Goal: Task Accomplishment & Management: Use online tool/utility

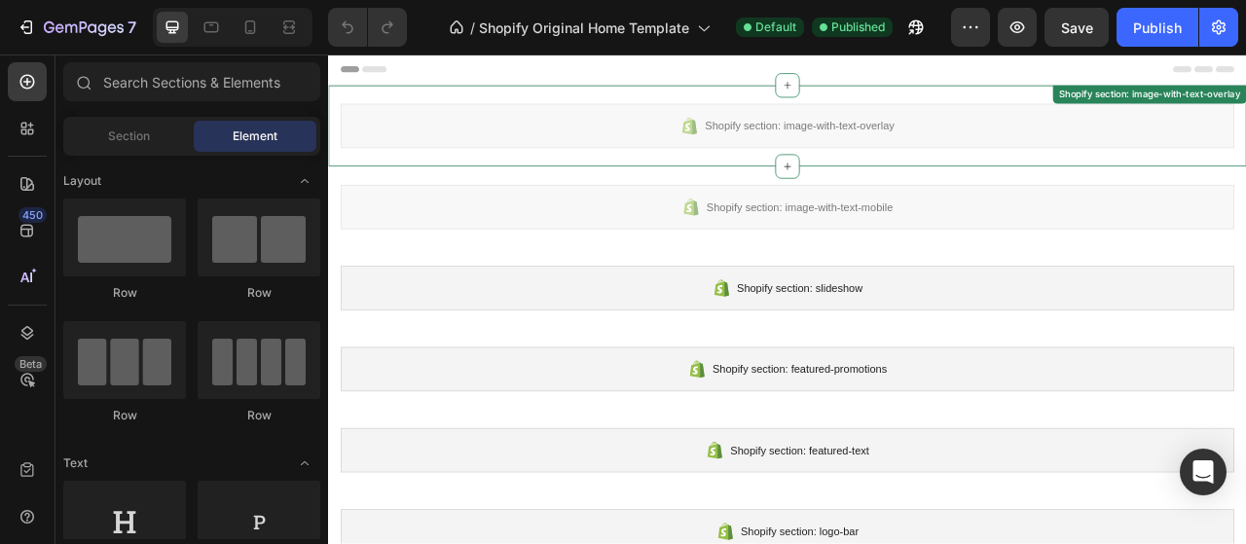
click at [886, 134] on span "Shopify section: image-with-text-overlay" at bounding box center [927, 145] width 240 height 23
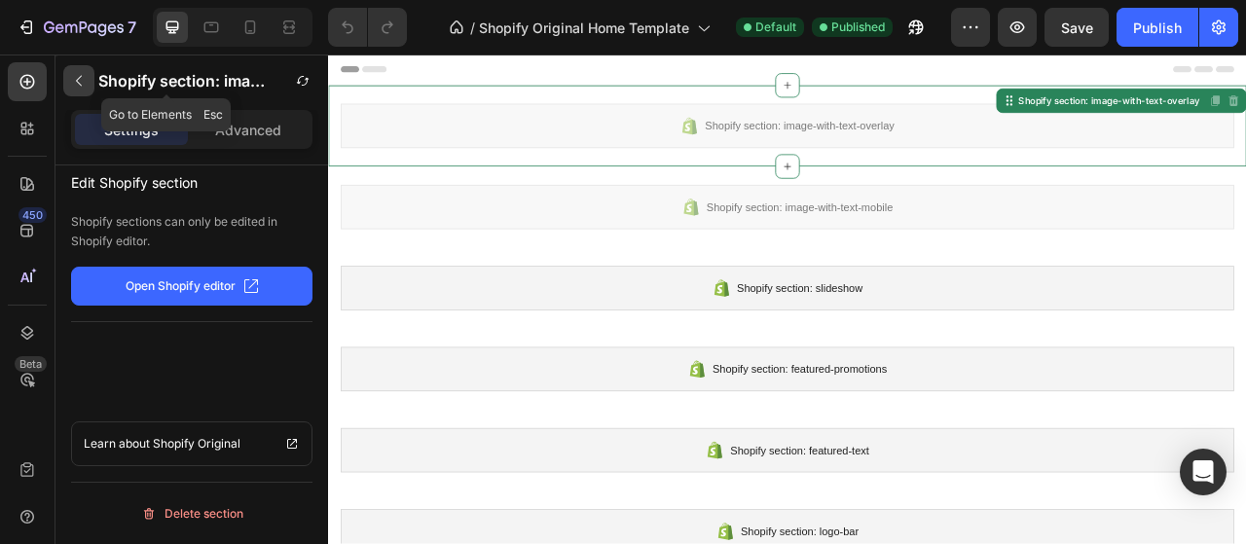
click at [82, 80] on icon "button" at bounding box center [79, 81] width 16 height 16
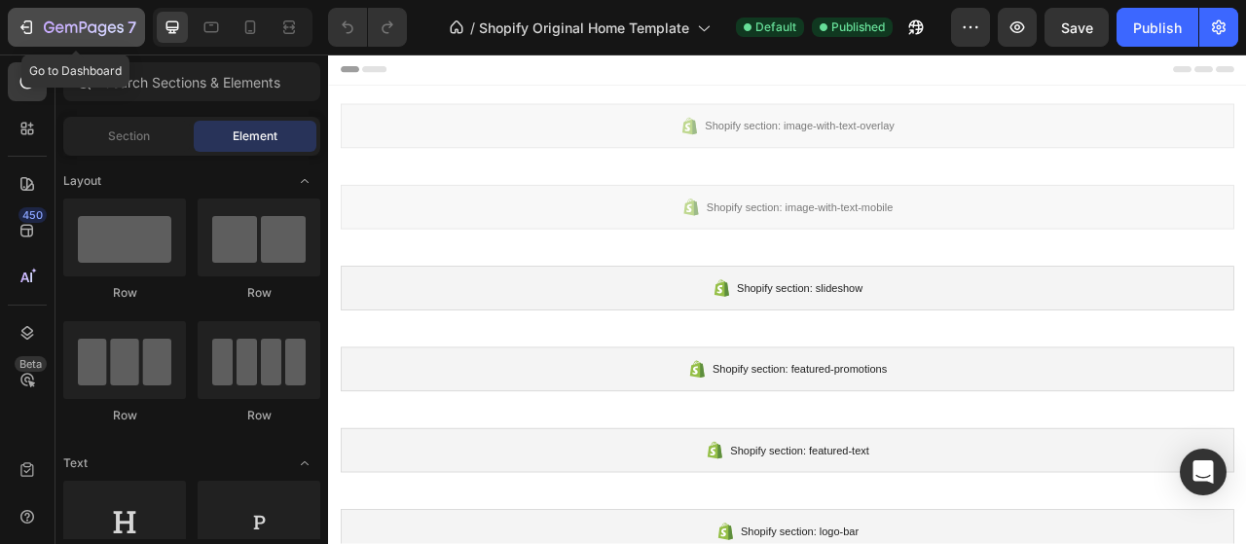
click at [129, 17] on p "7" at bounding box center [131, 27] width 9 height 23
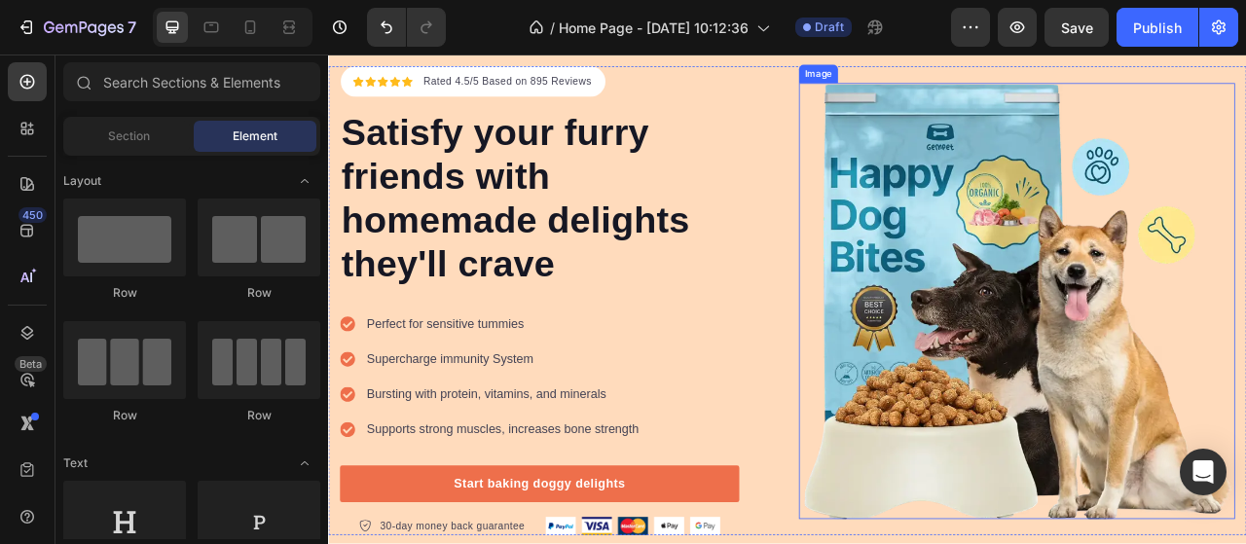
scroll to position [195, 0]
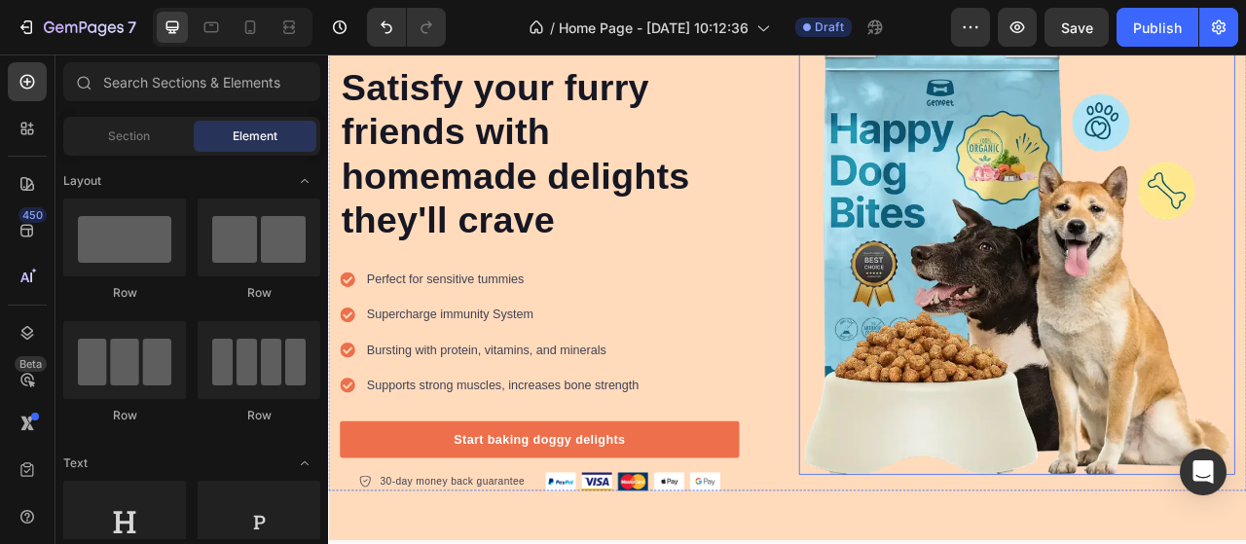
click at [1152, 400] on img at bounding box center [1203, 312] width 555 height 555
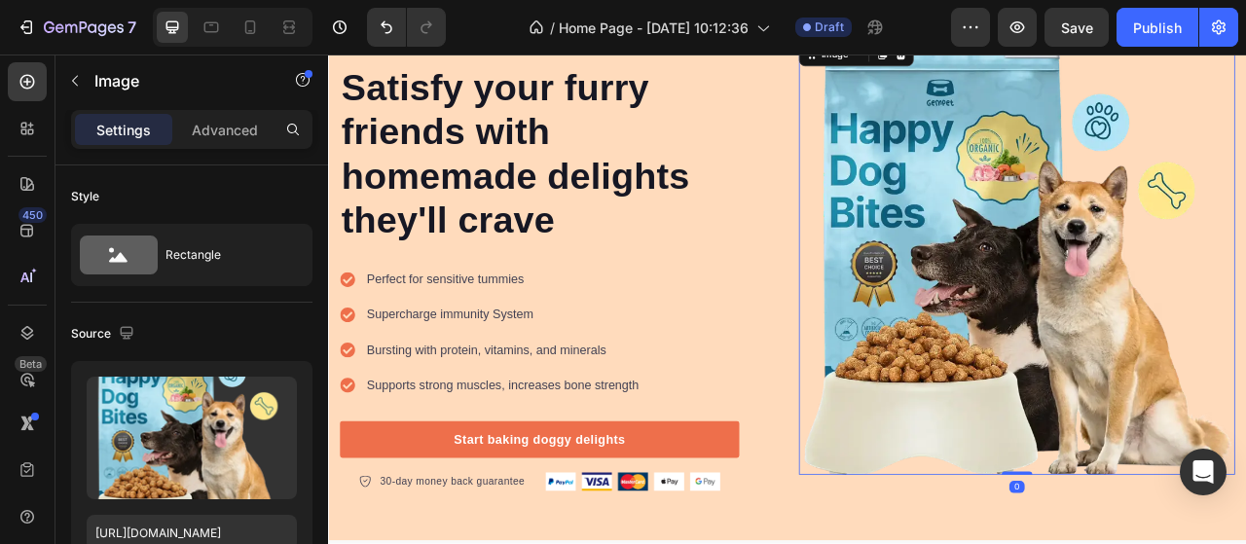
scroll to position [97, 0]
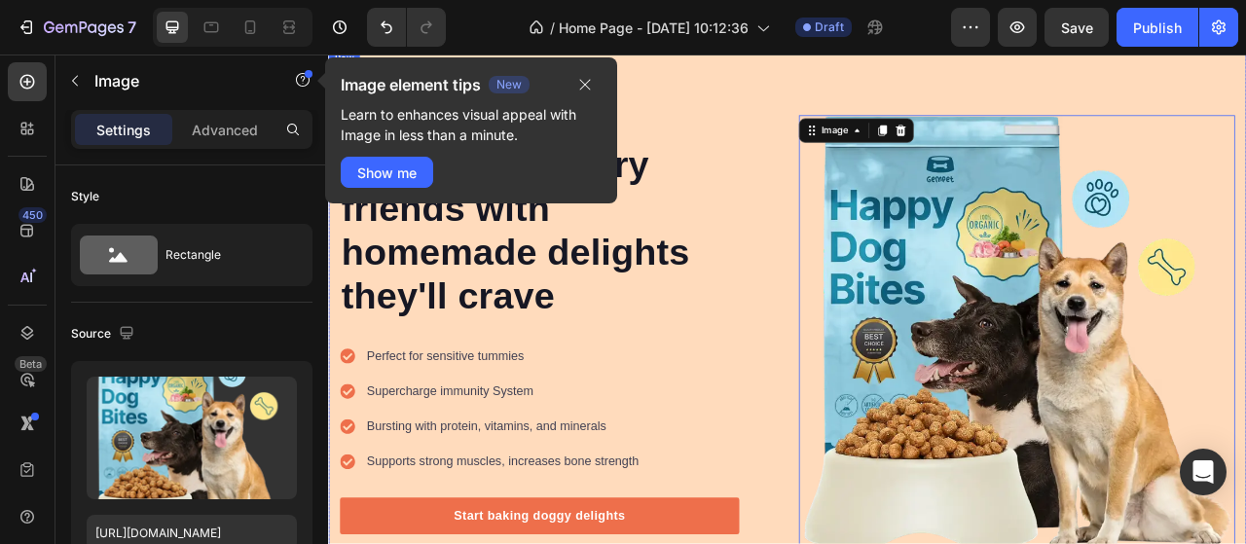
click at [858, 78] on div "Icon Icon Icon Icon Icon Icon List Hoz Rated 4.5/5 Based on 895 Reviews Text bl…" at bounding box center [912, 409] width 1168 height 723
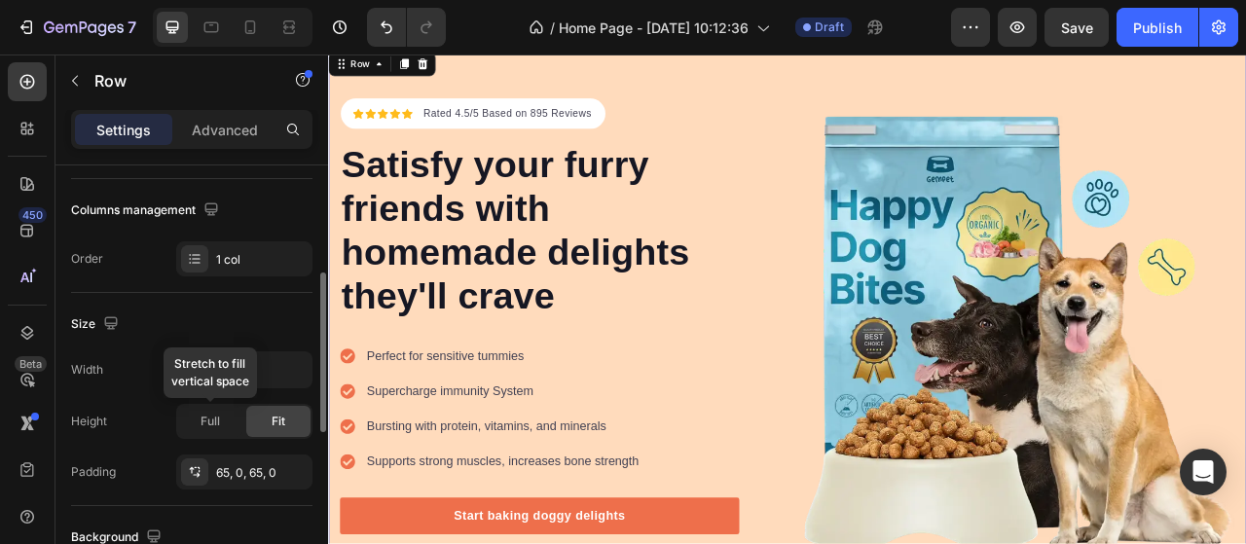
scroll to position [584, 0]
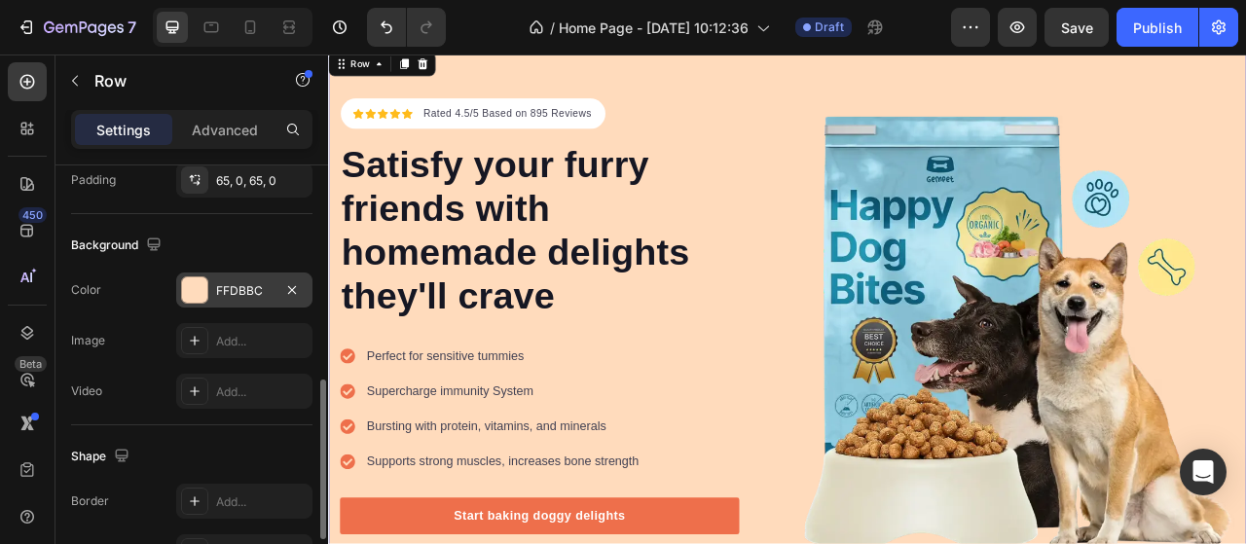
click at [191, 283] on div at bounding box center [194, 289] width 25 height 25
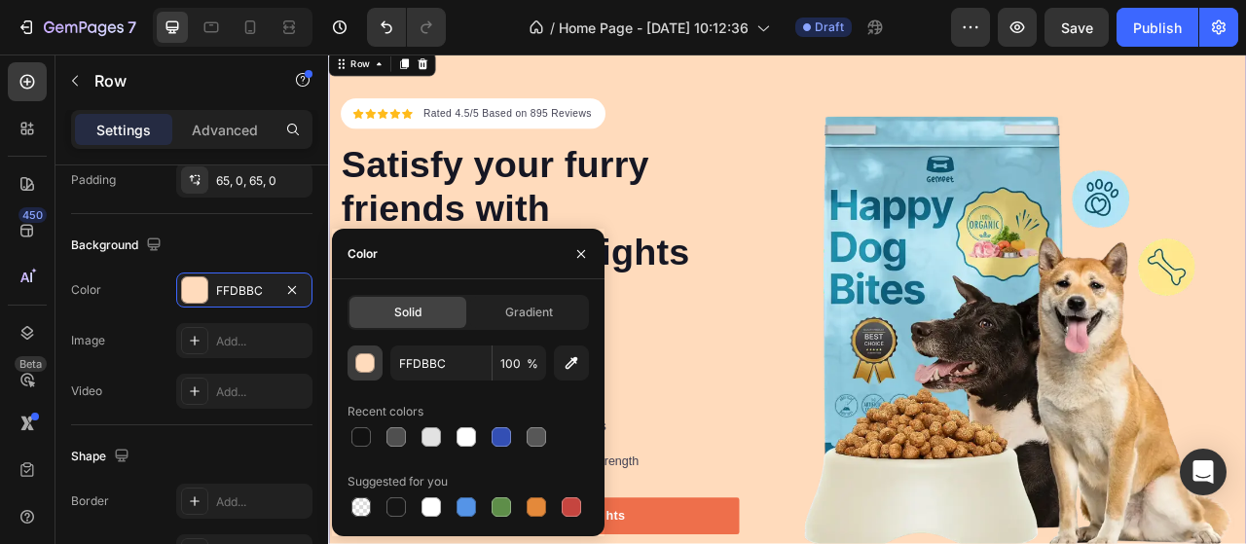
click at [361, 368] on div "button" at bounding box center [365, 363] width 19 height 19
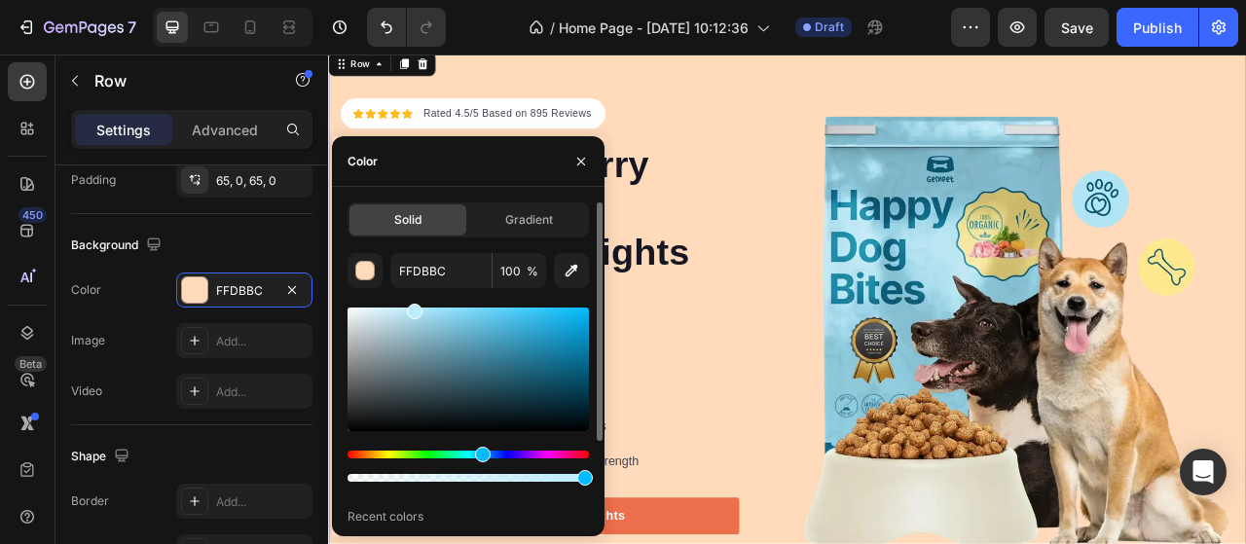
click at [480, 454] on div "Hue" at bounding box center [467, 455] width 241 height 8
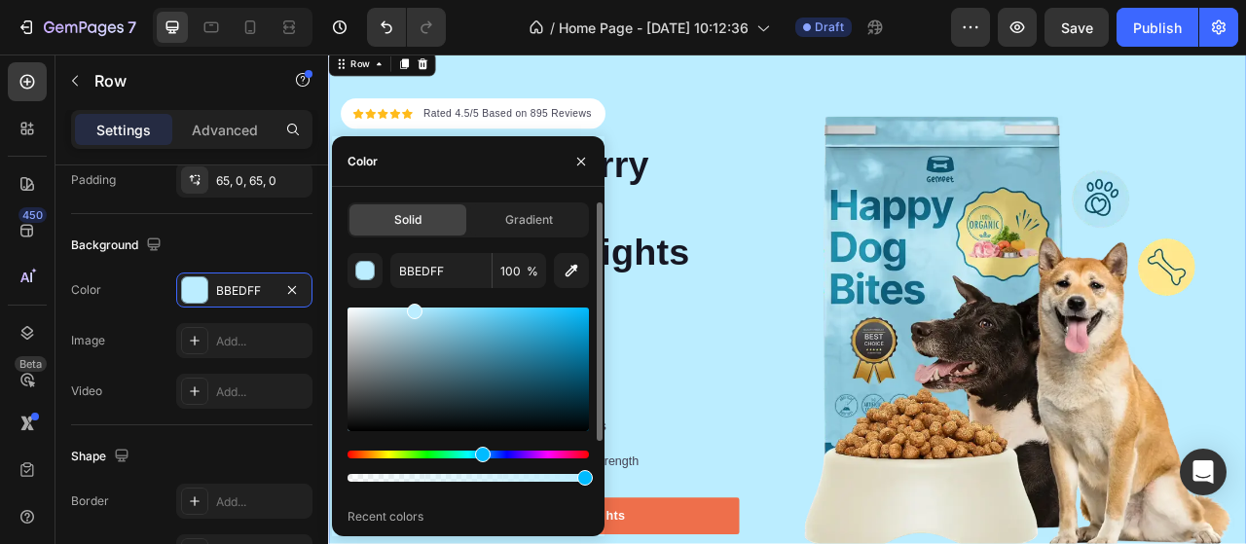
click at [492, 458] on div at bounding box center [467, 466] width 241 height 31
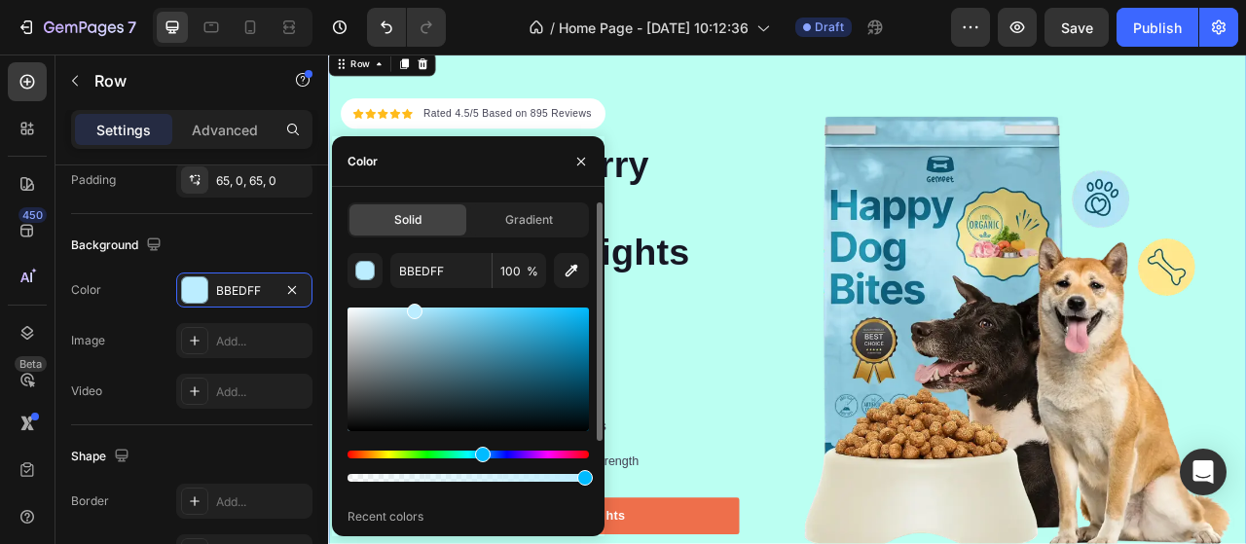
click at [461, 454] on div "Hue" at bounding box center [467, 455] width 241 height 8
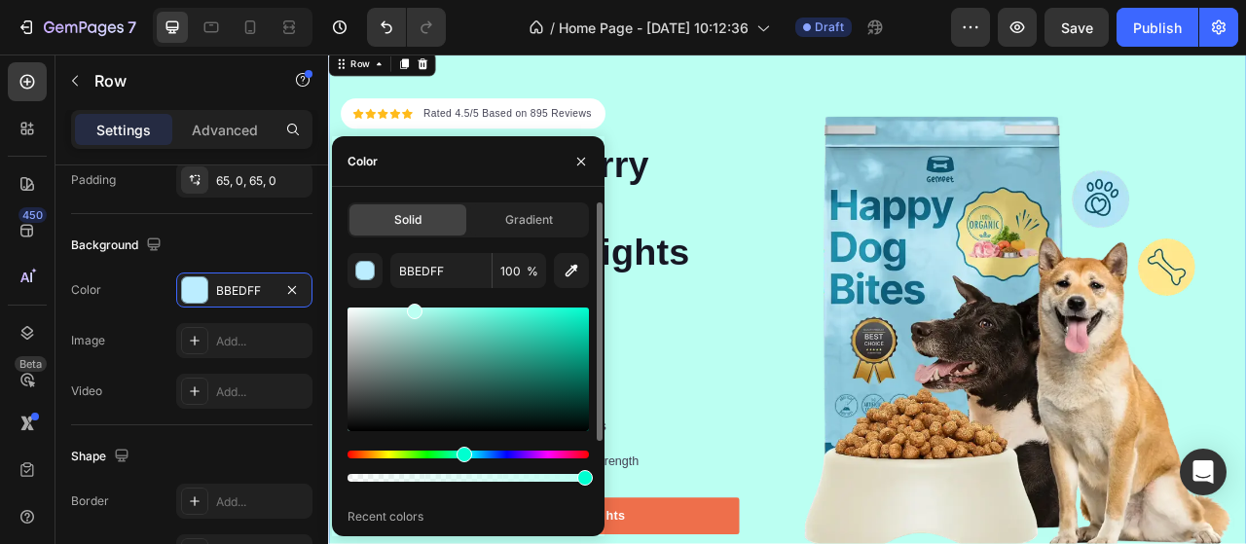
type input "BBFFF2"
click at [516, 218] on span "Gradient" at bounding box center [529, 220] width 48 height 18
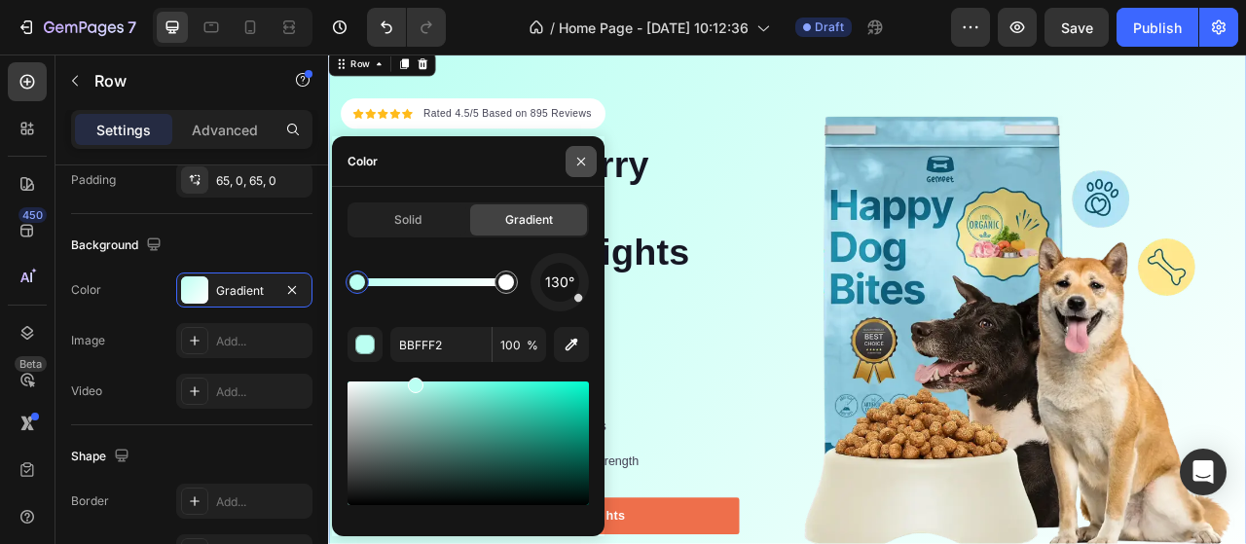
click at [578, 161] on icon "button" at bounding box center [581, 162] width 16 height 16
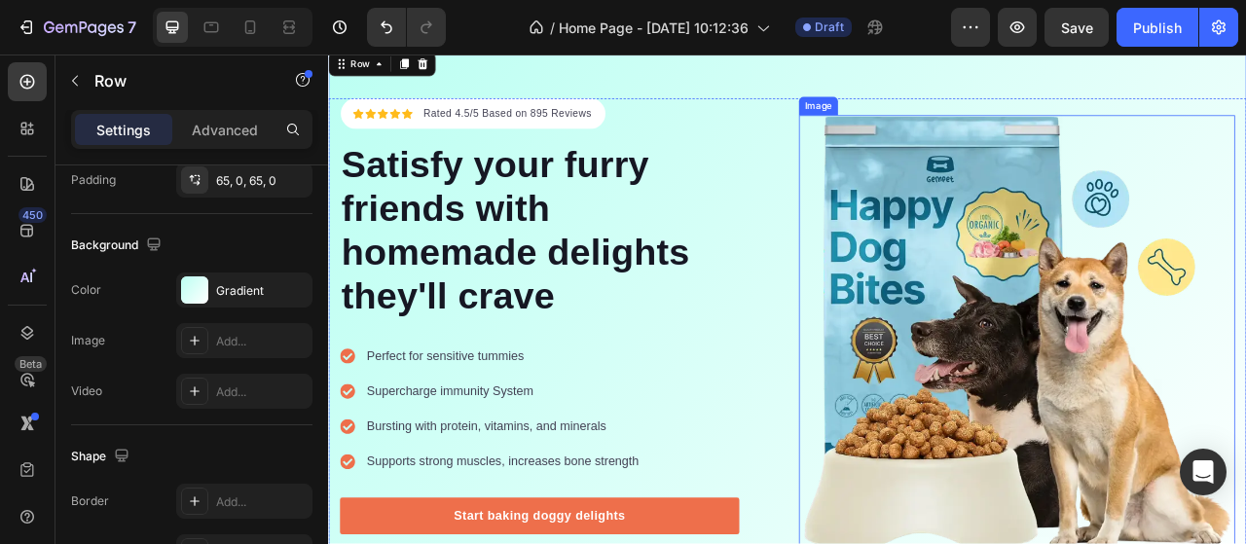
click at [1071, 354] on img at bounding box center [1203, 409] width 555 height 555
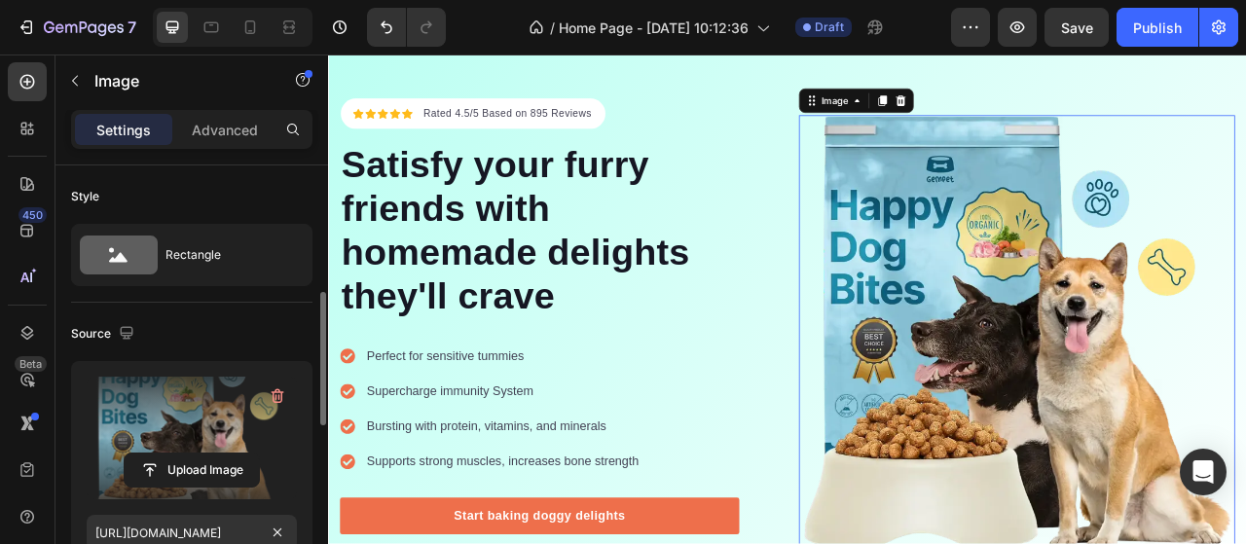
scroll to position [195, 0]
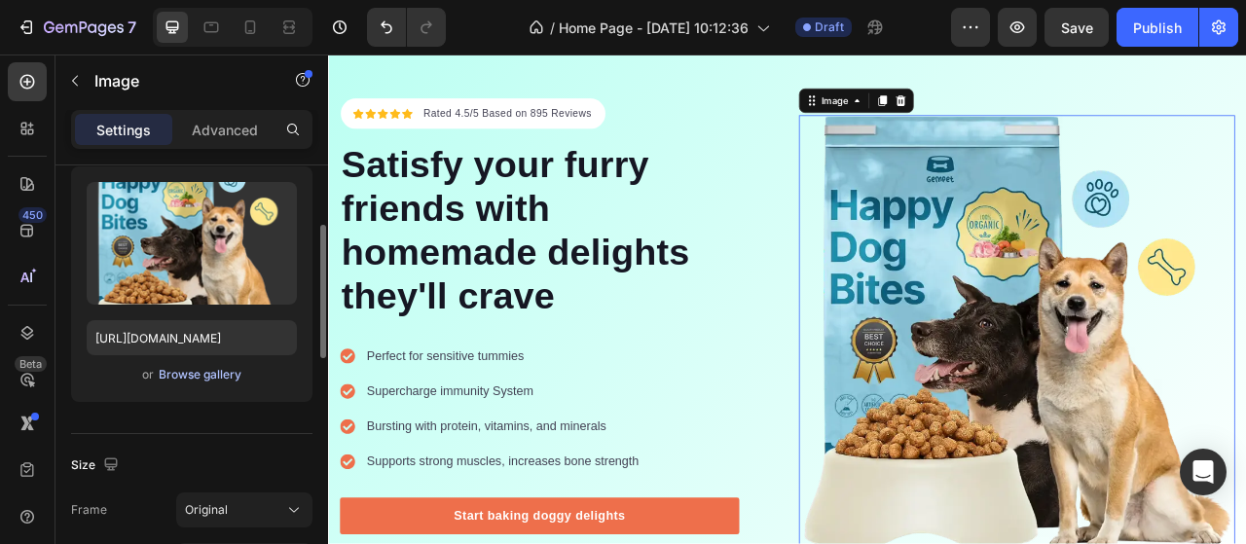
click at [191, 375] on div "Browse gallery" at bounding box center [200, 375] width 83 height 18
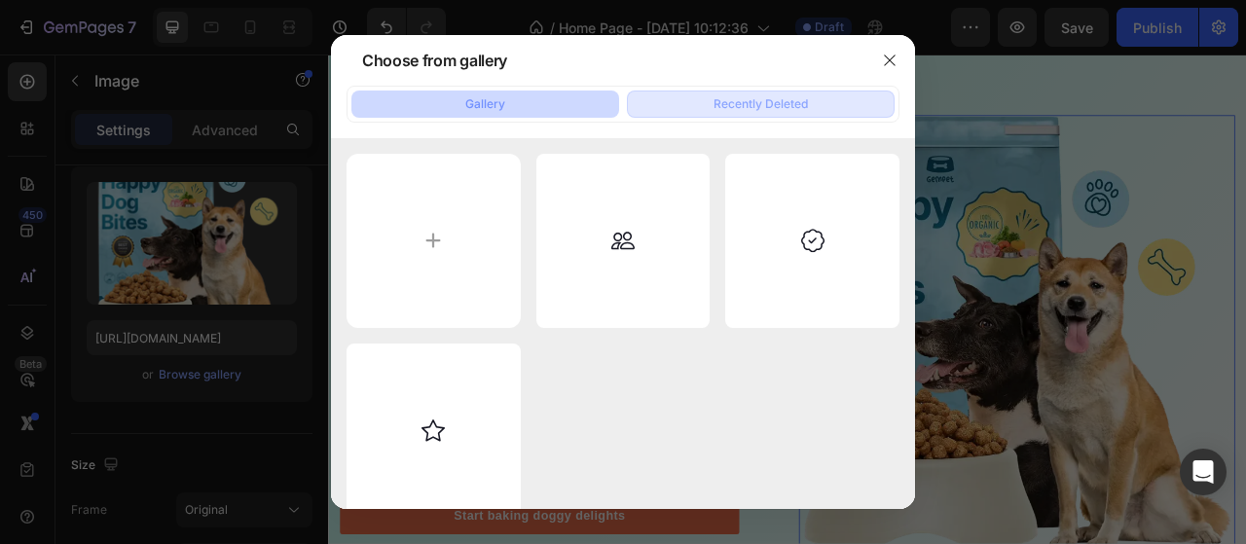
click at [743, 106] on div "Recently Deleted" at bounding box center [760, 104] width 94 height 18
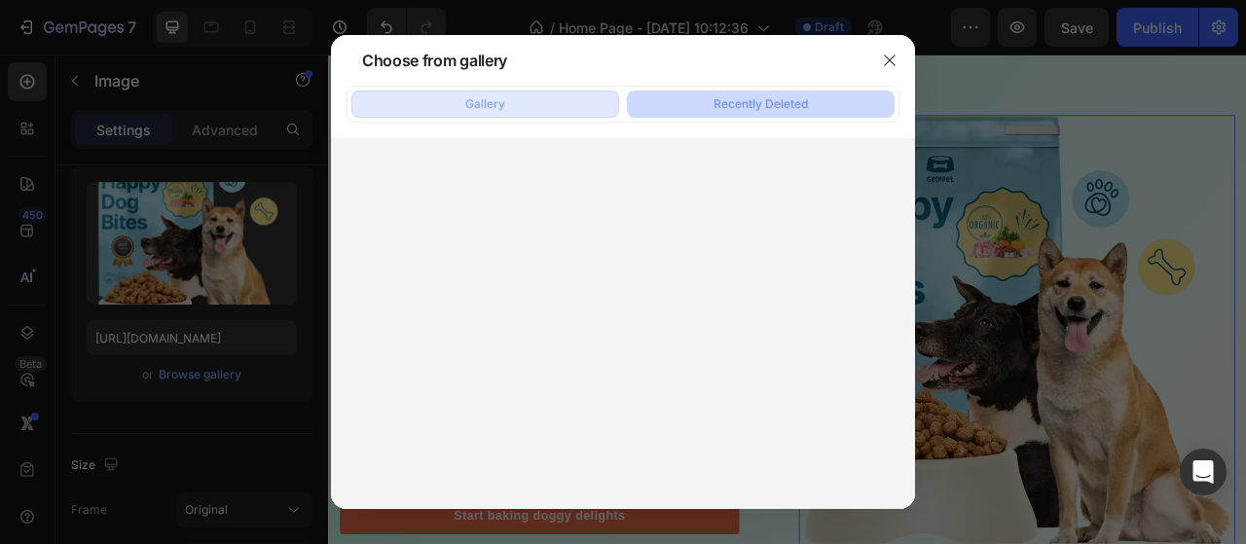
click at [454, 110] on button "Gallery" at bounding box center [485, 104] width 268 height 27
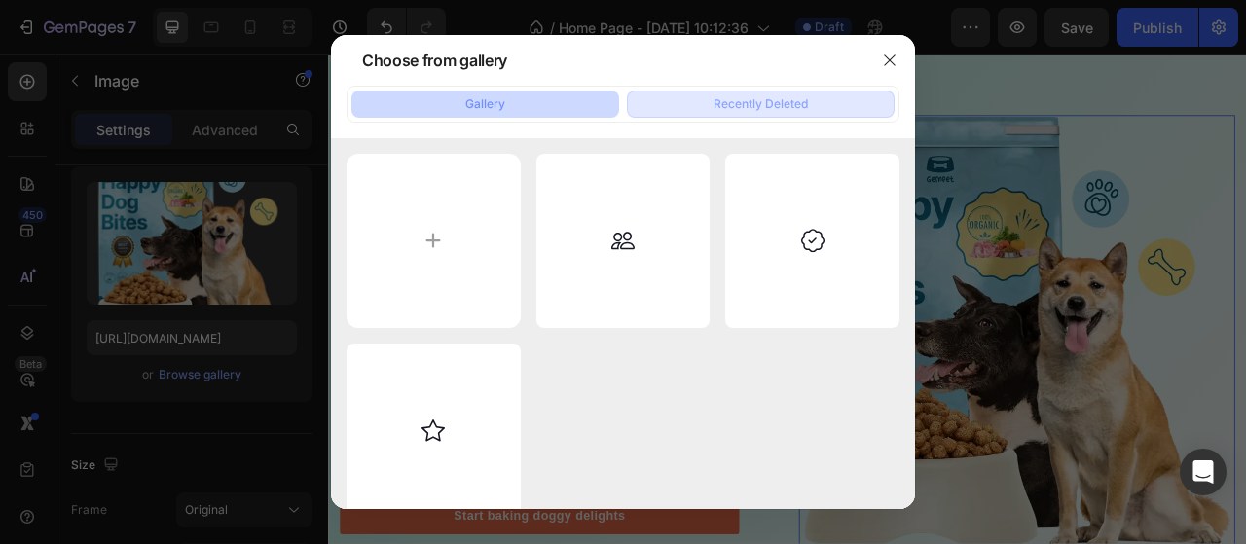
click at [745, 108] on div "Recently Deleted" at bounding box center [760, 104] width 94 height 18
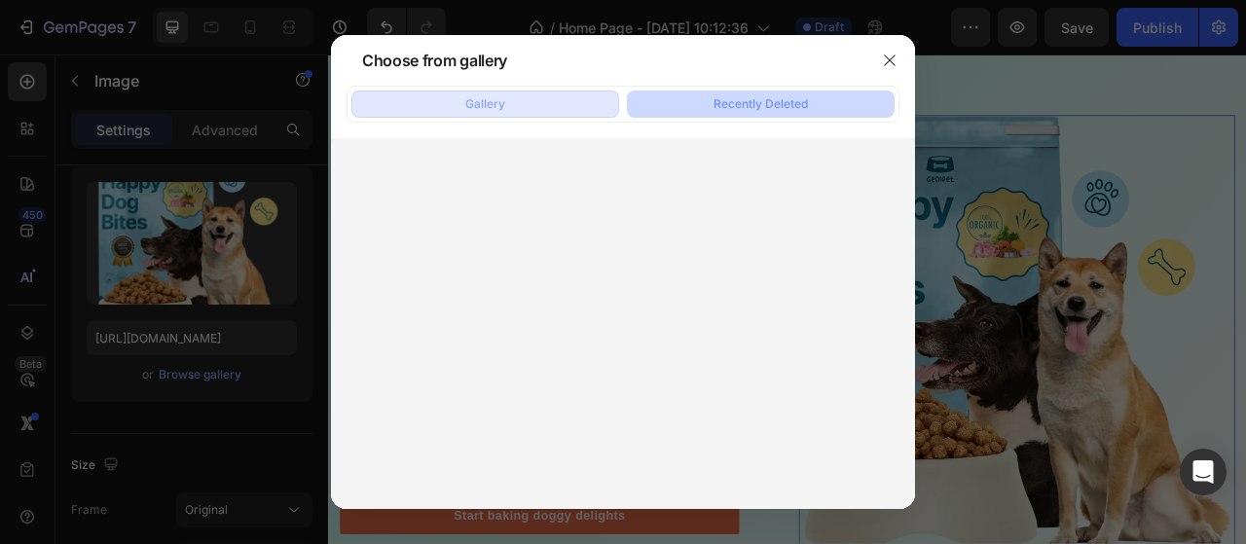
click at [531, 110] on button "Gallery" at bounding box center [485, 104] width 268 height 27
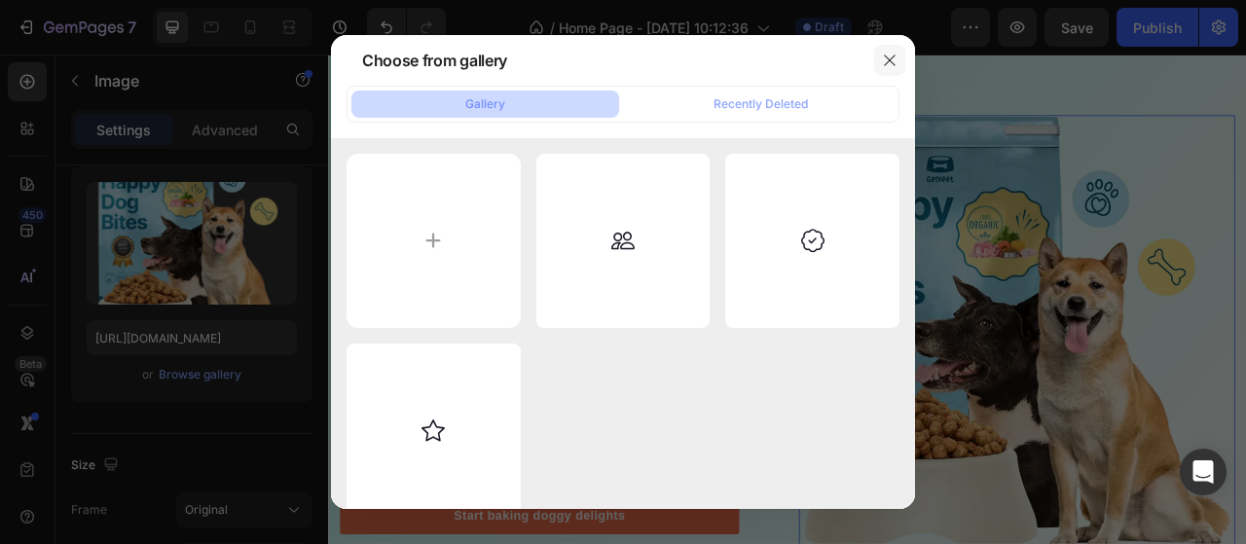
click at [892, 55] on icon "button" at bounding box center [890, 61] width 16 height 16
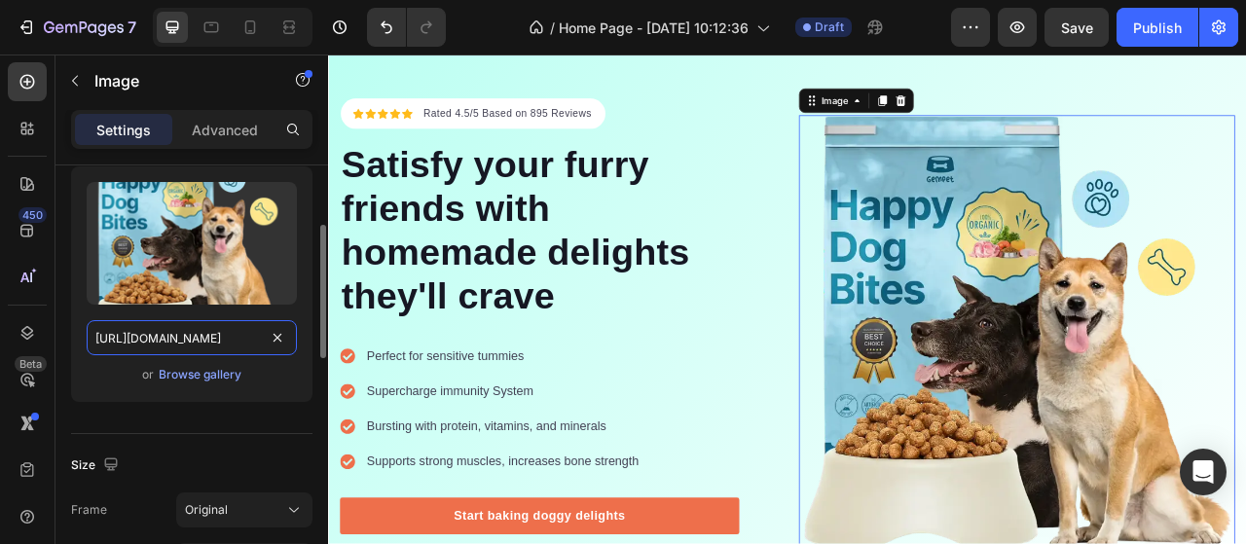
click at [181, 342] on input "[URL][DOMAIN_NAME]" at bounding box center [192, 337] width 210 height 35
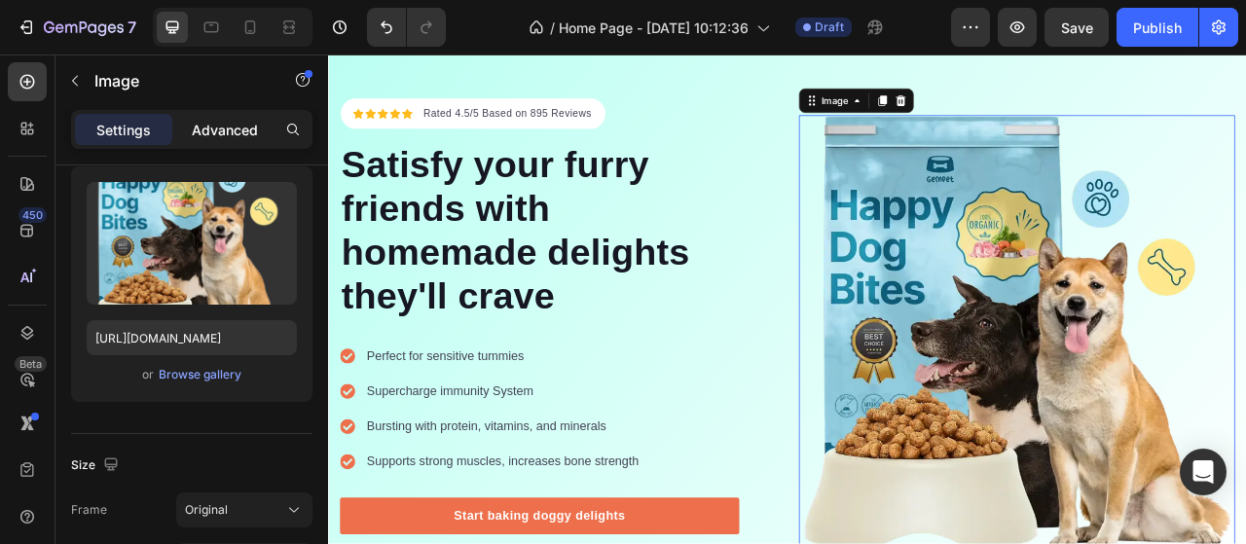
click at [214, 126] on p "Advanced" at bounding box center [225, 130] width 66 height 20
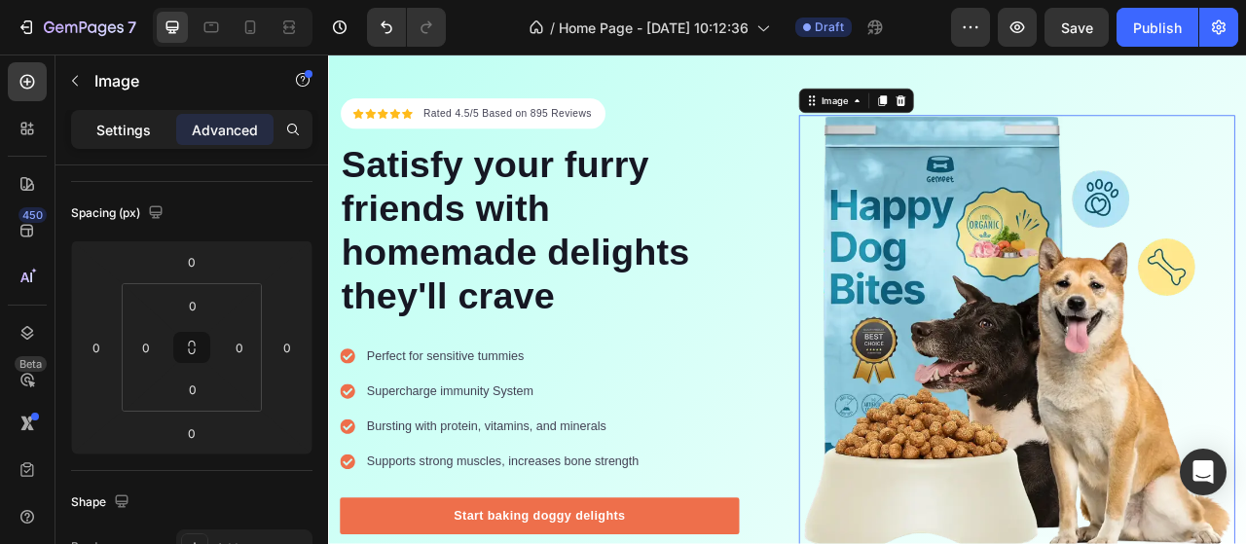
click at [119, 126] on p "Settings" at bounding box center [123, 130] width 54 height 20
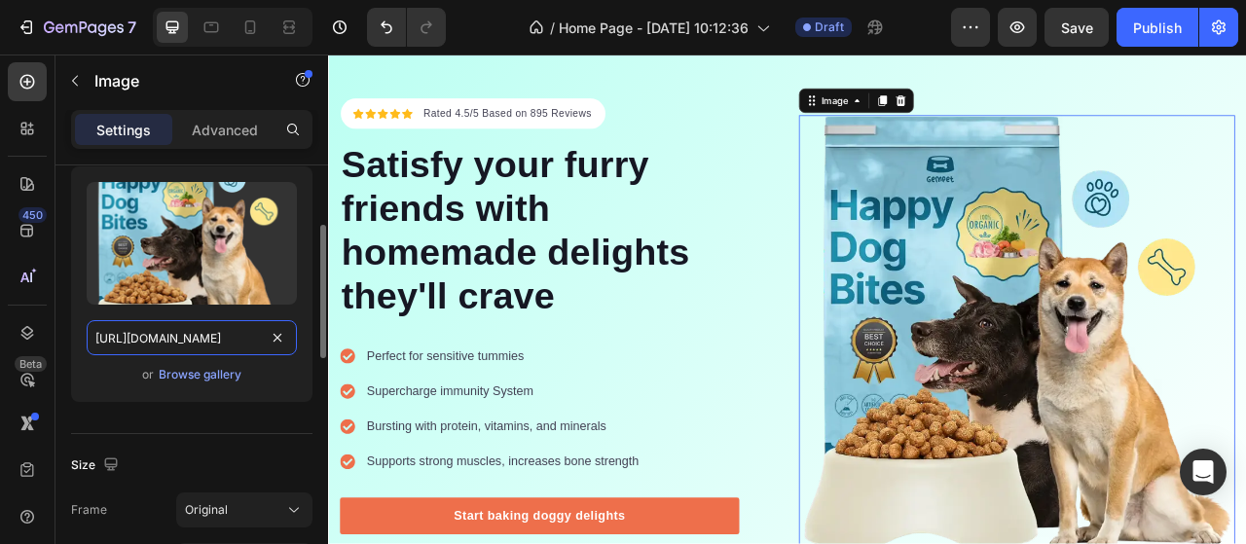
click at [207, 351] on input "[URL][DOMAIN_NAME]" at bounding box center [192, 337] width 210 height 35
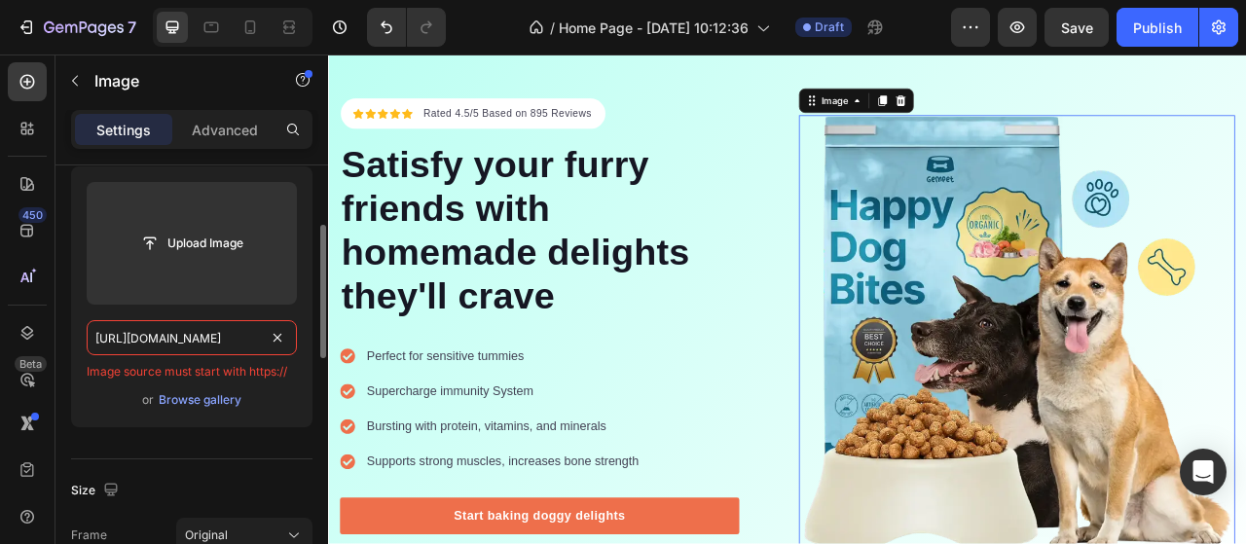
paste input "267/5608/7982/products/14.png?v=1649870050"
type input "[URL][DOMAIN_NAME]"
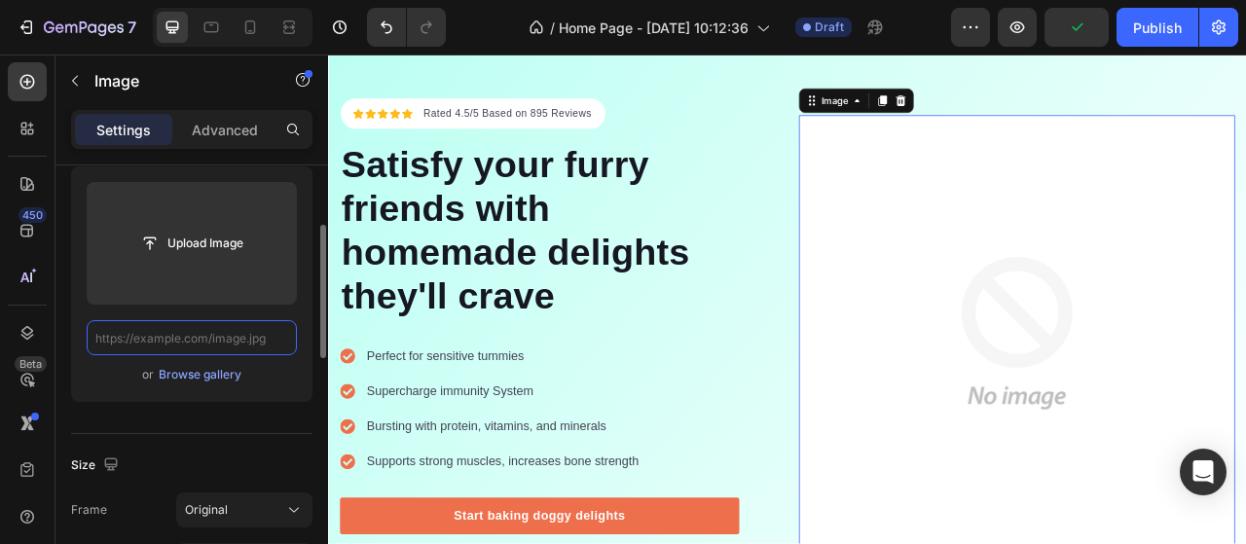
scroll to position [0, 0]
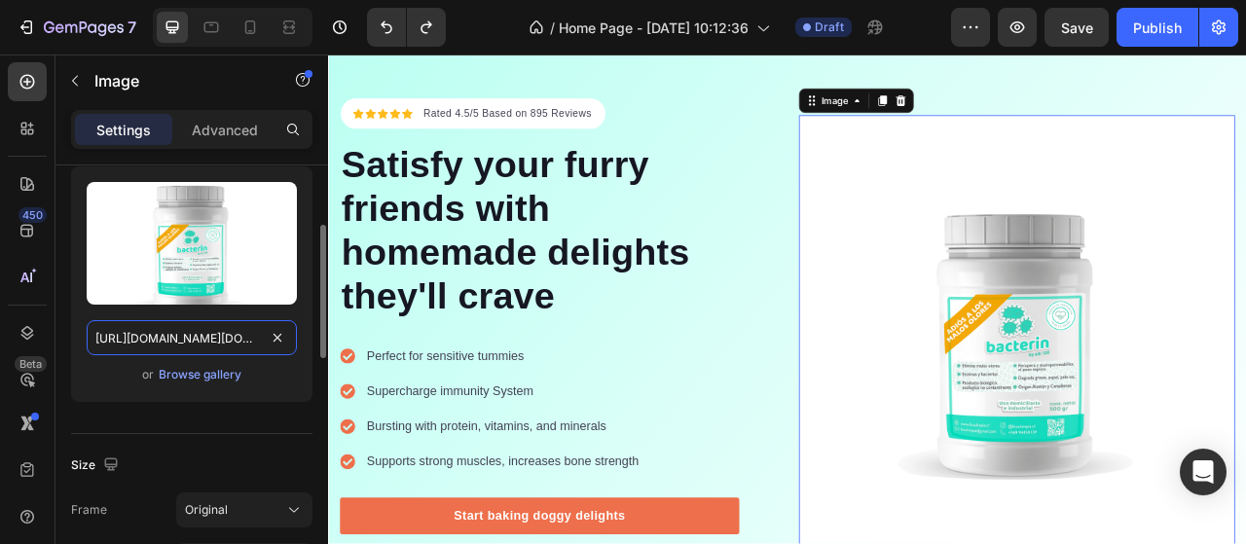
type input "[URL][DOMAIN_NAME]"
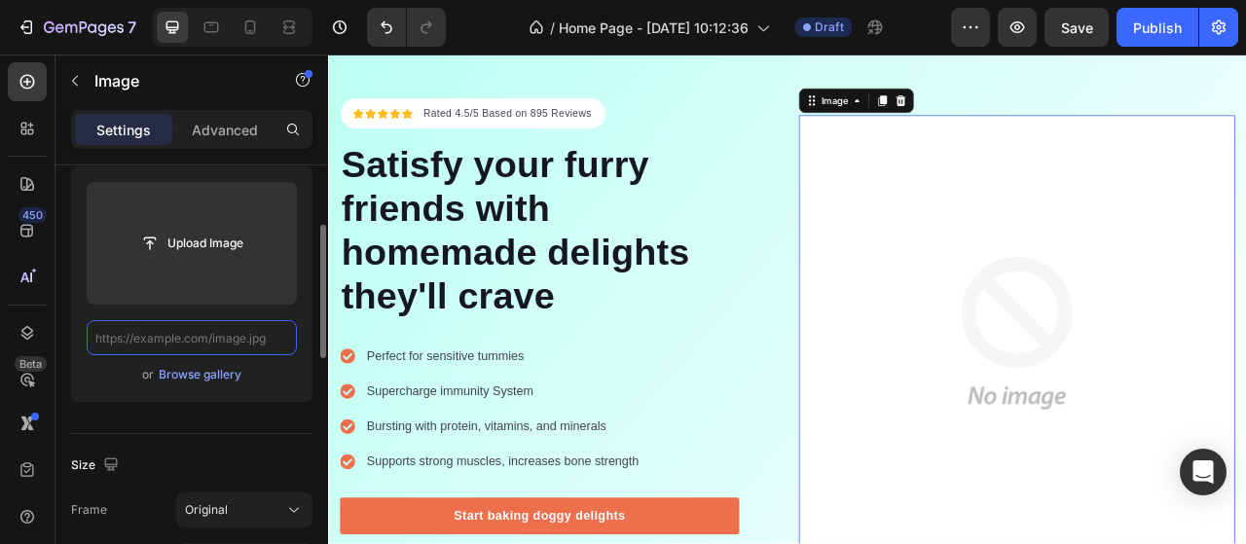
click at [261, 340] on input "text" at bounding box center [192, 337] width 210 height 35
paste input "[URL][DOMAIN_NAME]"
type input "[URL][DOMAIN_NAME]"
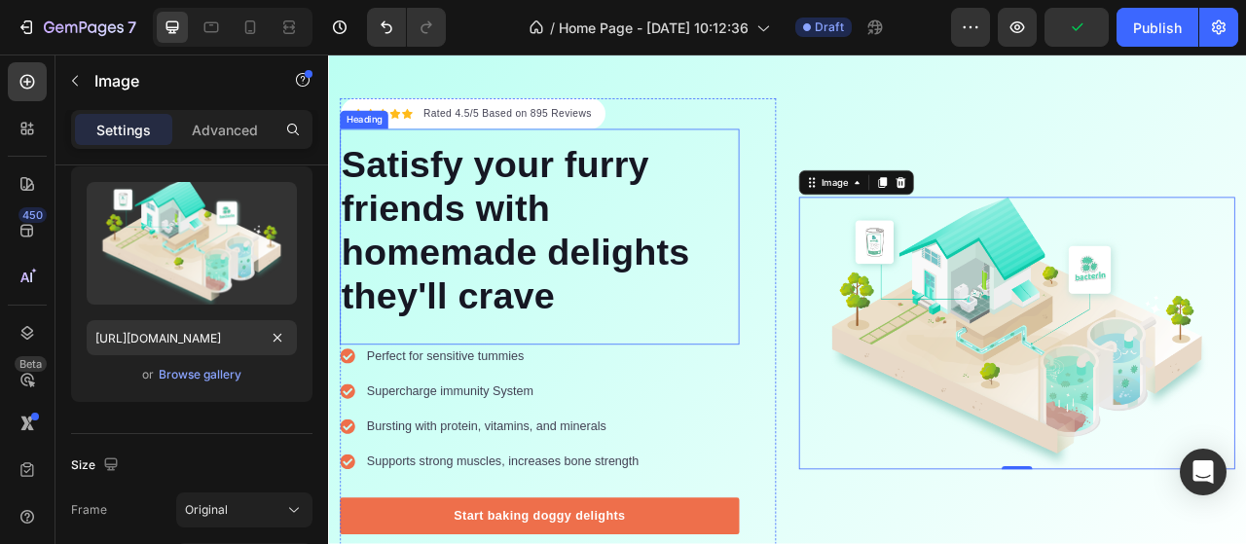
click at [626, 362] on p "Satisfy your furry friends with homemade delights they'll crave" at bounding box center [597, 279] width 504 height 224
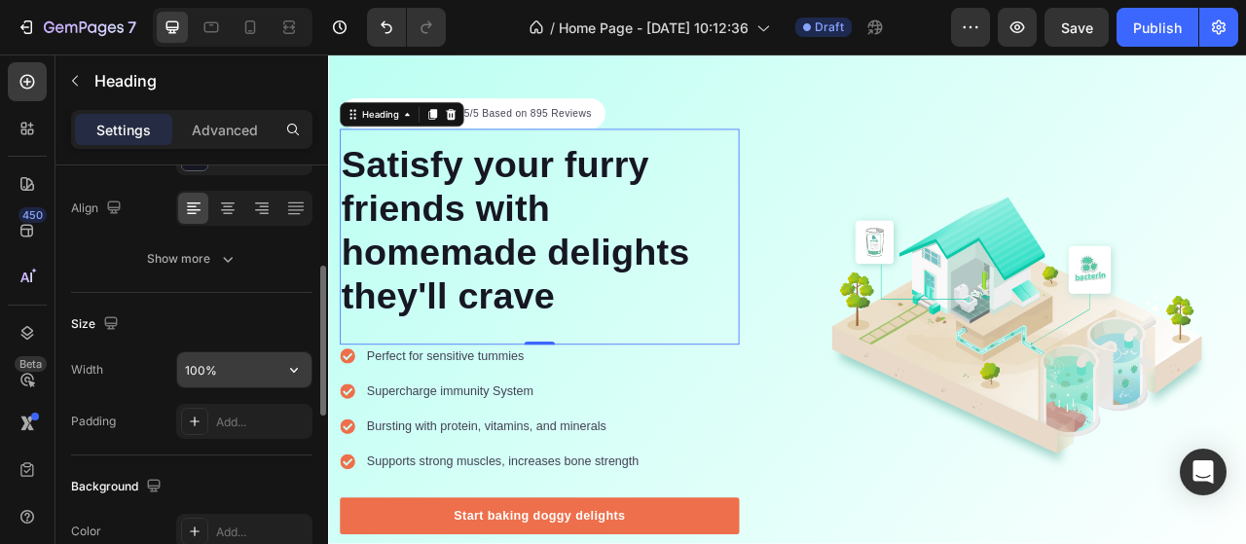
scroll to position [584, 0]
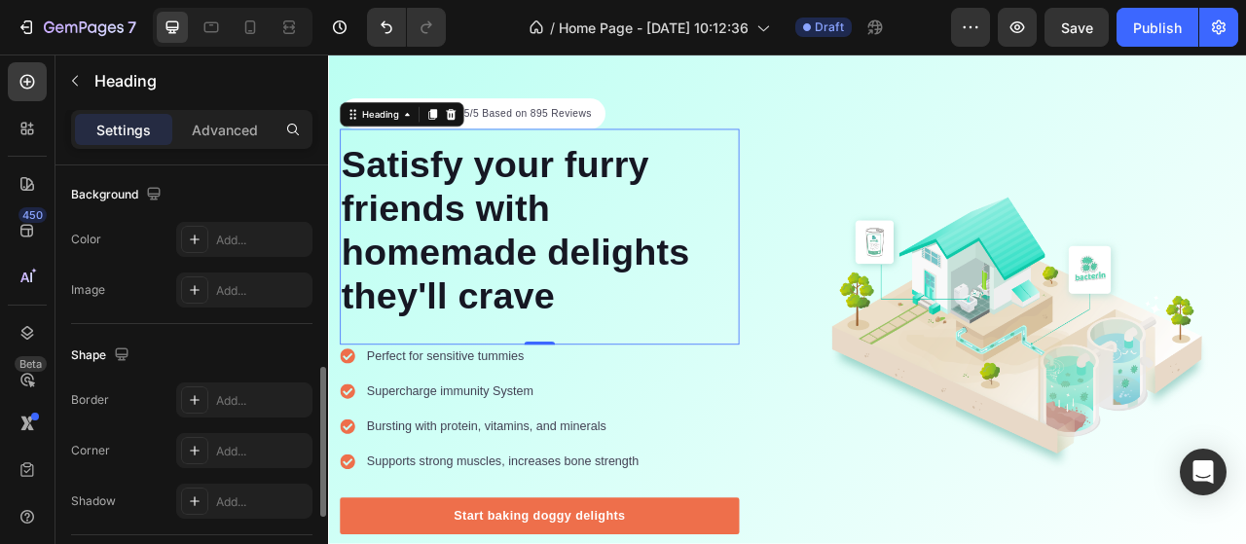
click at [581, 278] on p "Satisfy your furry friends with homemade delights they'll crave" at bounding box center [597, 279] width 504 height 224
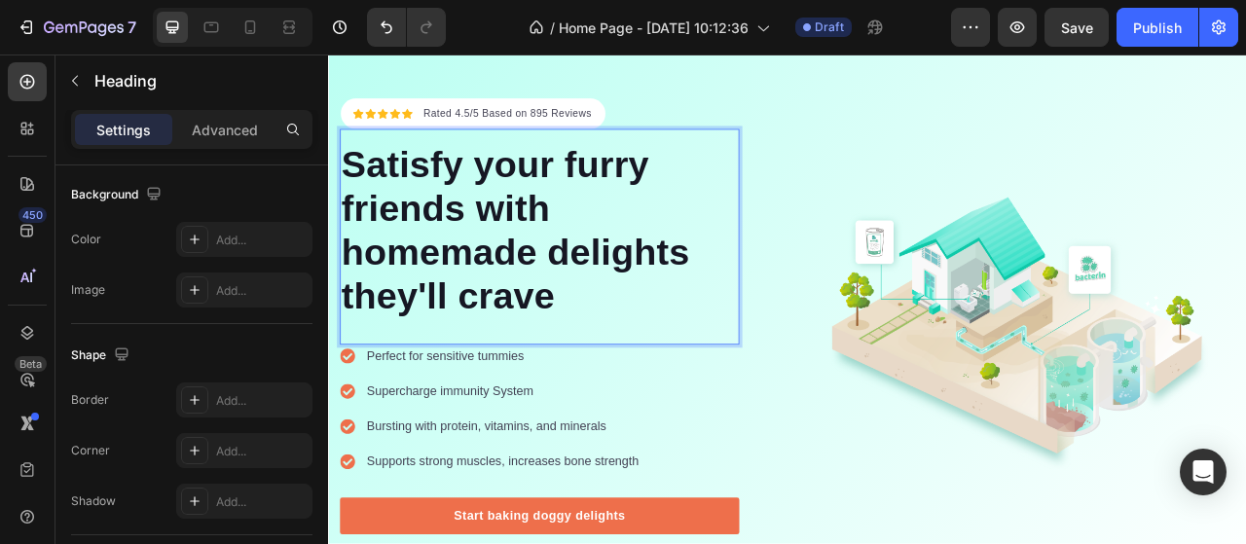
click at [602, 373] on p "Satisfy your furry friends with homemade delights they'll crave" at bounding box center [597, 279] width 504 height 224
click at [608, 368] on p "Satisfy your furry friends with homemade delights they'll crave" at bounding box center [597, 279] width 504 height 224
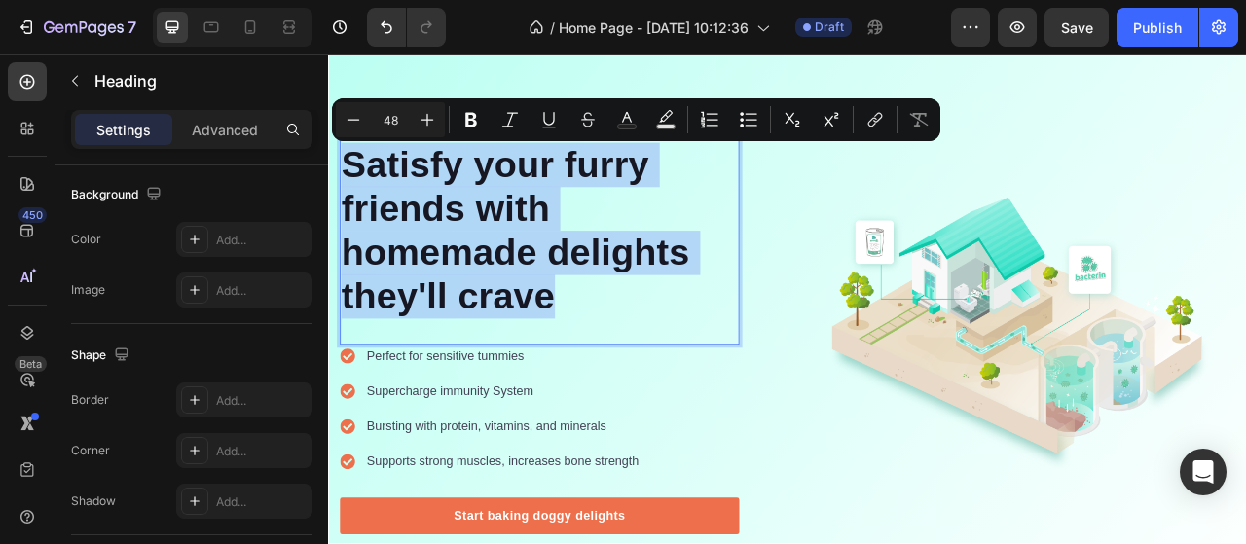
drag, startPoint x: 612, startPoint y: 367, endPoint x: 354, endPoint y: 170, distance: 324.3
click at [354, 170] on p "Satisfy your furry friends with homemade delights they'll crave" at bounding box center [597, 279] width 504 height 224
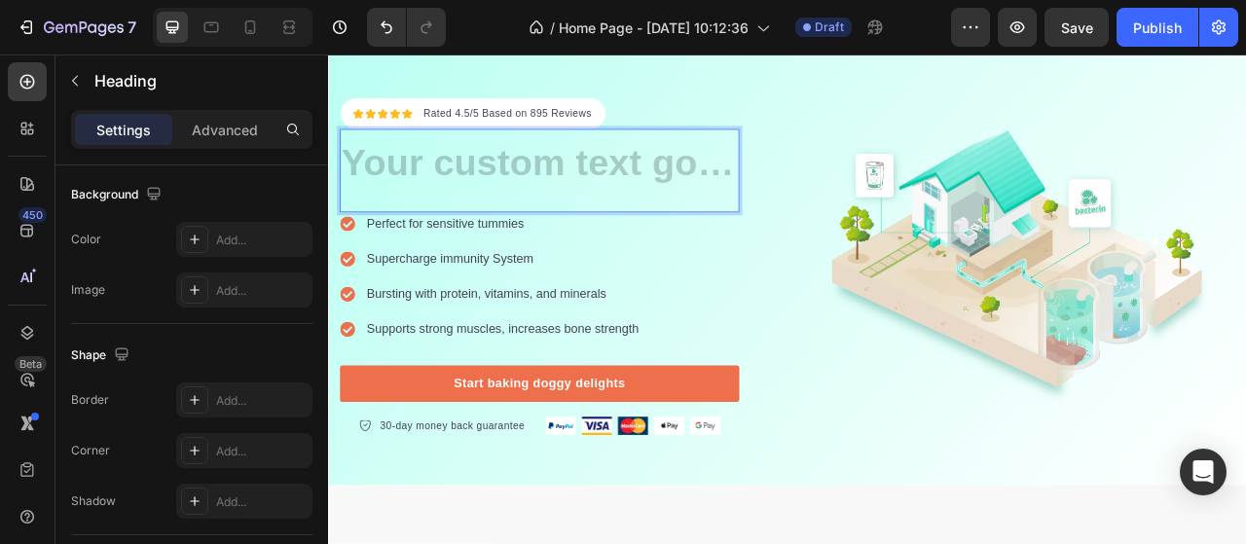
drag, startPoint x: 439, startPoint y: 221, endPoint x: 370, endPoint y: 199, distance: 72.6
click at [370, 199] on h2 "Rich Text Editor. Editing area: main" at bounding box center [597, 195] width 508 height 60
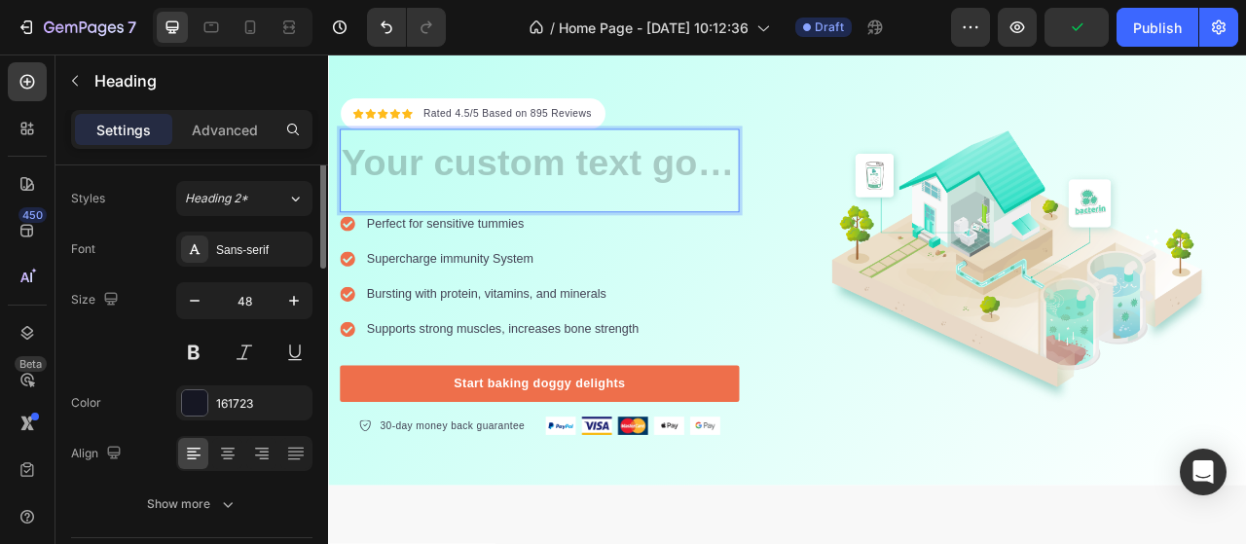
scroll to position [0, 0]
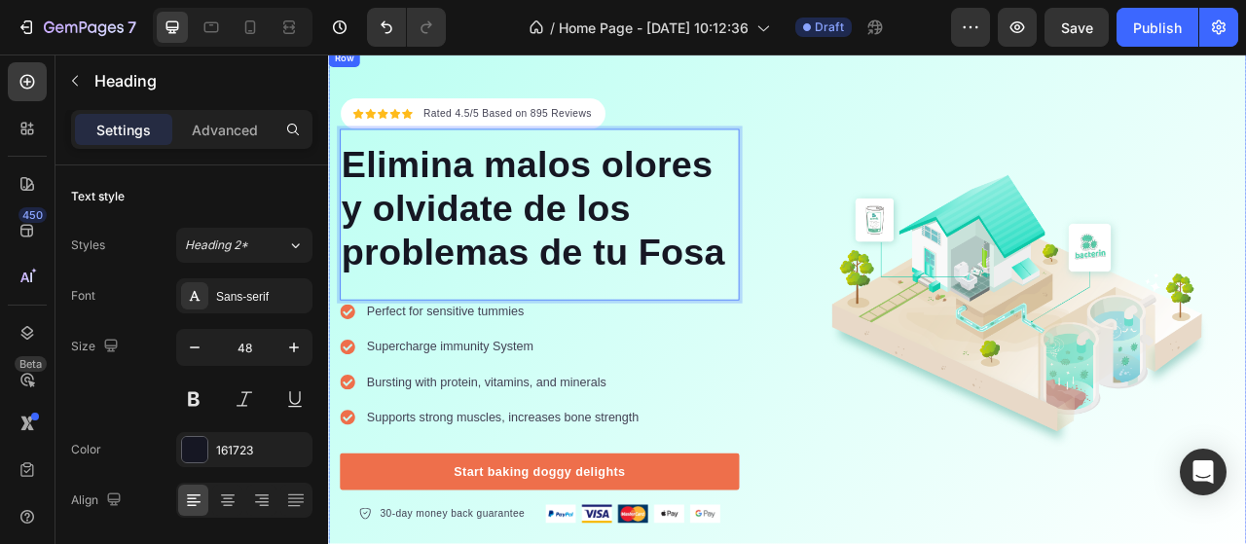
click at [859, 94] on div "Icon Icon Icon Icon Icon Icon List Hoz Rated 4.5/5 Based on 895 Reviews Text bl…" at bounding box center [912, 382] width 1168 height 668
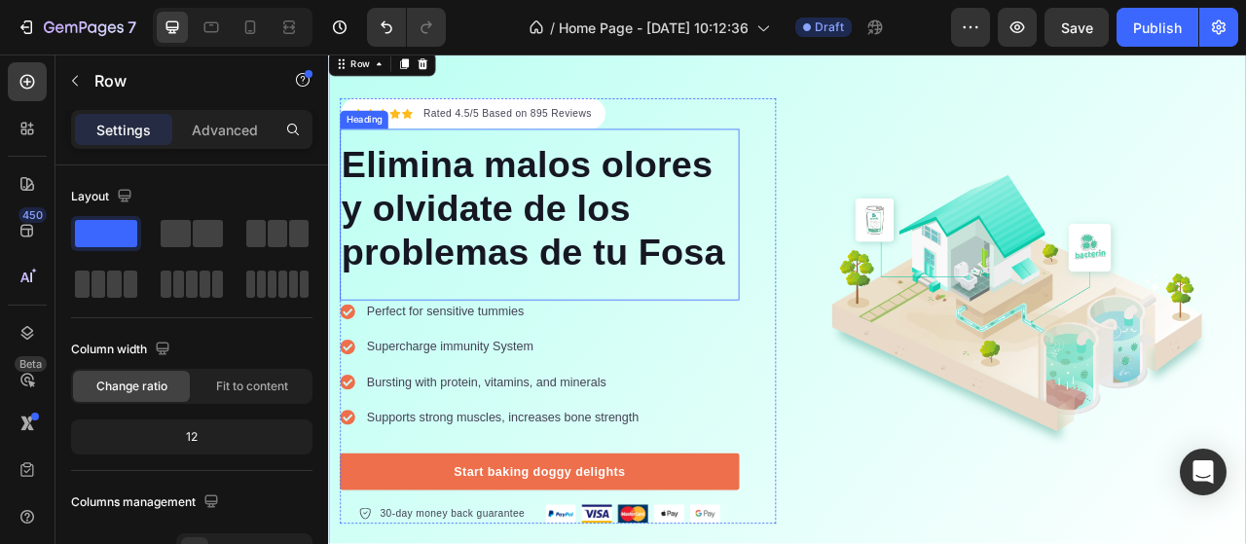
click at [466, 258] on p "Elimina malos olores y olvidate de los problemas de tu Fosa" at bounding box center [597, 251] width 504 height 168
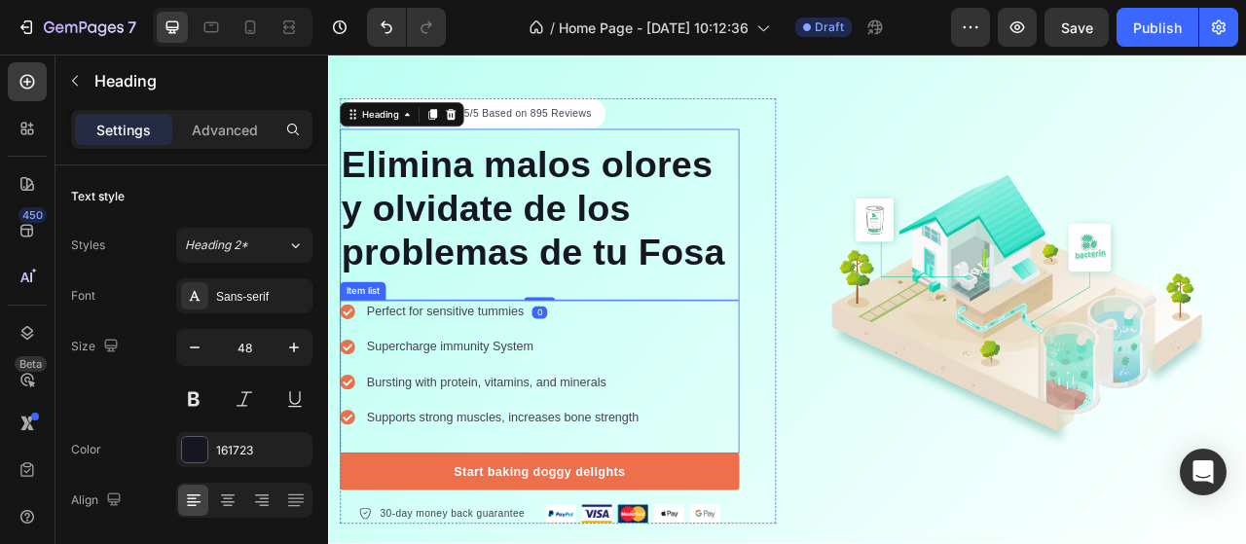
click at [482, 388] on p "Perfect for sensitive tummies" at bounding box center [550, 382] width 346 height 23
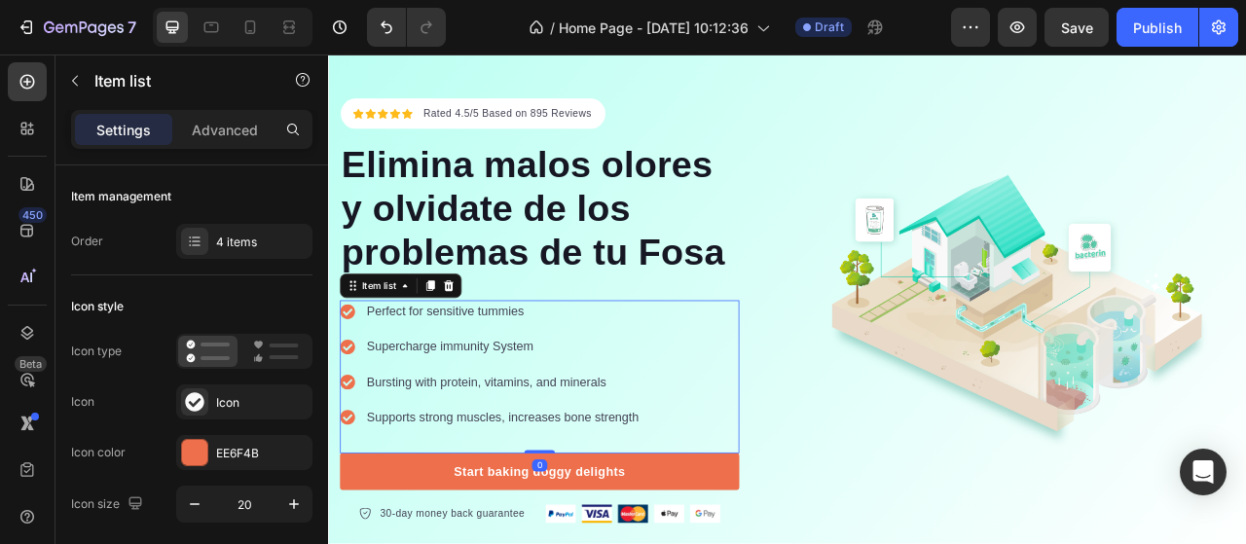
click at [348, 378] on icon at bounding box center [352, 383] width 18 height 18
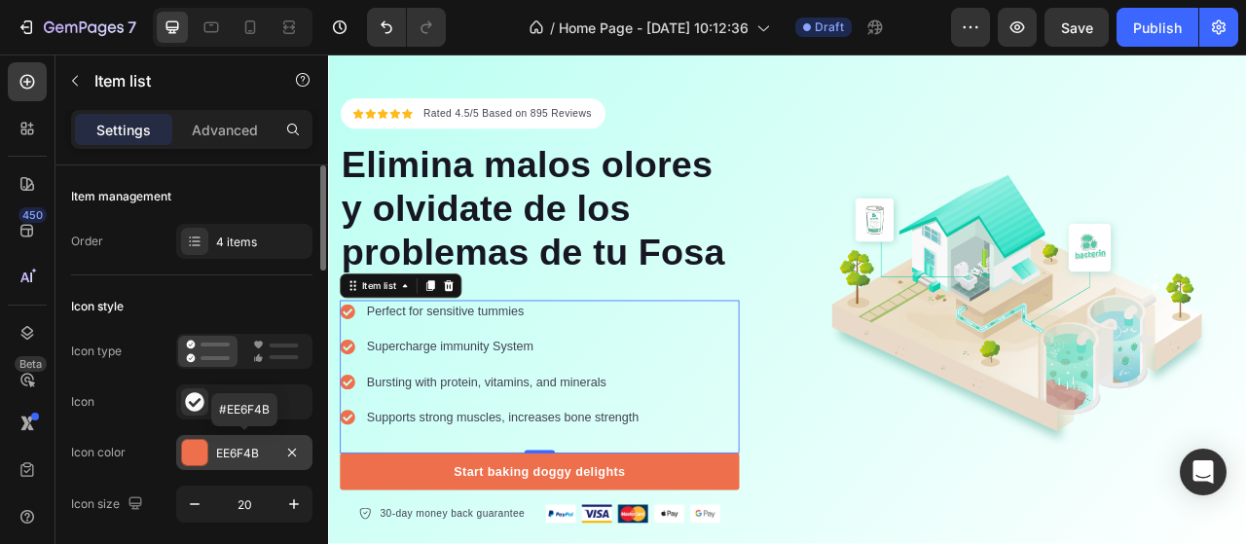
click at [192, 451] on div at bounding box center [194, 452] width 25 height 25
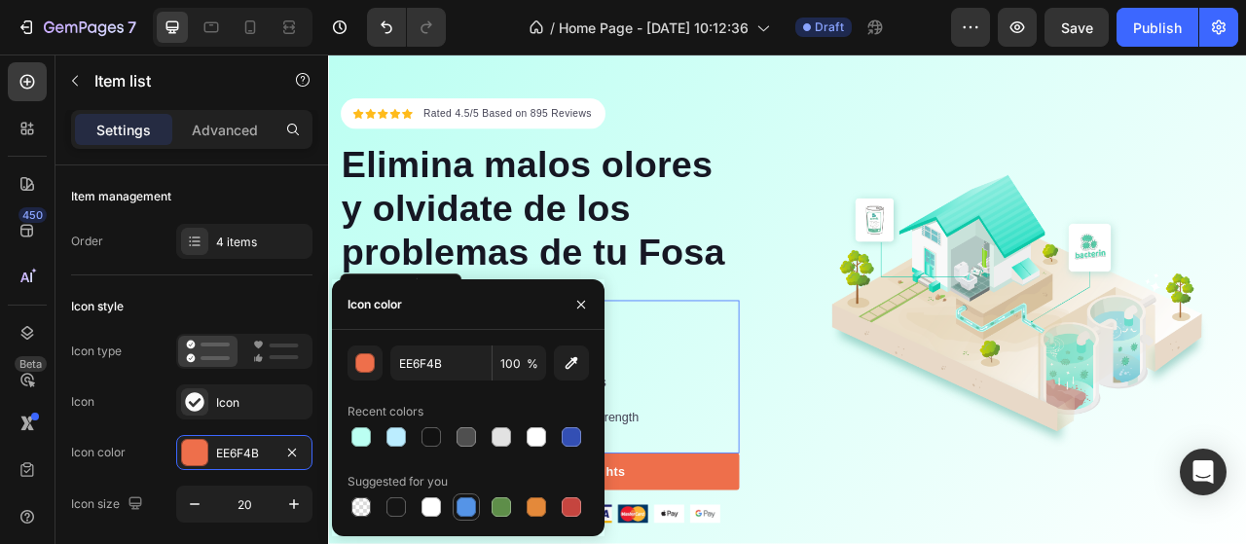
click at [469, 505] on div at bounding box center [465, 506] width 19 height 19
click at [592, 297] on button "button" at bounding box center [580, 304] width 31 height 31
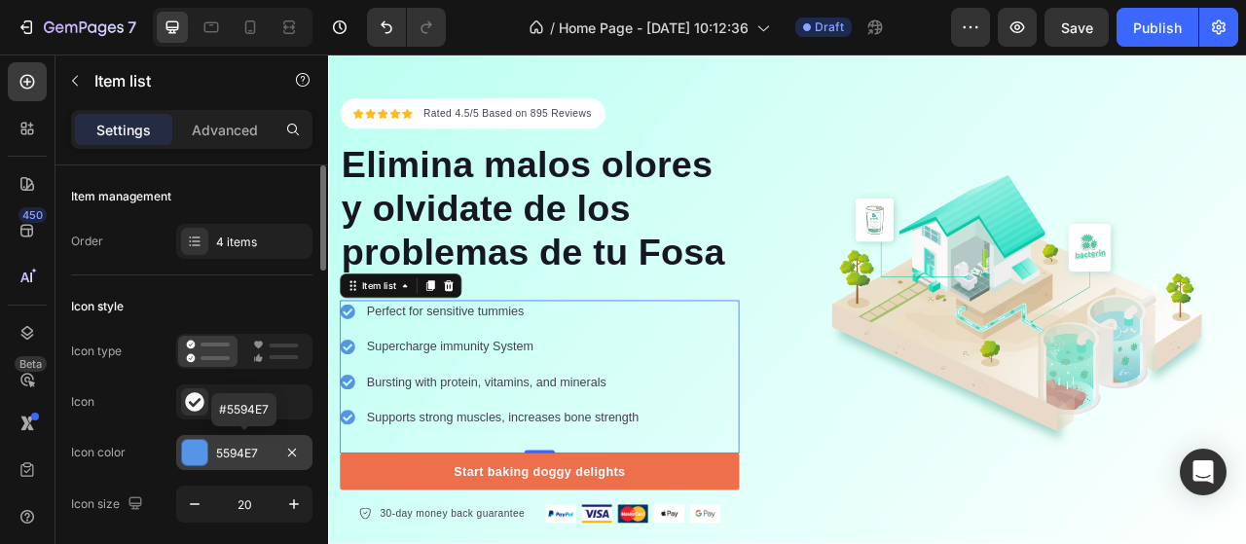
click at [247, 445] on div "5594E7" at bounding box center [244, 454] width 56 height 18
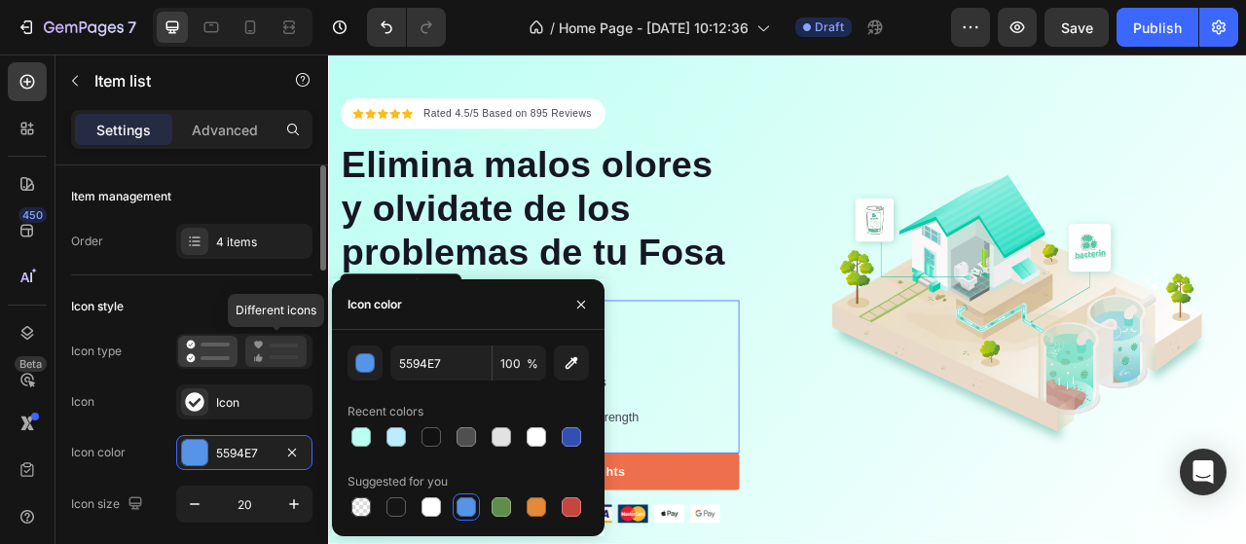
click at [272, 359] on icon at bounding box center [276, 351] width 46 height 23
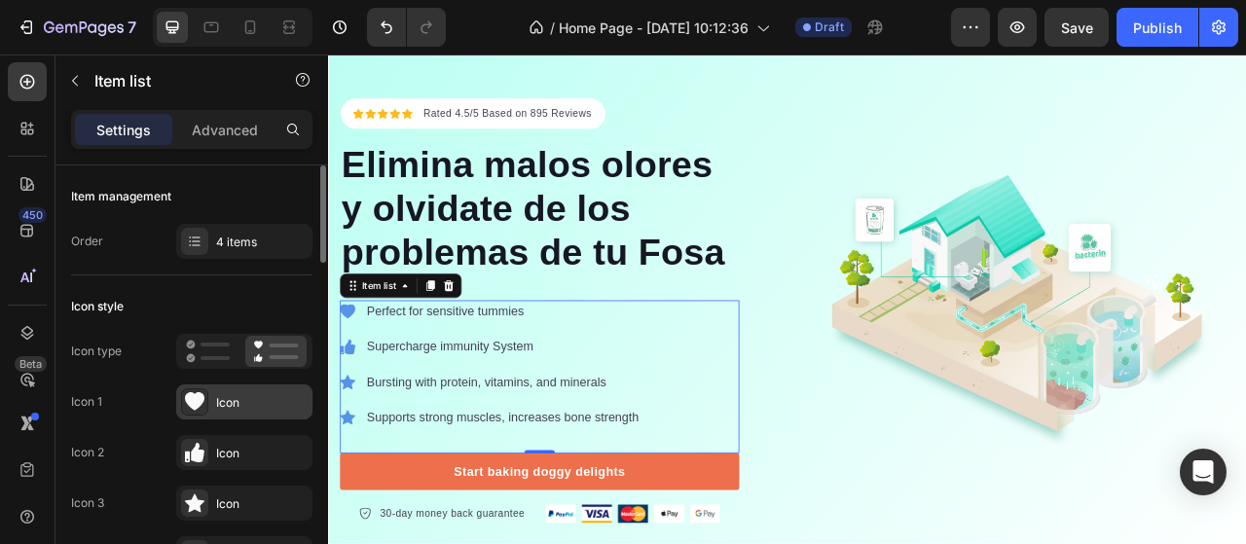
click at [241, 403] on div "Icon" at bounding box center [261, 403] width 91 height 18
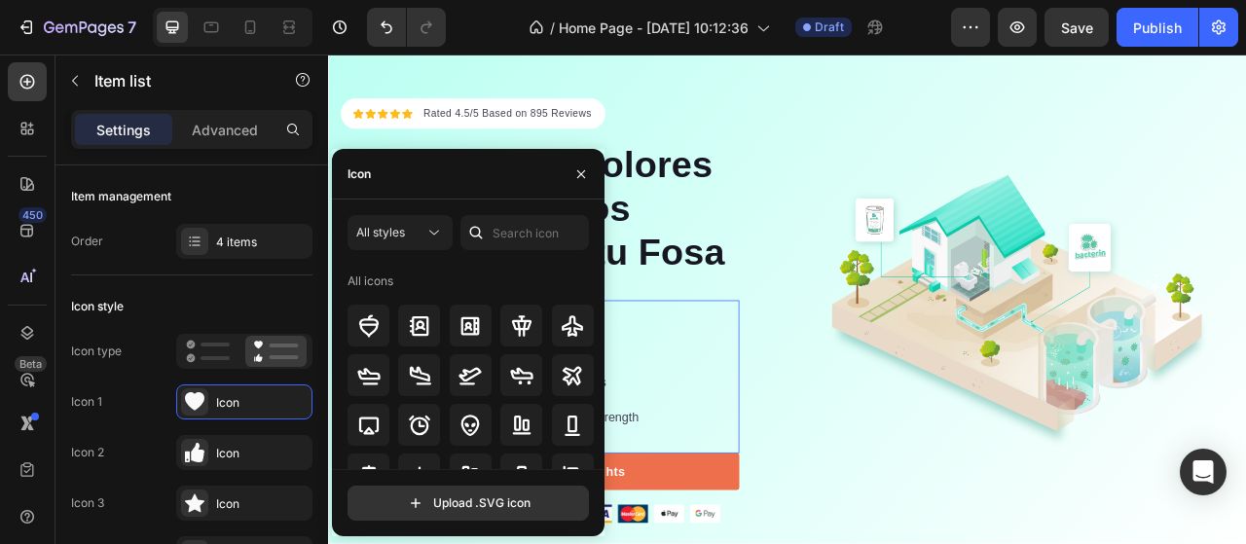
click at [753, 426] on div "Perfect for sensitive tummies Supercharge immunity System Bursting with protein…" at bounding box center [597, 465] width 508 height 195
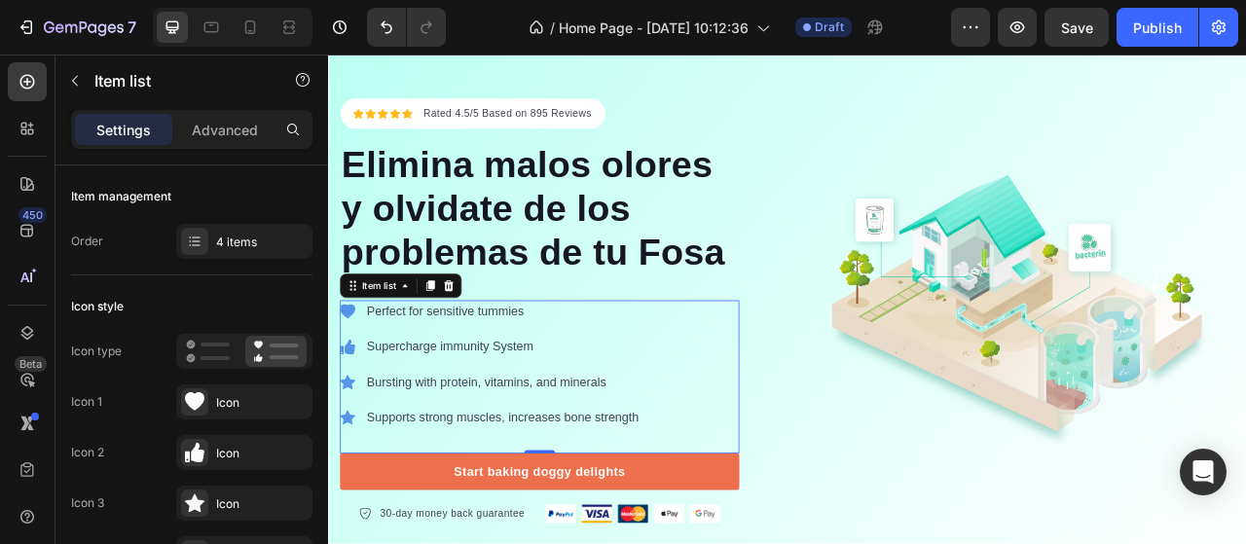
click at [412, 385] on p "Perfect for sensitive tummies" at bounding box center [550, 382] width 346 height 23
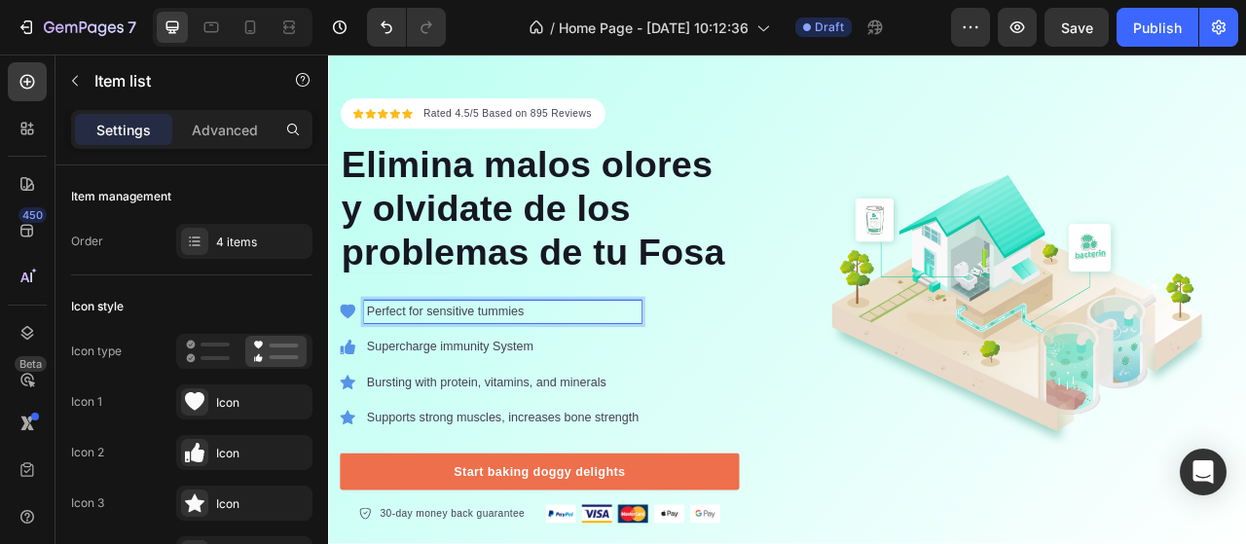
click at [578, 383] on p "Perfect for sensitive tummies" at bounding box center [550, 382] width 346 height 23
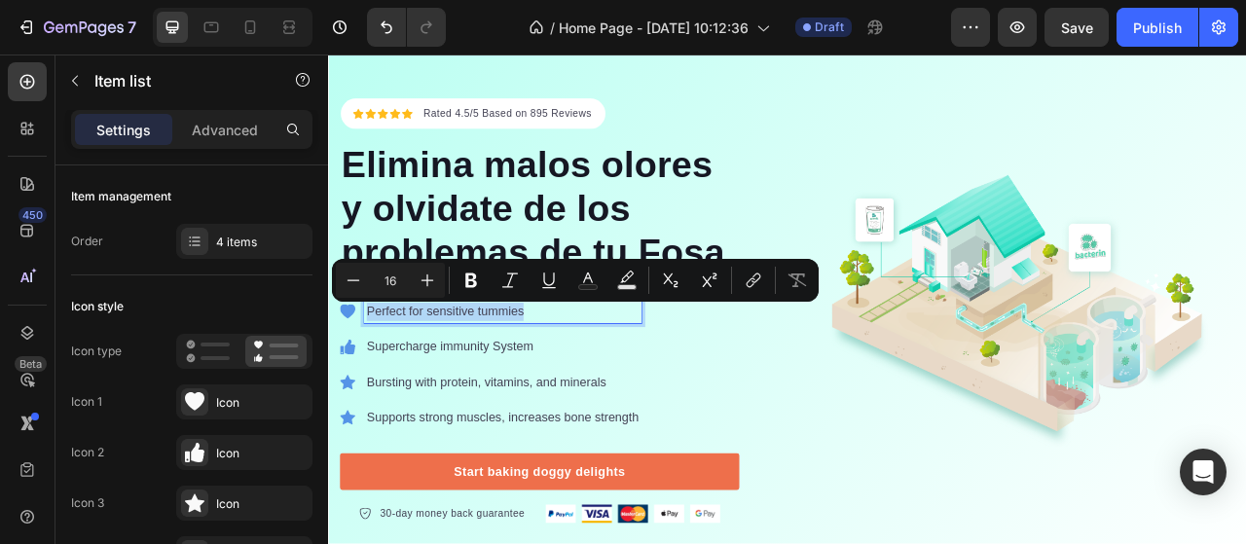
drag, startPoint x: 578, startPoint y: 383, endPoint x: 371, endPoint y: 384, distance: 207.3
click at [371, 384] on div "Perfect for sensitive tummies" at bounding box center [534, 382] width 383 height 29
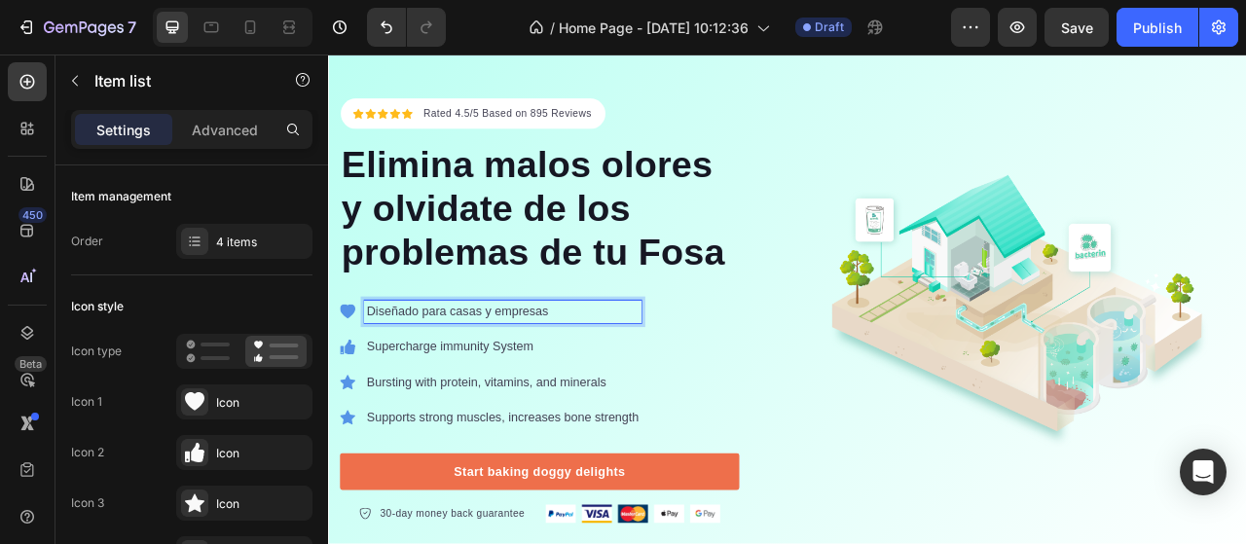
click at [575, 423] on p "Supercharge immunity System" at bounding box center [550, 427] width 346 height 23
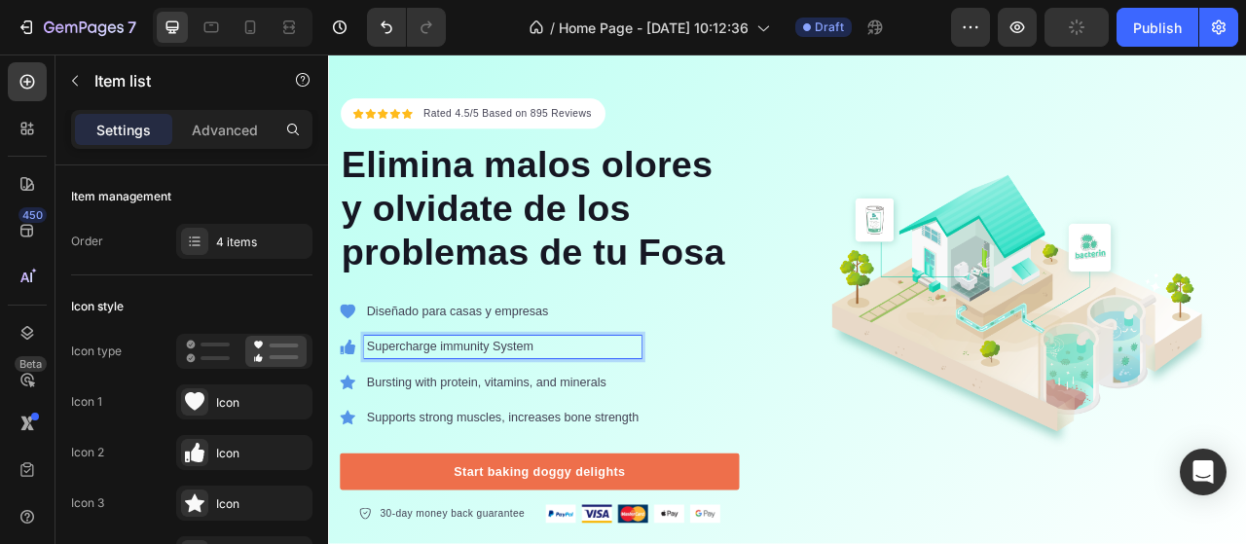
click at [599, 420] on p "Supercharge immunity System" at bounding box center [550, 427] width 346 height 23
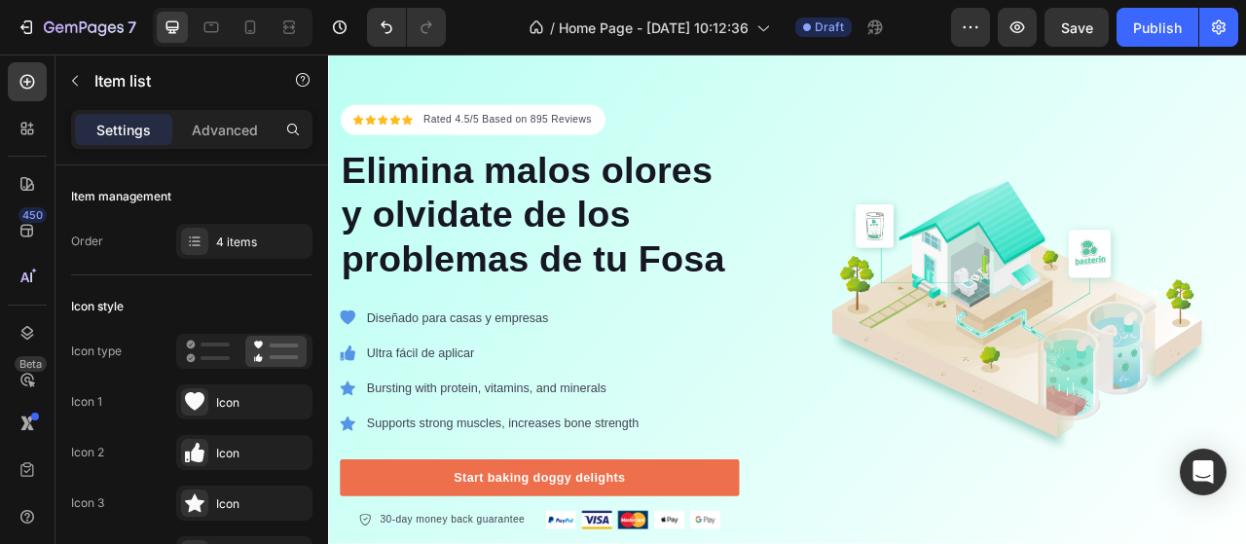
click at [509, 476] on p "Bursting with protein, vitamins, and minerals" at bounding box center [550, 479] width 346 height 23
click at [682, 476] on p "Bursting with protein, vitamins, and minerals" at bounding box center [550, 479] width 346 height 23
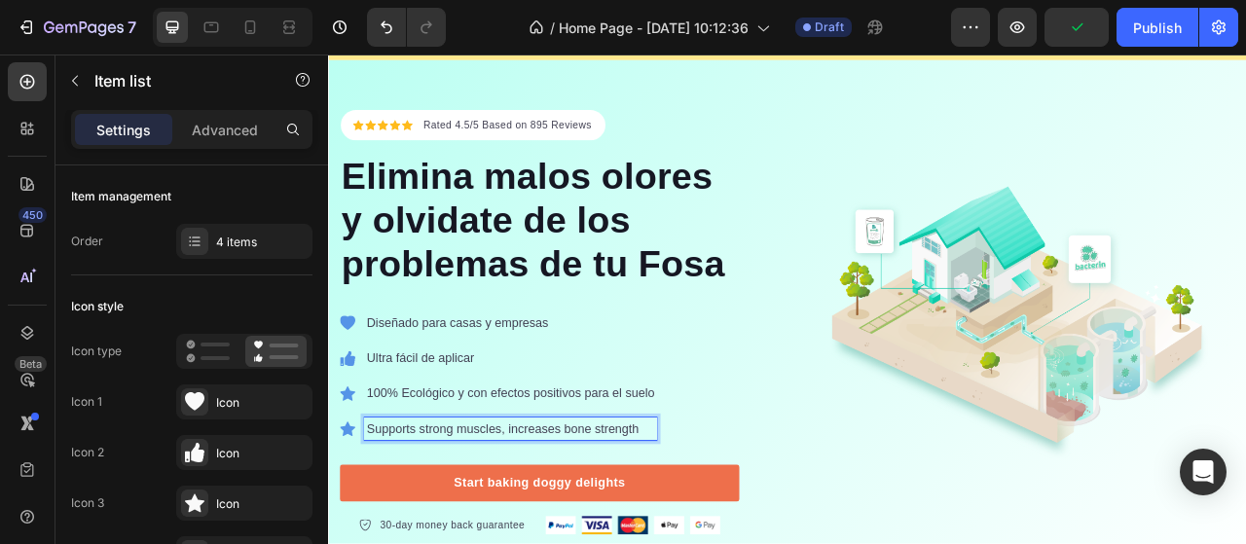
click at [428, 527] on p "Supports strong muscles, increases bone strength" at bounding box center [560, 531] width 366 height 23
click at [437, 481] on p "100% Ecológico y con efectos positivos para el suelo" at bounding box center [560, 486] width 366 height 23
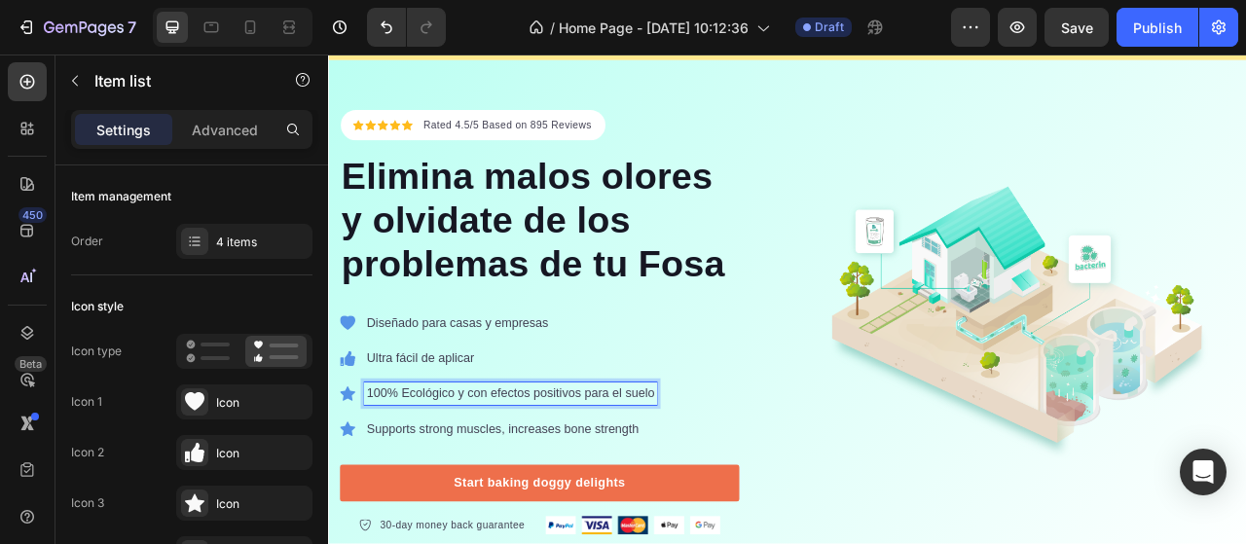
click at [431, 483] on p "100% Ecológico y con efectos positivos para el suelo" at bounding box center [560, 486] width 366 height 23
click at [355, 480] on icon at bounding box center [352, 486] width 19 height 19
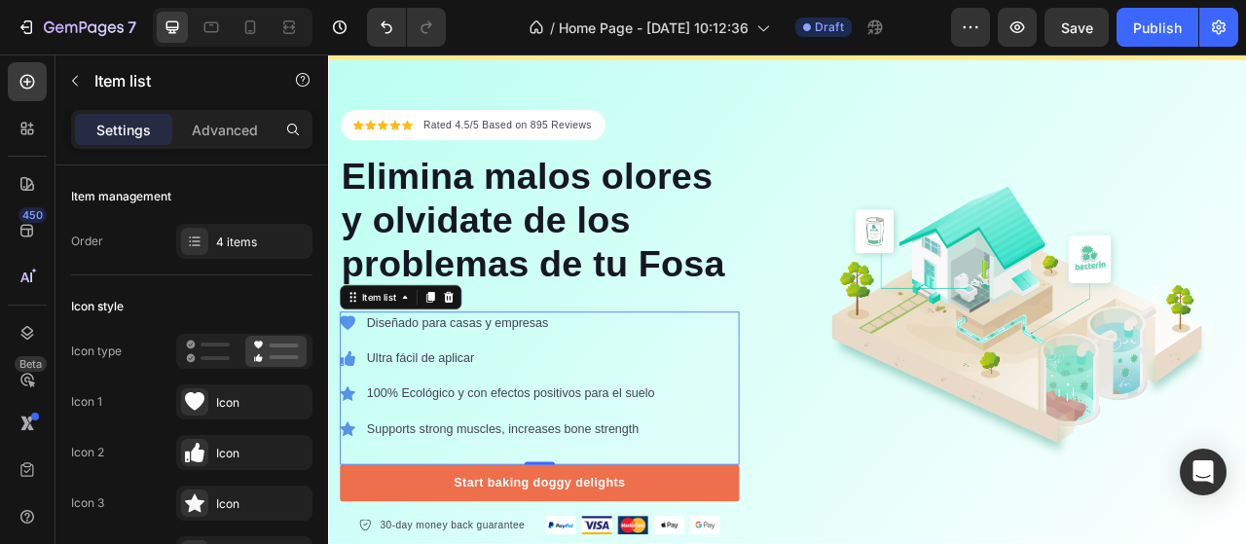
click at [447, 530] on p "Supports strong muscles, increases bone strength" at bounding box center [560, 531] width 366 height 23
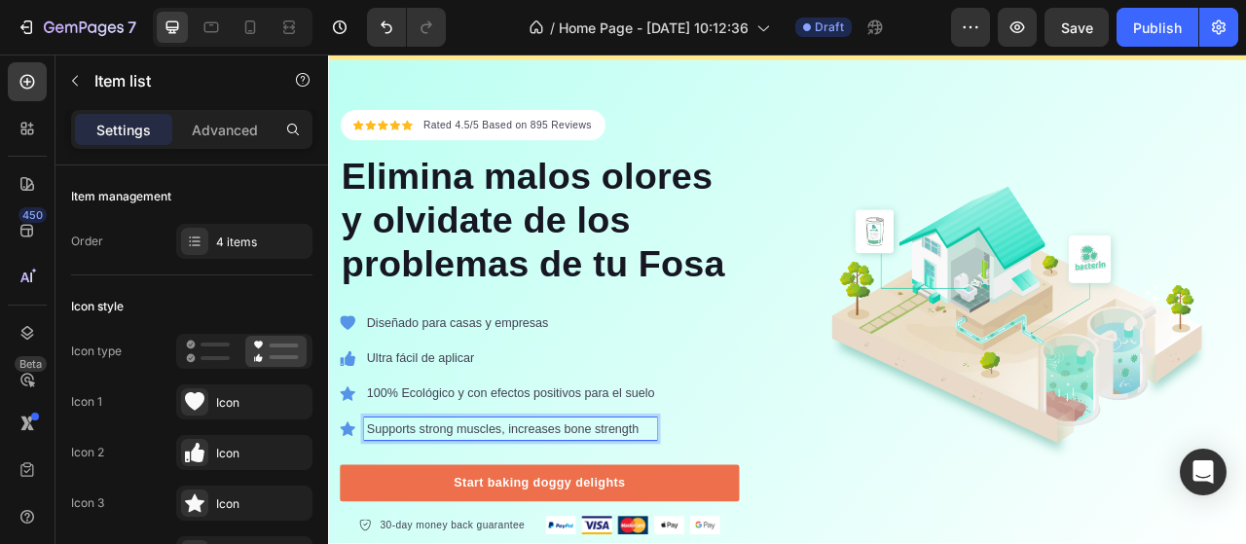
click at [728, 528] on p "Supports strong muscles, increases bone strength" at bounding box center [560, 531] width 366 height 23
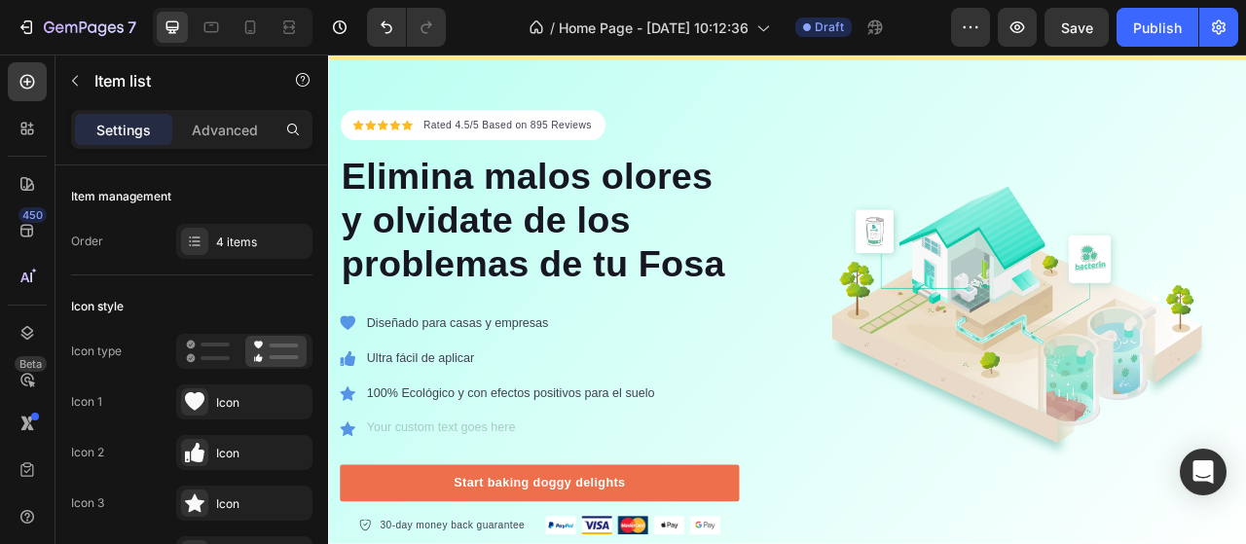
scroll to position [76, 0]
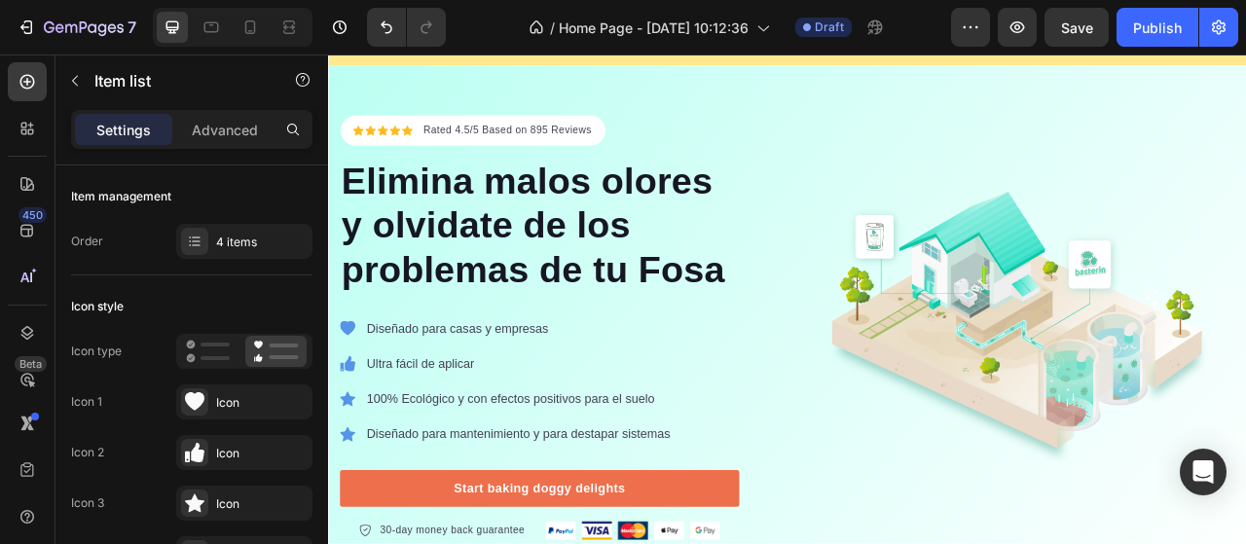
click at [829, 443] on div "Diseñado para casas y empresas Ultra fácil de aplicar 100% Ecológico y con efec…" at bounding box center [597, 486] width 508 height 195
click at [352, 493] on icon at bounding box center [352, 494] width 19 height 18
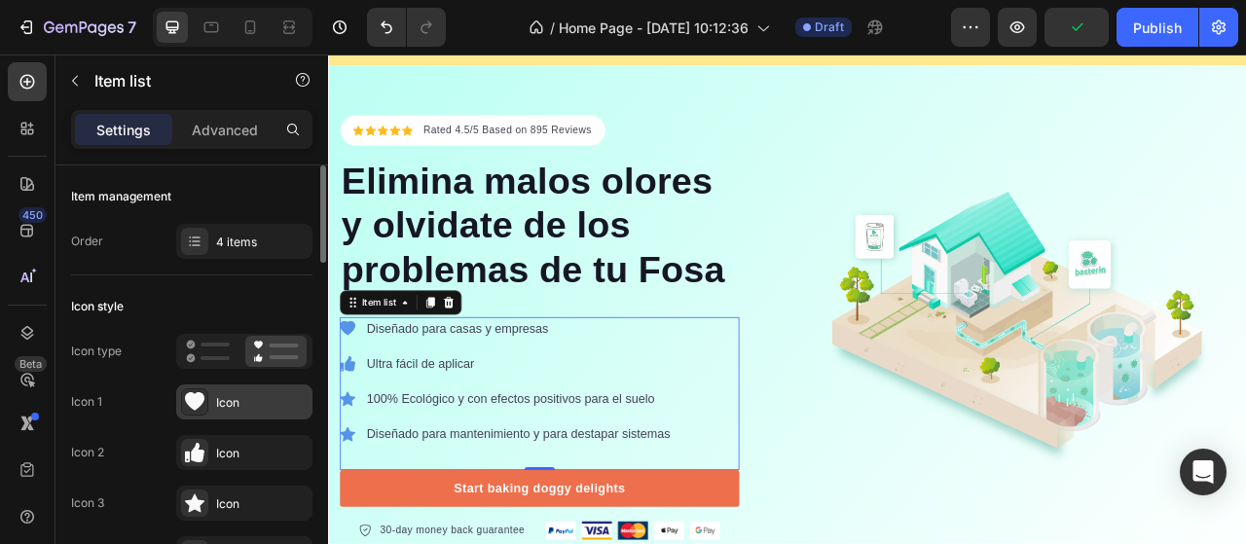
scroll to position [97, 0]
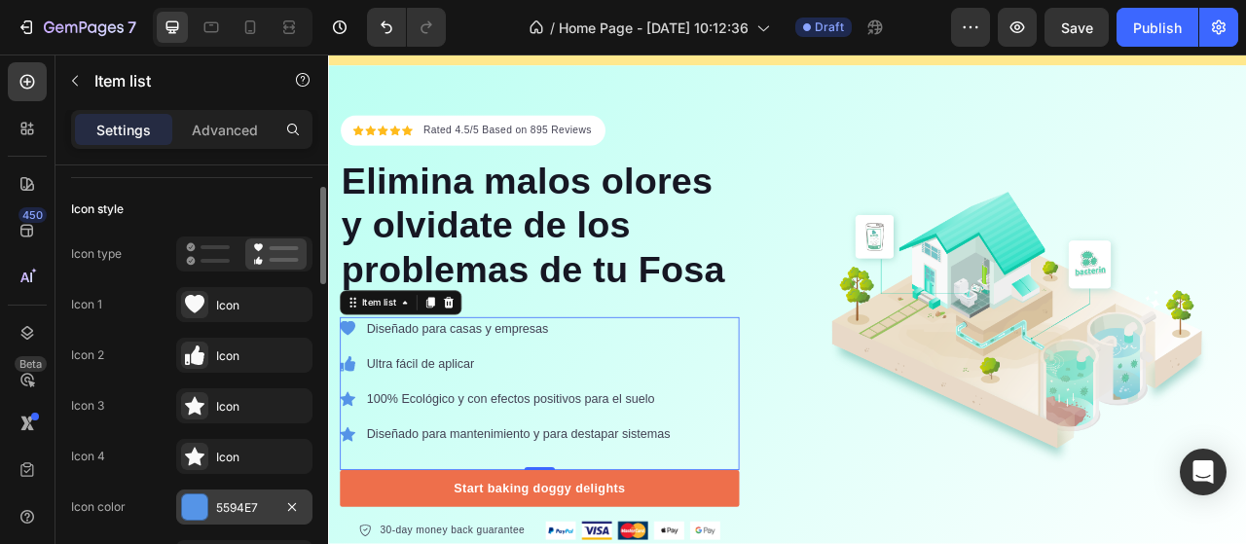
click at [193, 495] on div at bounding box center [194, 506] width 25 height 25
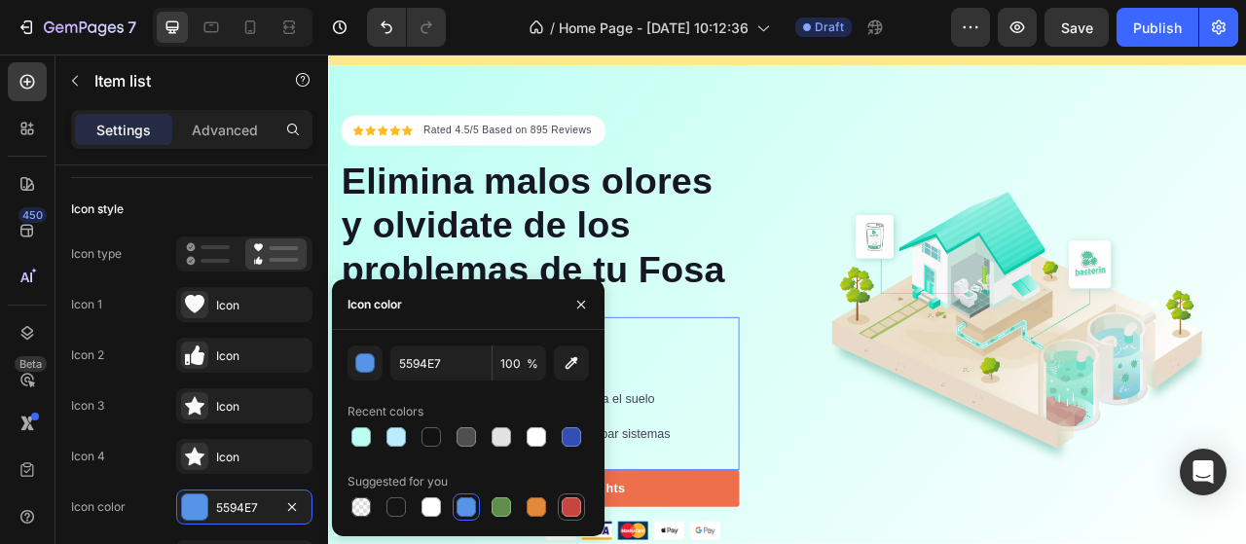
click at [563, 503] on div at bounding box center [571, 506] width 19 height 19
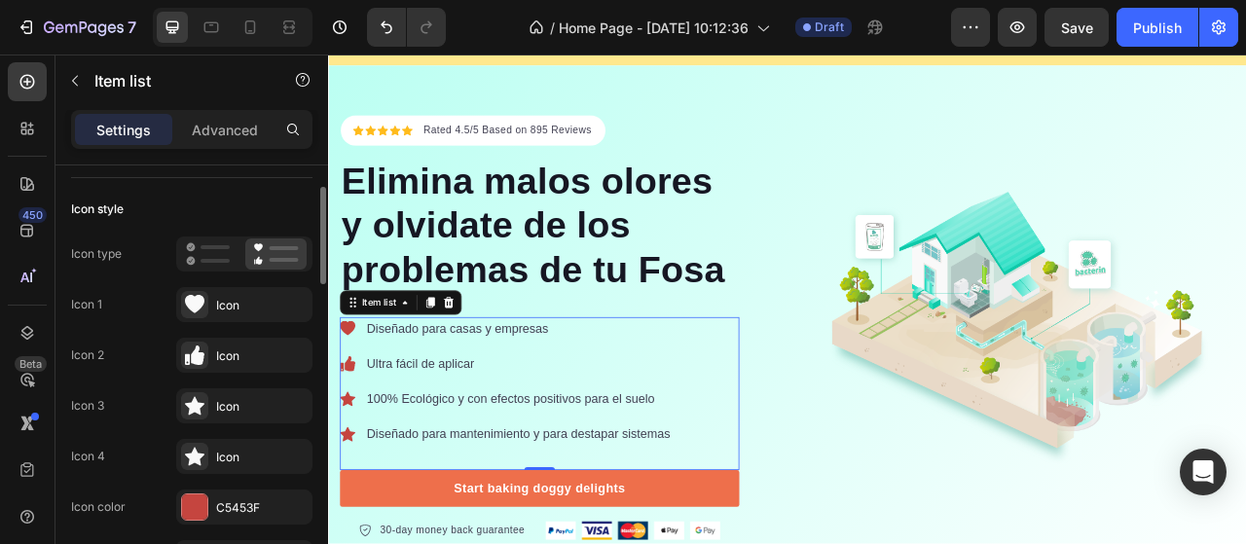
click at [157, 454] on div "Icon 4 Icon" at bounding box center [191, 456] width 241 height 35
click at [193, 504] on div at bounding box center [194, 506] width 25 height 25
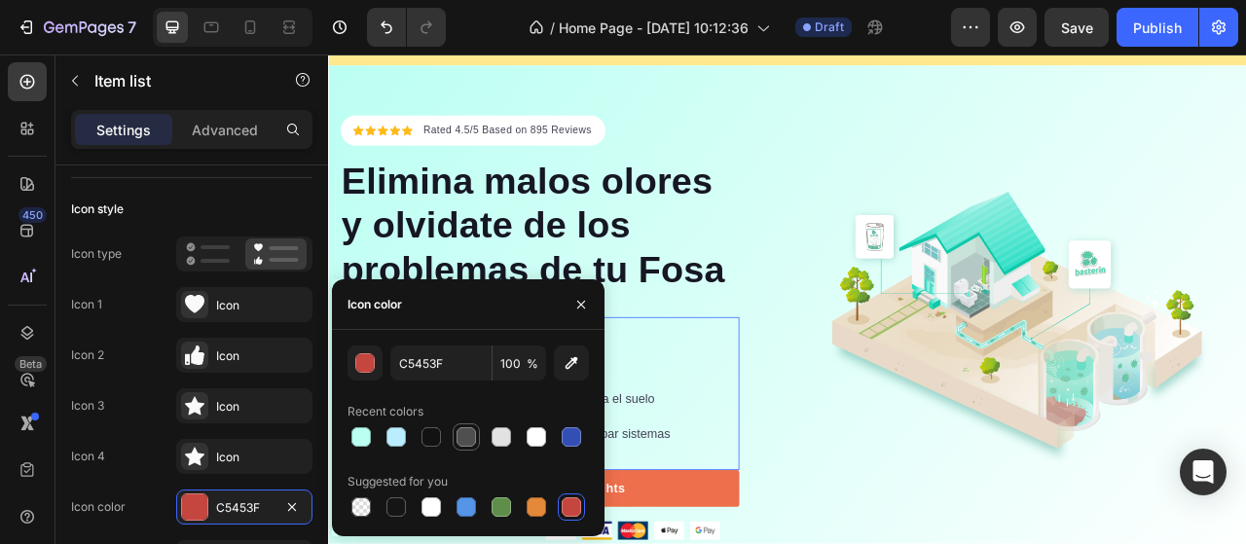
click at [462, 440] on div at bounding box center [465, 436] width 19 height 19
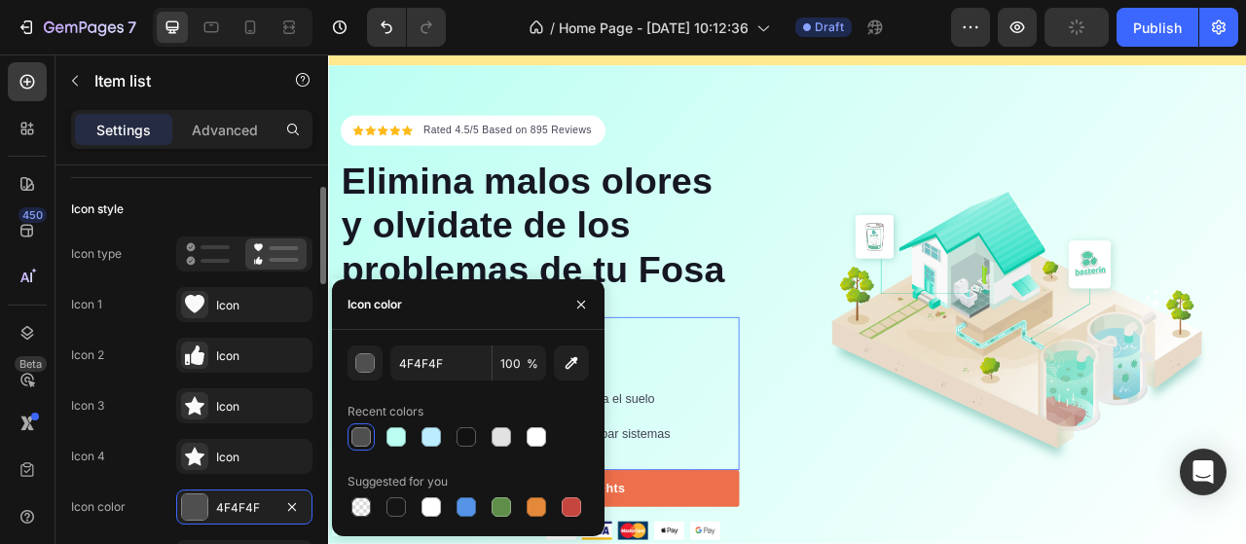
click at [146, 469] on div "Icon 4 Icon" at bounding box center [191, 456] width 241 height 35
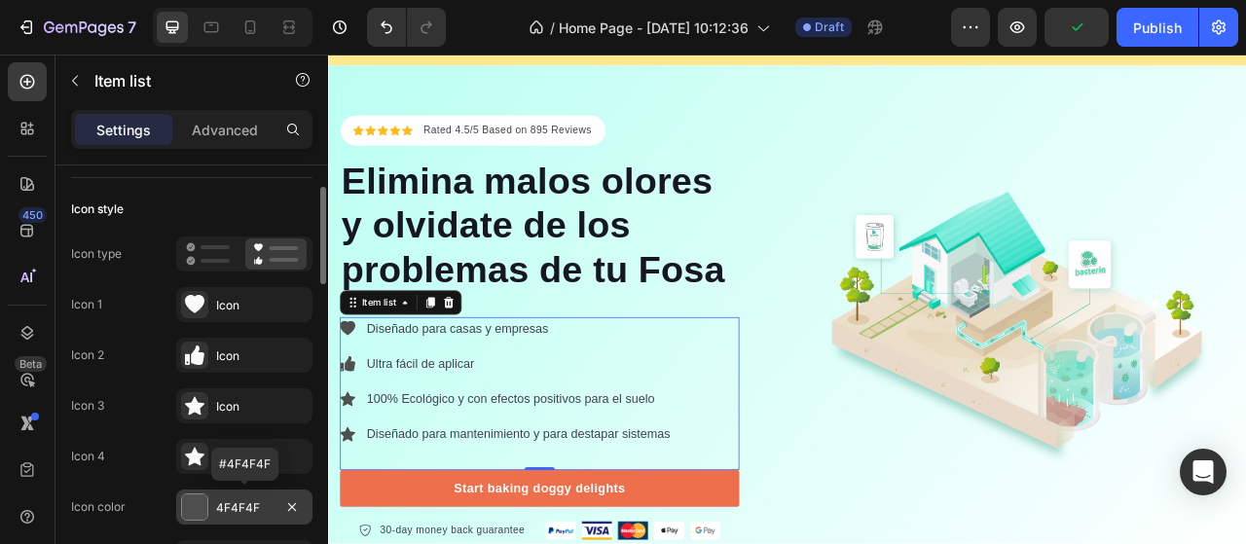
click at [191, 510] on div at bounding box center [194, 506] width 25 height 25
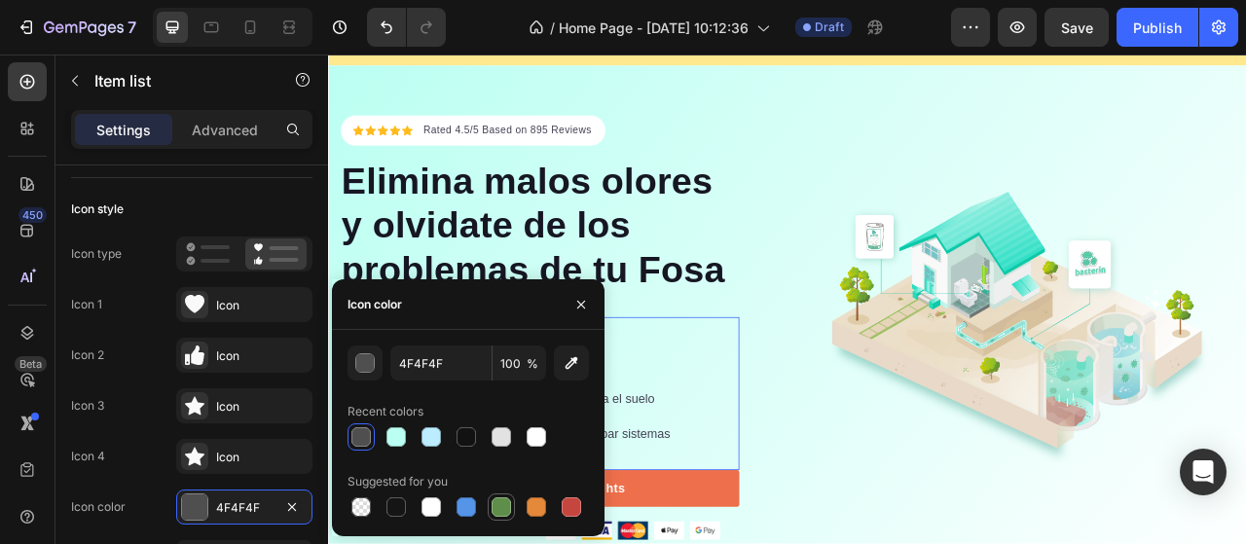
click at [498, 505] on div at bounding box center [500, 506] width 19 height 19
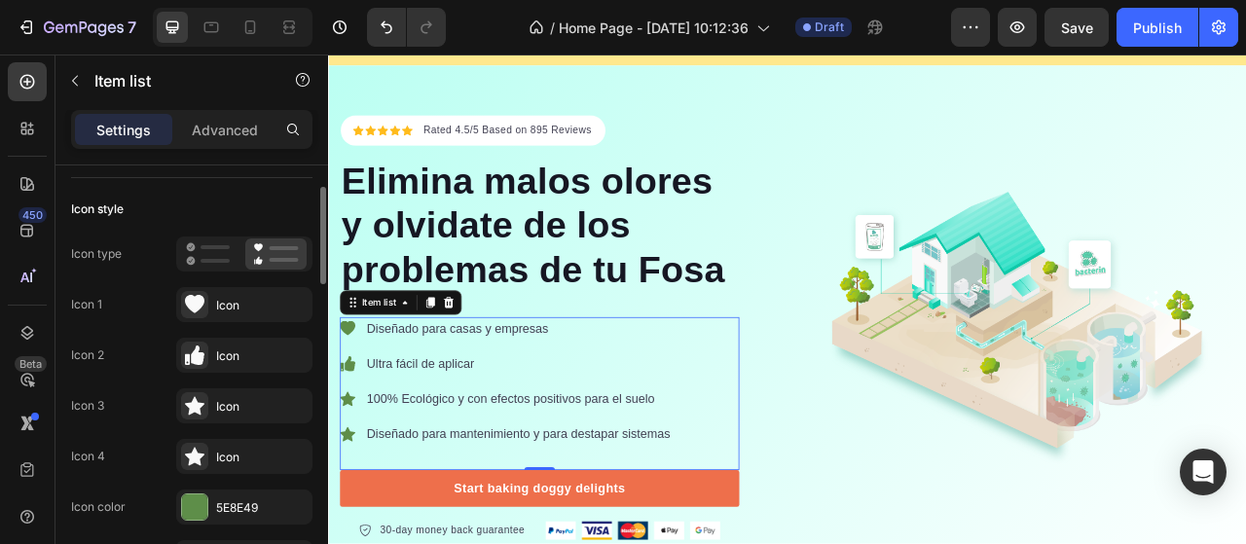
click at [142, 456] on div "Icon 4 Icon" at bounding box center [191, 456] width 241 height 35
click at [195, 506] on div at bounding box center [194, 506] width 25 height 25
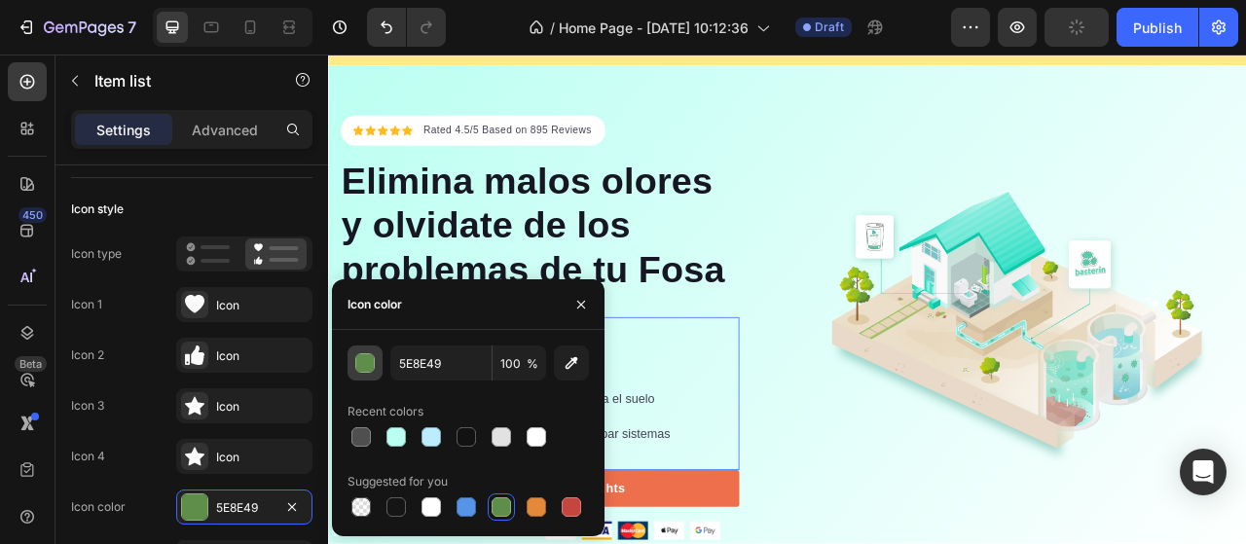
click at [367, 369] on div "button" at bounding box center [365, 363] width 19 height 19
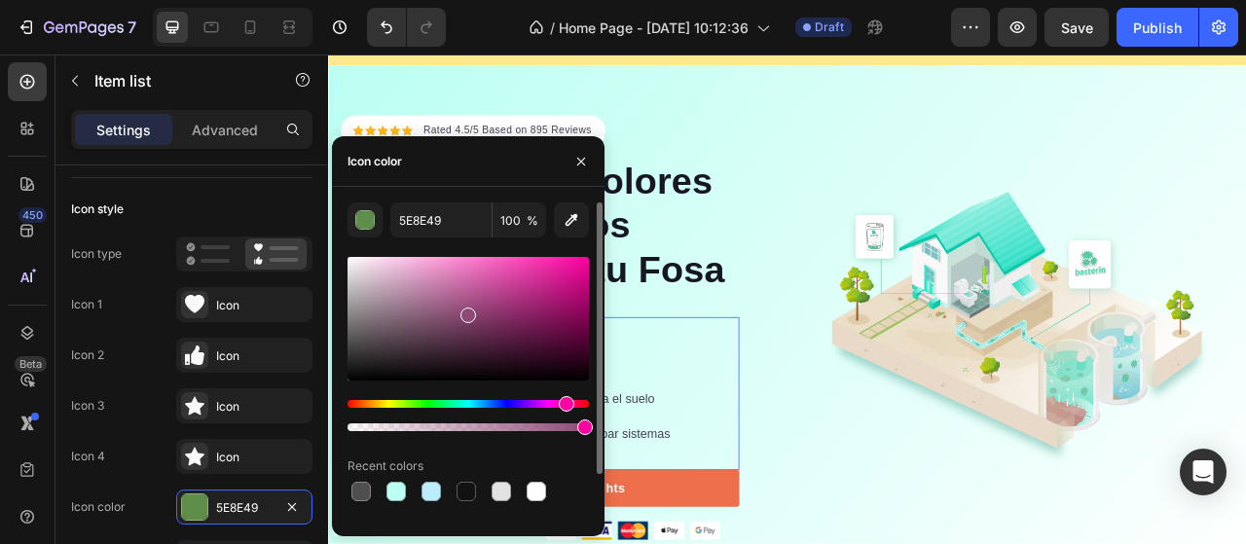
click at [564, 406] on div "Hue" at bounding box center [467, 404] width 241 height 8
click at [581, 404] on div "Hue" at bounding box center [467, 404] width 241 height 8
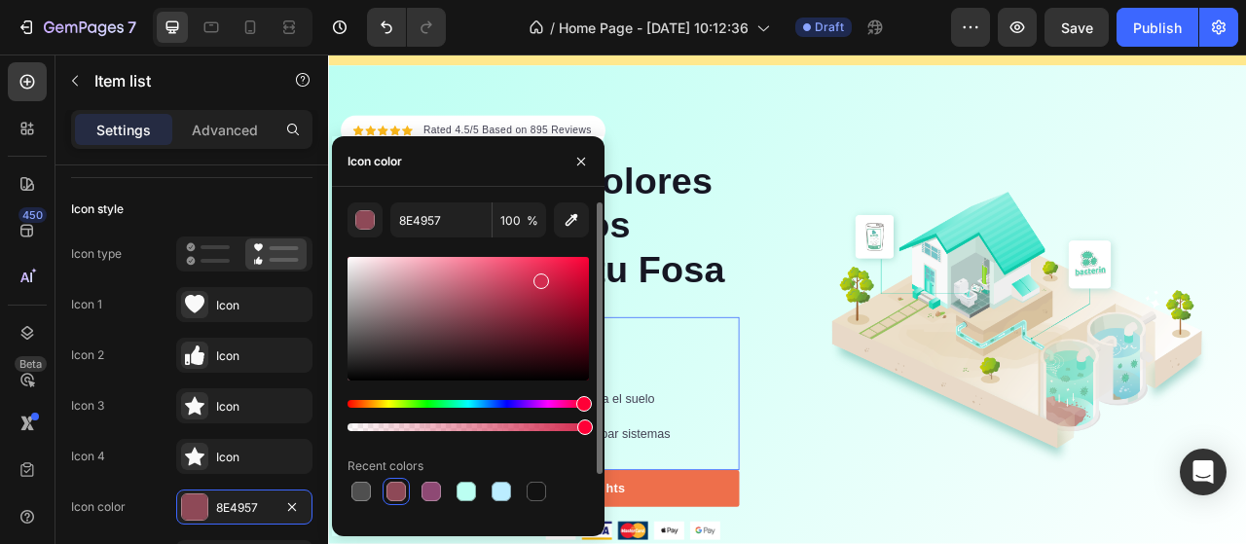
drag, startPoint x: 467, startPoint y: 316, endPoint x: 538, endPoint y: 277, distance: 81.0
click at [538, 277] on div at bounding box center [541, 281] width 16 height 16
drag, startPoint x: 537, startPoint y: 282, endPoint x: 518, endPoint y: 286, distance: 19.8
click at [518, 286] on div at bounding box center [520, 290] width 16 height 16
drag, startPoint x: 518, startPoint y: 286, endPoint x: 506, endPoint y: 281, distance: 12.7
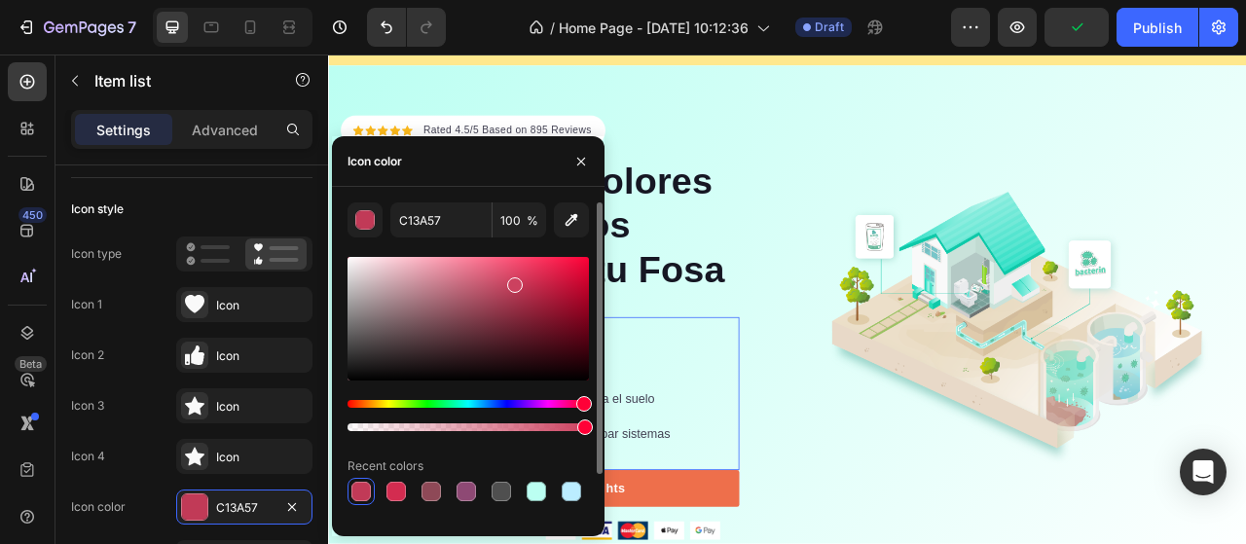
click at [507, 281] on div at bounding box center [515, 285] width 16 height 16
drag, startPoint x: 506, startPoint y: 284, endPoint x: 485, endPoint y: 274, distance: 23.5
click at [485, 274] on div at bounding box center [489, 280] width 16 height 16
type input "D85F79"
drag, startPoint x: 583, startPoint y: 425, endPoint x: 502, endPoint y: 425, distance: 80.8
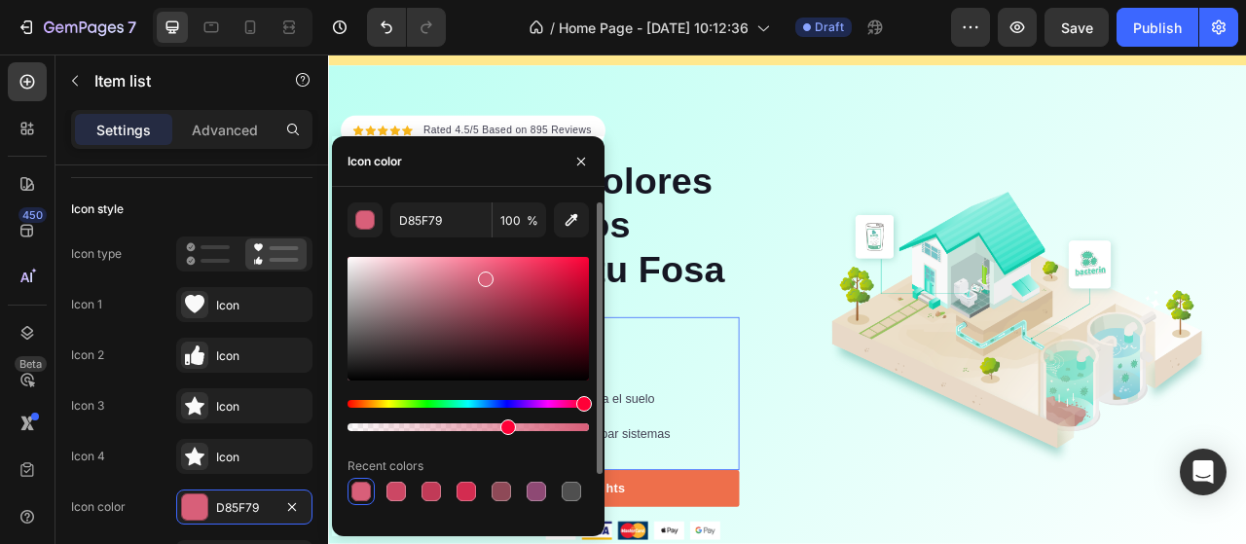
click at [502, 425] on div at bounding box center [508, 427] width 16 height 16
type input "64"
drag, startPoint x: 492, startPoint y: 277, endPoint x: 516, endPoint y: 297, distance: 30.4
click at [516, 297] on div at bounding box center [518, 301] width 16 height 16
drag, startPoint x: 518, startPoint y: 298, endPoint x: 527, endPoint y: 277, distance: 22.6
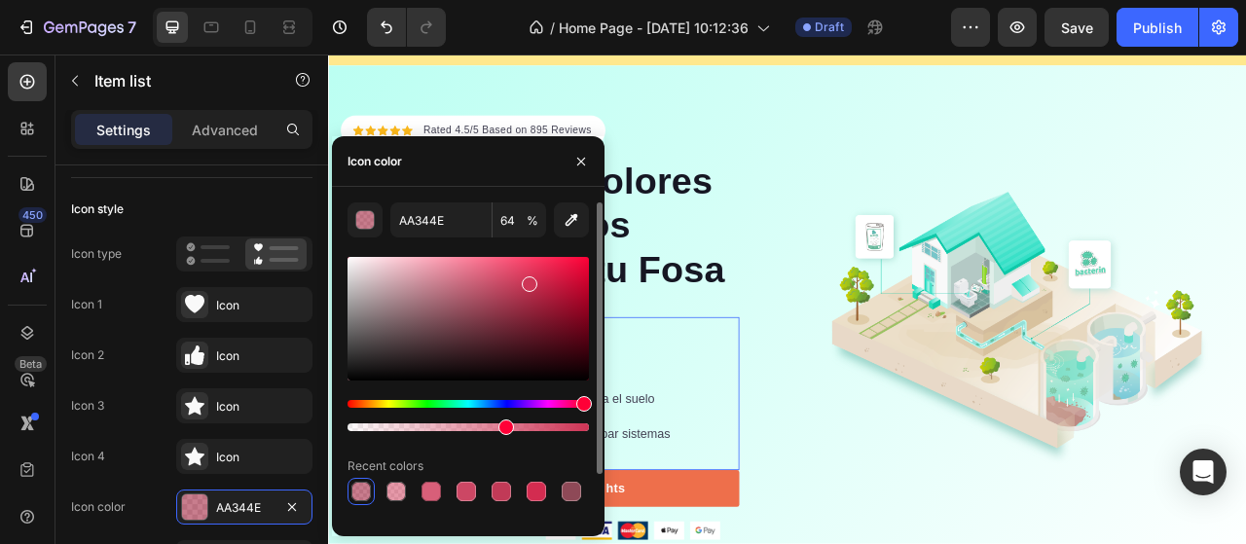
click at [527, 279] on div at bounding box center [530, 284] width 16 height 16
type input "CE3556"
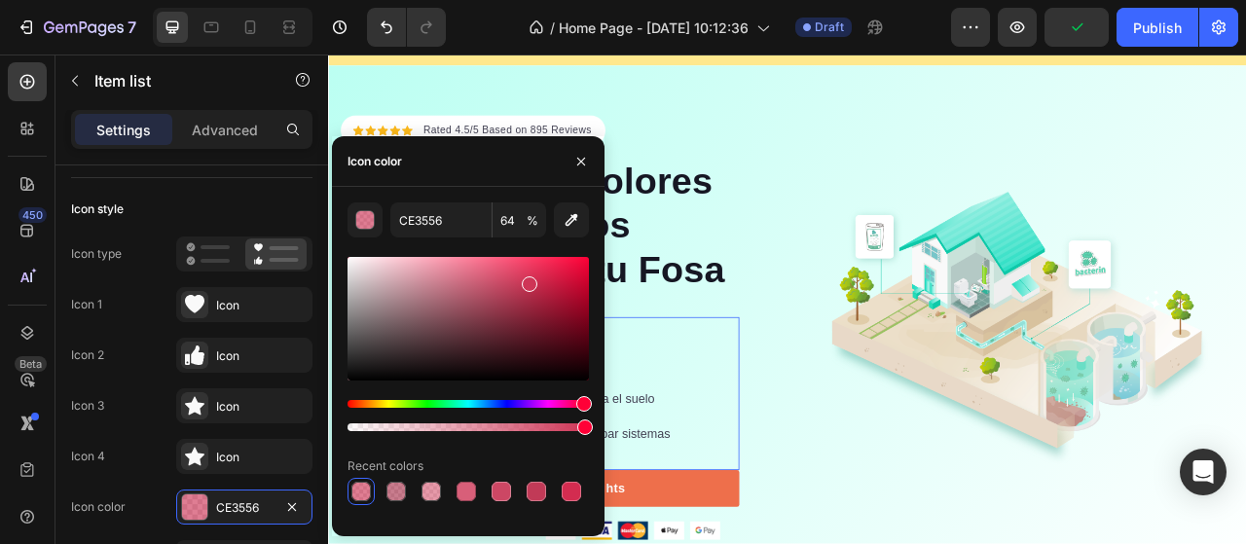
drag, startPoint x: 835, startPoint y: 478, endPoint x: 718, endPoint y: 524, distance: 125.4
type input "100"
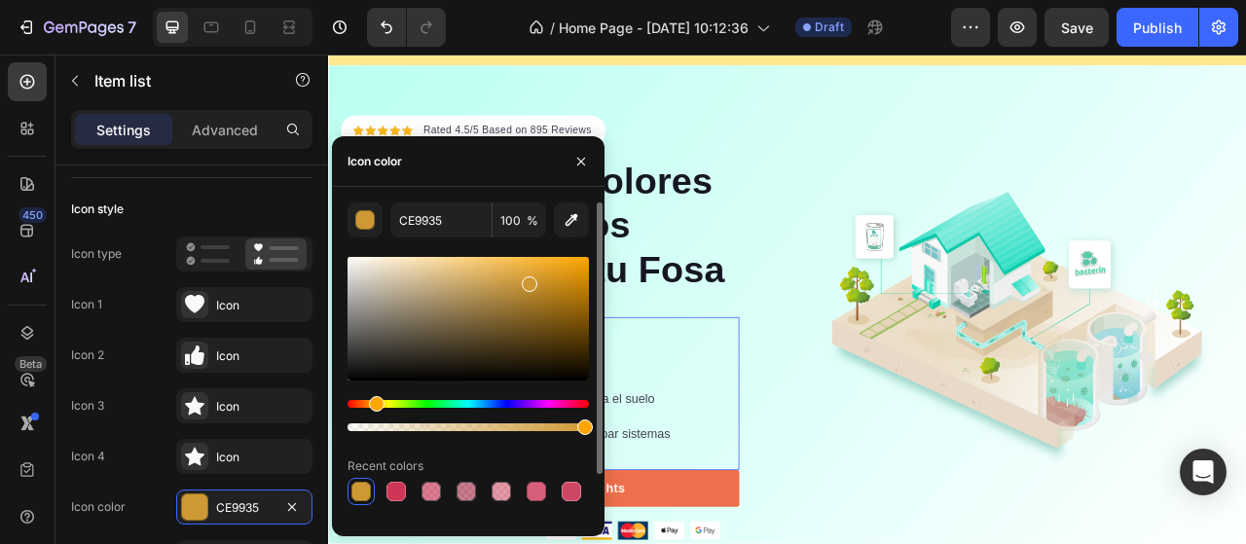
drag, startPoint x: 579, startPoint y: 403, endPoint x: 374, endPoint y: 408, distance: 205.4
click at [374, 408] on div "Hue" at bounding box center [377, 404] width 16 height 16
drag, startPoint x: 530, startPoint y: 289, endPoint x: 533, endPoint y: 275, distance: 13.9
click at [533, 275] on div at bounding box center [536, 280] width 16 height 16
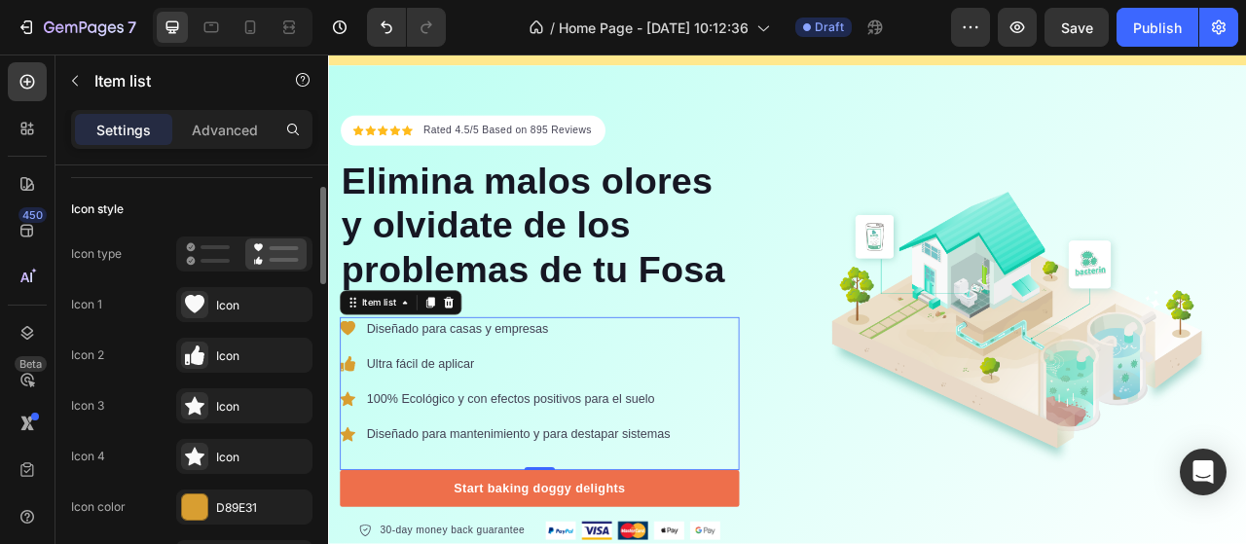
click at [136, 446] on div "Icon 4 Icon" at bounding box center [191, 456] width 241 height 35
click at [200, 503] on div at bounding box center [194, 506] width 25 height 25
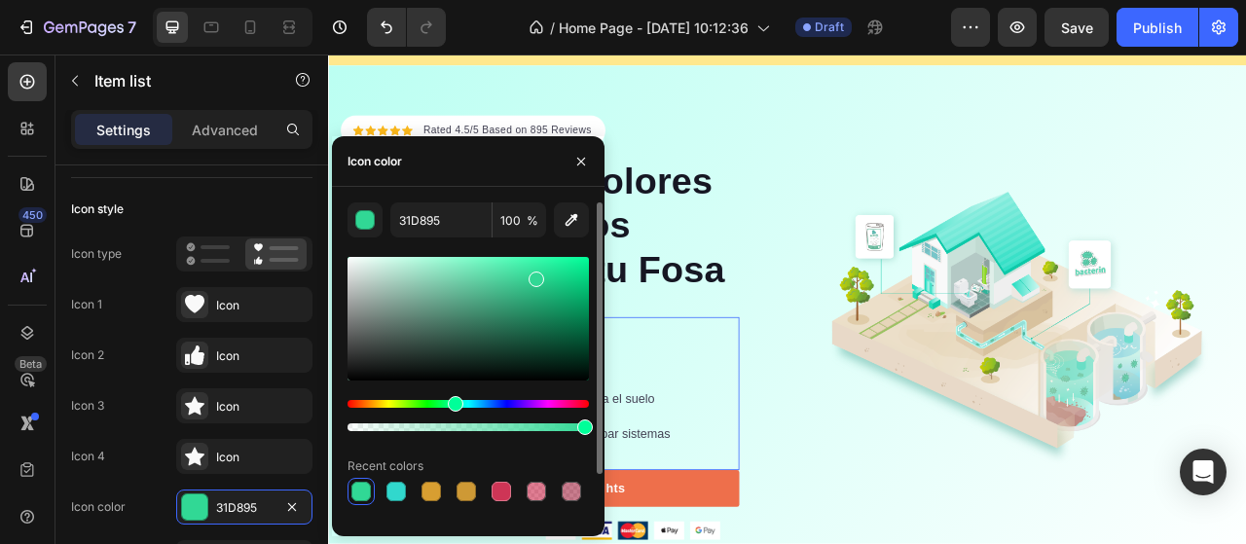
drag, startPoint x: 375, startPoint y: 402, endPoint x: 453, endPoint y: 398, distance: 78.0
click at [453, 398] on div "Hue" at bounding box center [456, 404] width 16 height 16
drag, startPoint x: 537, startPoint y: 278, endPoint x: 561, endPoint y: 269, distance: 25.3
click at [561, 269] on div at bounding box center [564, 273] width 16 height 16
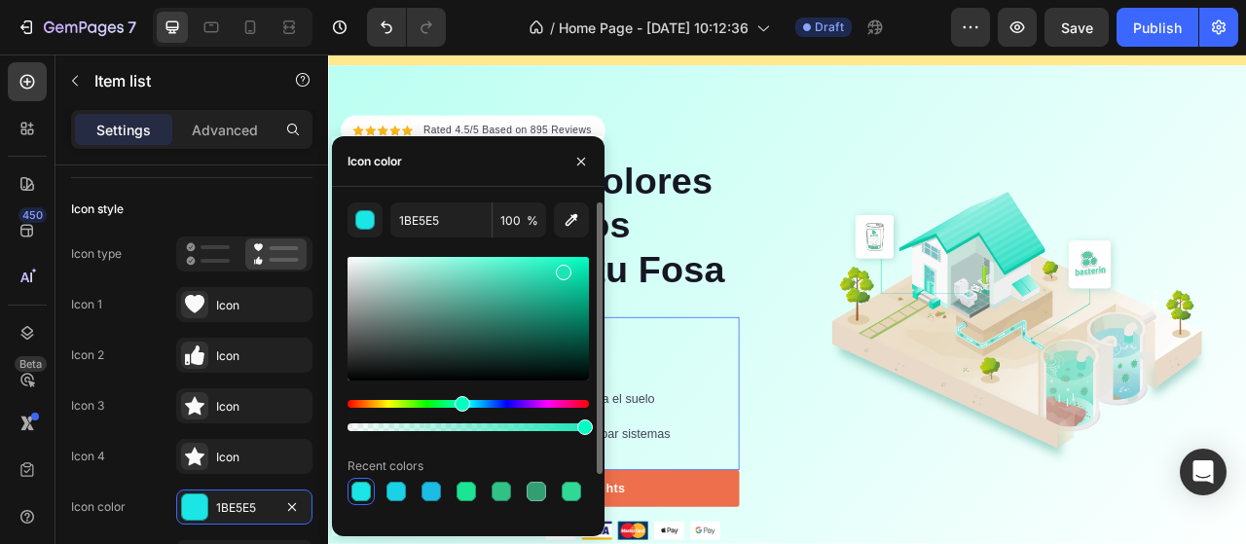
click at [459, 404] on div "Hue" at bounding box center [462, 404] width 16 height 16
type input "1BE5B6"
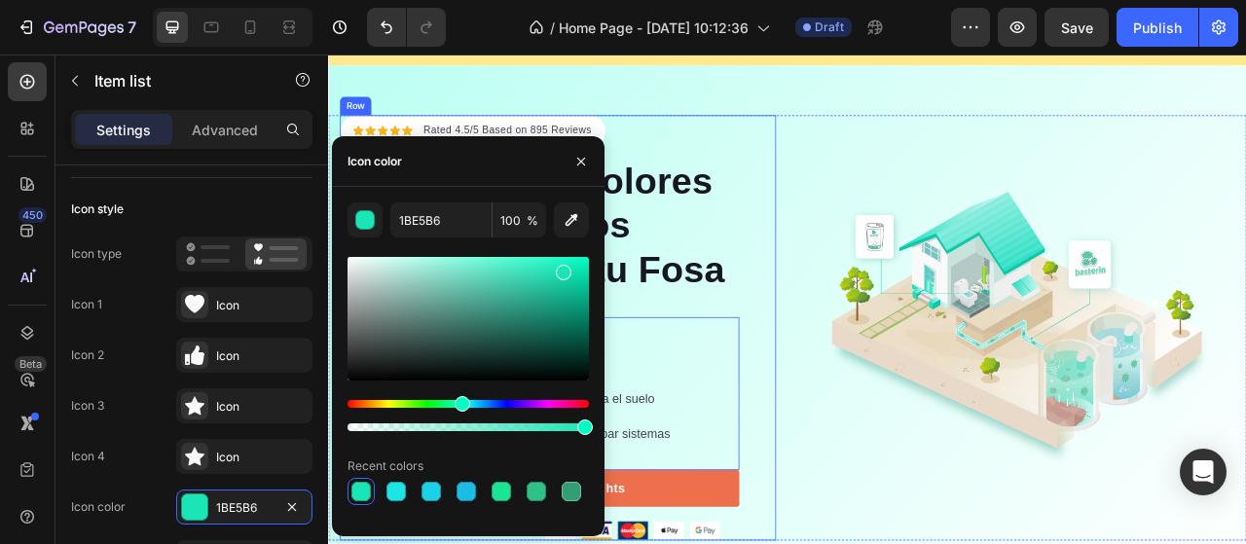
click at [932, 543] on img at bounding box center [1203, 403] width 555 height 346
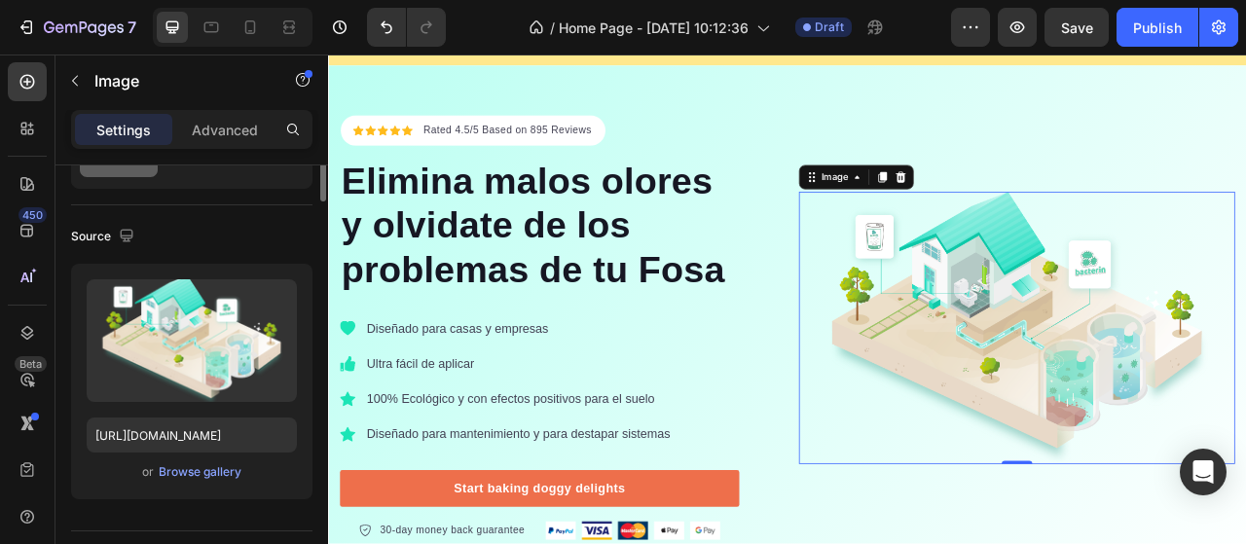
scroll to position [0, 0]
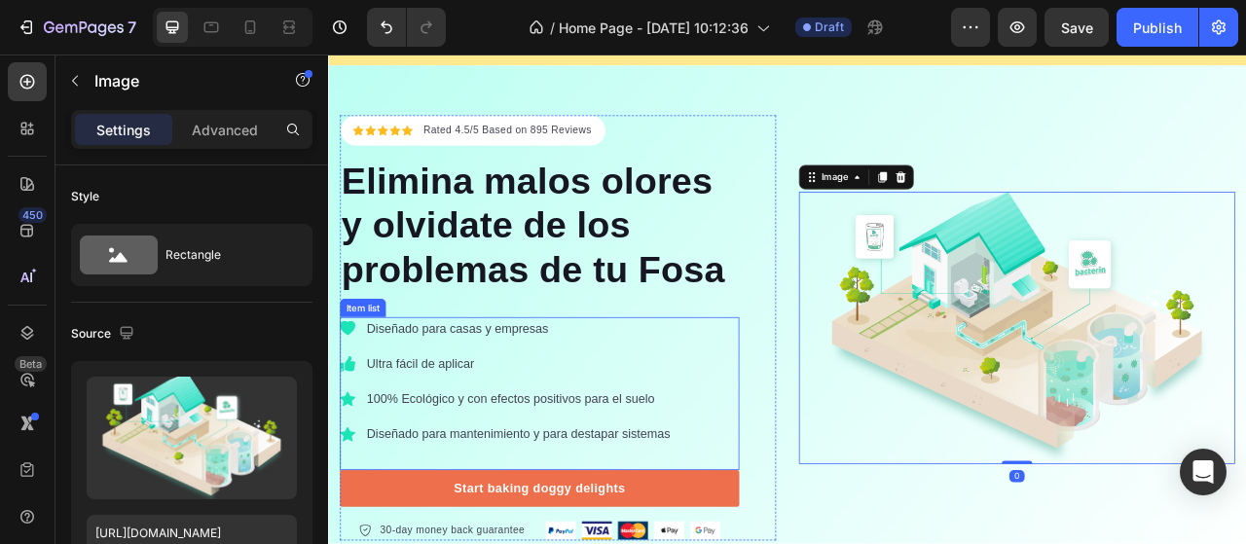
click at [346, 408] on icon at bounding box center [352, 403] width 19 height 19
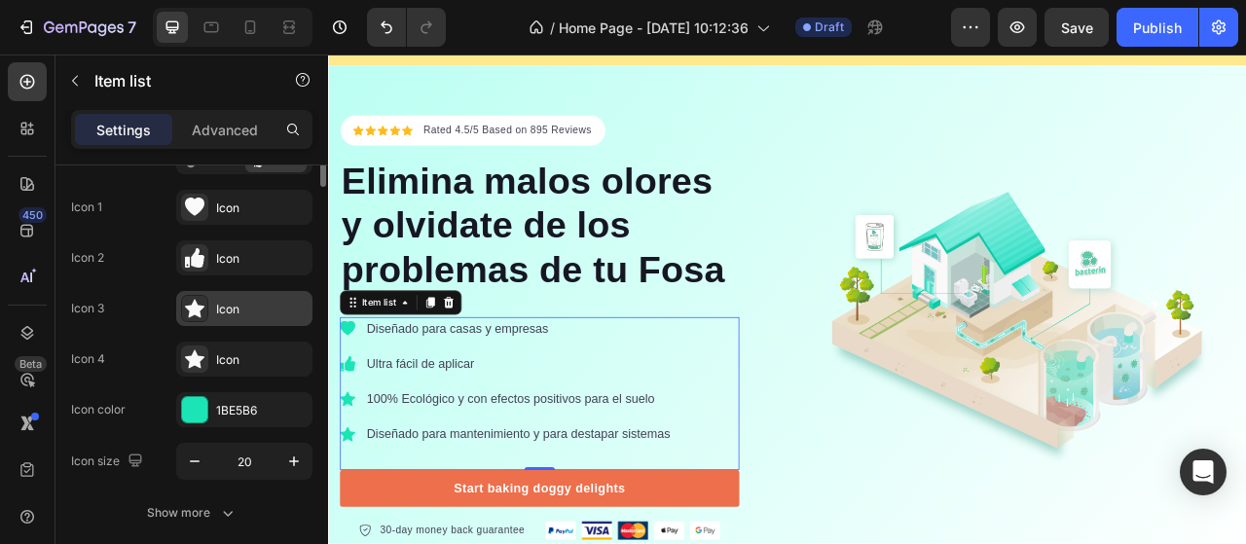
scroll to position [97, 0]
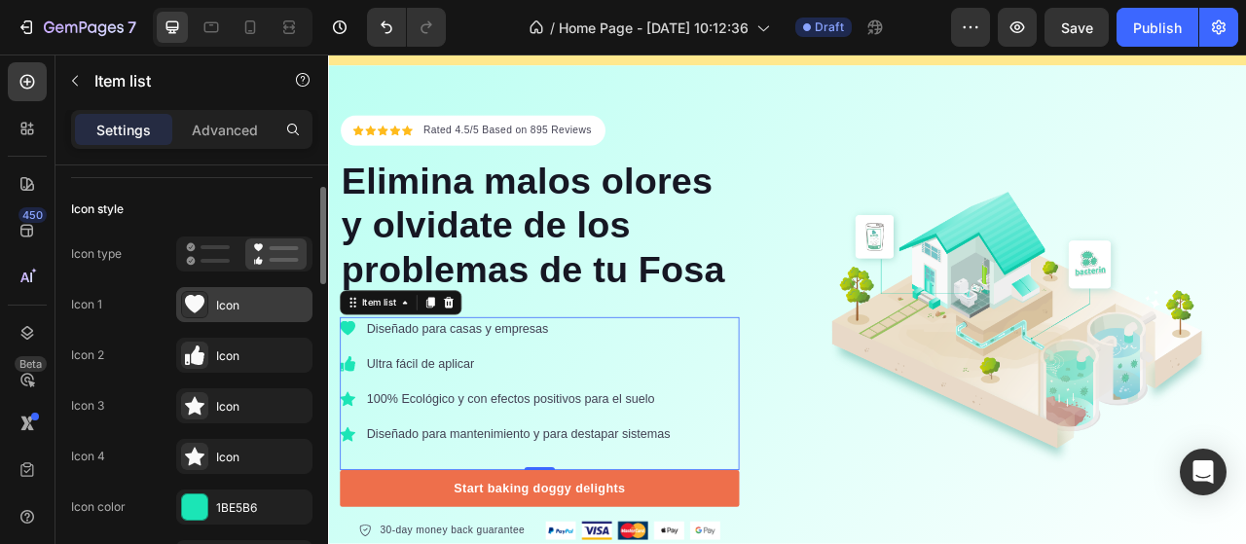
click at [224, 301] on div "Icon" at bounding box center [261, 306] width 91 height 18
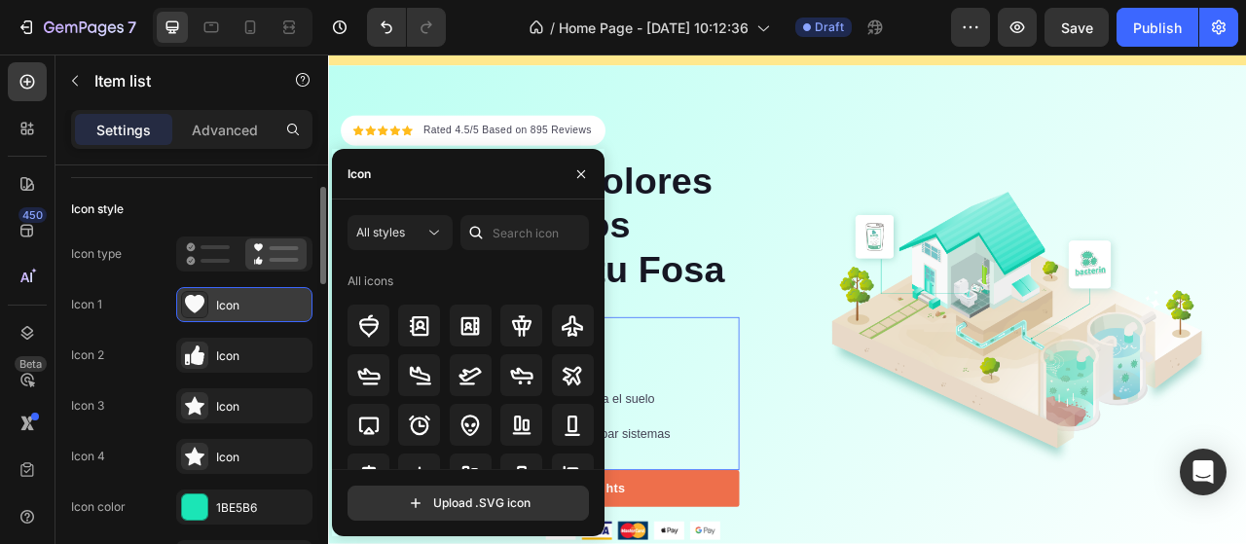
click at [224, 301] on div "Icon" at bounding box center [261, 306] width 91 height 18
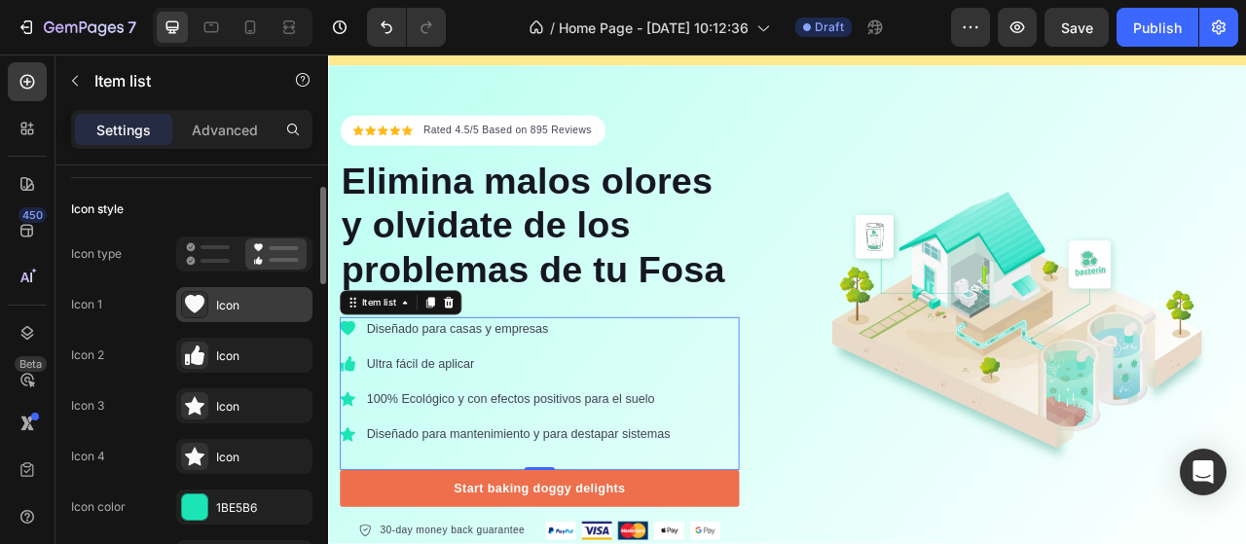
click at [224, 301] on div "Icon" at bounding box center [261, 306] width 91 height 18
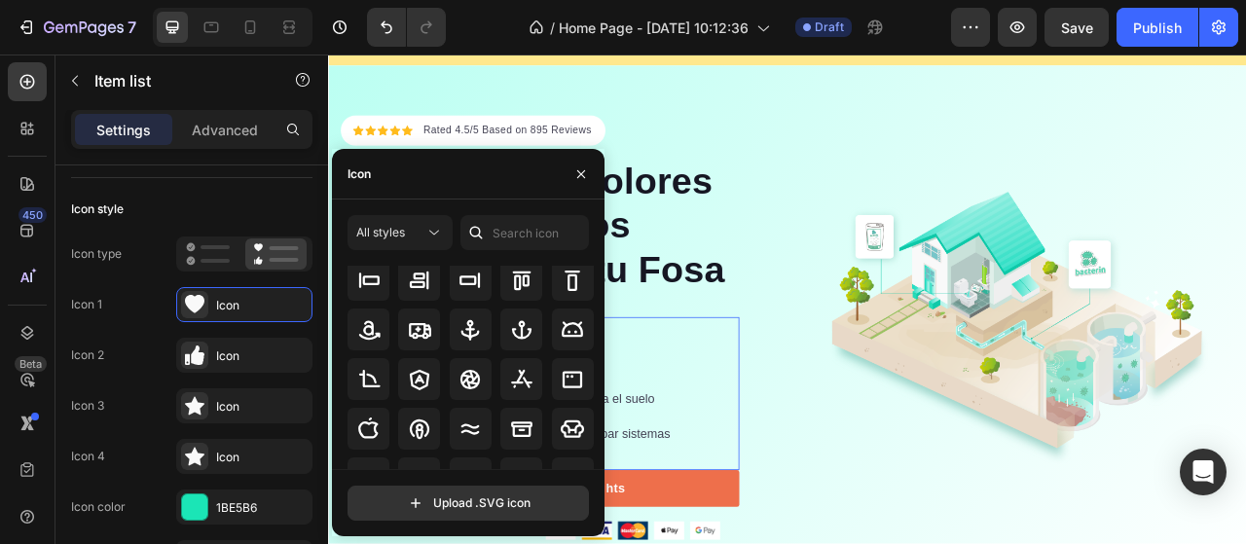
scroll to position [389, 0]
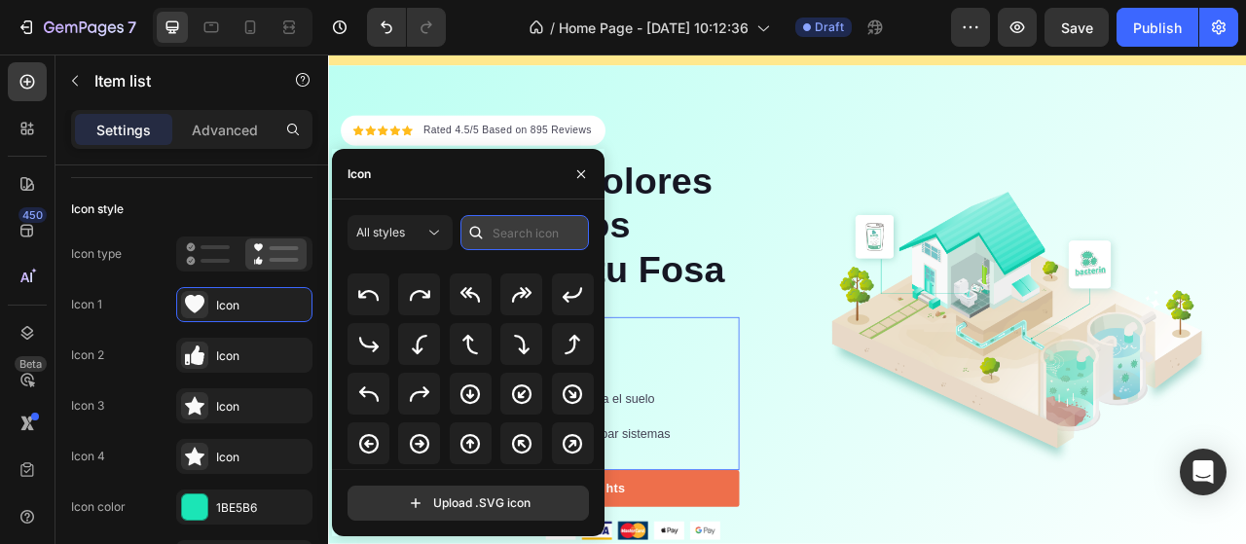
click at [539, 231] on input "text" at bounding box center [524, 232] width 128 height 35
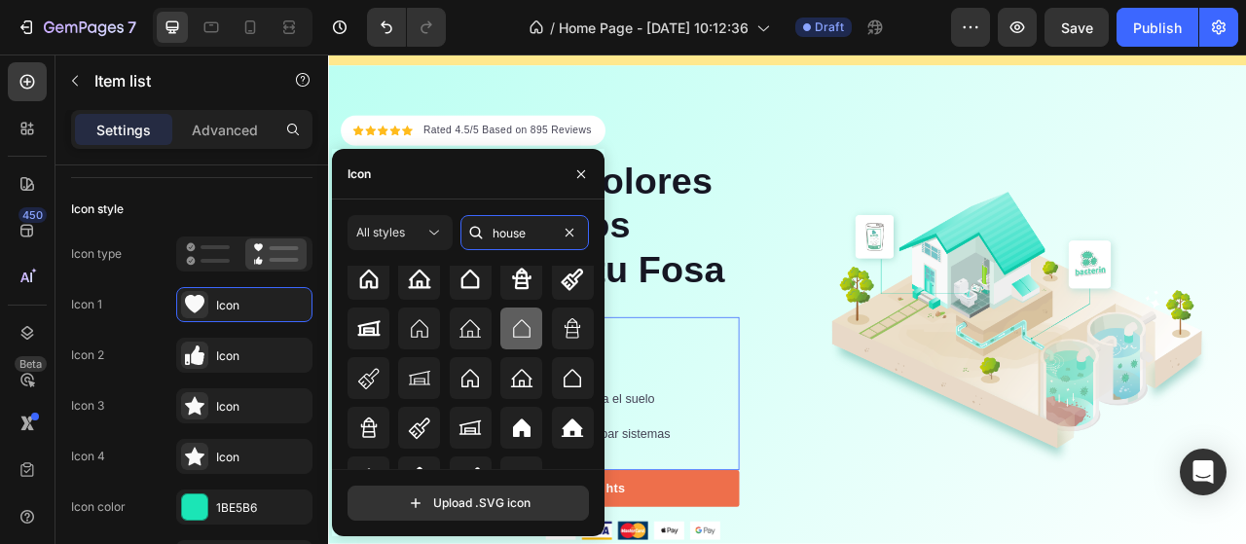
scroll to position [62, 0]
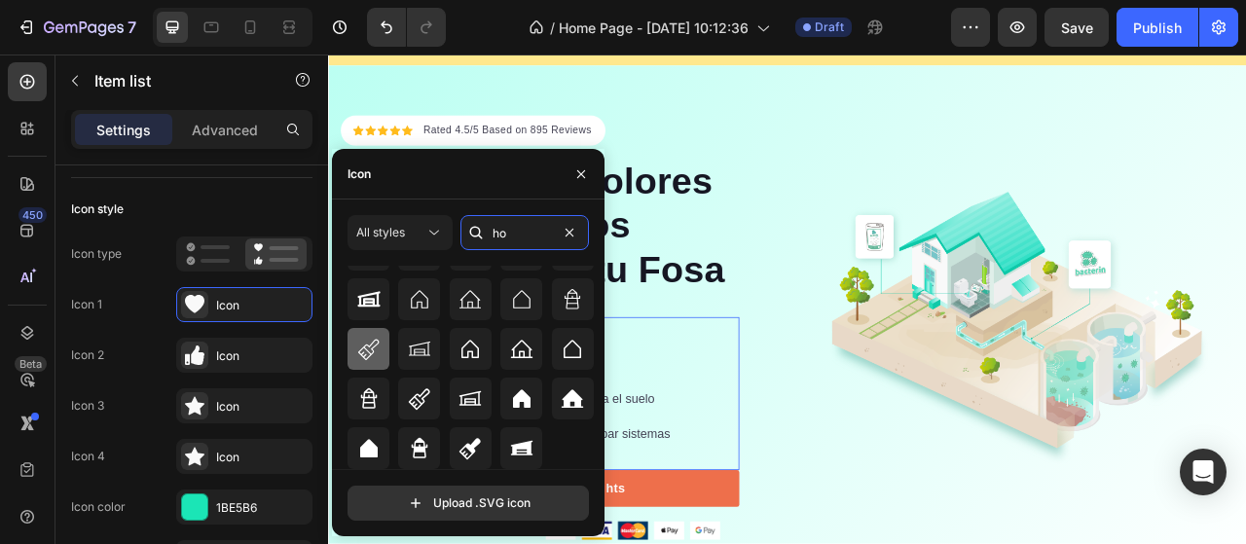
type input "h"
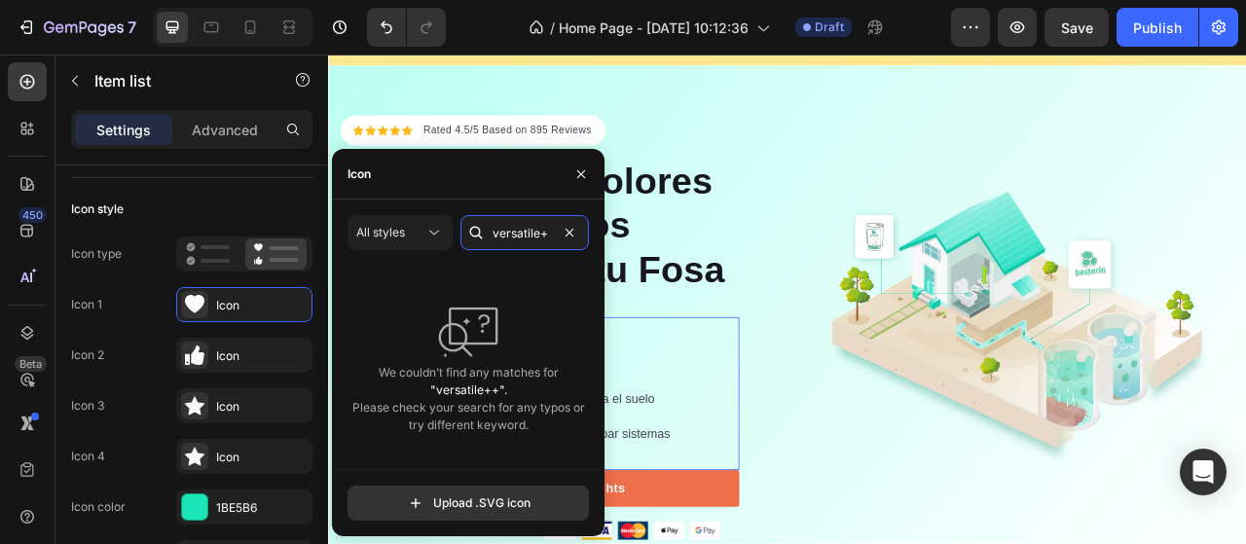
scroll to position [0, 0]
type input "v"
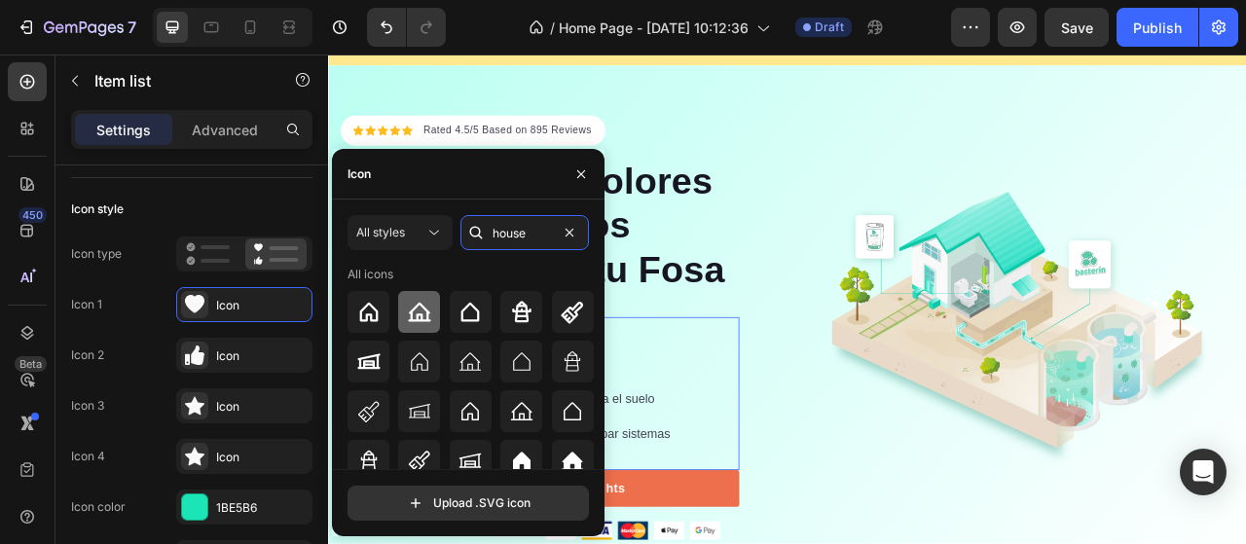
type input "house"
click at [426, 314] on icon at bounding box center [419, 312] width 22 height 19
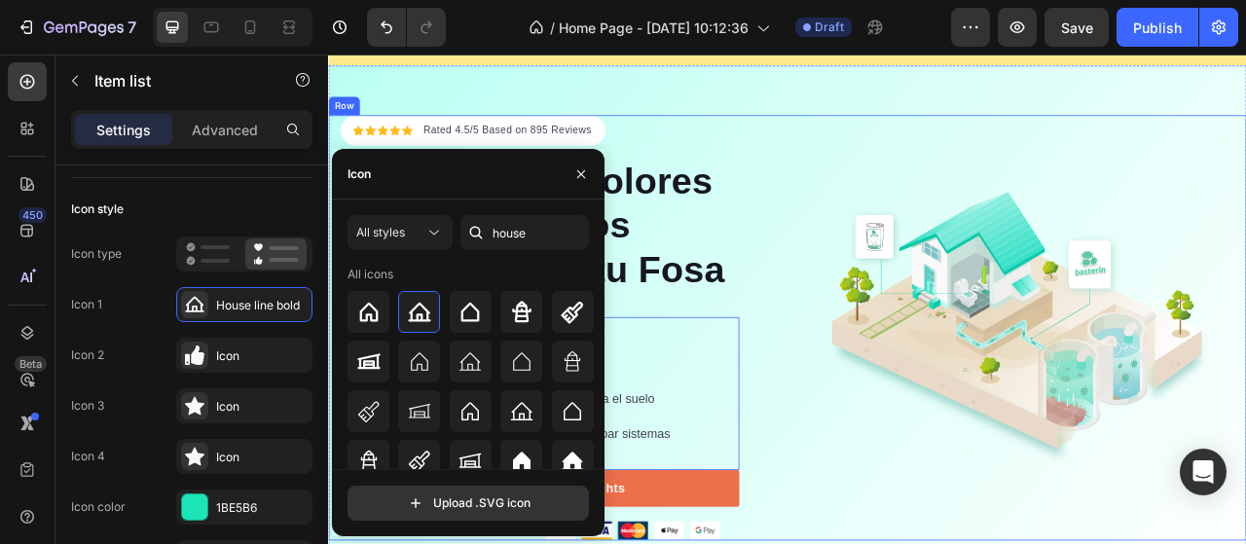
click at [899, 498] on div "Icon Icon Icon Icon Icon Icon List Hoz Rated 4.5/5 Based on 895 Reviews Text bl…" at bounding box center [912, 402] width 1168 height 541
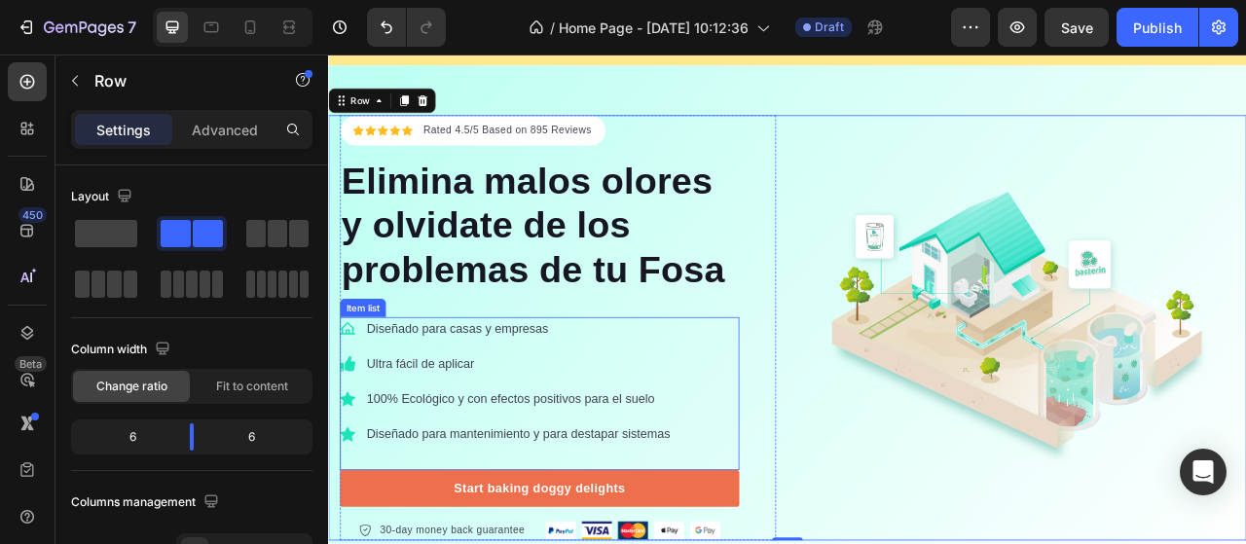
click at [356, 449] on icon at bounding box center [352, 448] width 19 height 19
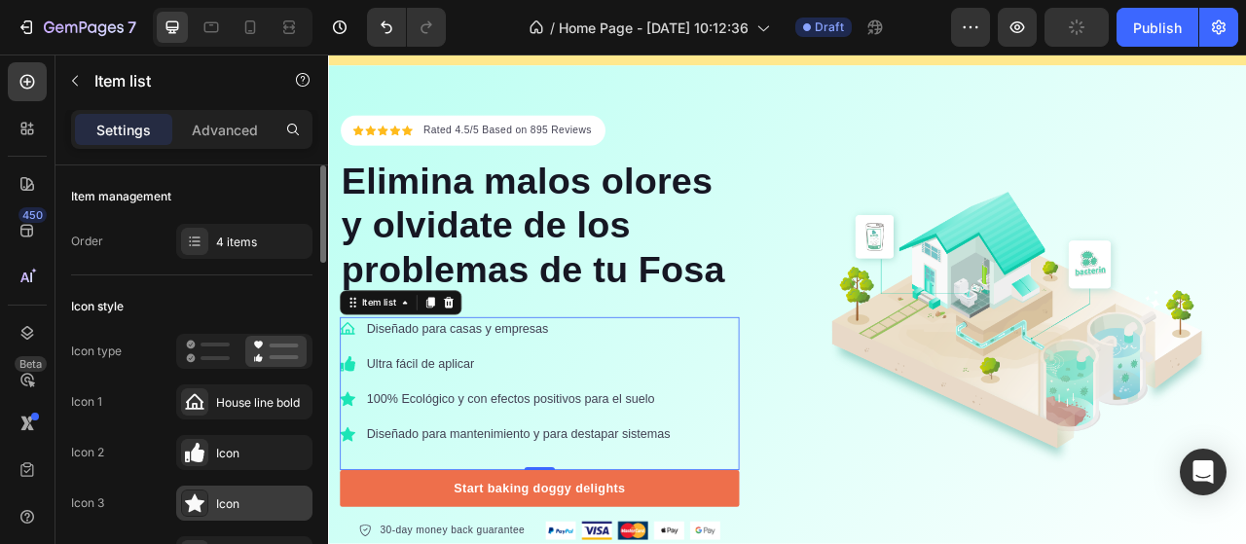
click at [265, 491] on div "Icon" at bounding box center [244, 503] width 136 height 35
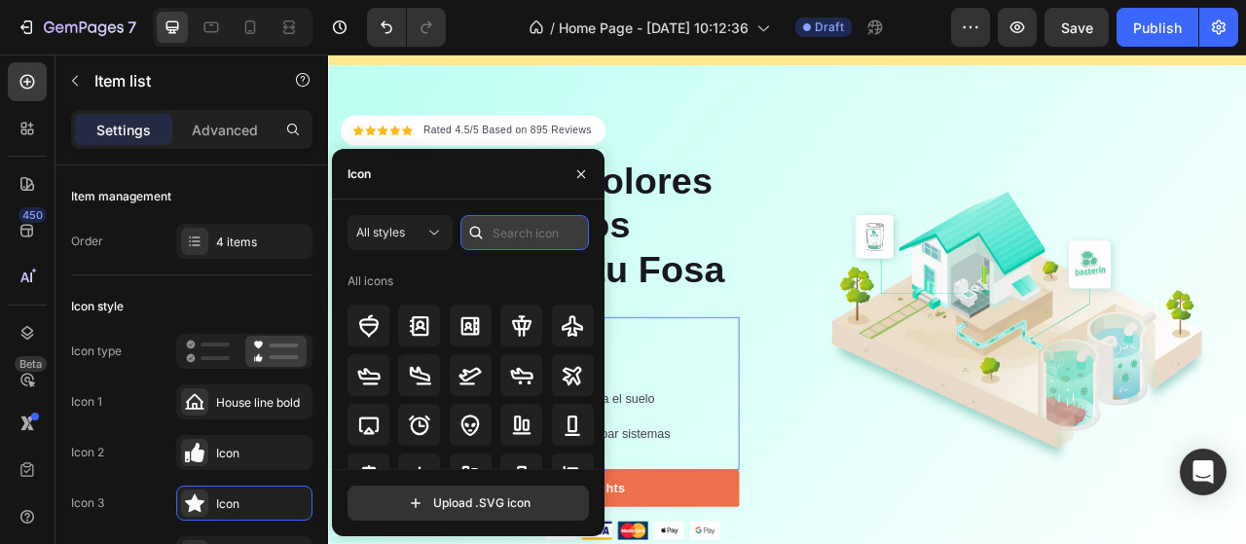
click at [530, 236] on input "text" at bounding box center [524, 232] width 128 height 35
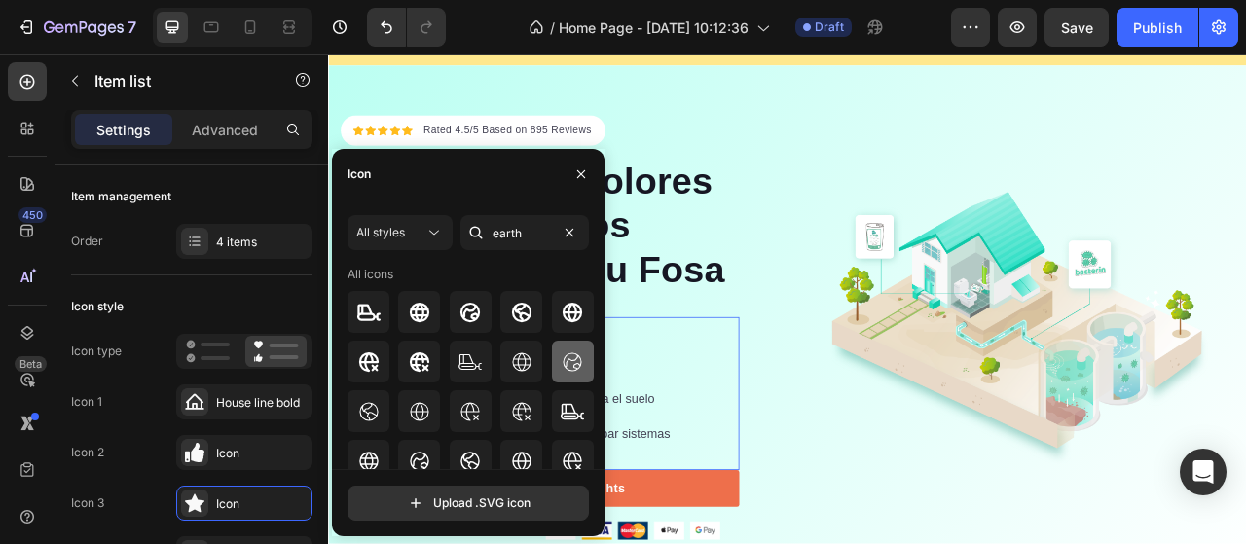
click at [565, 367] on icon at bounding box center [572, 361] width 23 height 23
click at [366, 416] on icon at bounding box center [368, 411] width 18 height 18
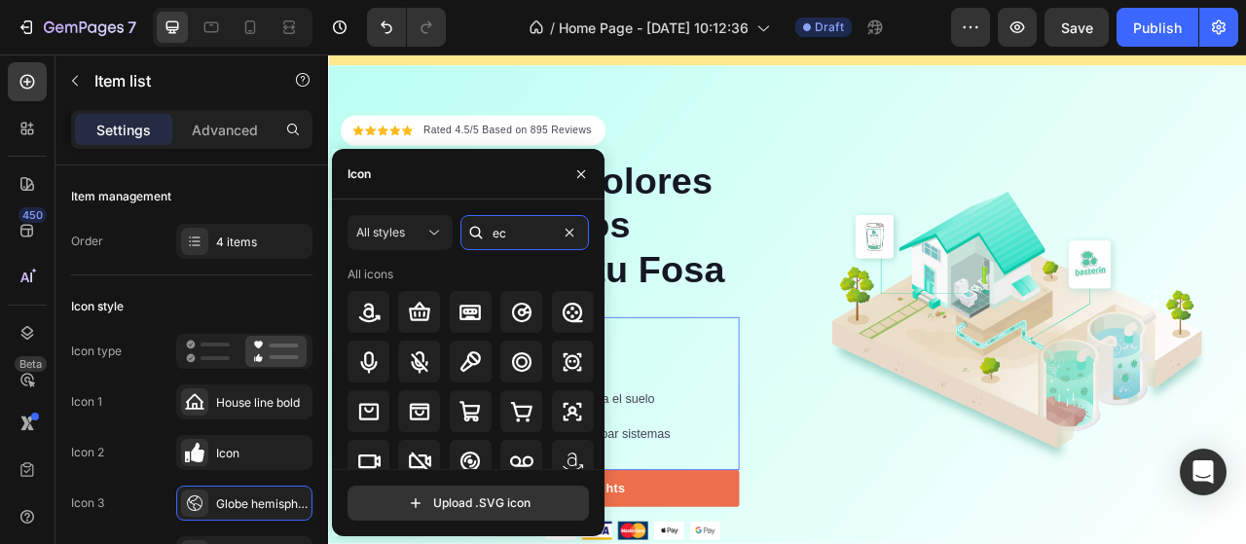
type input "e"
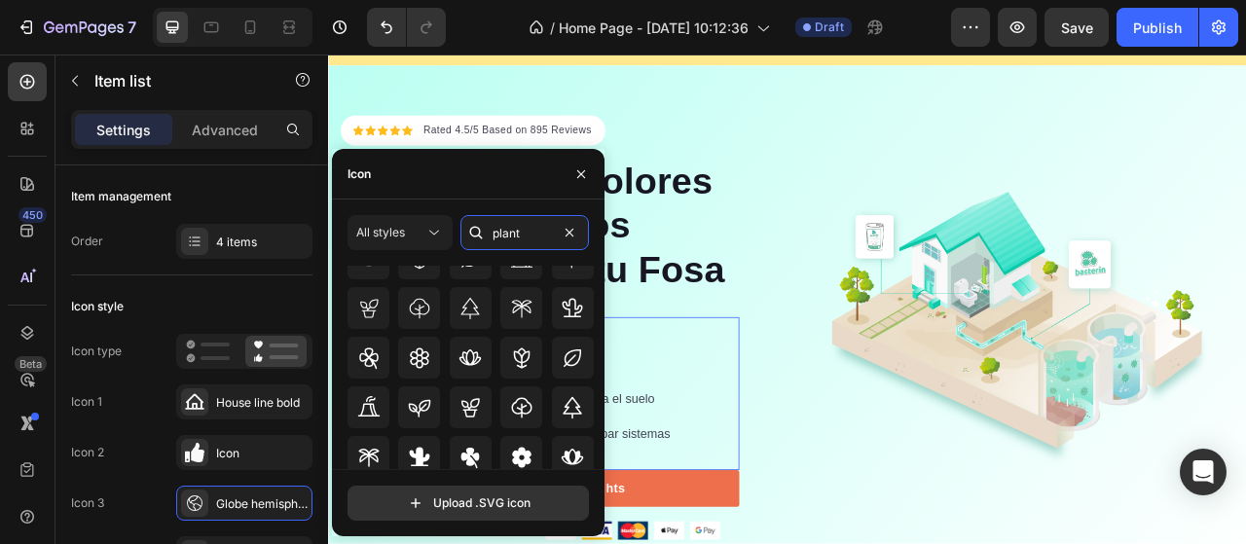
scroll to position [292, 0]
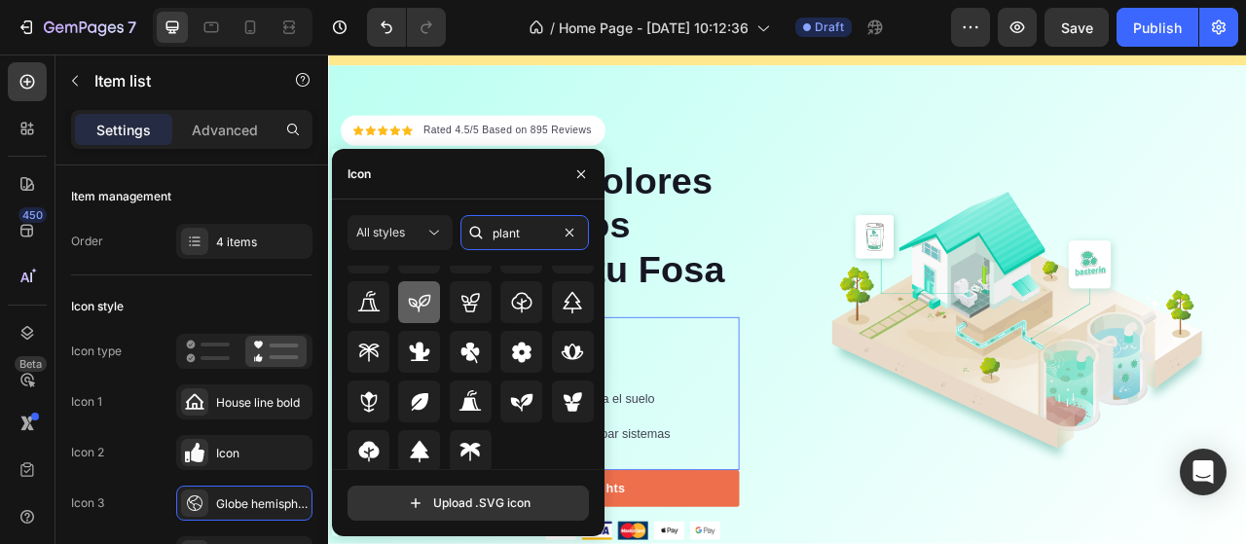
type input "plant"
click at [418, 302] on icon at bounding box center [419, 302] width 23 height 23
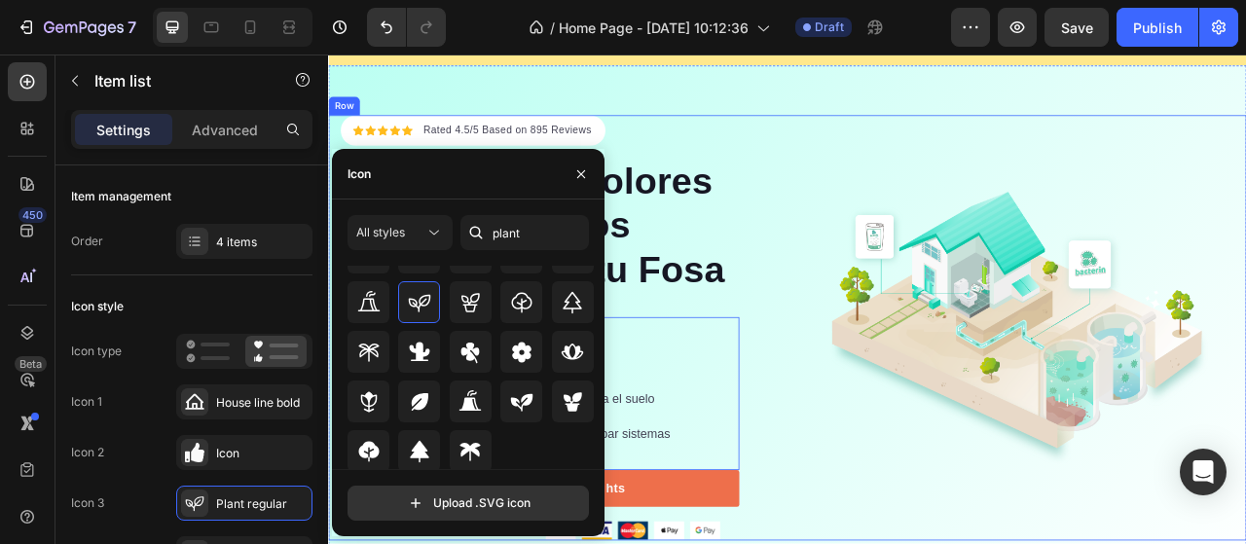
click at [893, 501] on div "Icon Icon Icon Icon Icon Icon List Hoz Rated 4.5/5 Based on 895 Reviews Text bl…" at bounding box center [912, 402] width 1168 height 541
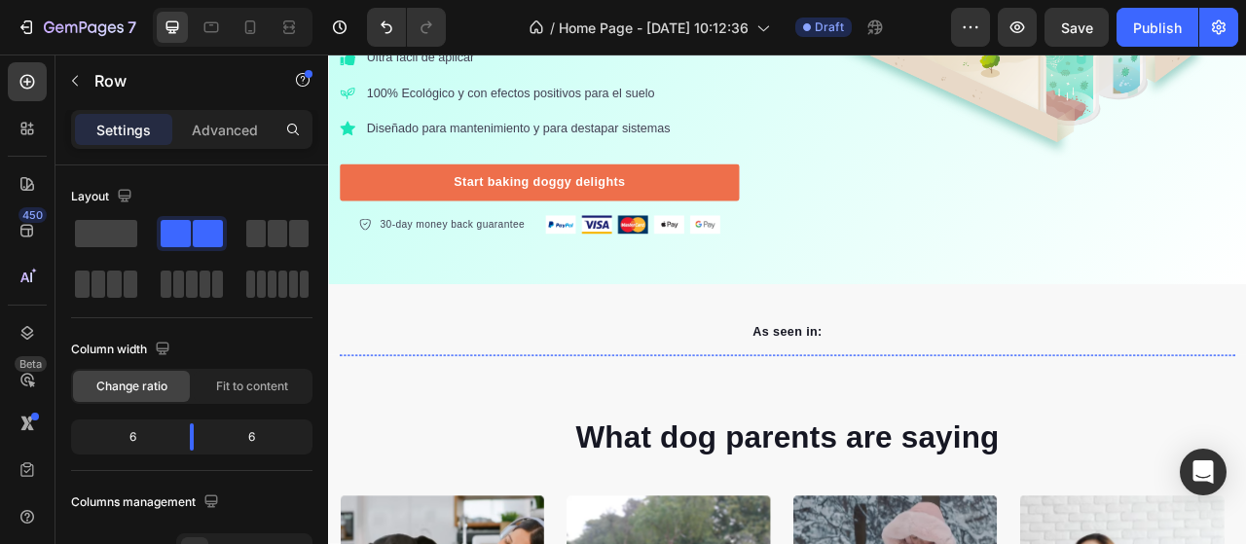
scroll to position [173, 0]
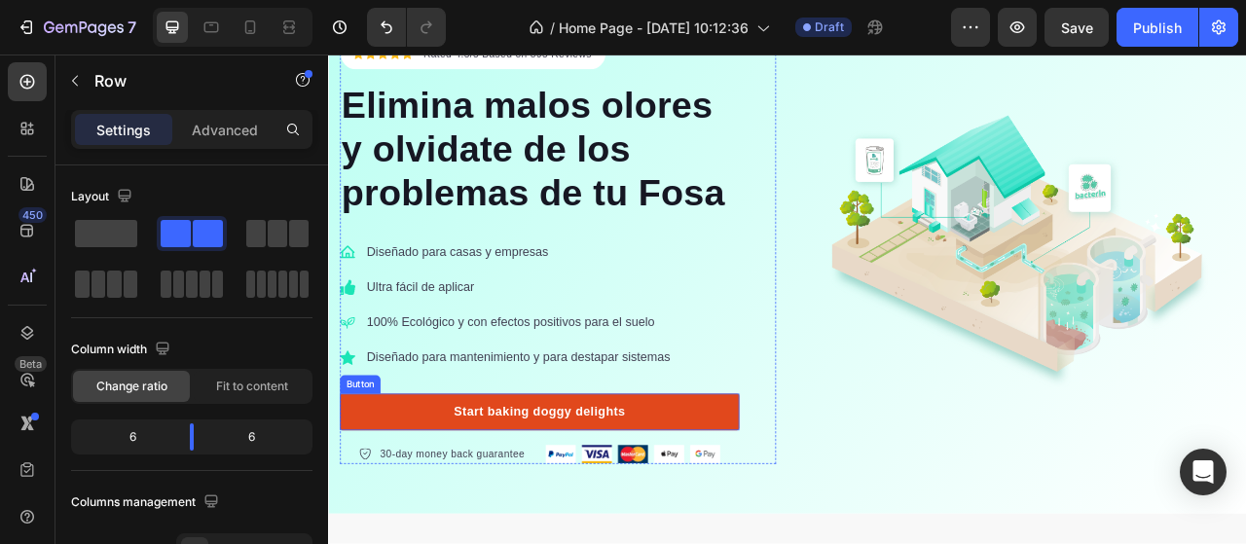
click at [765, 499] on link "Start baking doggy delights" at bounding box center [597, 510] width 508 height 47
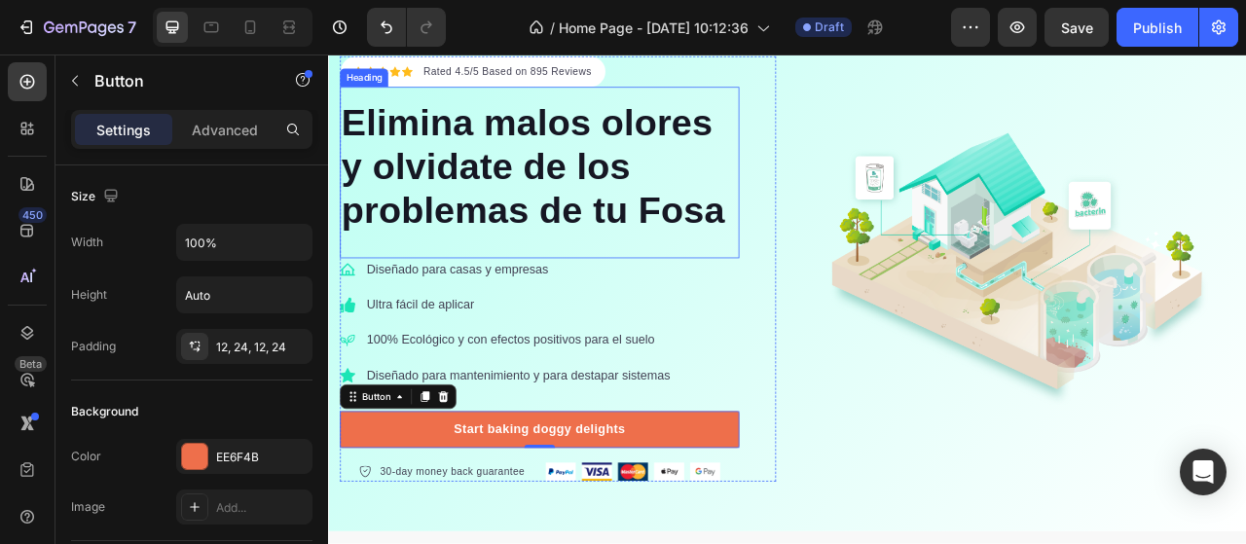
scroll to position [195, 0]
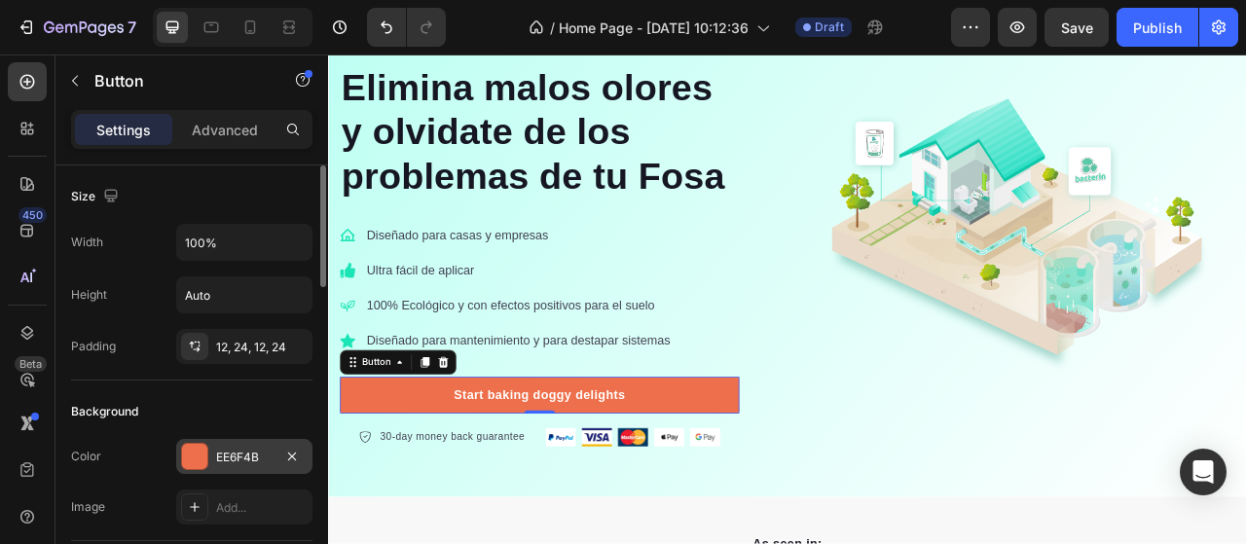
click at [199, 453] on div at bounding box center [194, 456] width 25 height 25
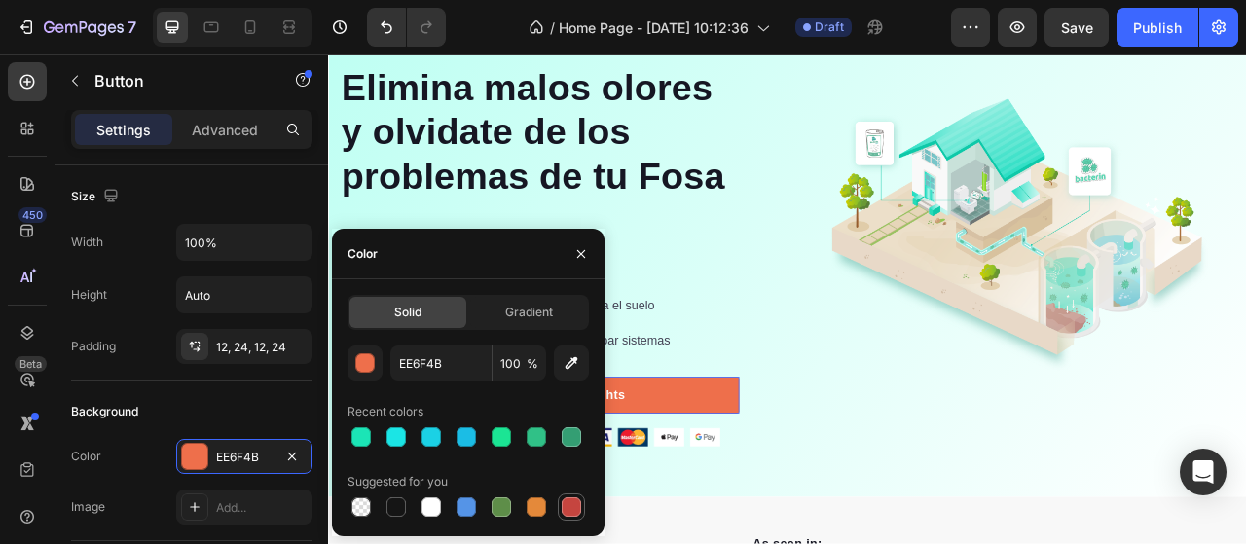
click at [574, 507] on div at bounding box center [571, 506] width 19 height 19
click at [362, 365] on div "button" at bounding box center [365, 363] width 19 height 19
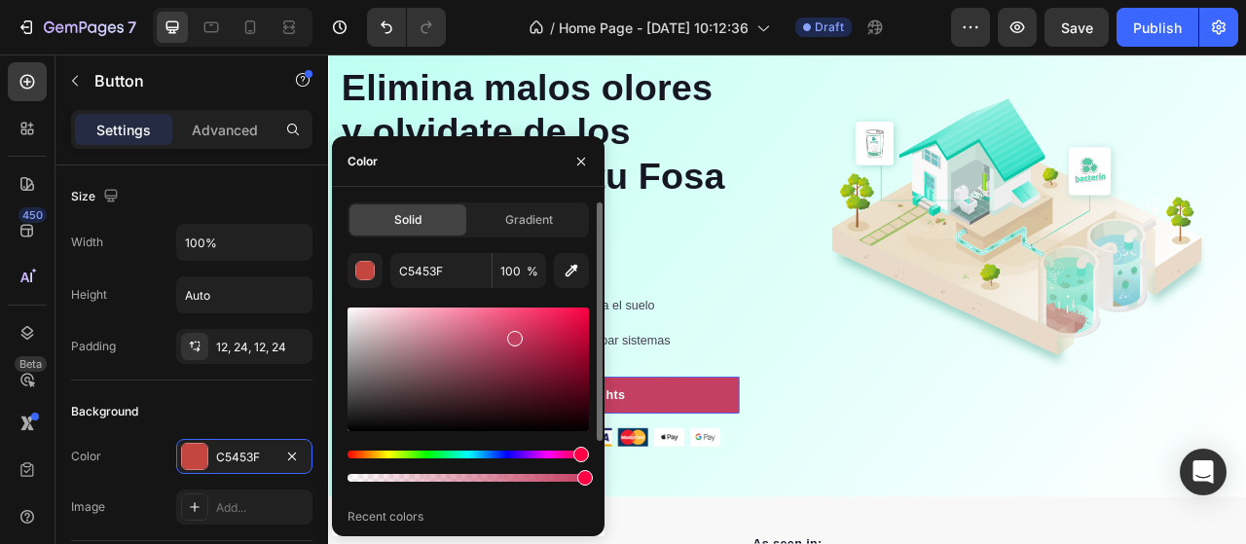
drag, startPoint x: 485, startPoint y: 453, endPoint x: 579, endPoint y: 456, distance: 94.5
click at [579, 456] on div "Hue" at bounding box center [467, 455] width 241 height 8
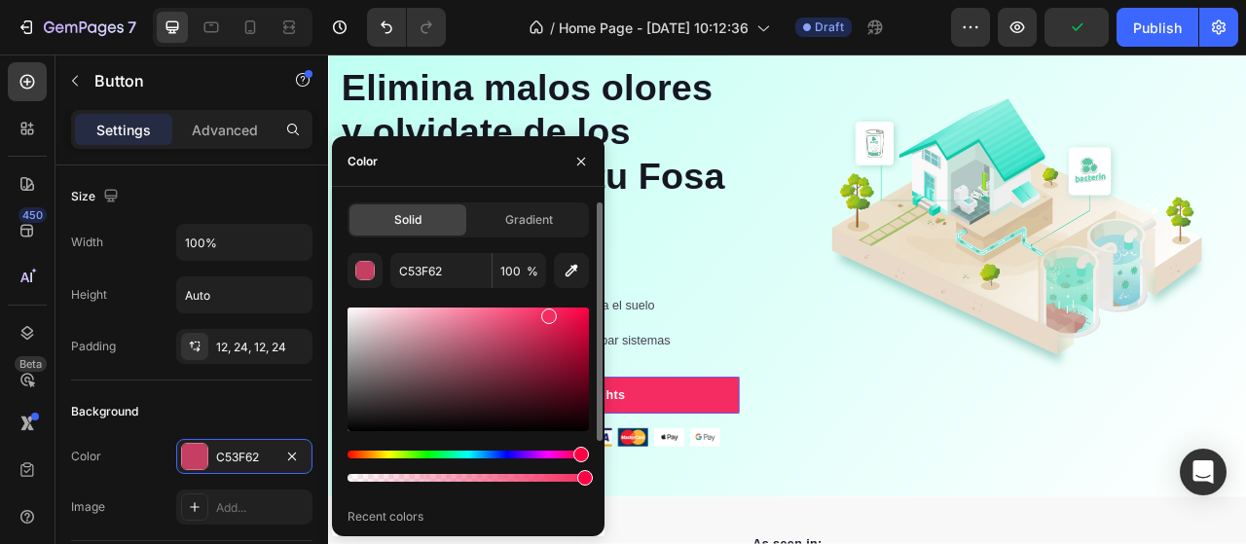
drag, startPoint x: 511, startPoint y: 344, endPoint x: 547, endPoint y: 312, distance: 47.6
click at [547, 312] on div at bounding box center [549, 317] width 16 height 16
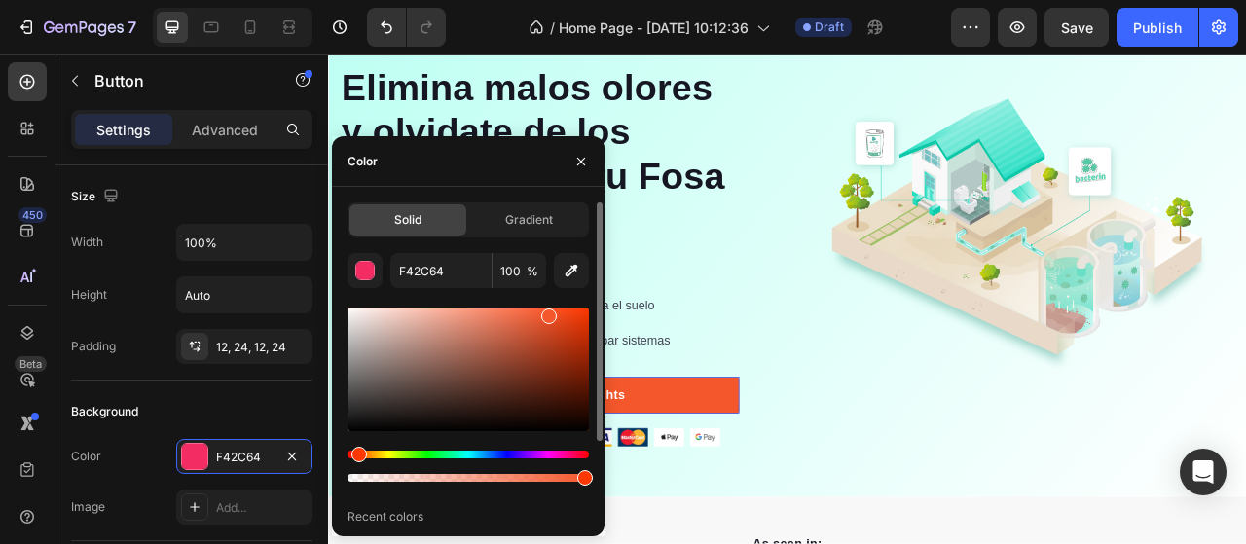
drag, startPoint x: 578, startPoint y: 454, endPoint x: 356, endPoint y: 456, distance: 221.9
click at [356, 456] on div "Hue" at bounding box center [359, 455] width 16 height 16
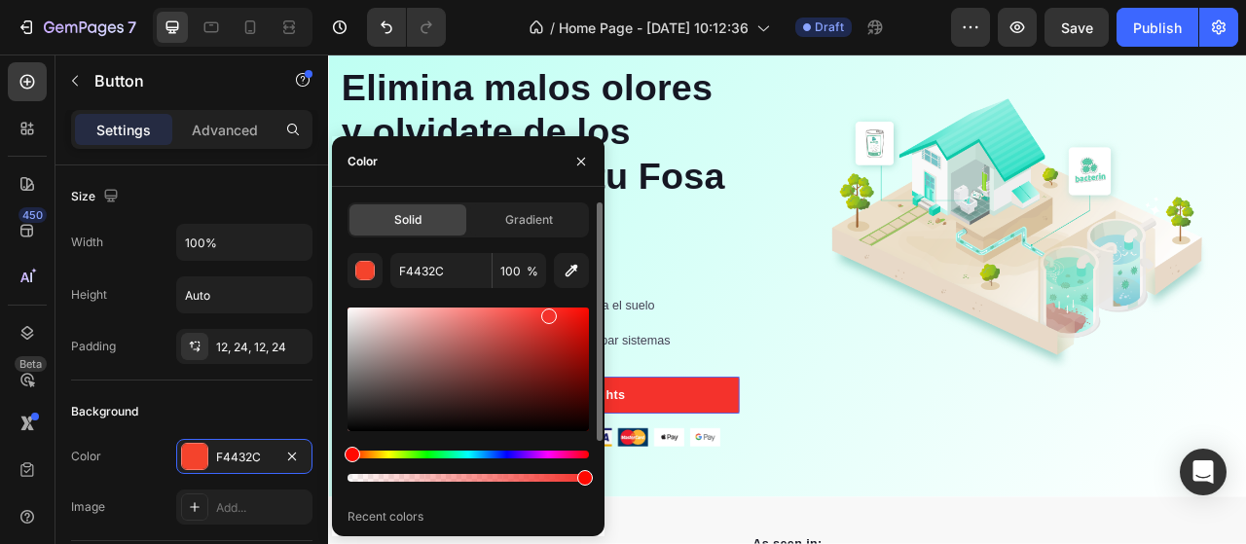
drag, startPoint x: 359, startPoint y: 453, endPoint x: 349, endPoint y: 457, distance: 10.9
click at [349, 457] on div "Hue" at bounding box center [353, 455] width 16 height 16
click at [505, 329] on div at bounding box center [467, 370] width 241 height 124
click at [518, 311] on div at bounding box center [467, 370] width 241 height 124
type input "F44F49"
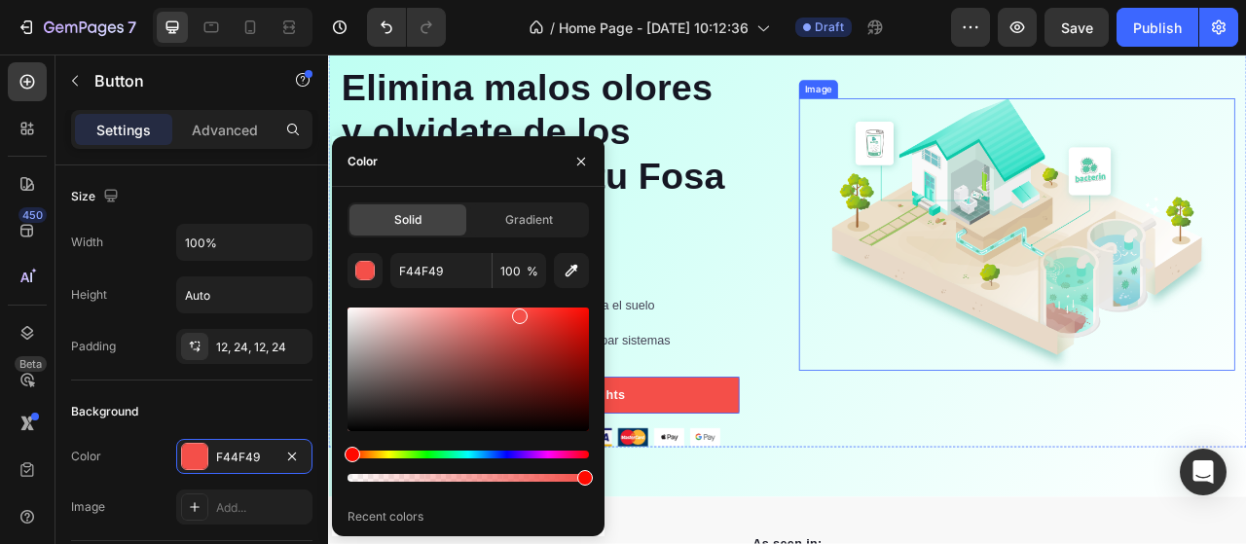
click at [968, 452] on img at bounding box center [1203, 284] width 555 height 346
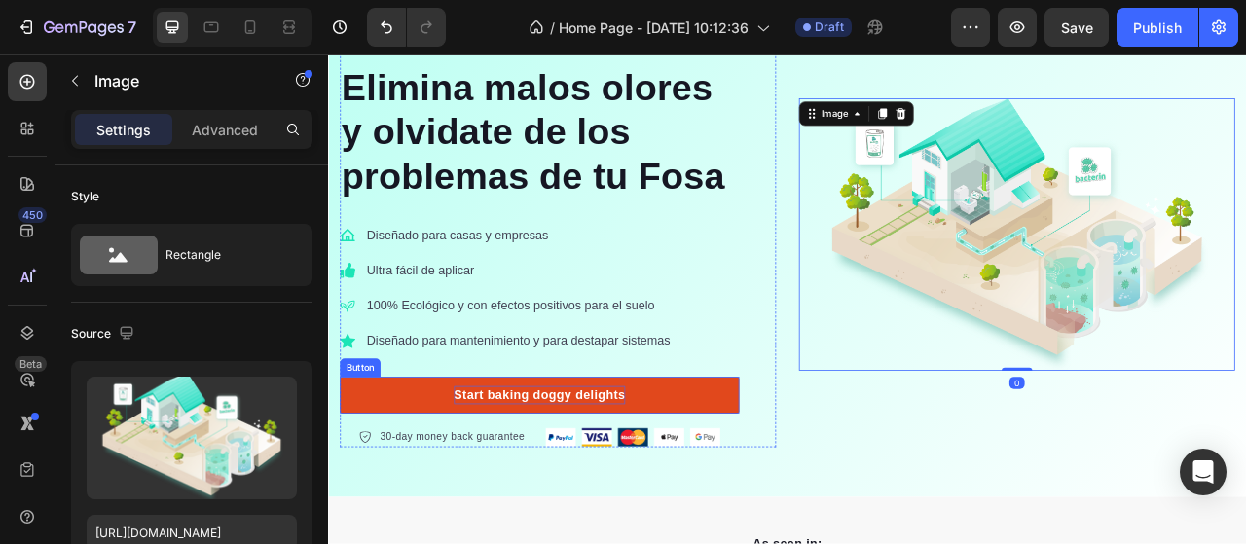
click at [591, 491] on div "Start baking doggy delights" at bounding box center [597, 488] width 218 height 23
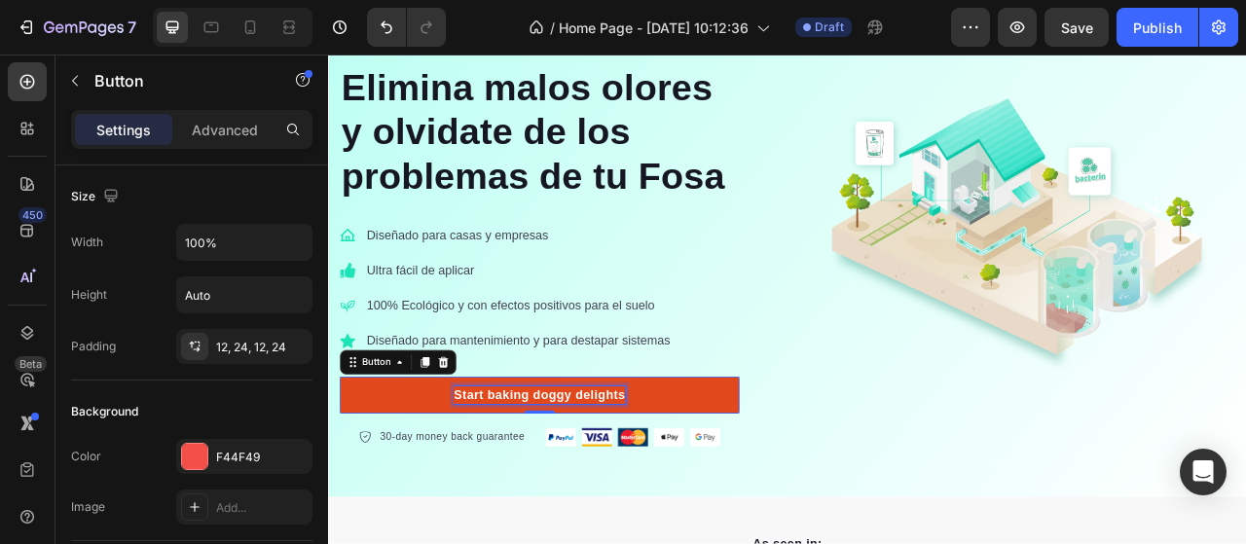
click at [603, 482] on div "Start baking doggy delights" at bounding box center [597, 488] width 218 height 23
click at [603, 482] on p "Start baking doggy delights" at bounding box center [597, 488] width 218 height 23
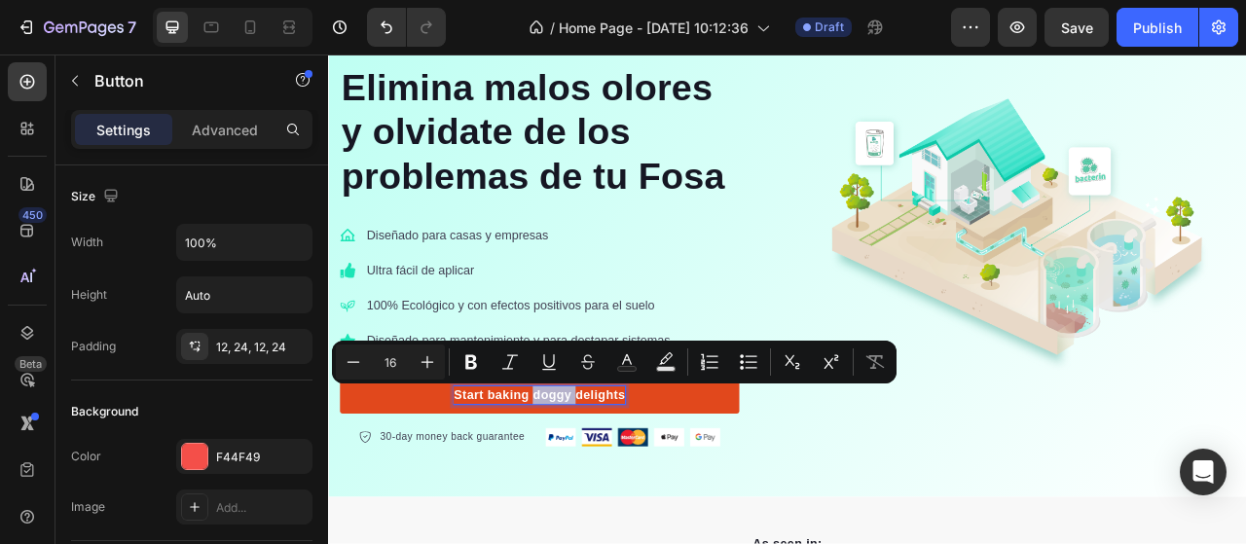
click at [636, 482] on p "Start baking doggy delights" at bounding box center [597, 488] width 218 height 23
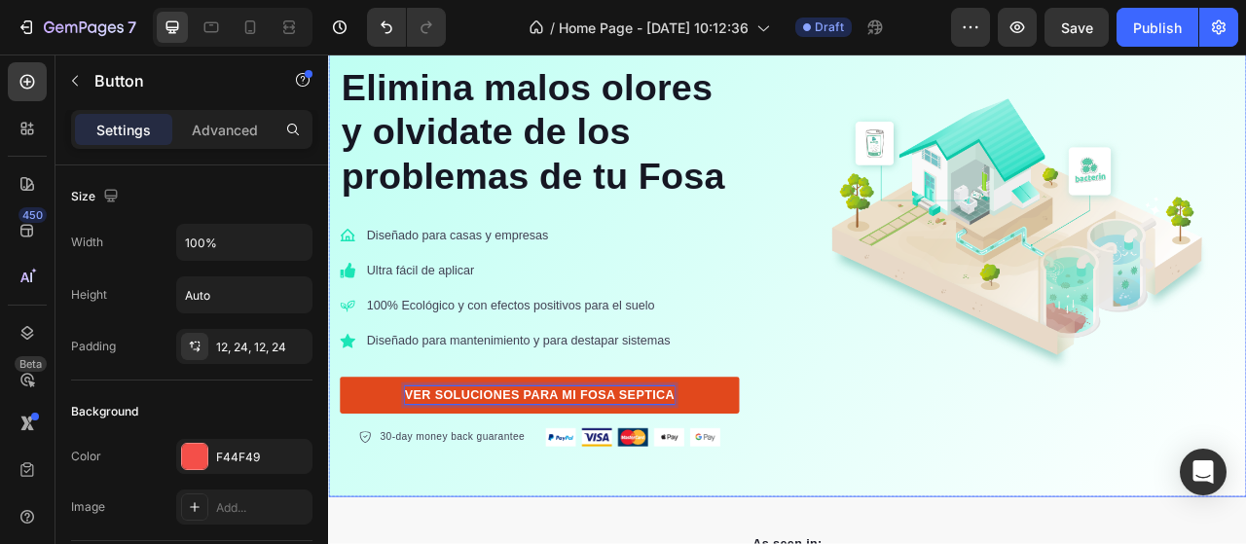
click at [884, 543] on div "Icon Icon Icon Icon Icon Icon List Hoz Rated 4.5/5 Based on 895 Reviews Text bl…" at bounding box center [912, 284] width 1168 height 668
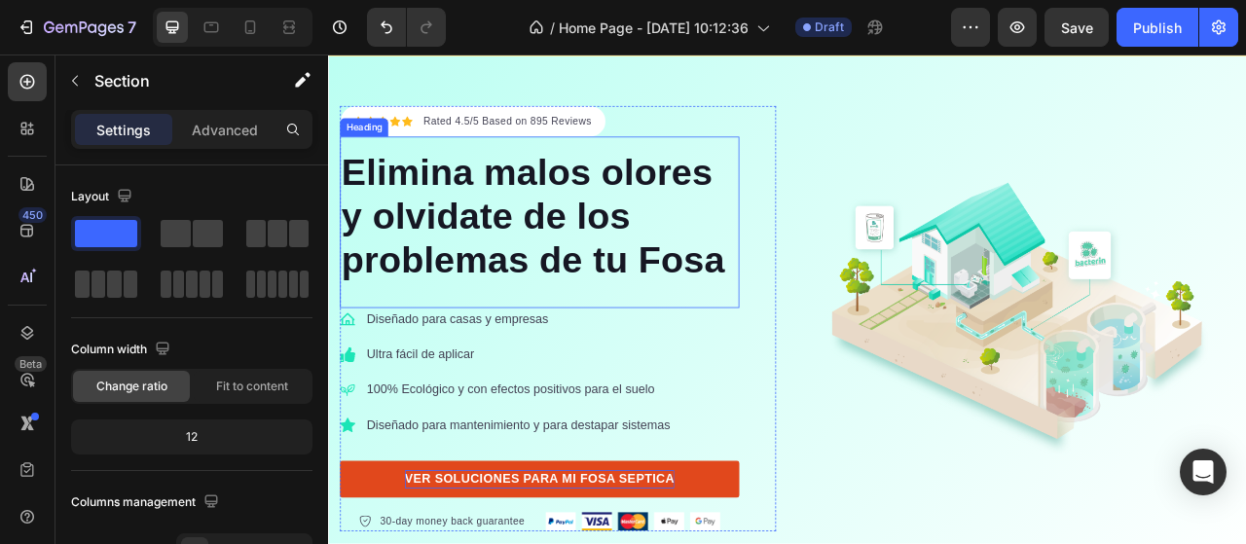
scroll to position [97, 0]
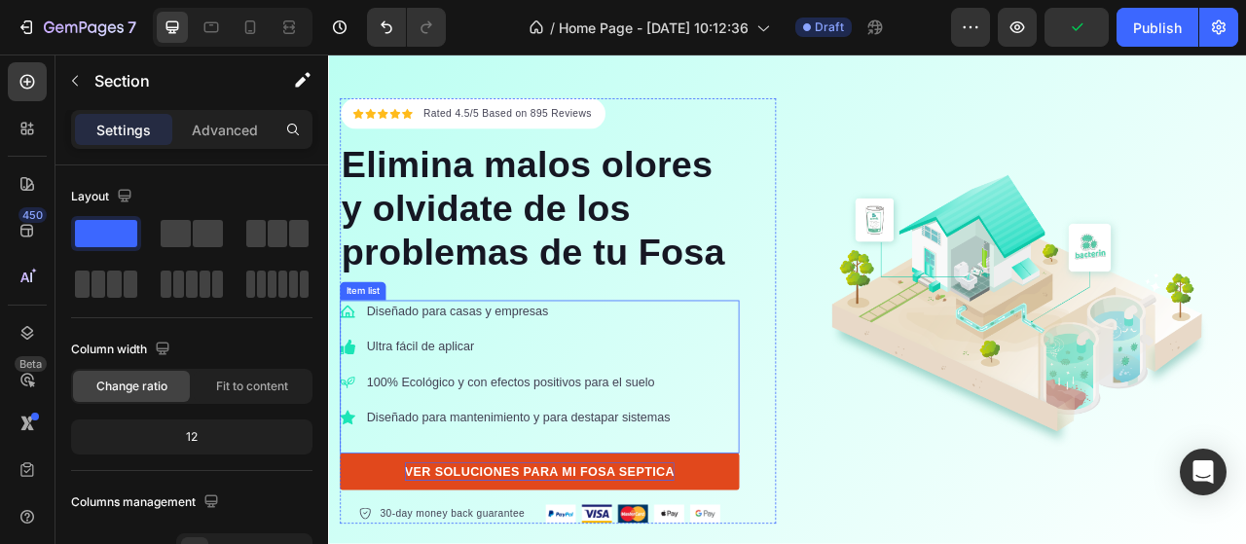
click at [361, 378] on icon at bounding box center [352, 382] width 19 height 19
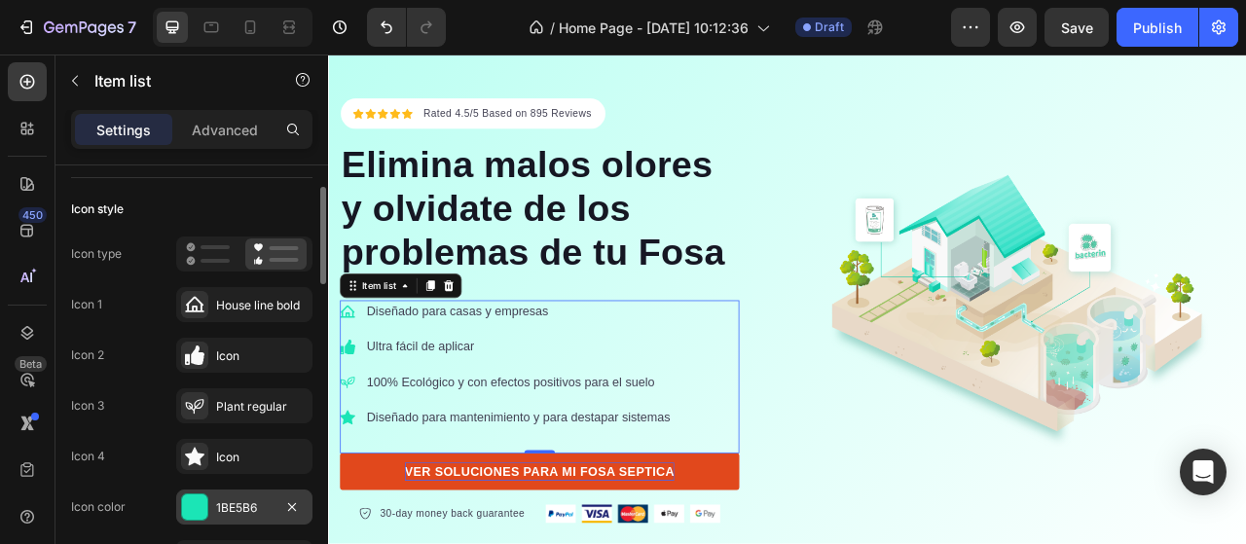
click at [206, 503] on div at bounding box center [194, 506] width 25 height 25
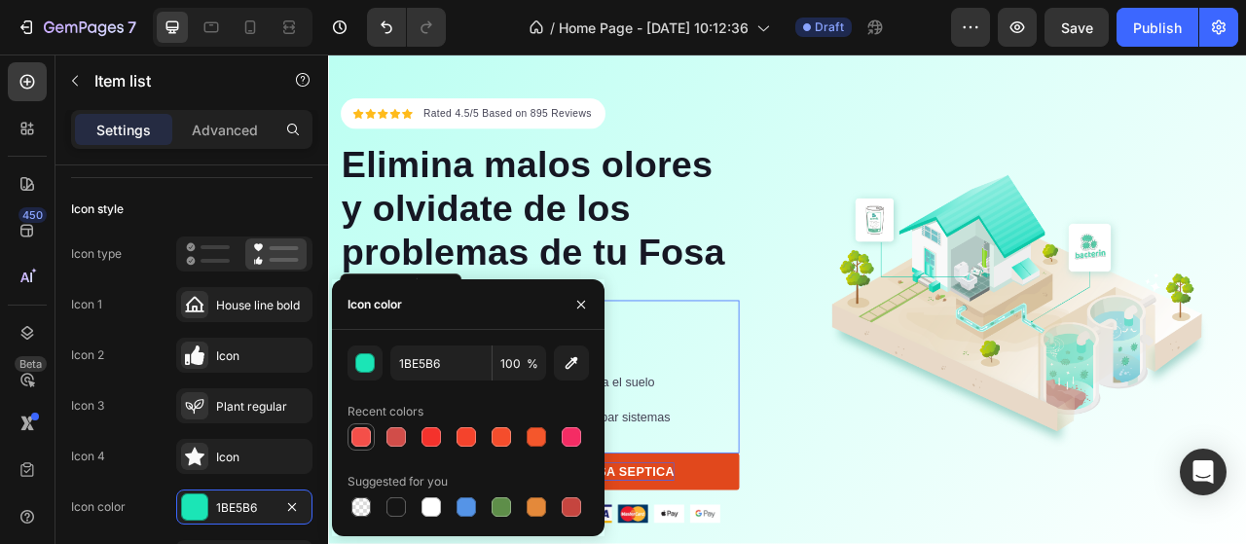
click at [364, 437] on div at bounding box center [360, 436] width 19 height 19
type input "F44F49"
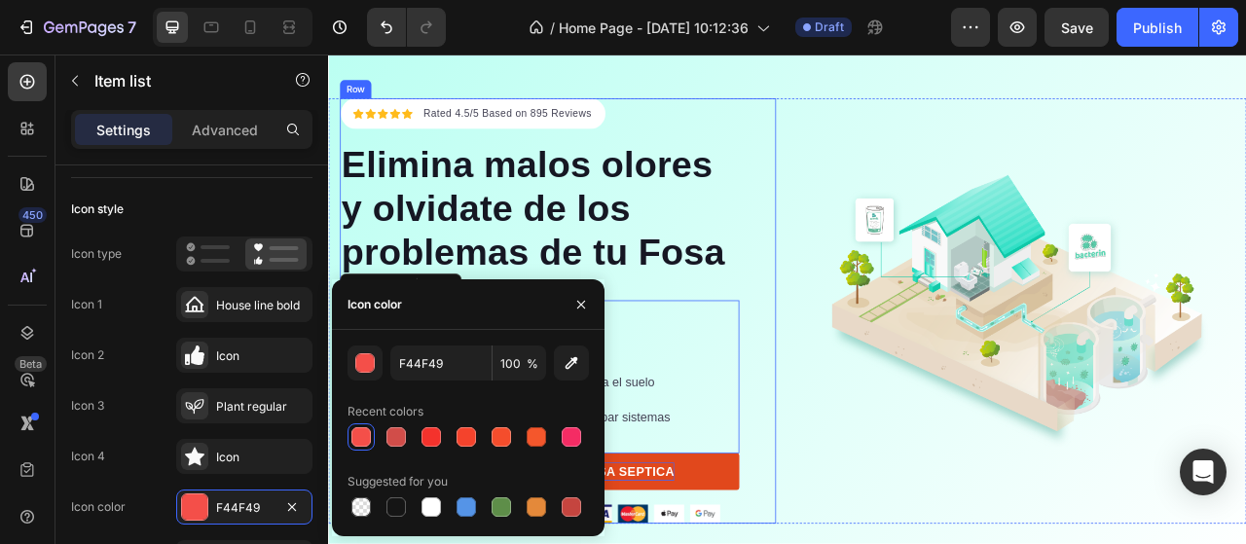
click at [871, 525] on div "Icon Icon Icon Icon Icon Icon List Hoz Rated 4.5/5 Based on 895 Reviews Text bl…" at bounding box center [620, 381] width 555 height 541
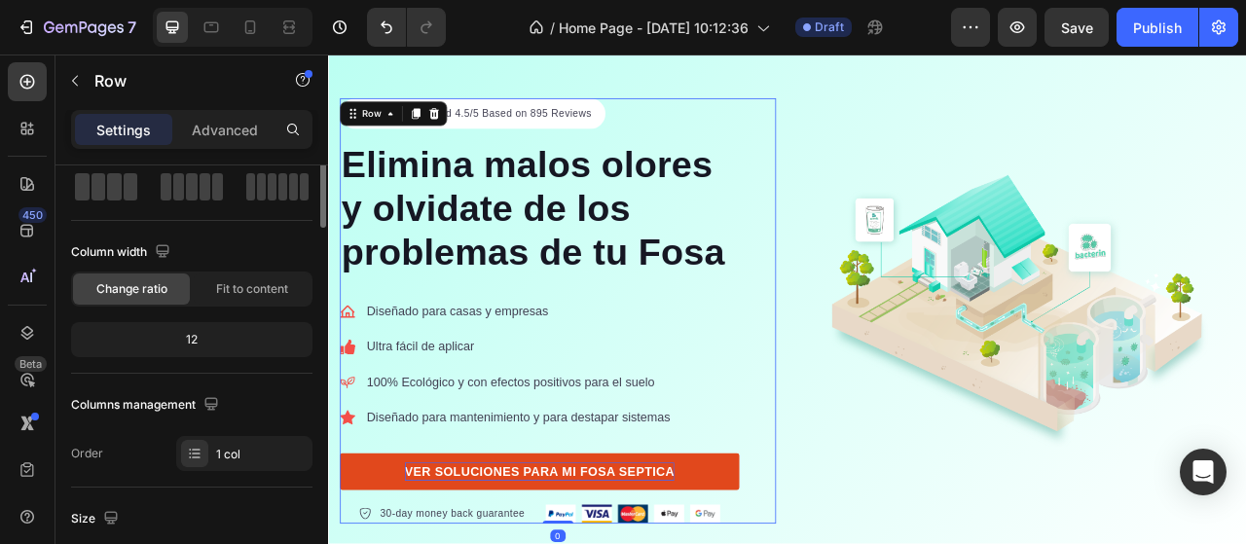
scroll to position [0, 0]
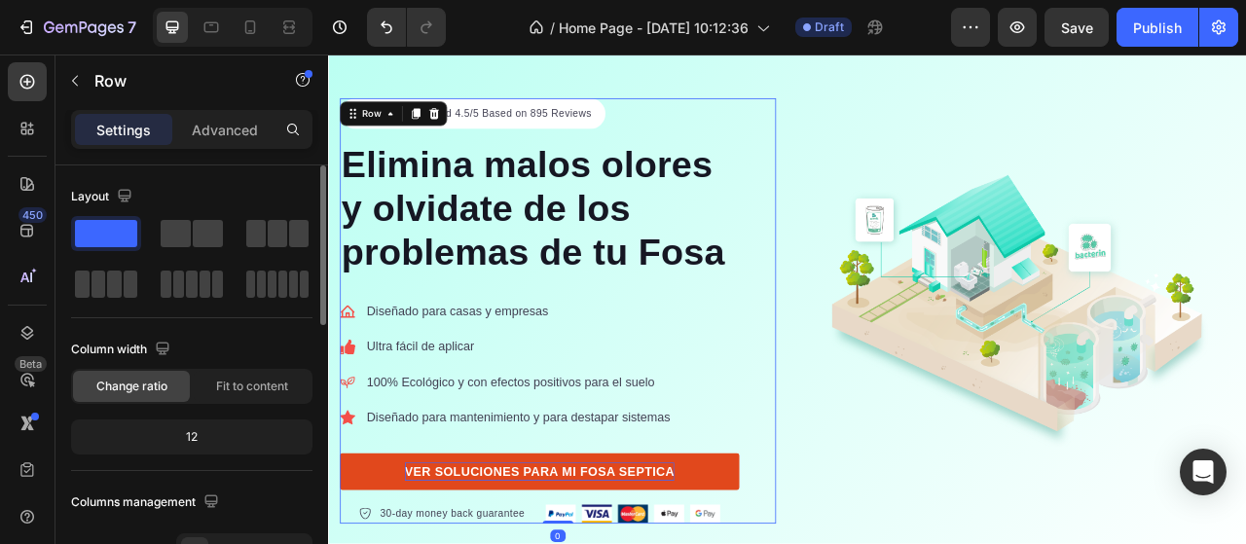
click at [893, 523] on div "Icon Icon Icon Icon Icon Icon List Hoz Rated 4.5/5 Based on 895 Reviews Text bl…" at bounding box center [912, 381] width 1168 height 541
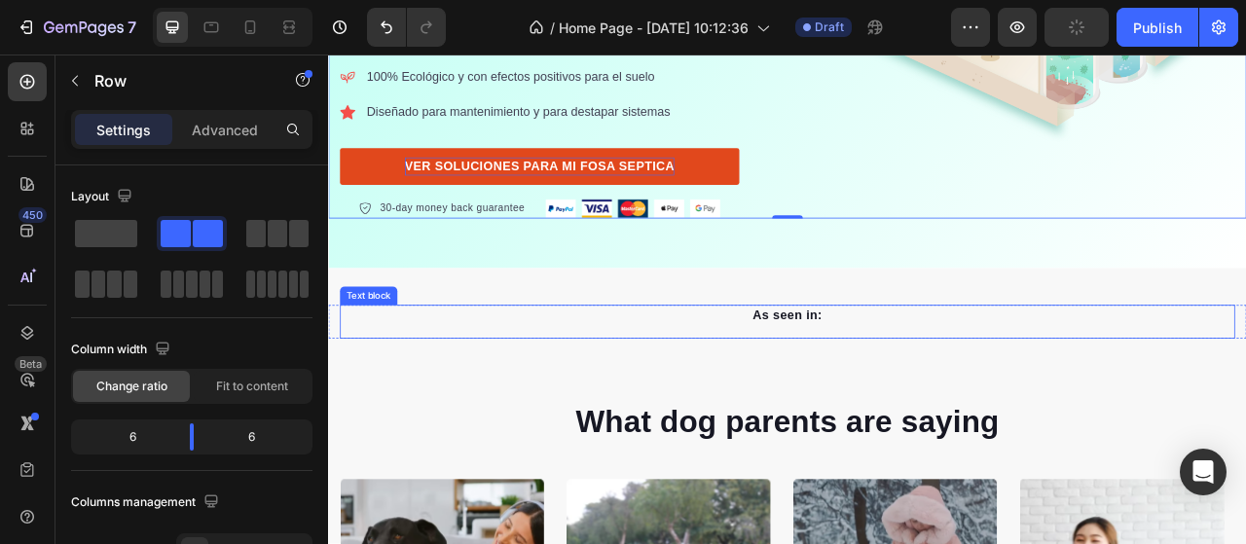
scroll to position [487, 0]
click at [893, 381] on p "As seen in:" at bounding box center [912, 386] width 1135 height 23
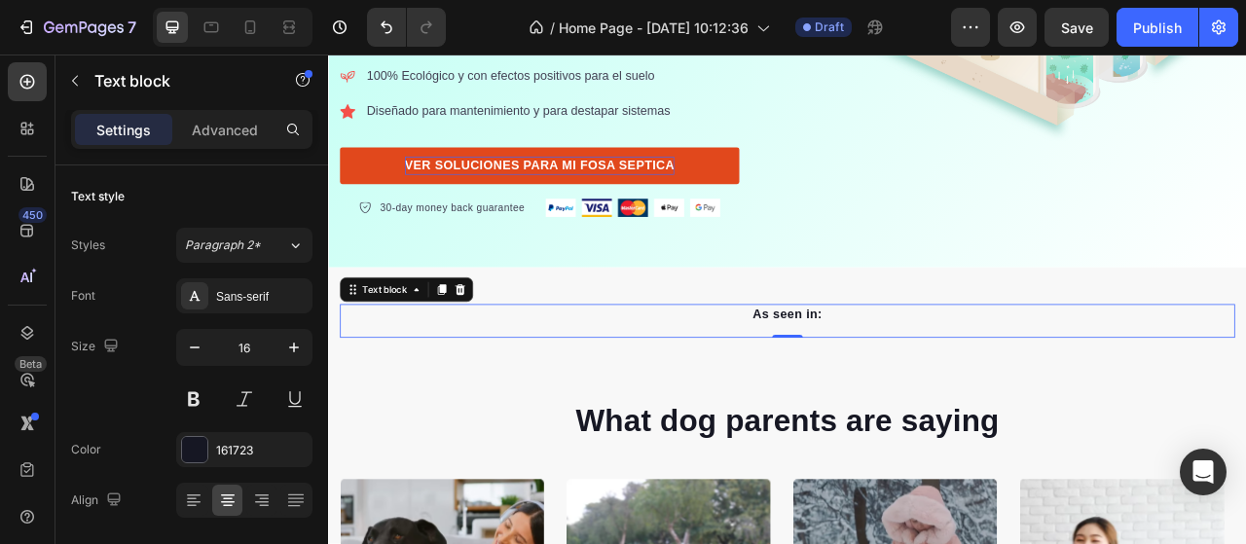
click at [927, 378] on p "As seen in:" at bounding box center [912, 386] width 1135 height 23
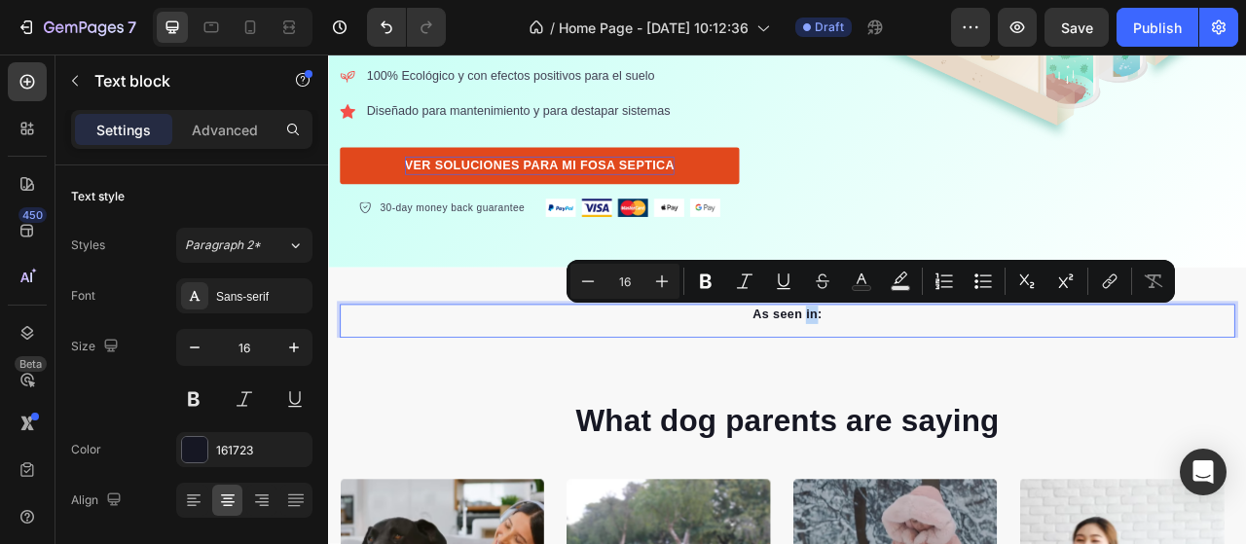
click at [927, 378] on p "As seen in:" at bounding box center [912, 386] width 1135 height 23
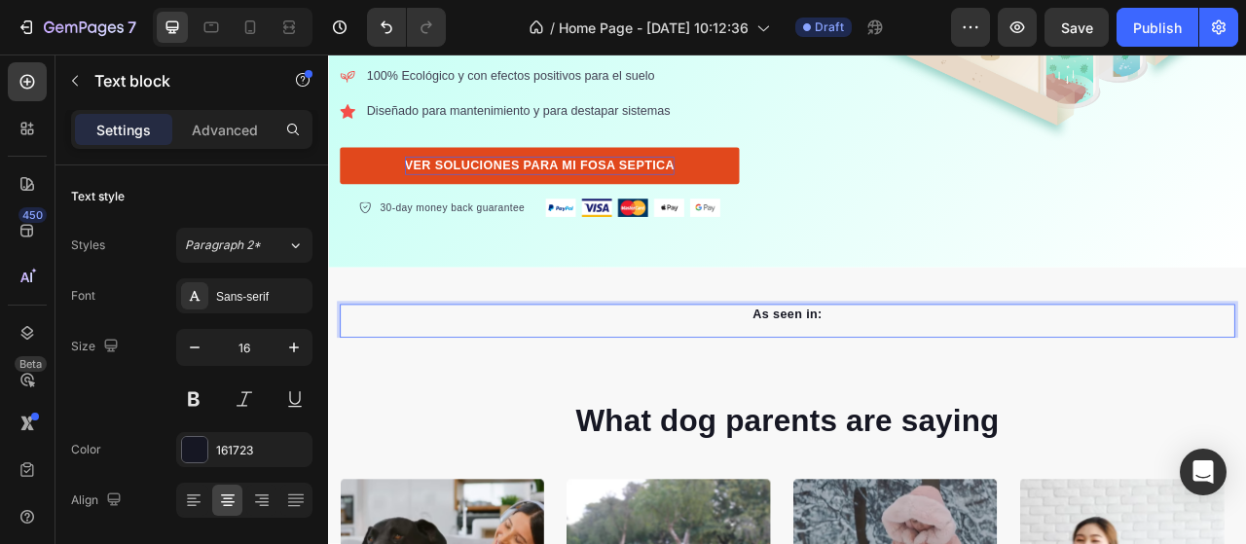
click at [942, 378] on p "As seen in:" at bounding box center [912, 386] width 1135 height 23
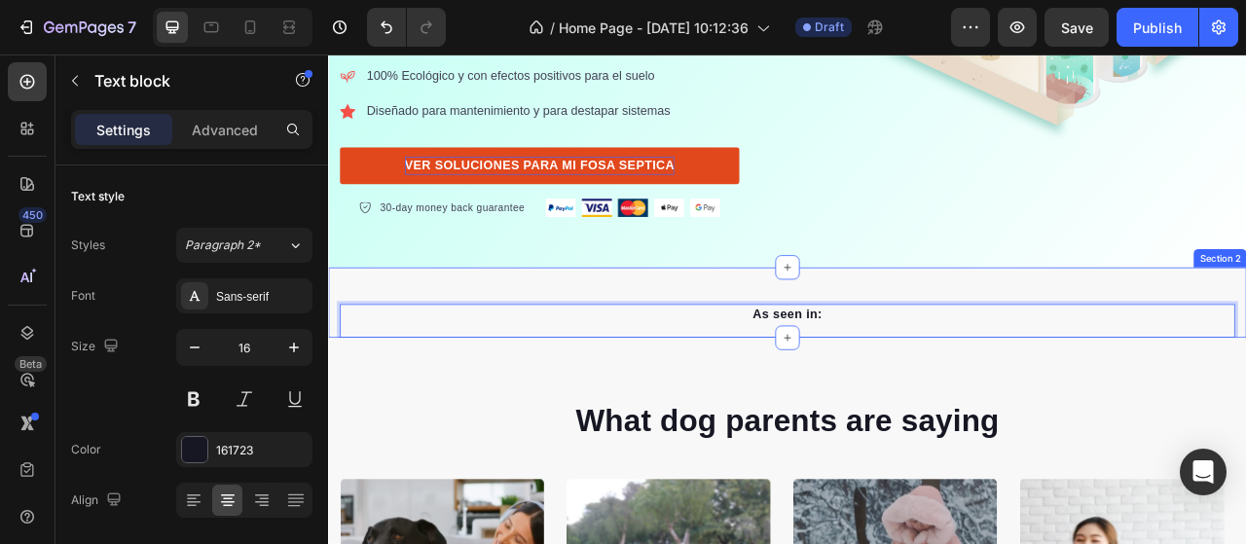
click at [1245, 345] on div "As seen in: Text block 0 Image Image Image Image Image Image Carousel Row Secti…" at bounding box center [912, 371] width 1168 height 90
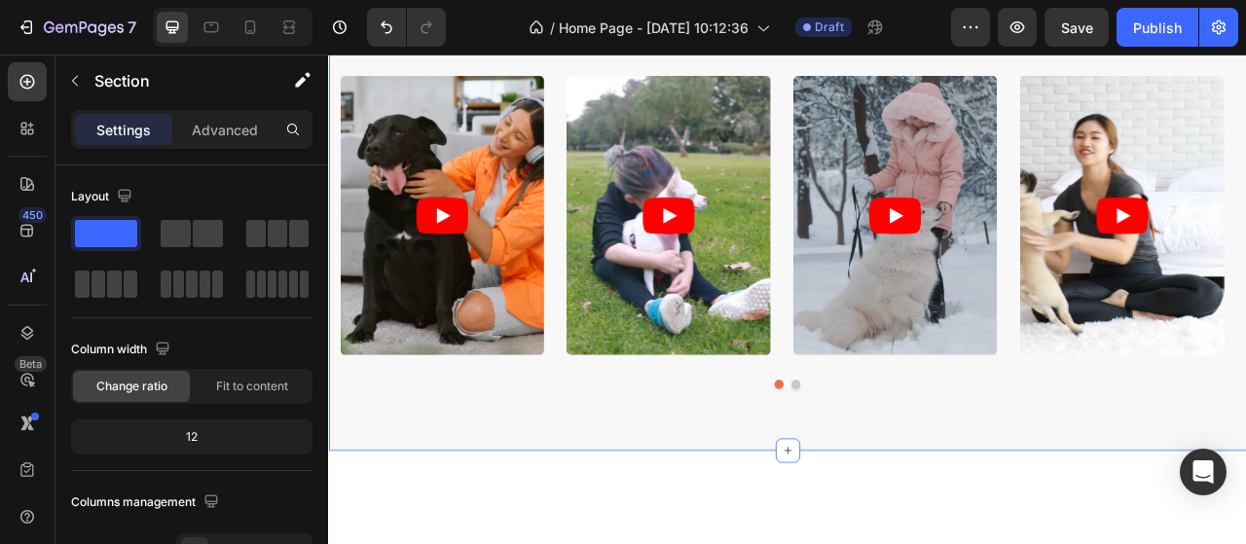
scroll to position [876, 0]
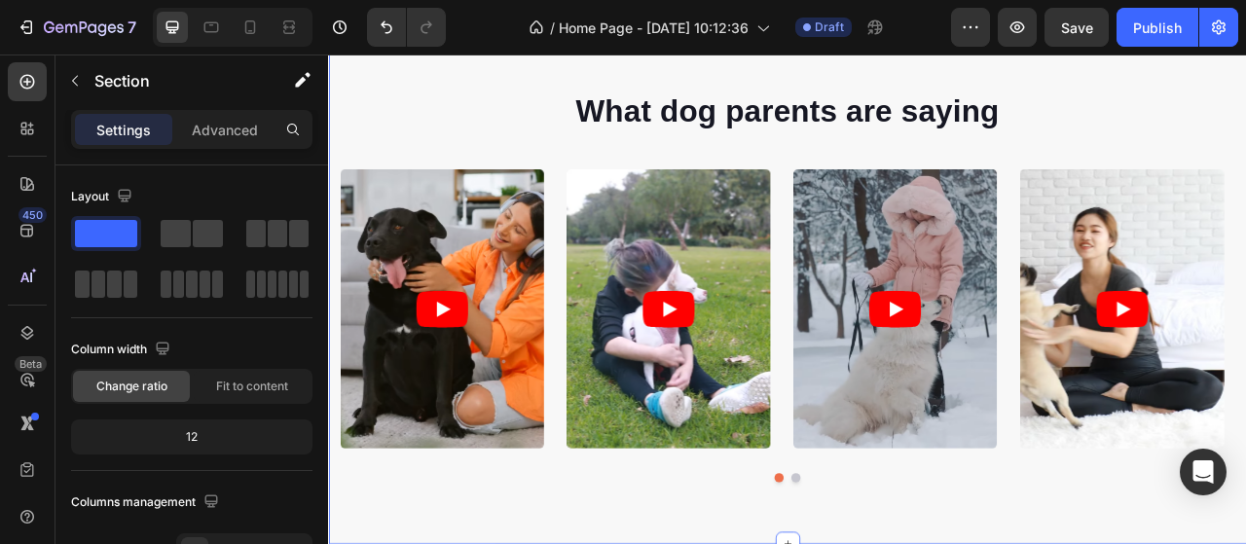
click at [1245, 133] on div "What dog parents are saying Heading Video Video Video Video Video Carousel Row …" at bounding box center [912, 350] width 1168 height 656
click at [1245, 119] on div "What dog parents are saying Heading Video Video Video Video Video Carousel Row …" at bounding box center [912, 350] width 1168 height 656
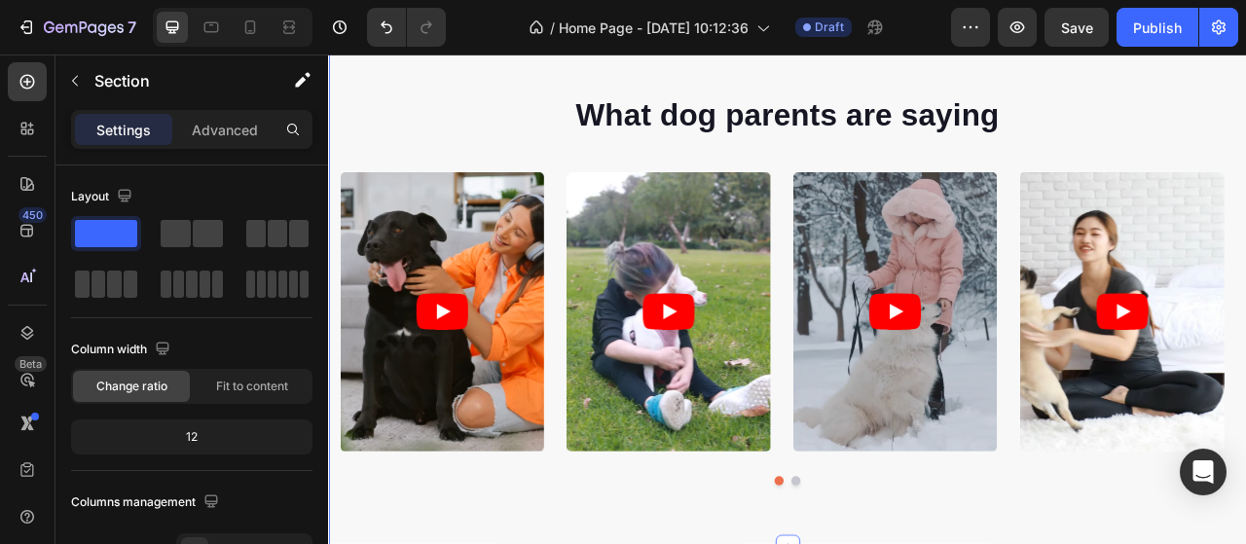
scroll to position [681, 0]
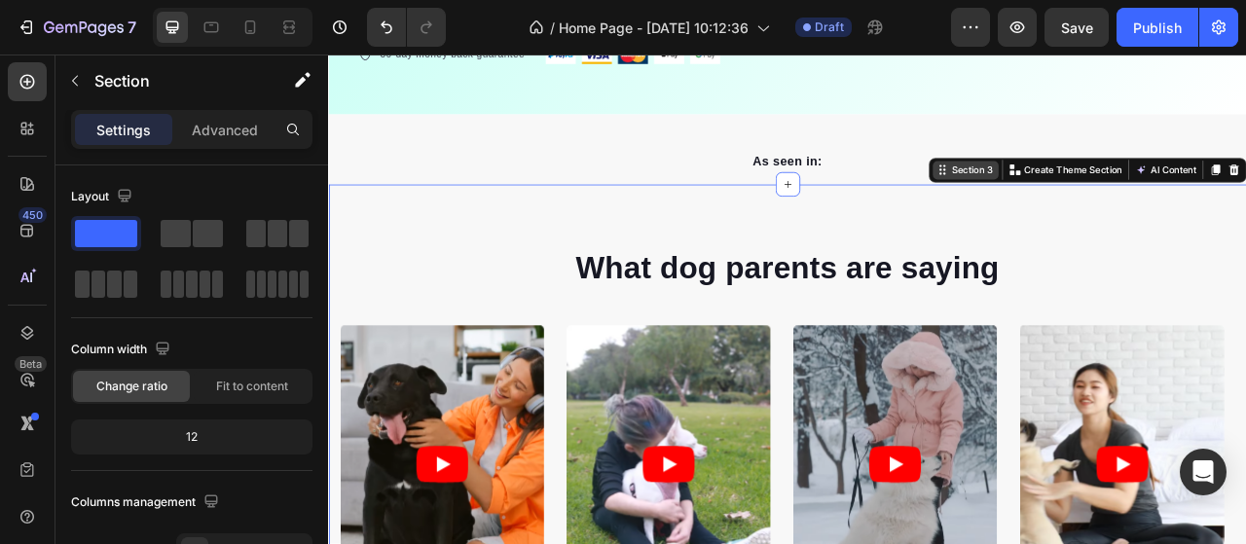
click at [1101, 210] on icon at bounding box center [1109, 203] width 16 height 16
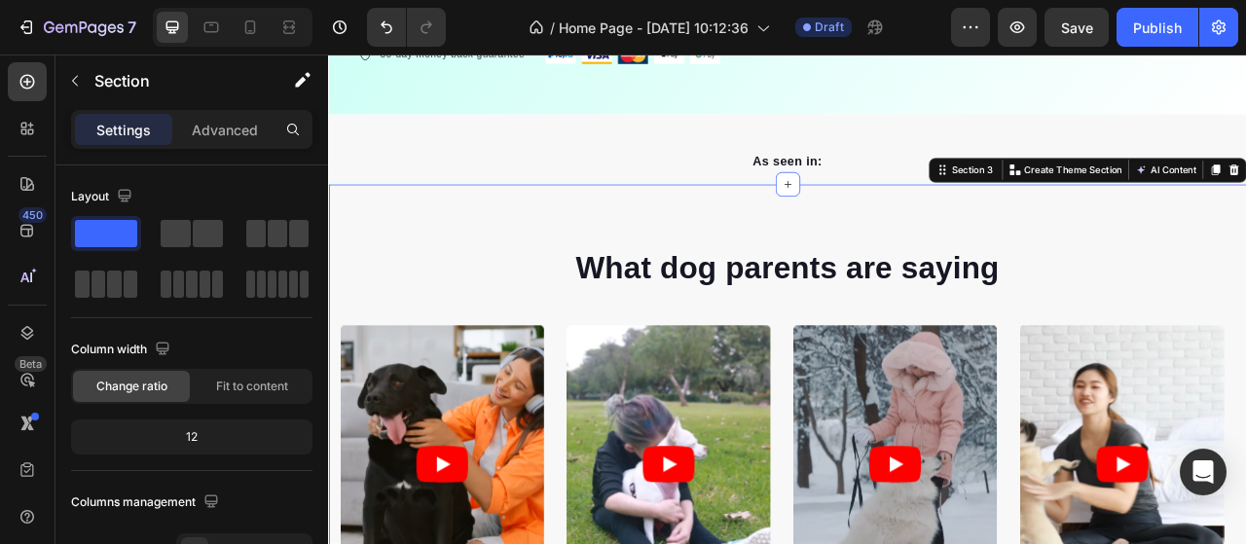
click at [1051, 335] on div "What dog parents are saying Heading Video Video Video Video Video Carousel Row …" at bounding box center [912, 549] width 1168 height 656
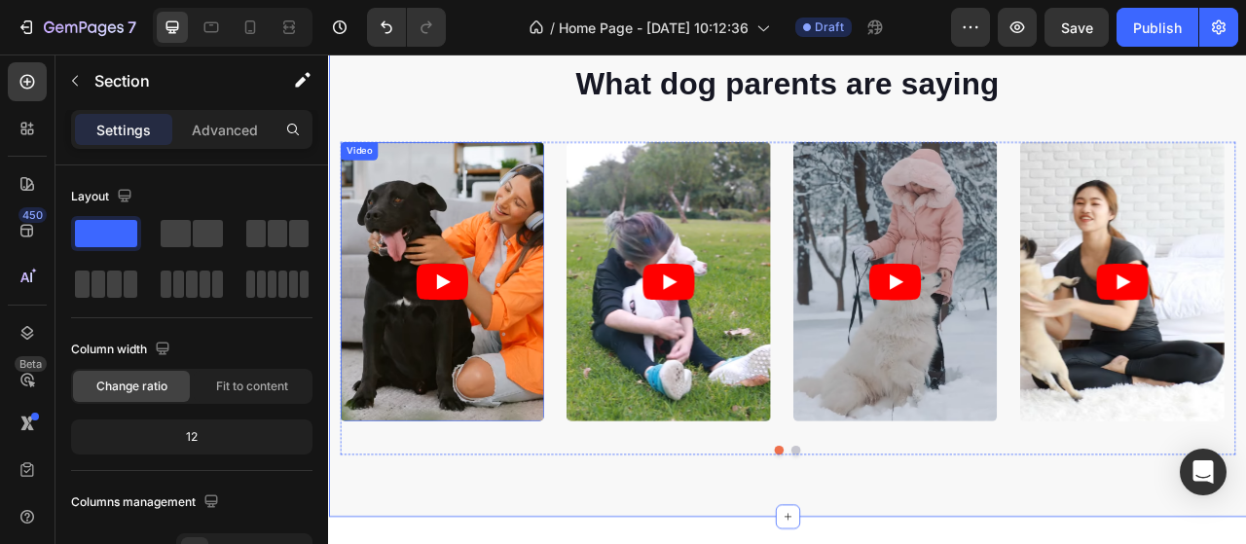
scroll to position [779, 0]
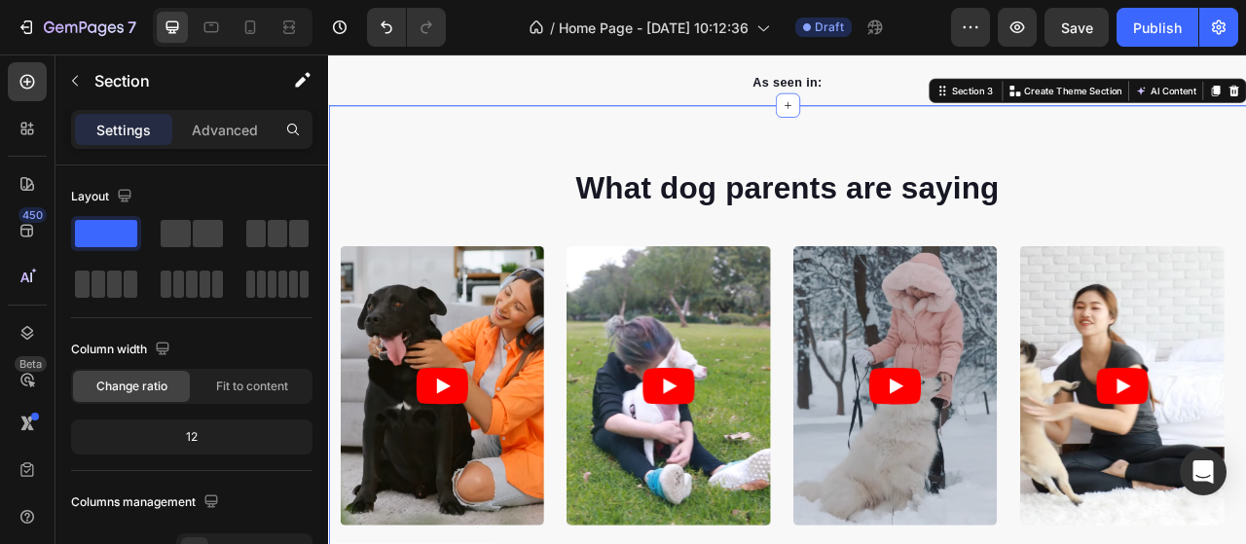
click at [1012, 207] on div "What dog parents are saying Heading Video Video Video Video Video Carousel Row …" at bounding box center [912, 448] width 1168 height 656
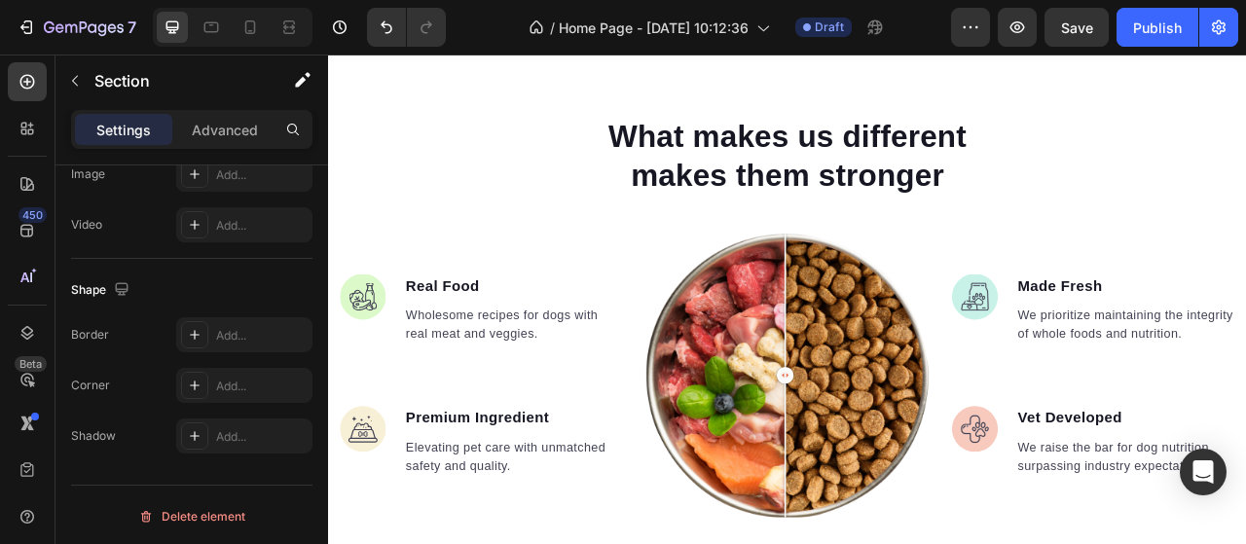
scroll to position [1557, 0]
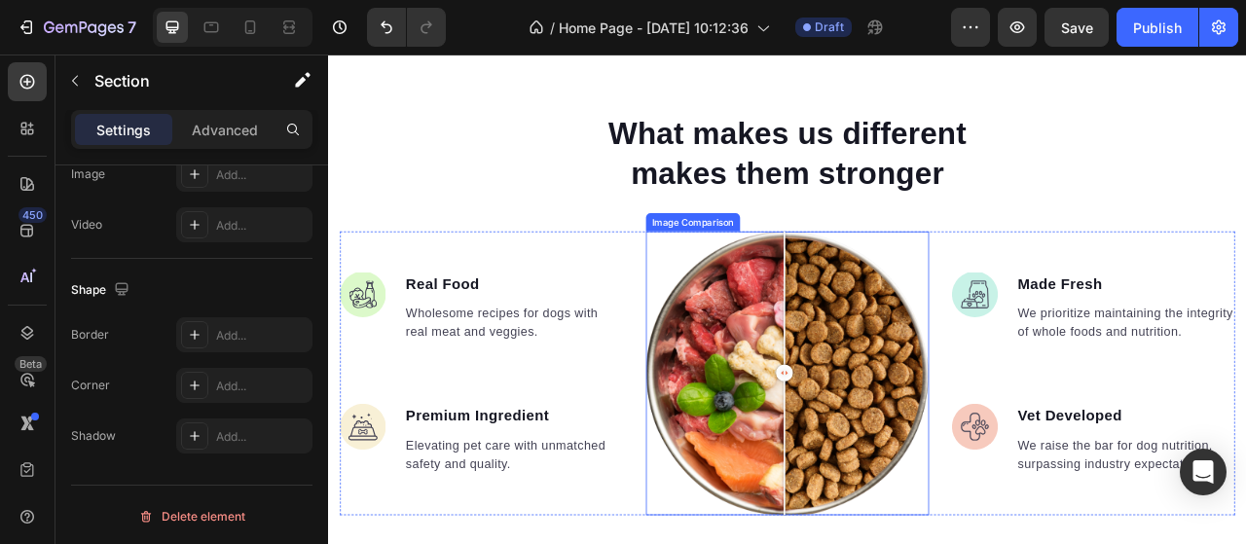
click at [903, 471] on div at bounding box center [907, 460] width 21 height 21
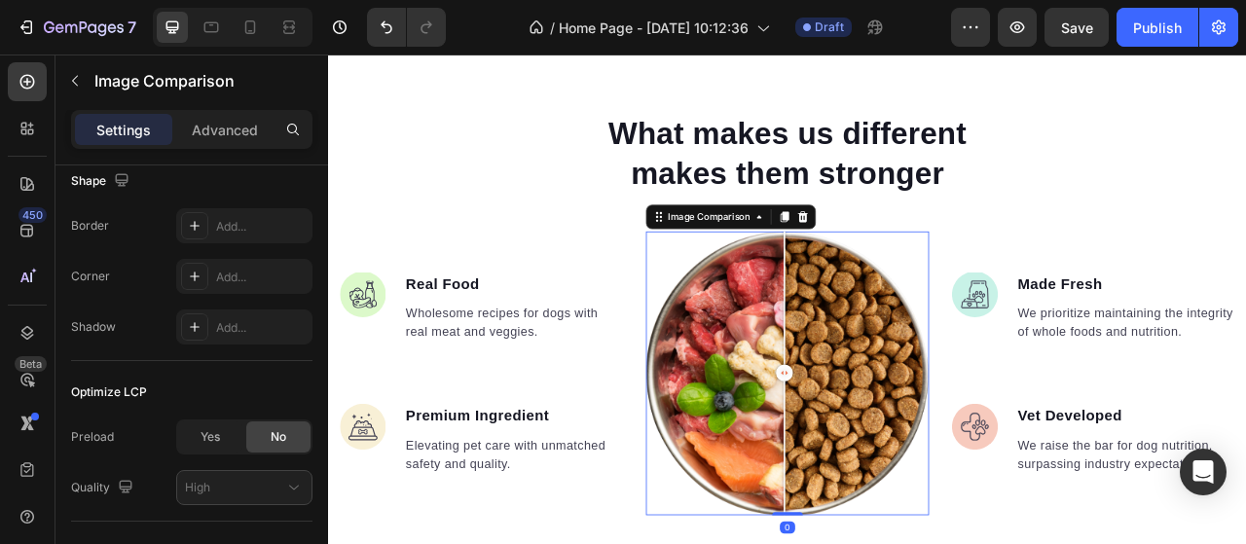
scroll to position [0, 0]
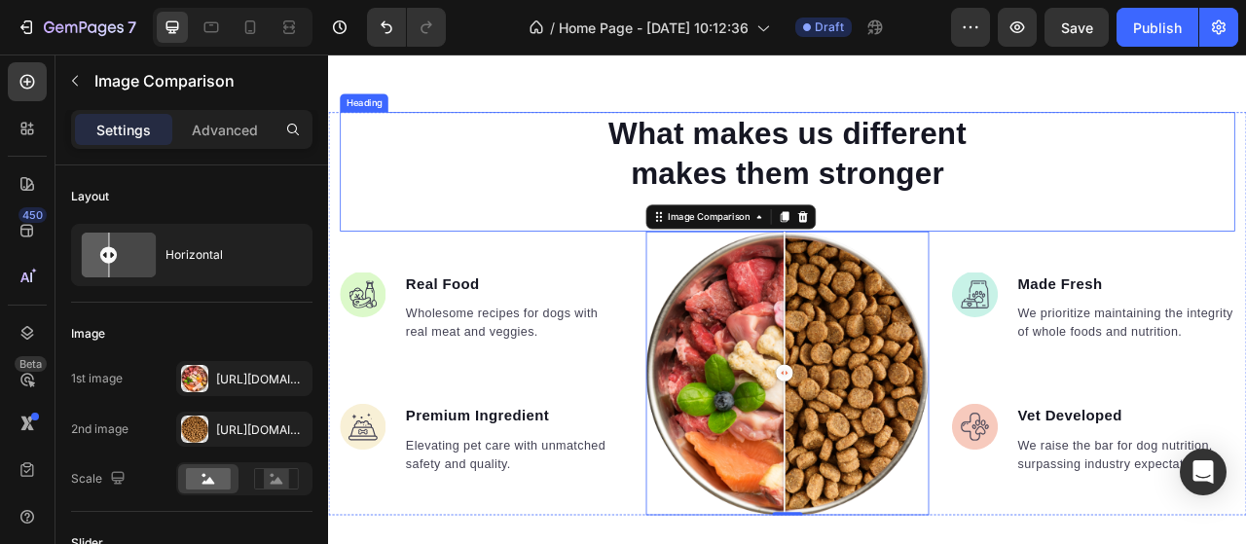
click at [927, 165] on p "What makes us different makes them stronger" at bounding box center [912, 180] width 518 height 101
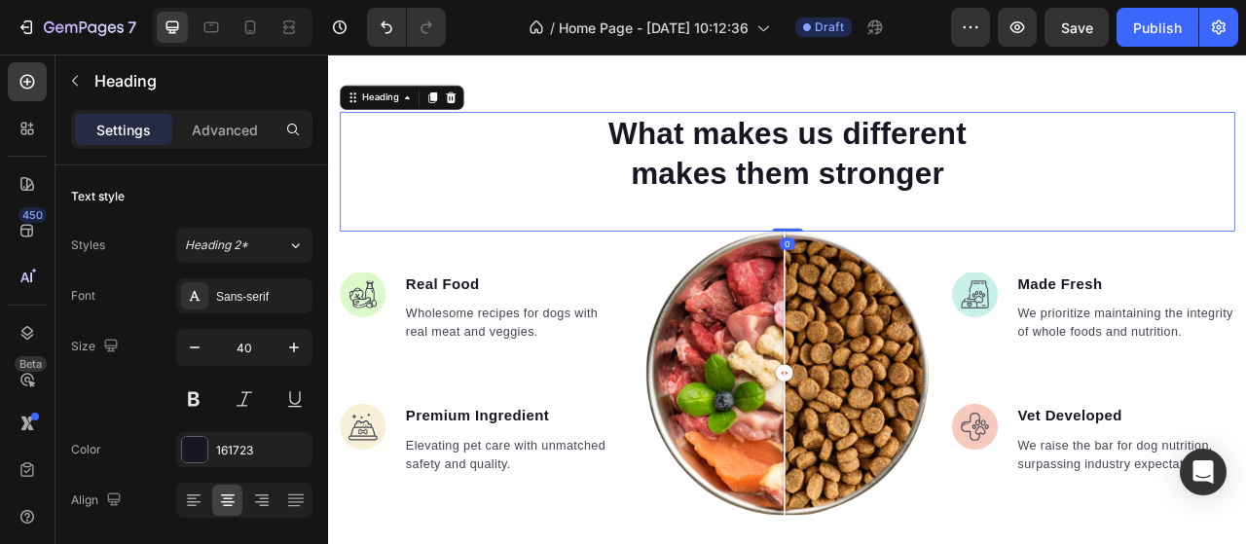
click at [1109, 210] on p "What makes us different makes them stronger" at bounding box center [912, 180] width 518 height 101
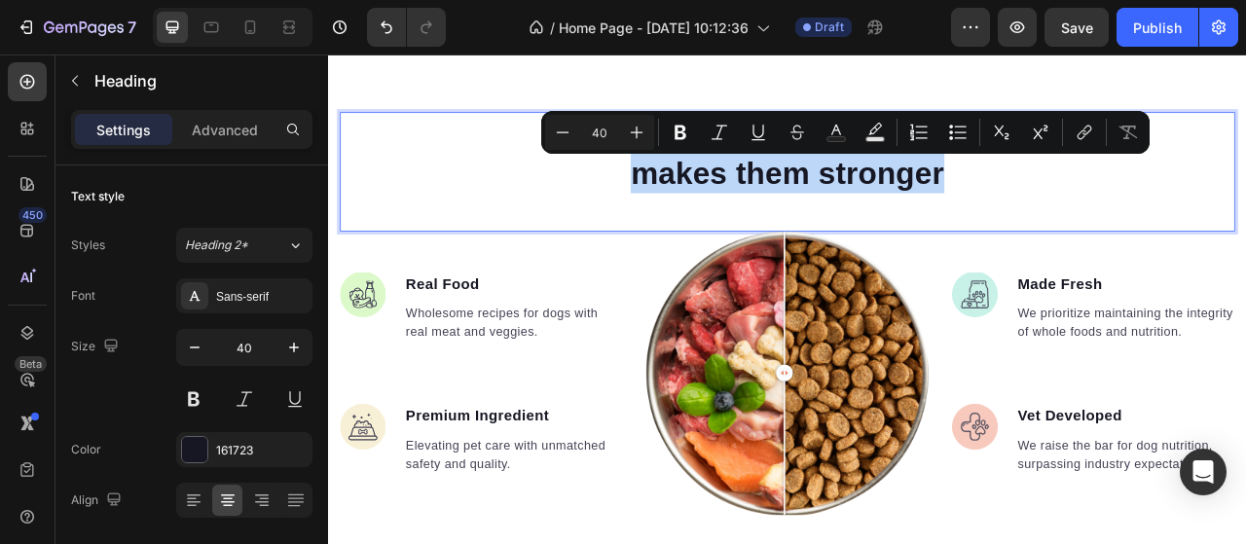
drag, startPoint x: 1109, startPoint y: 210, endPoint x: 675, endPoint y: 182, distance: 435.0
click at [675, 182] on p "What makes us different makes them stronger" at bounding box center [912, 180] width 518 height 101
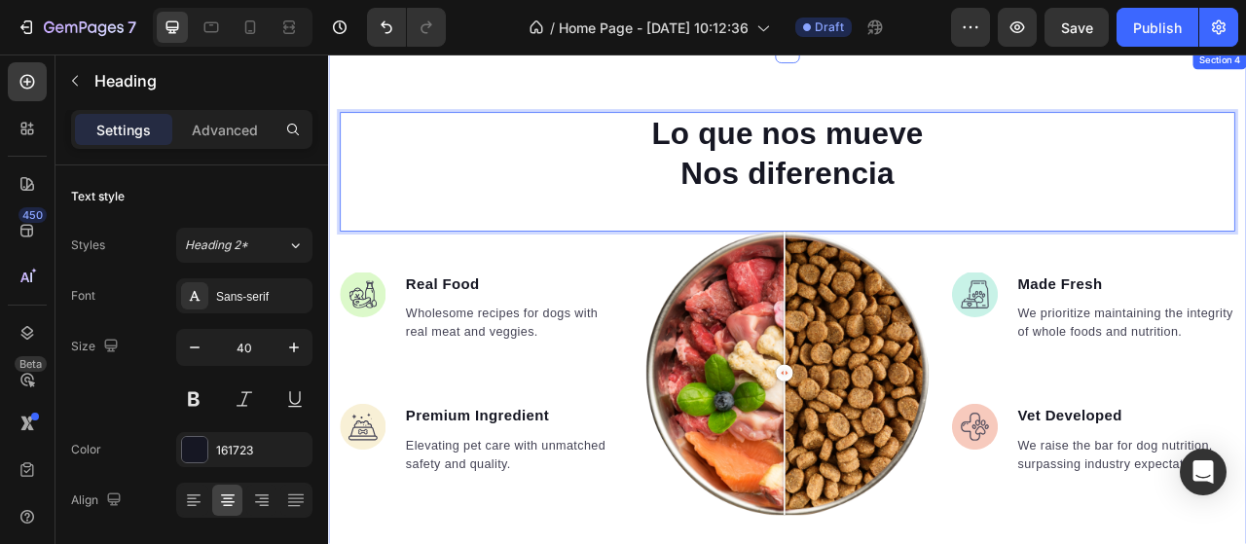
click at [940, 106] on div "Lo que nos mueve Nos diferencia Heading 0 Image Real Food Text block Wholesome …" at bounding box center [912, 453] width 1168 height 804
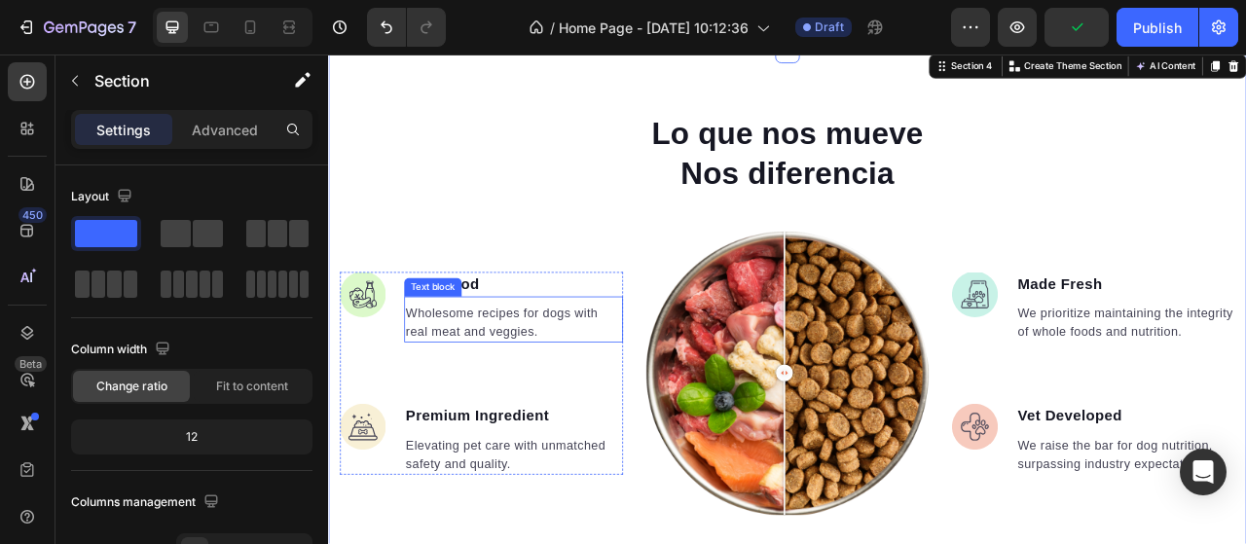
click at [448, 371] on div "Wholesome recipes for dogs with real meat and veggies." at bounding box center [563, 396] width 278 height 51
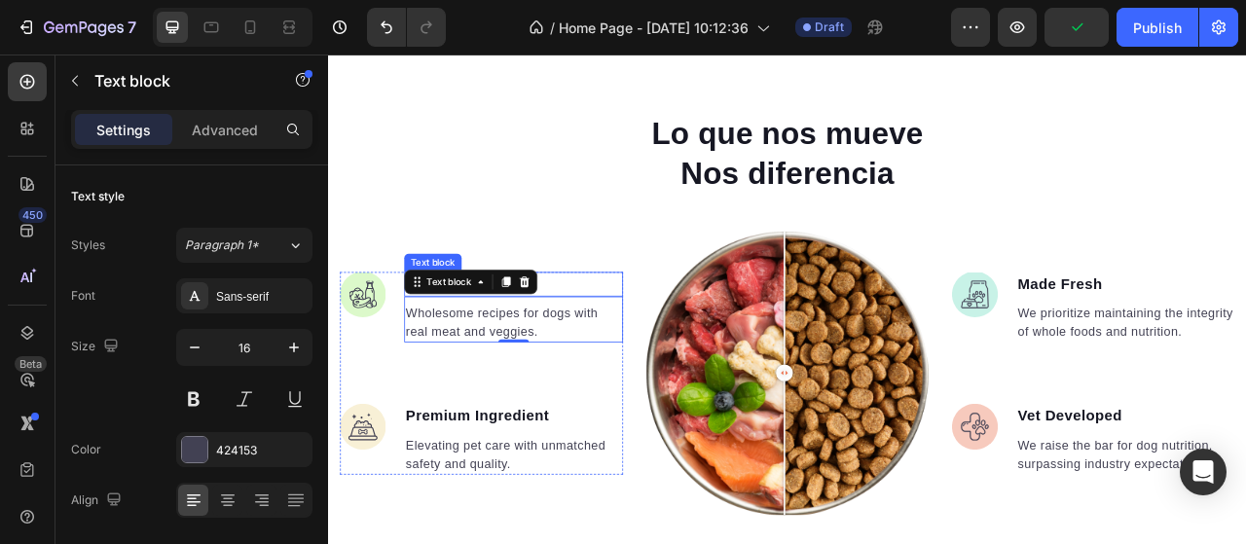
click at [619, 344] on p "Real Food" at bounding box center [563, 348] width 274 height 28
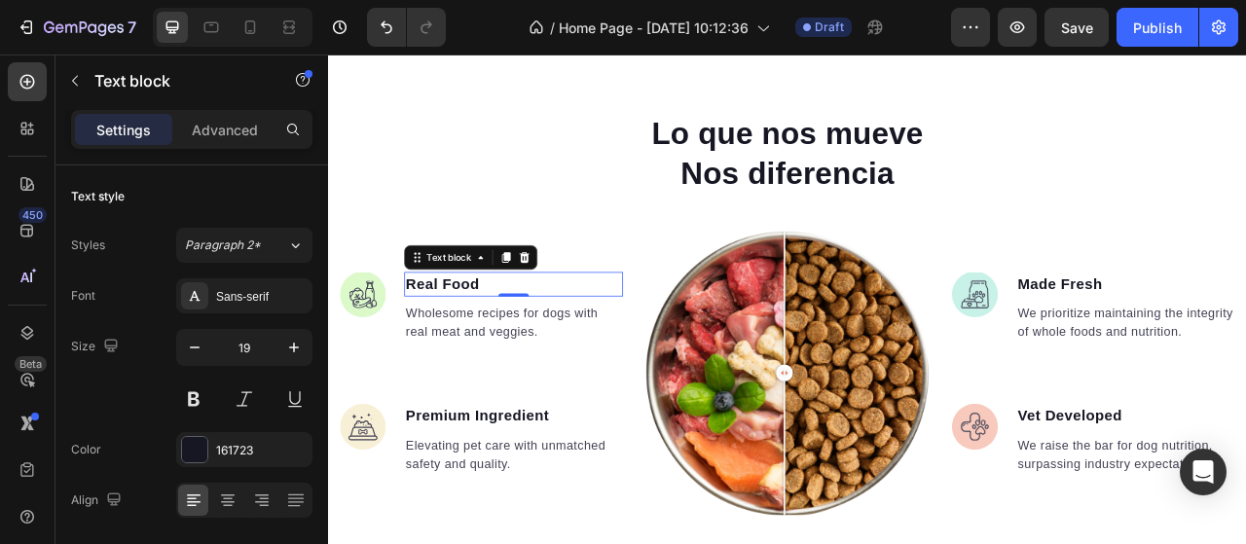
click at [525, 344] on p "Real Food" at bounding box center [563, 348] width 274 height 28
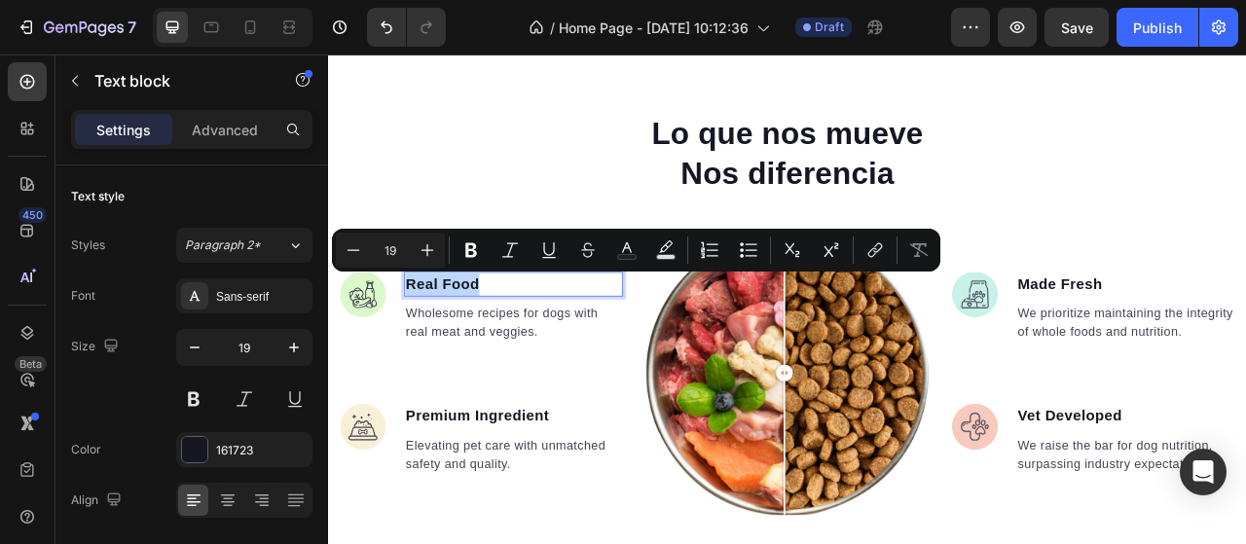
drag, startPoint x: 525, startPoint y: 344, endPoint x: 424, endPoint y: 336, distance: 100.5
click at [424, 336] on div "Real Food" at bounding box center [563, 348] width 278 height 32
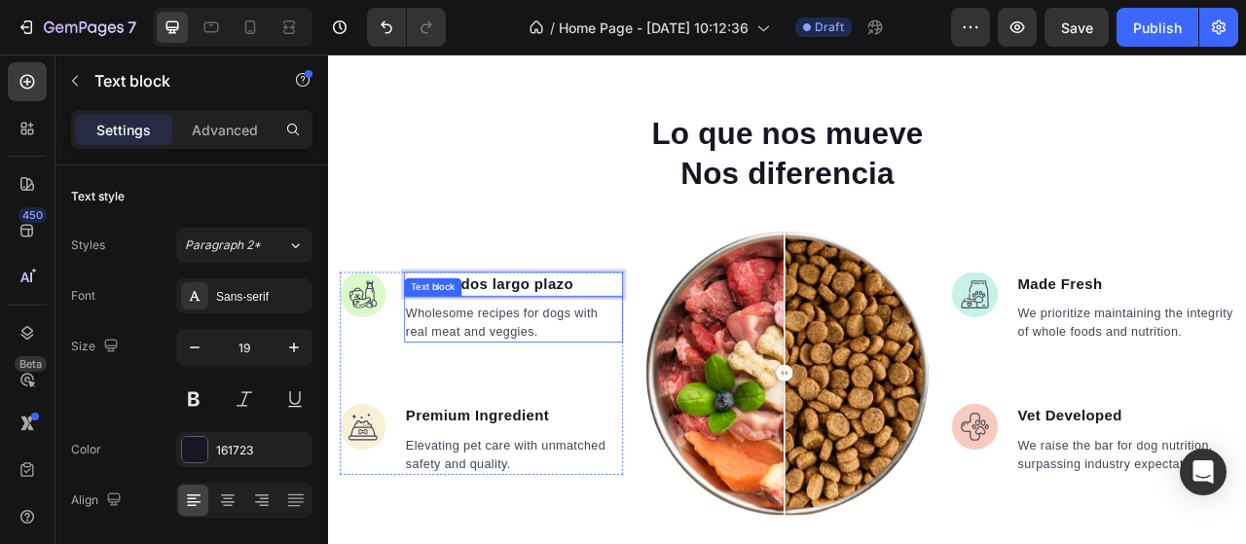
click at [489, 404] on p "Wholesome recipes for dogs with real meat and veggies." at bounding box center [563, 396] width 274 height 47
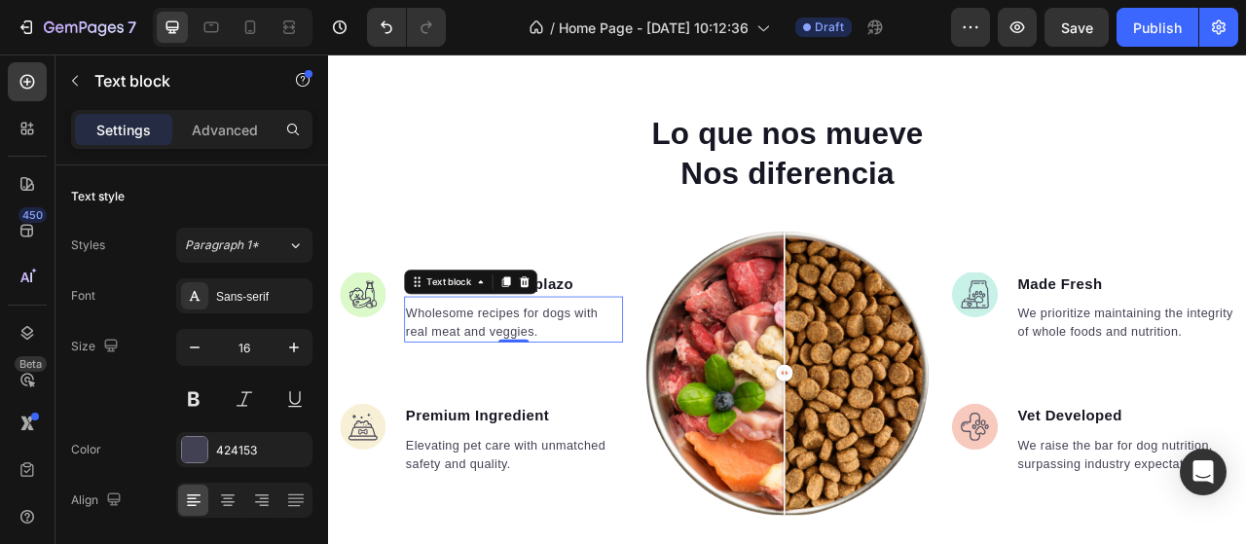
click at [489, 404] on p "Wholesome recipes for dogs with real meat and veggies." at bounding box center [563, 396] width 274 height 47
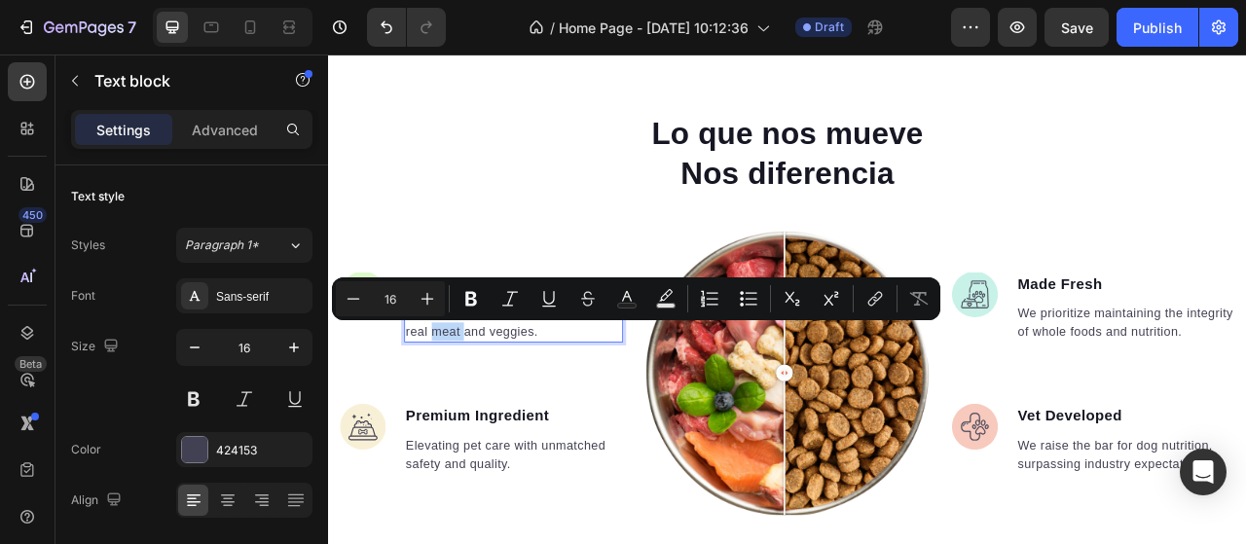
click at [586, 401] on p "Wholesome recipes for dogs with real meat and veggies." at bounding box center [563, 396] width 274 height 47
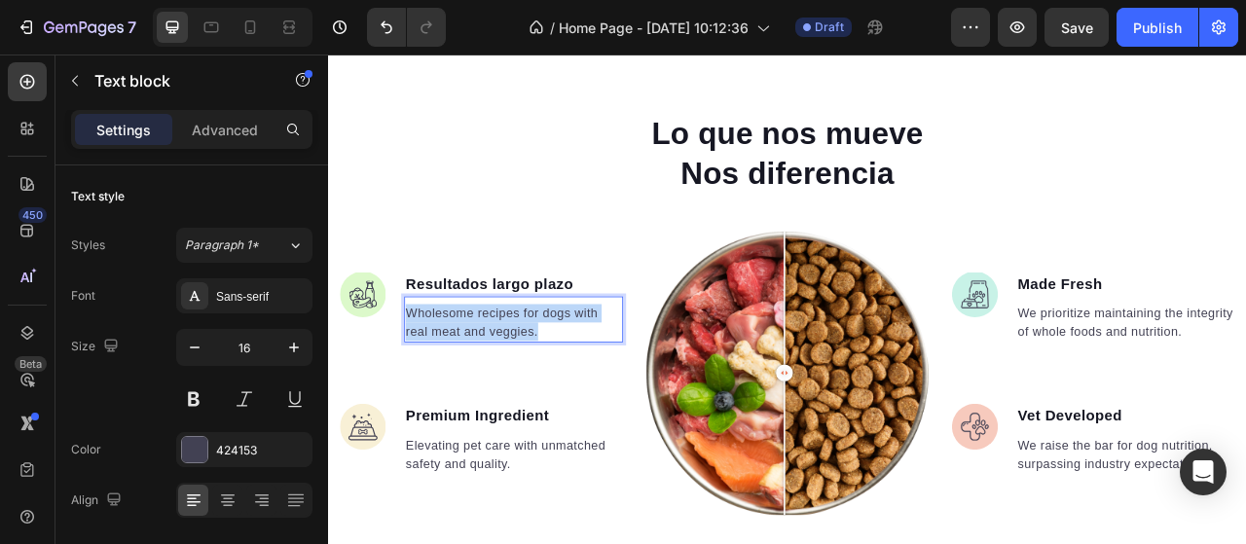
drag, startPoint x: 599, startPoint y: 407, endPoint x: 424, endPoint y: 375, distance: 177.1
click at [424, 375] on div "Wholesome recipes for dogs with real meat and veggies." at bounding box center [563, 396] width 278 height 51
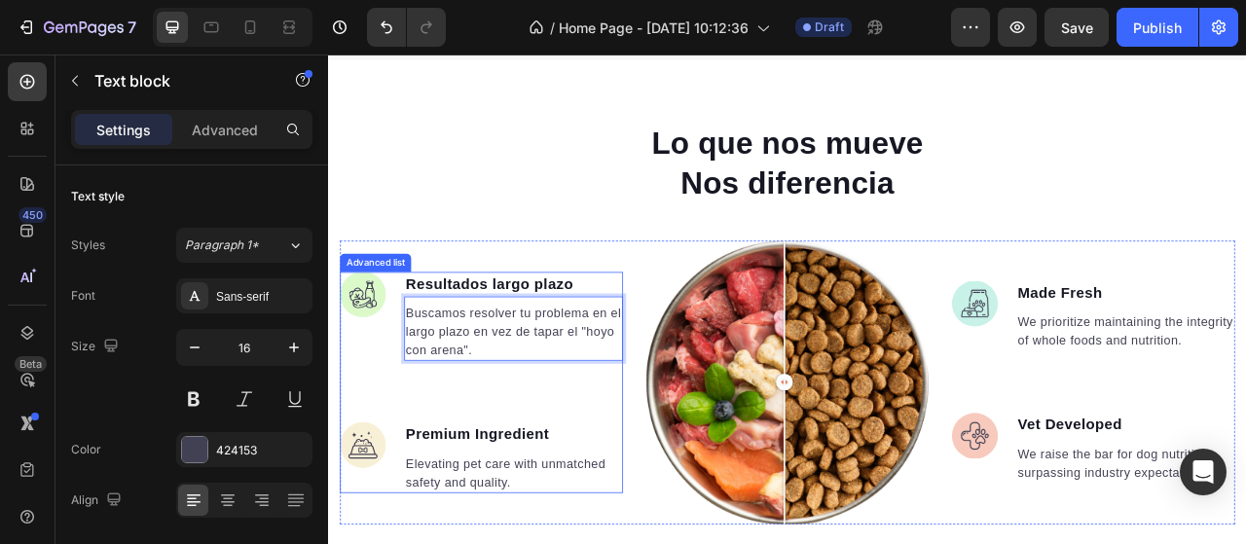
click at [598, 490] on ul "Image Resultados largo plazo Text block Buscamos resolver tu problema en el lar…" at bounding box center [523, 472] width 360 height 281
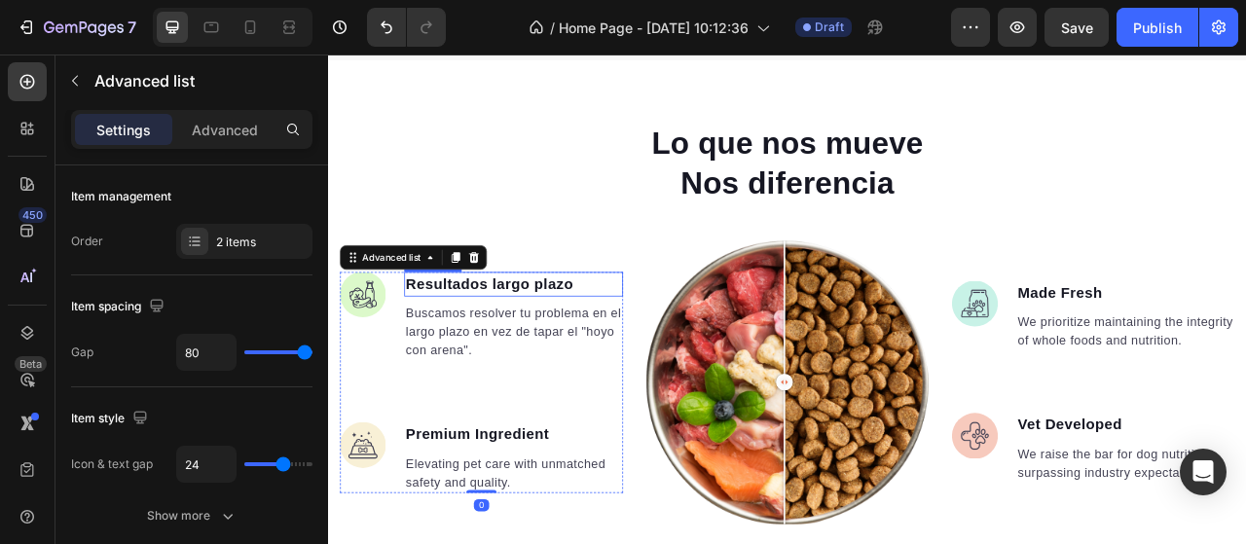
click at [582, 353] on p "Resultados largo plazo" at bounding box center [563, 348] width 274 height 28
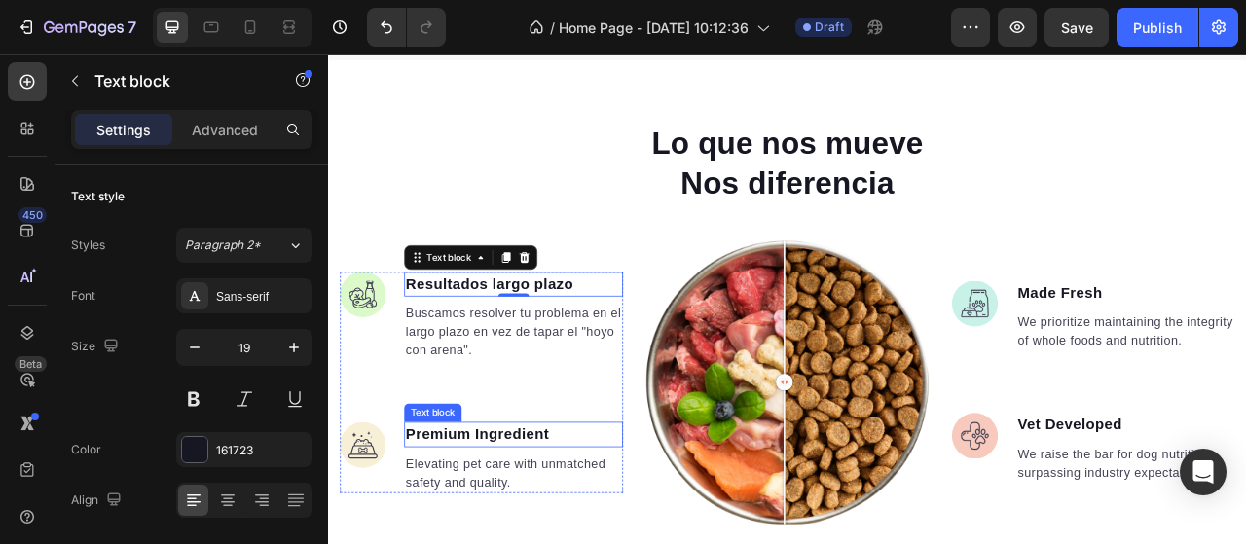
click at [507, 535] on p "Premium Ingredient" at bounding box center [563, 539] width 274 height 28
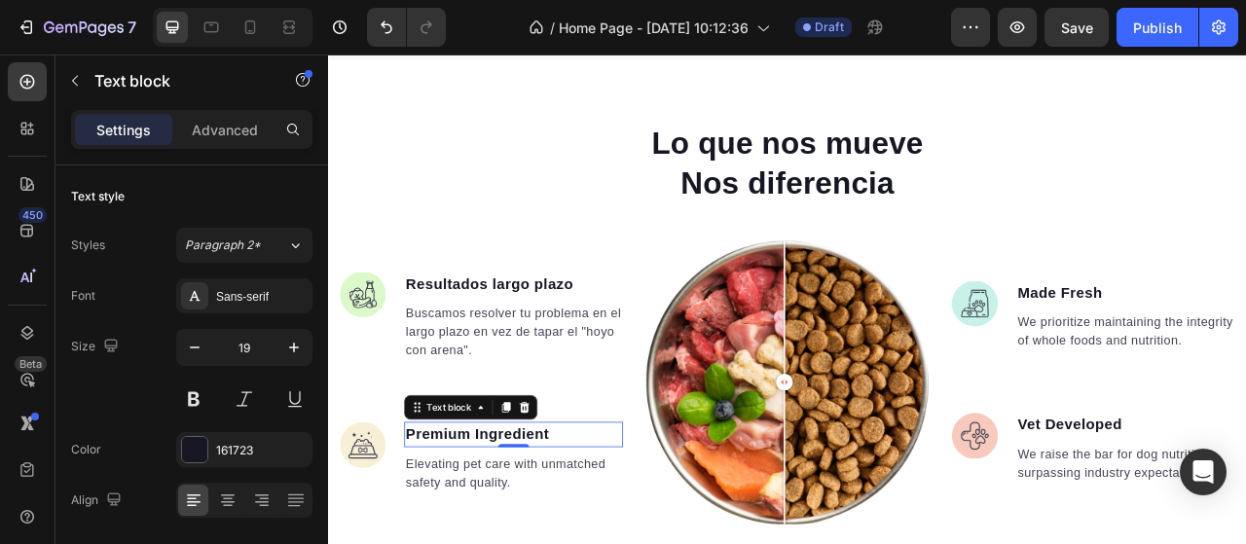
click at [615, 539] on p "Premium Ingredient" at bounding box center [563, 539] width 274 height 28
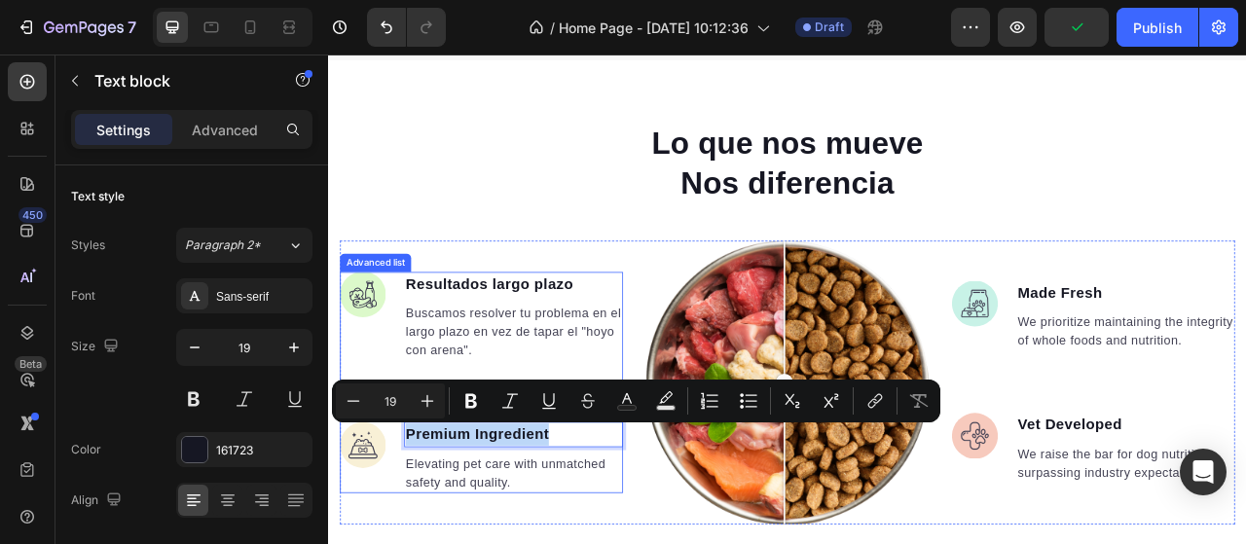
drag, startPoint x: 609, startPoint y: 532, endPoint x: 420, endPoint y: 536, distance: 188.8
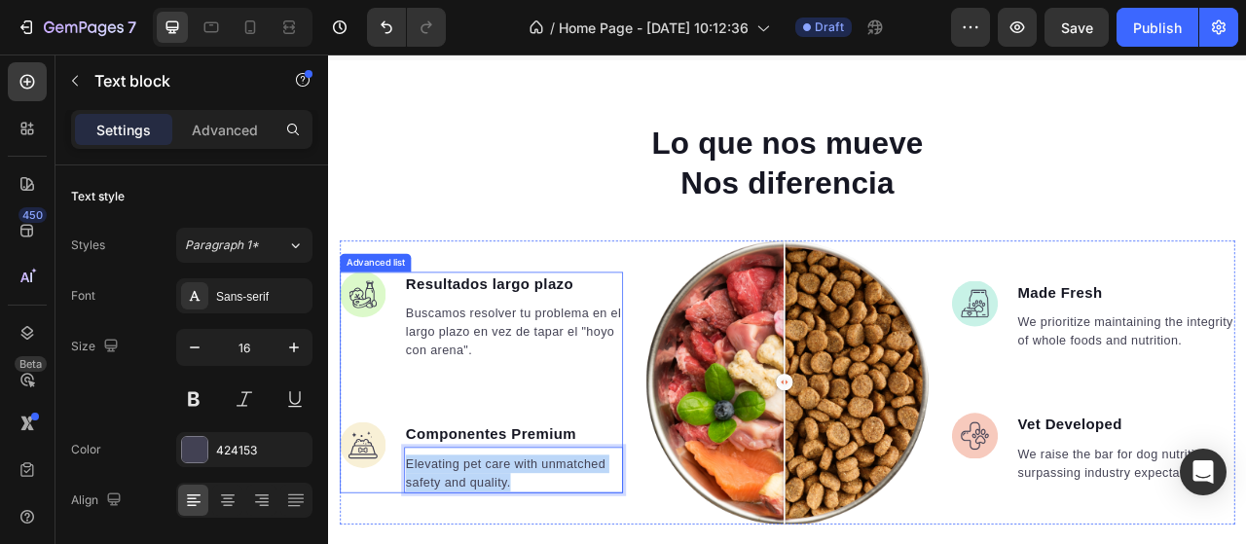
drag, startPoint x: 572, startPoint y: 596, endPoint x: 715, endPoint y: 506, distance: 168.8
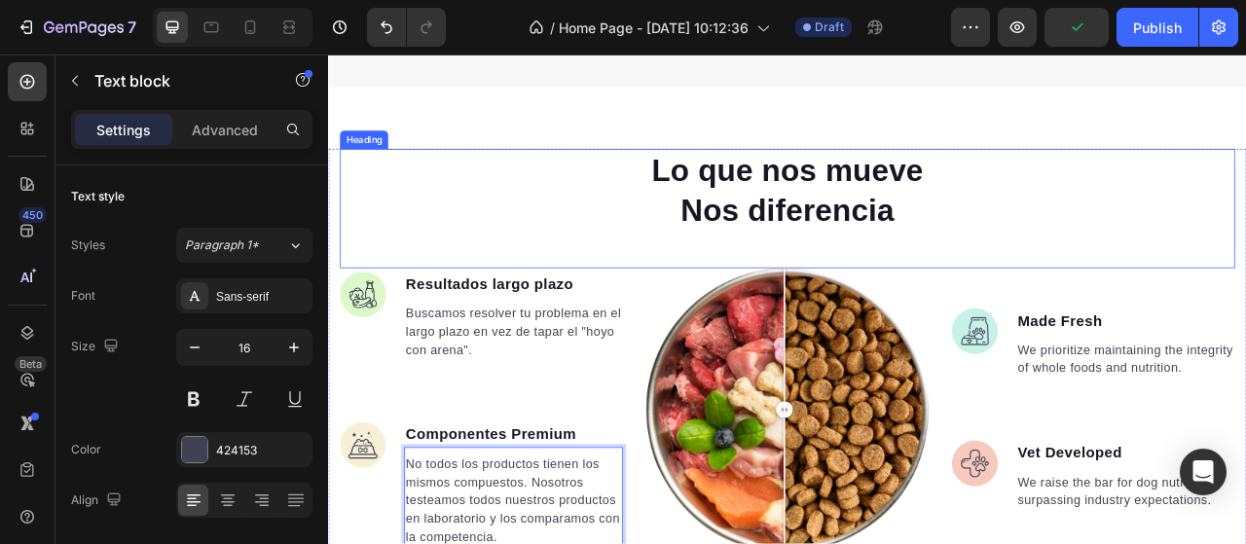
scroll to position [1608, 0]
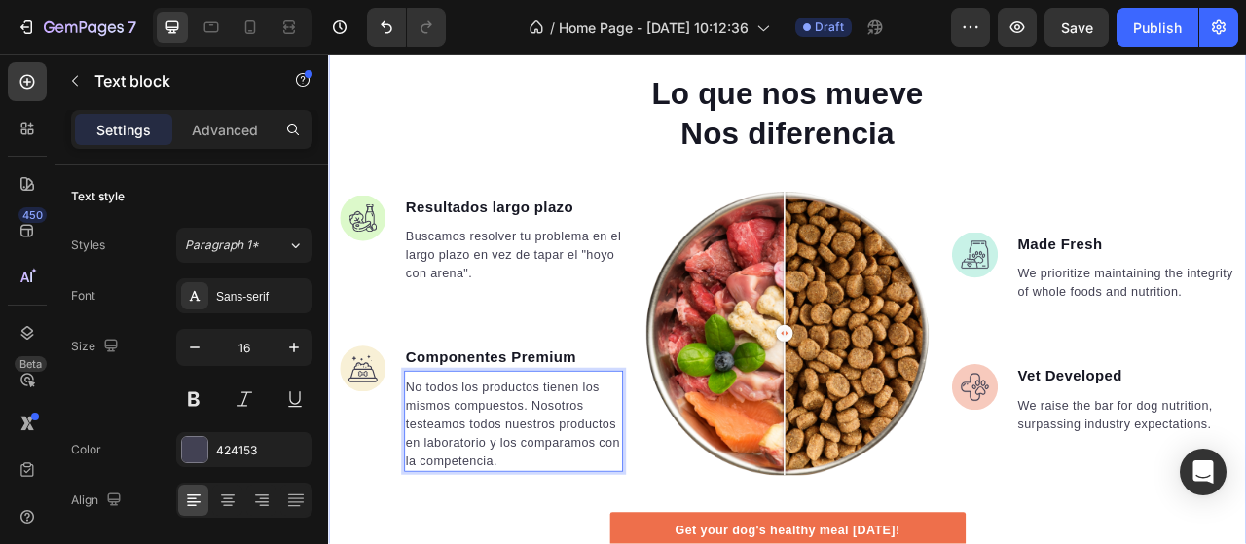
click at [543, 543] on div "Lo que nos mueve Nos diferencia Heading Image Resultados largo plazo Text block…" at bounding box center [912, 402] width 1168 height 648
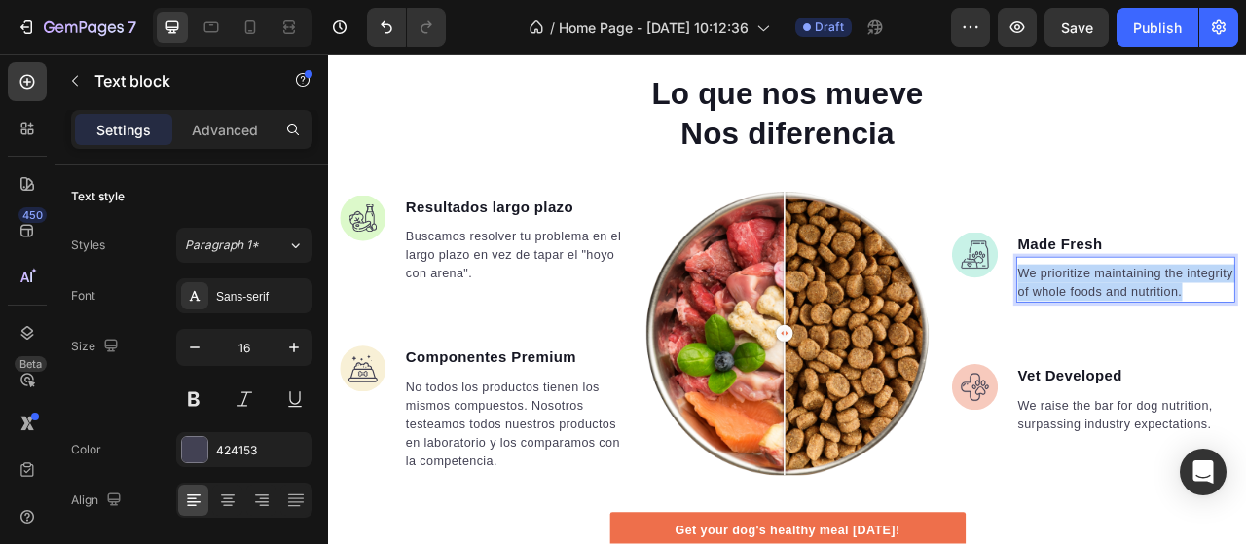
drag, startPoint x: 1262, startPoint y: 365, endPoint x: 1194, endPoint y: 323, distance: 80.0
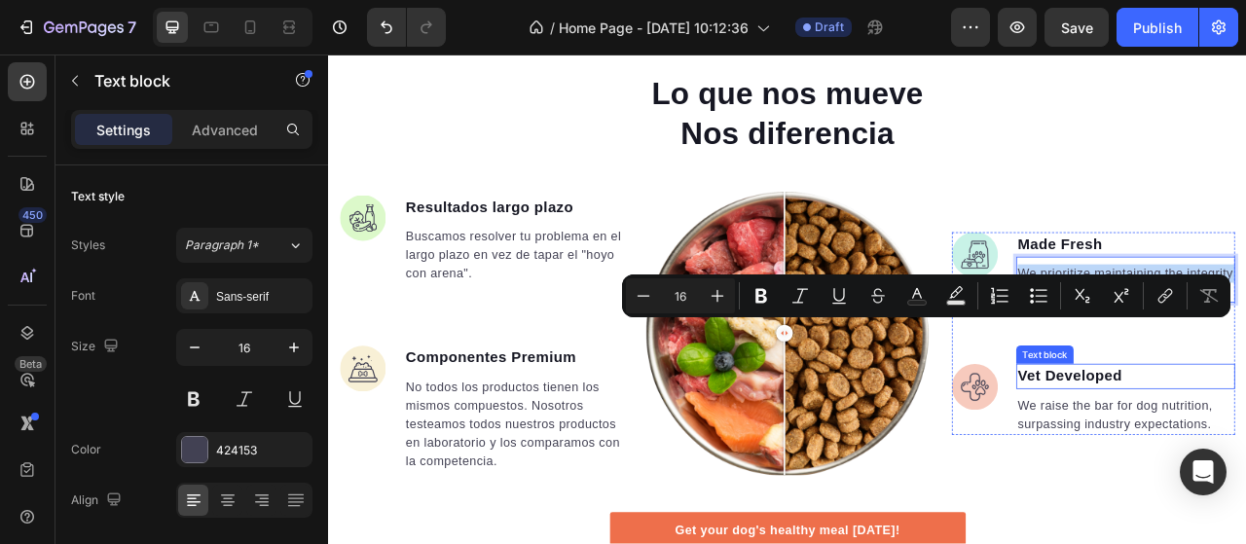
scroll to position [1510, 0]
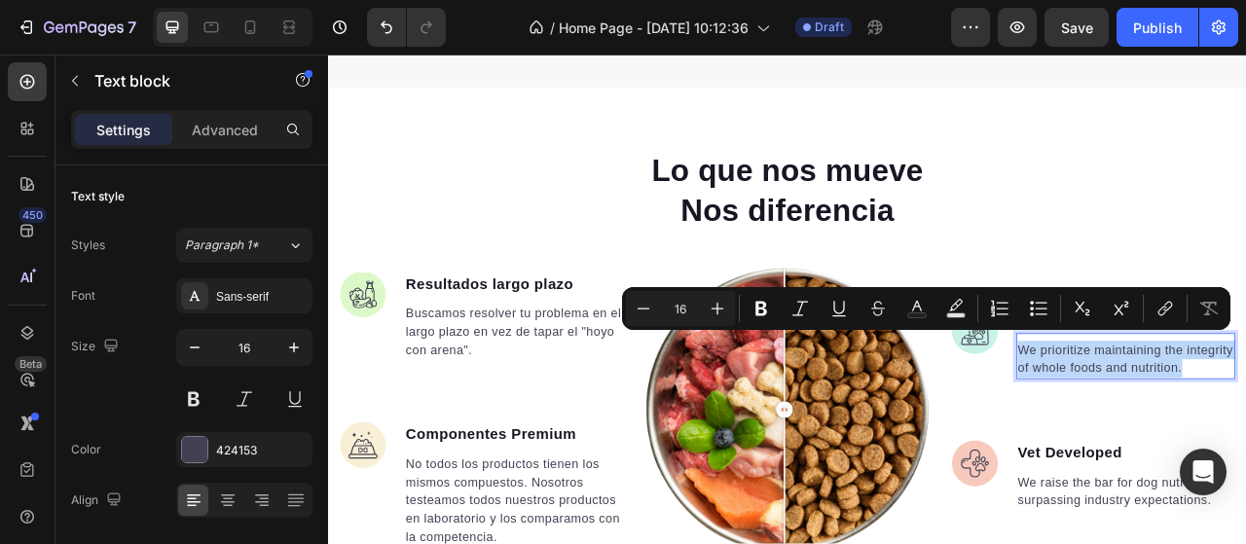
drag, startPoint x: 1305, startPoint y: 465, endPoint x: 1192, endPoint y: 418, distance: 122.2
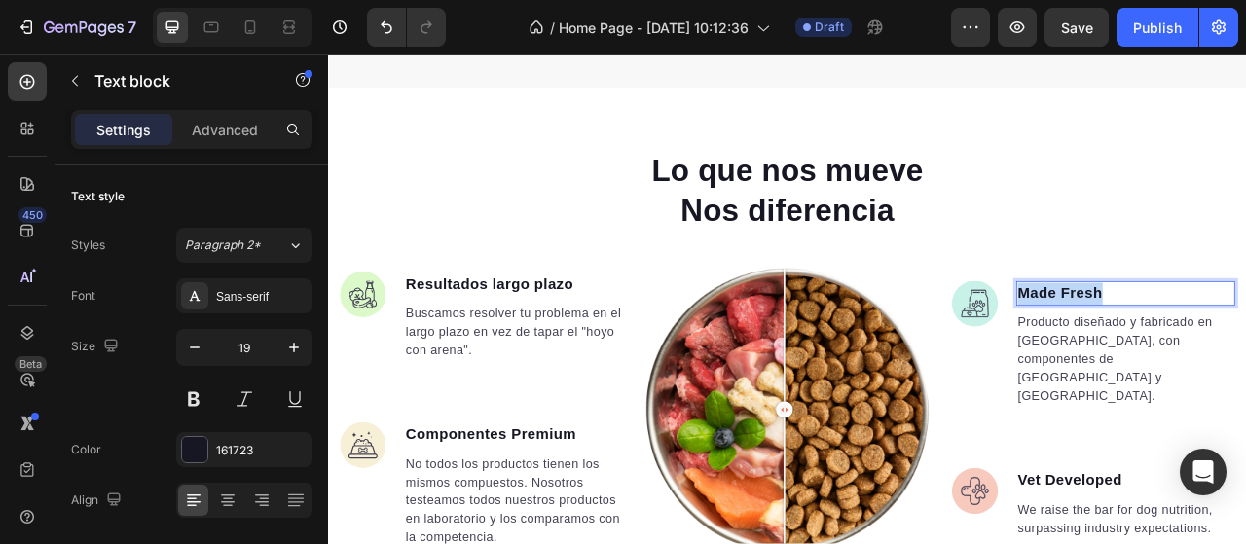
drag, startPoint x: 1310, startPoint y: 380, endPoint x: 1197, endPoint y: 376, distance: 113.0
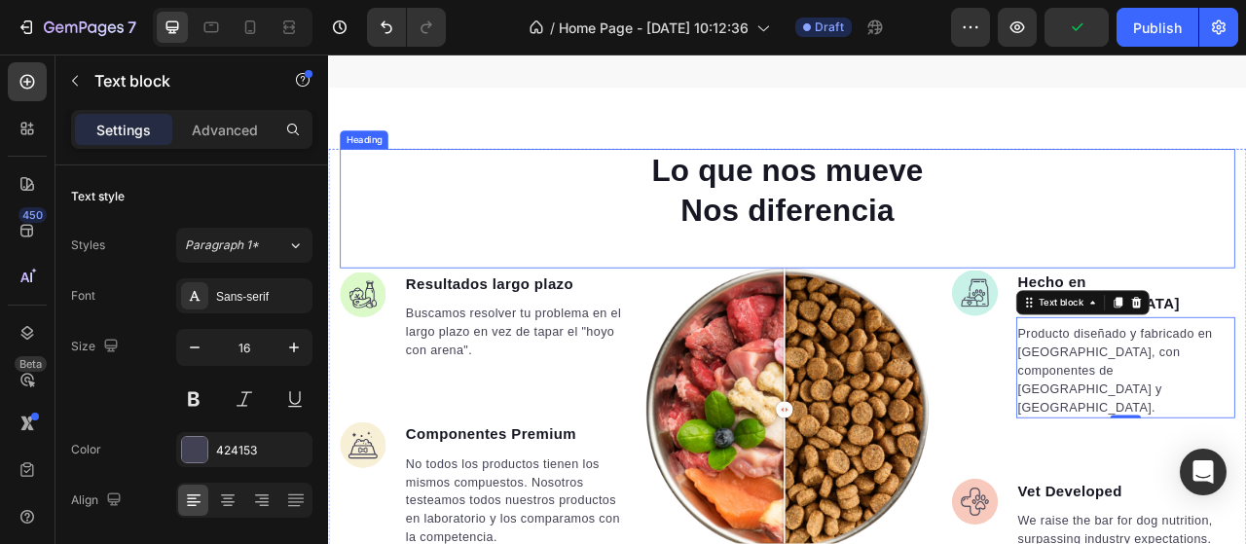
click at [1235, 257] on div "Lo que nos mueve Nos diferencia" at bounding box center [912, 227] width 1139 height 105
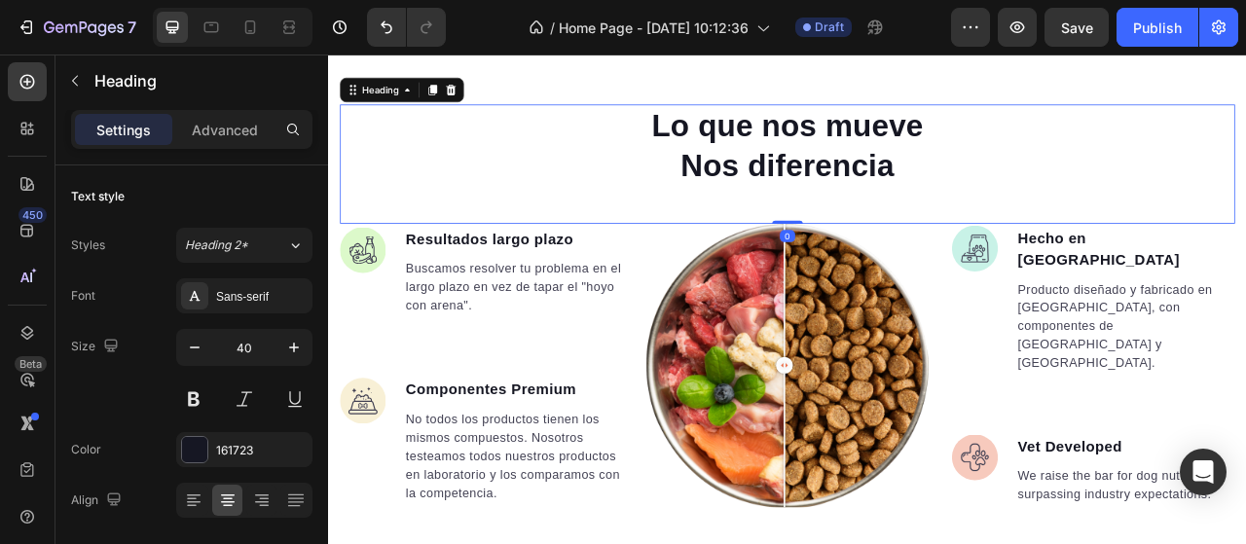
scroll to position [1608, 0]
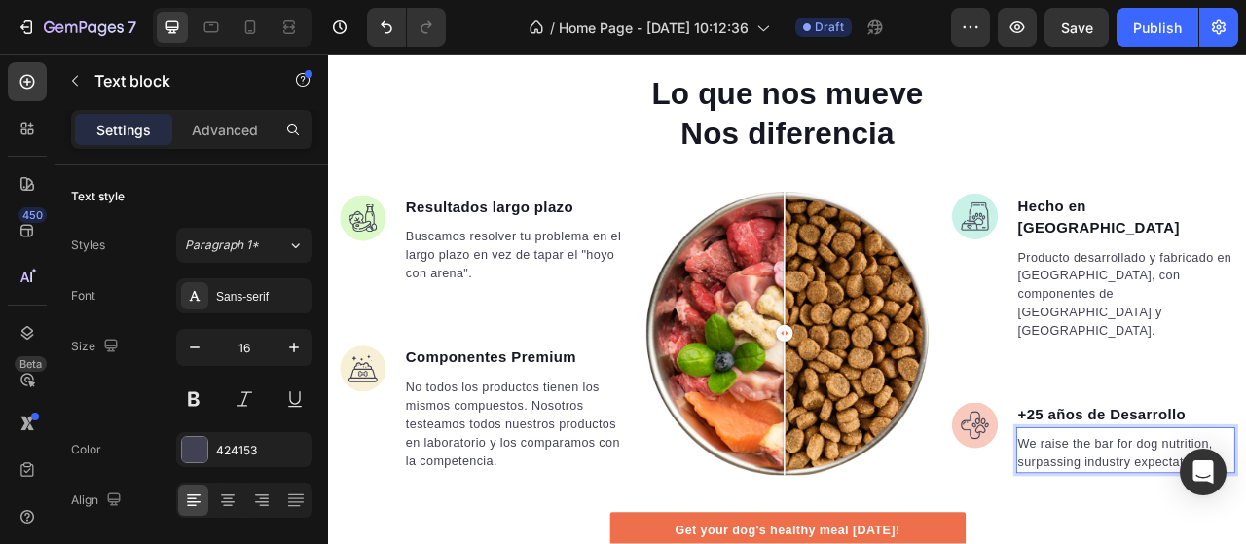
drag, startPoint x: 1446, startPoint y: 536, endPoint x: 1200, endPoint y: 499, distance: 249.0
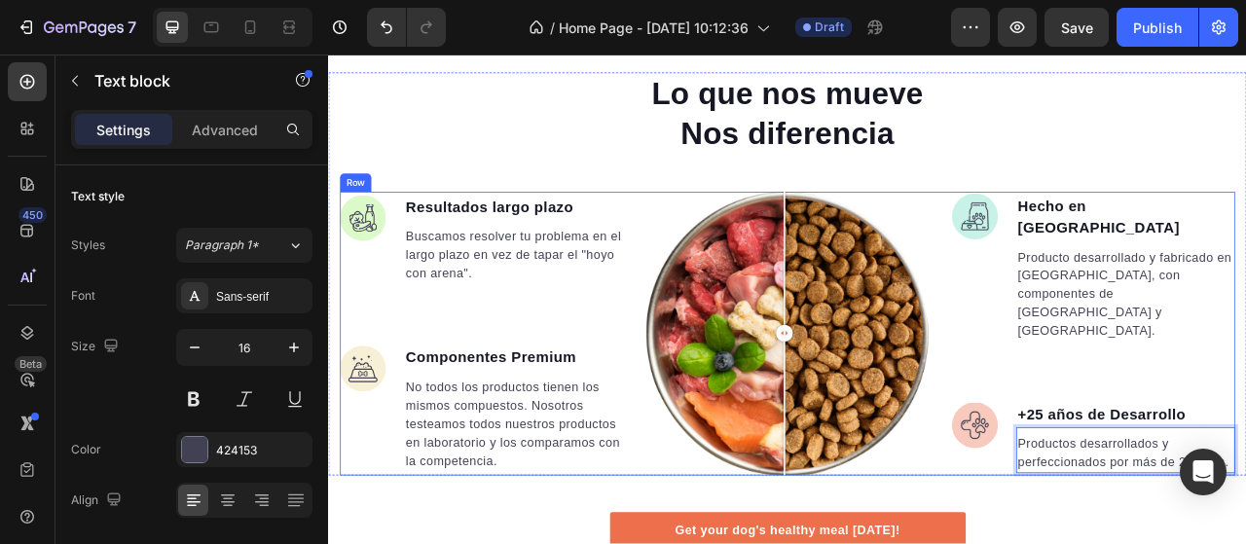
click at [1245, 182] on div "Lo que nos mueve Nos diferencia" at bounding box center [912, 130] width 1139 height 105
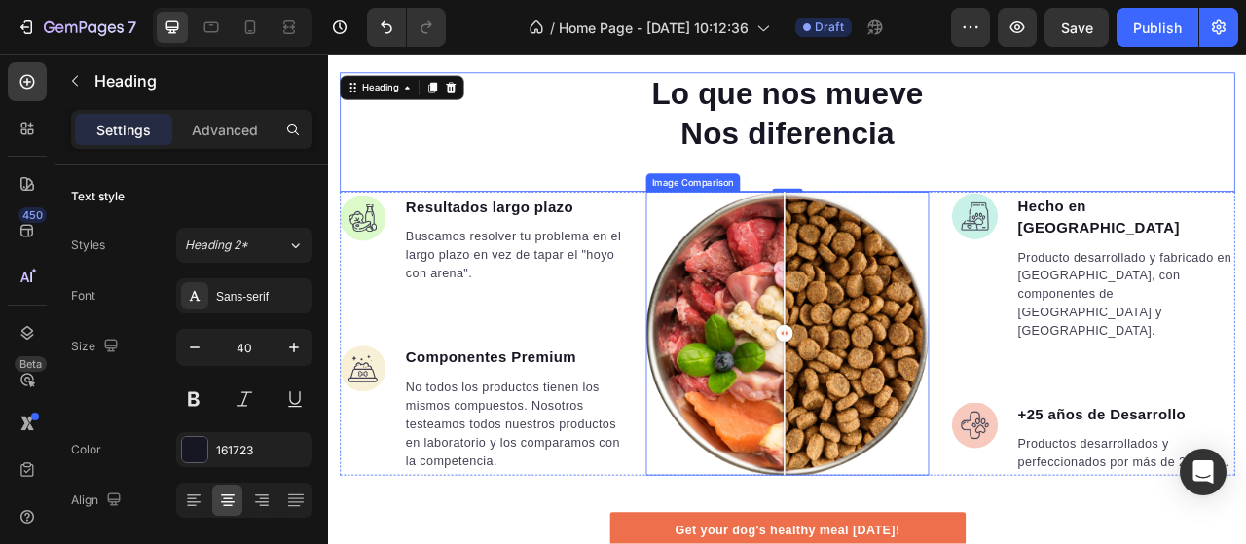
click at [925, 477] on div at bounding box center [912, 410] width 360 height 360
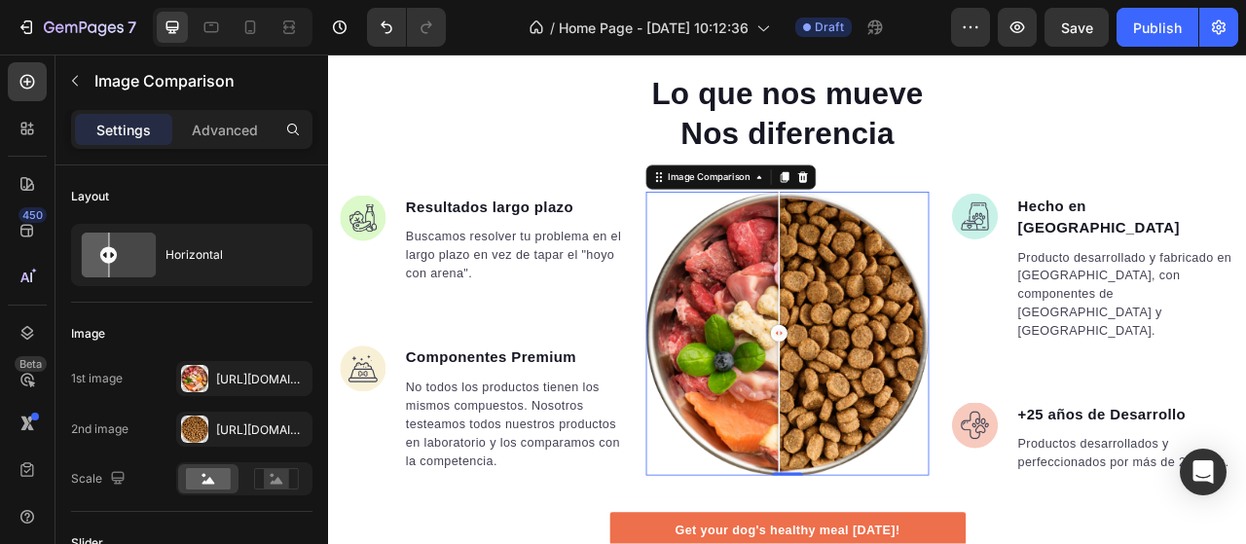
drag, startPoint x: 931, startPoint y: 395, endPoint x: 896, endPoint y: 384, distance: 36.6
click at [896, 384] on div at bounding box center [901, 410] width 39 height 360
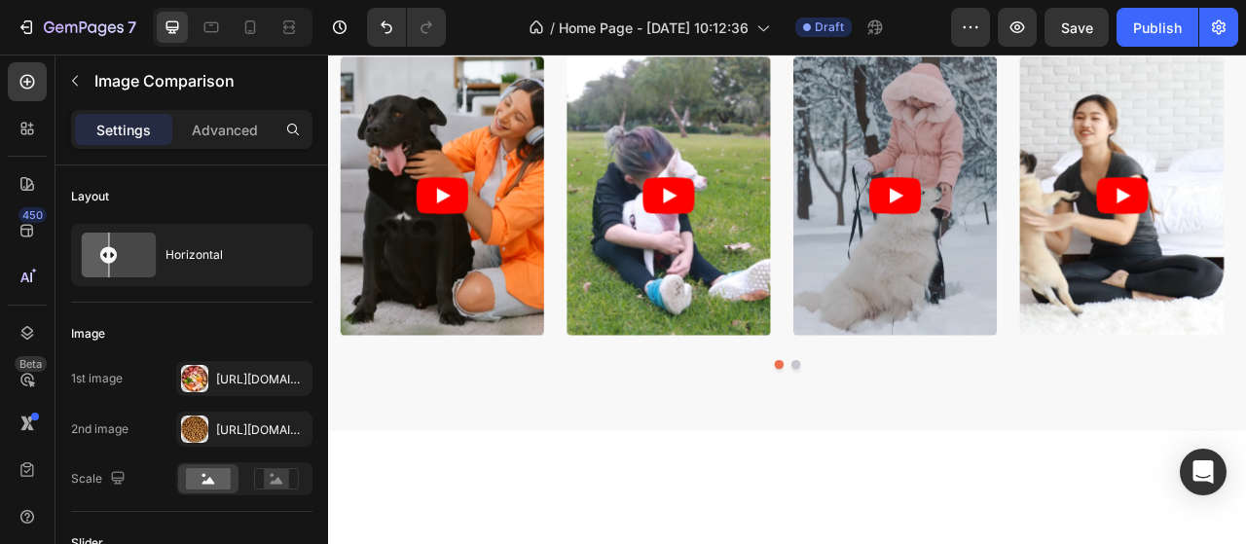
scroll to position [0, 0]
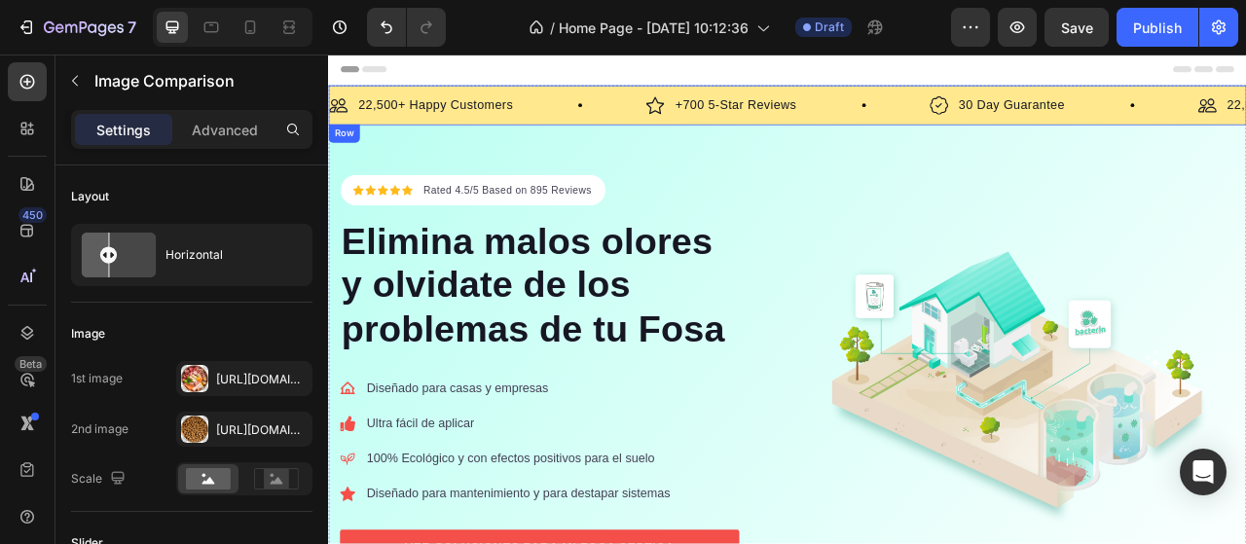
click at [1245, 101] on div "Image 22,500+ Happy Customers Text Block Row Image +700 5-Star Reviews Text Blo…" at bounding box center [912, 119] width 1168 height 51
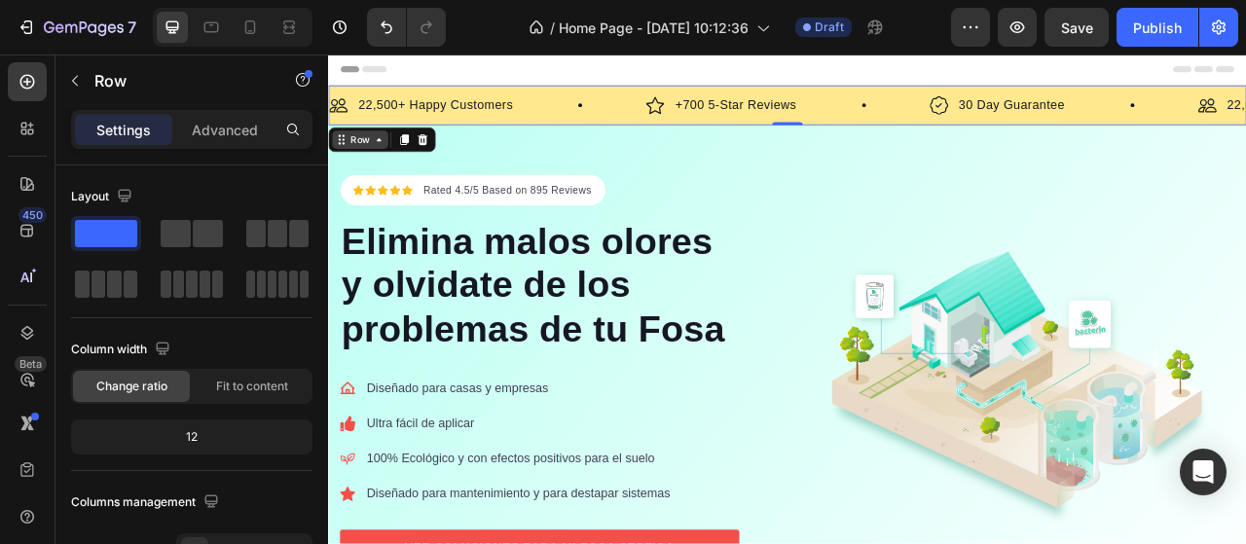
click at [377, 173] on div "Row" at bounding box center [368, 163] width 71 height 23
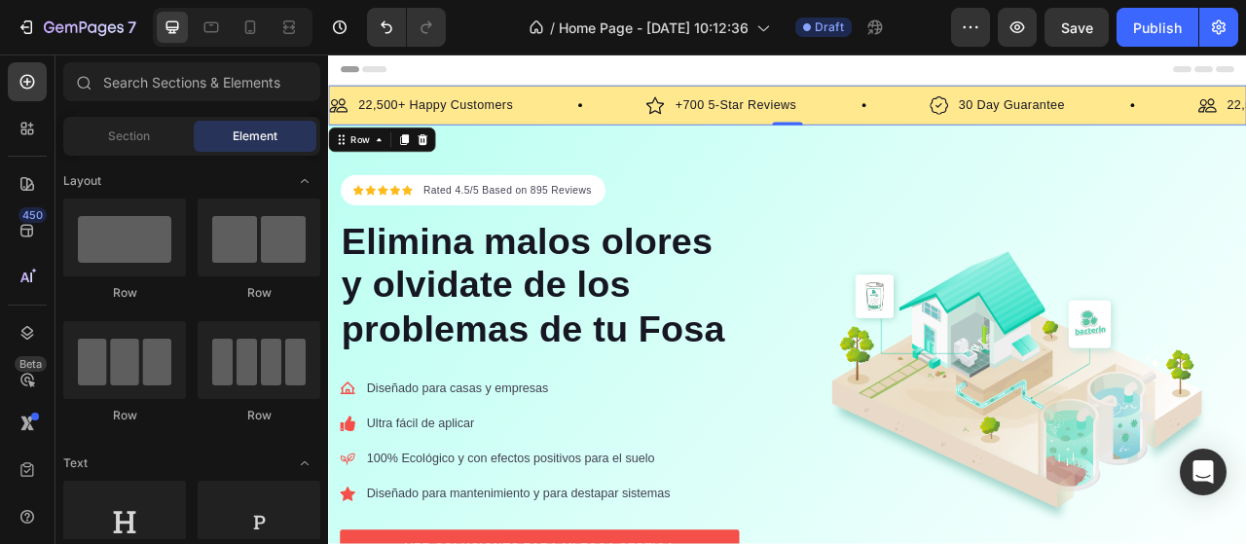
click at [526, 73] on div "Header" at bounding box center [912, 73] width 1137 height 39
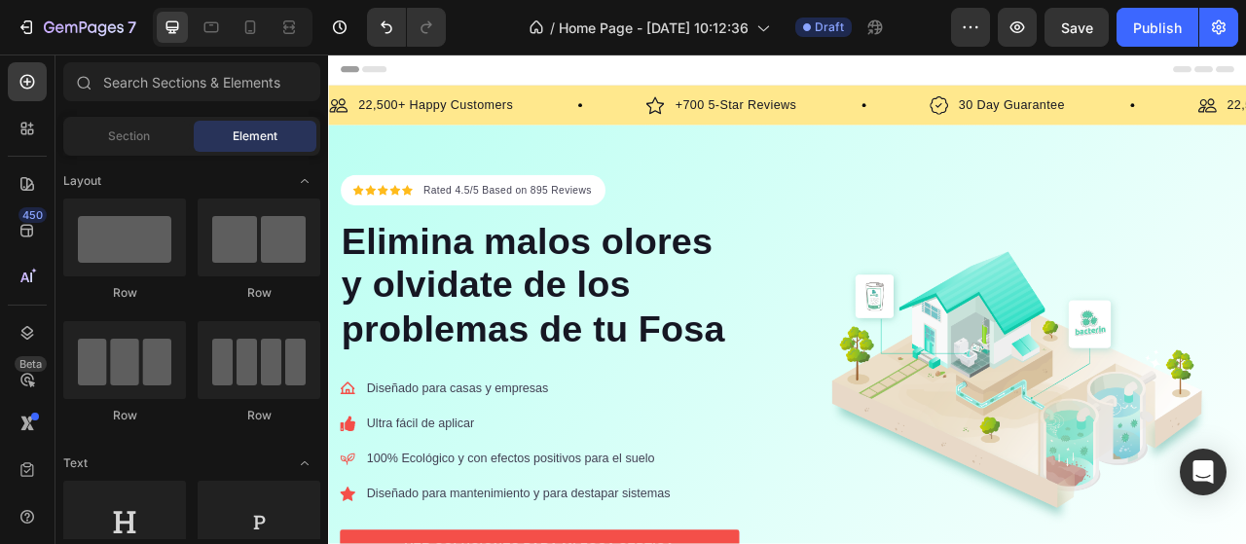
click at [629, 76] on div "Header" at bounding box center [912, 73] width 1137 height 39
click at [422, 89] on div "Header" at bounding box center [912, 73] width 1137 height 39
click at [363, 74] on div "Header" at bounding box center [376, 73] width 72 height 23
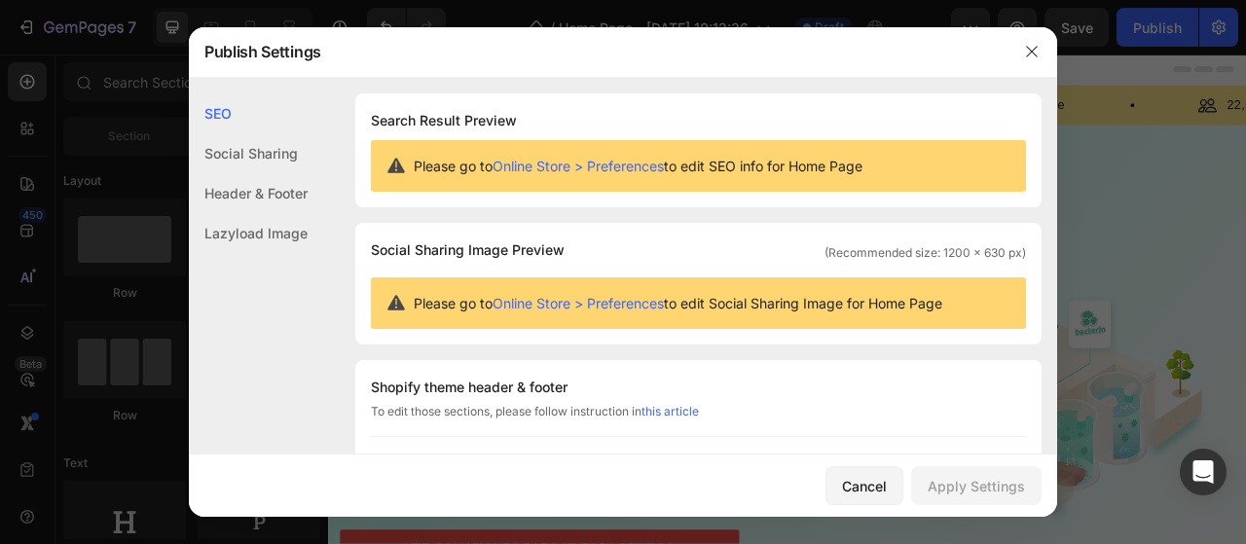
drag, startPoint x: 672, startPoint y: 305, endPoint x: 954, endPoint y: 302, distance: 281.3
click at [942, 302] on span "Please go to Online Store > Preferences to edit Social Sharing Image for Home P…" at bounding box center [678, 303] width 528 height 20
click at [882, 479] on div "Cancel" at bounding box center [864, 486] width 45 height 20
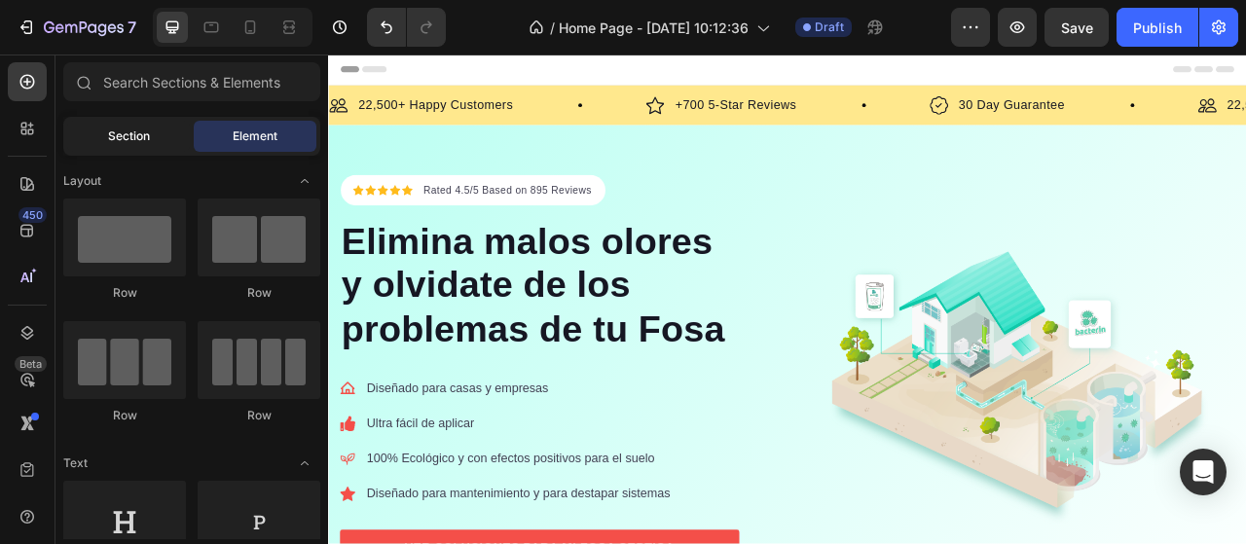
click at [141, 141] on span "Section" at bounding box center [129, 136] width 42 height 18
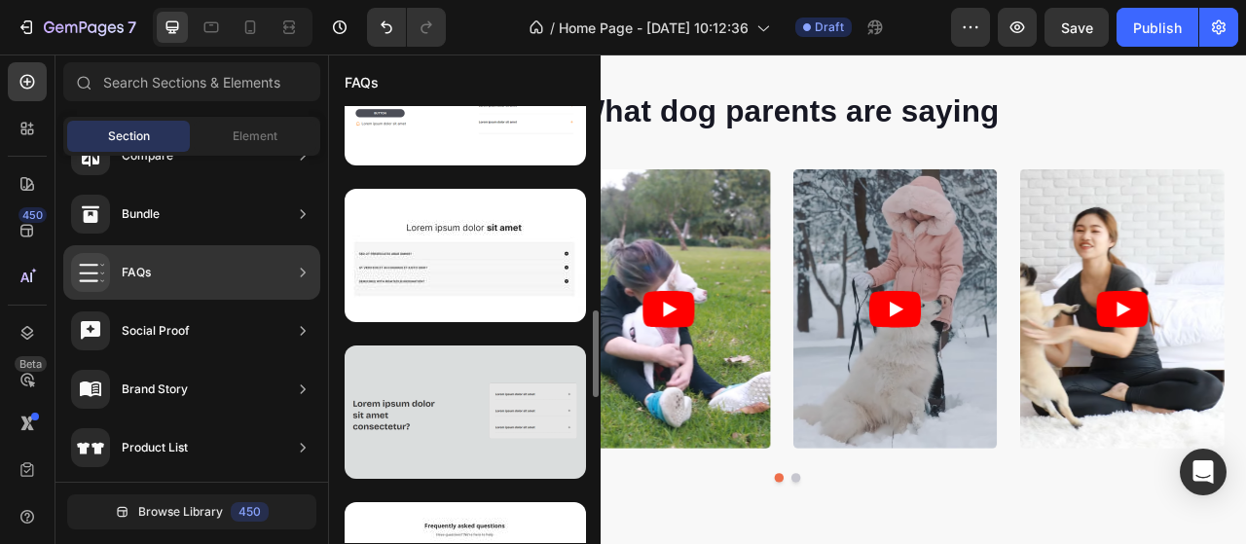
scroll to position [923, 0]
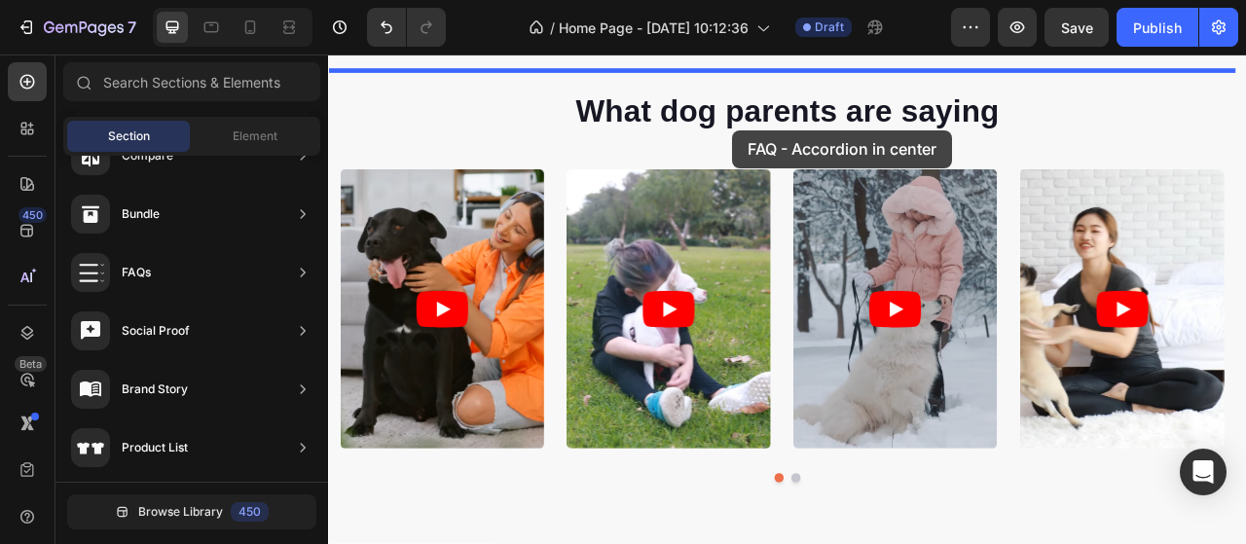
drag, startPoint x: 790, startPoint y: 383, endPoint x: 842, endPoint y: 151, distance: 238.2
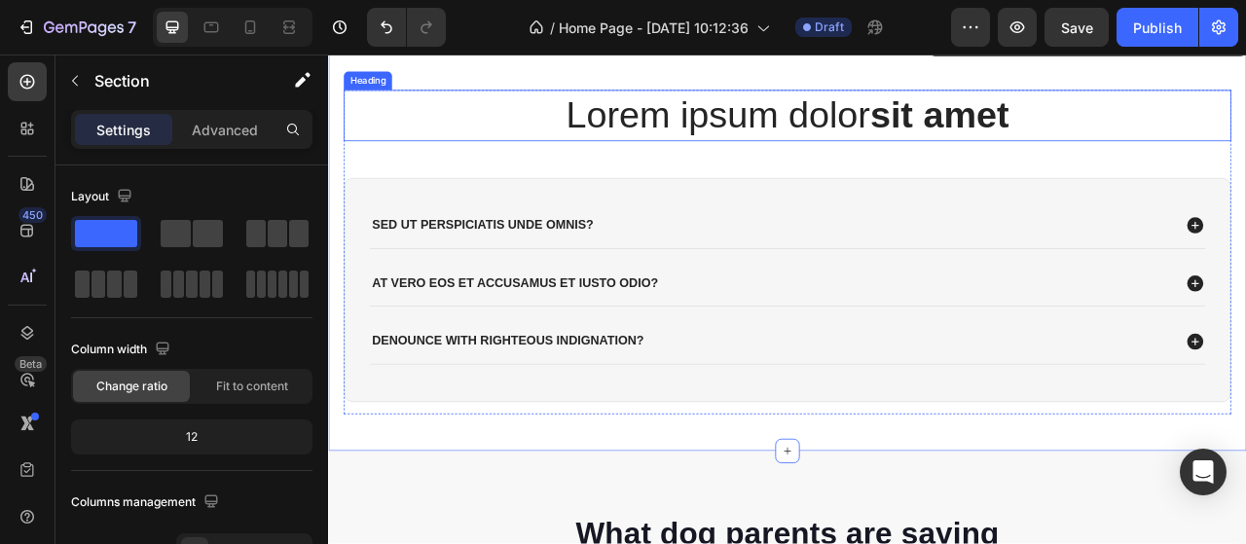
click at [847, 164] on h2 "Lorem ipsum dolor sit amet" at bounding box center [911, 132] width 1129 height 64
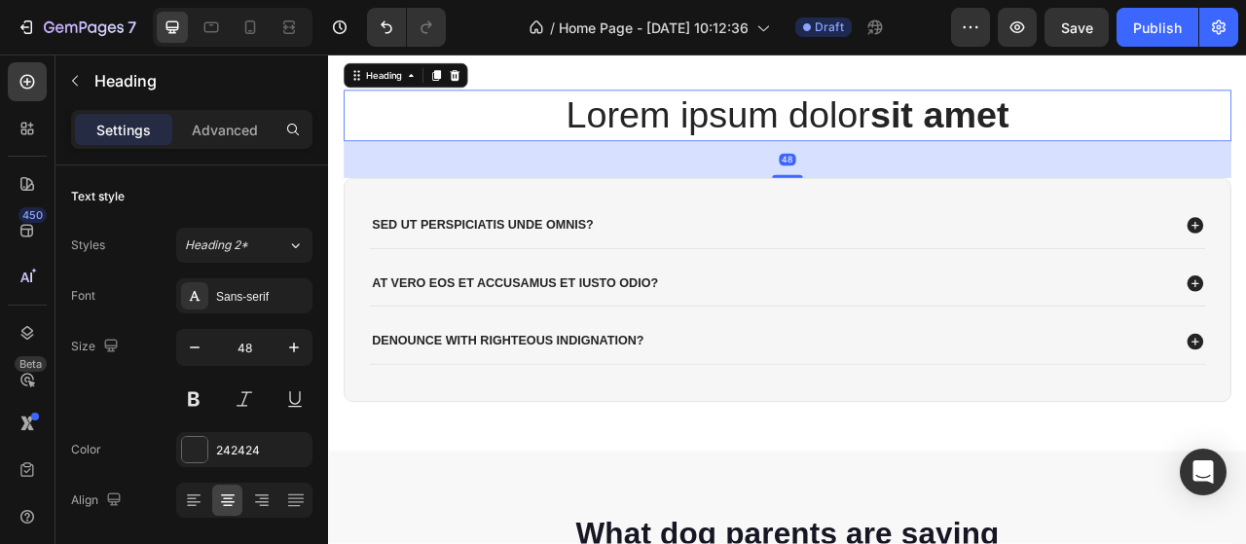
click at [1245, 164] on h2 "Lorem ipsum dolor sit amet" at bounding box center [911, 132] width 1129 height 64
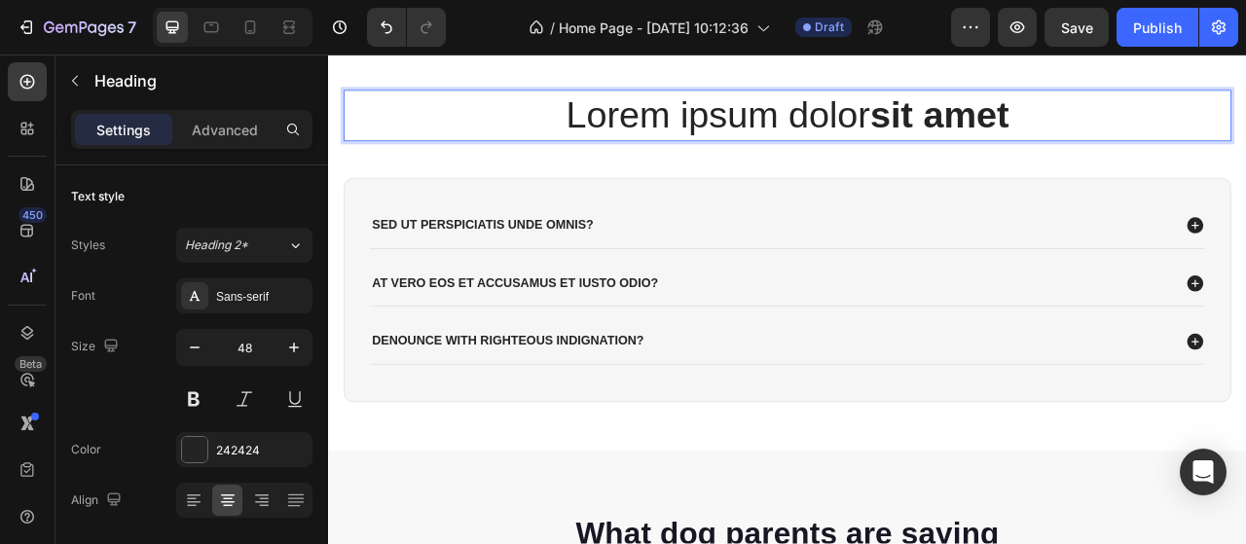
click at [1245, 163] on p "Lorem ipsum dolor sit amet" at bounding box center [911, 132] width 1125 height 60
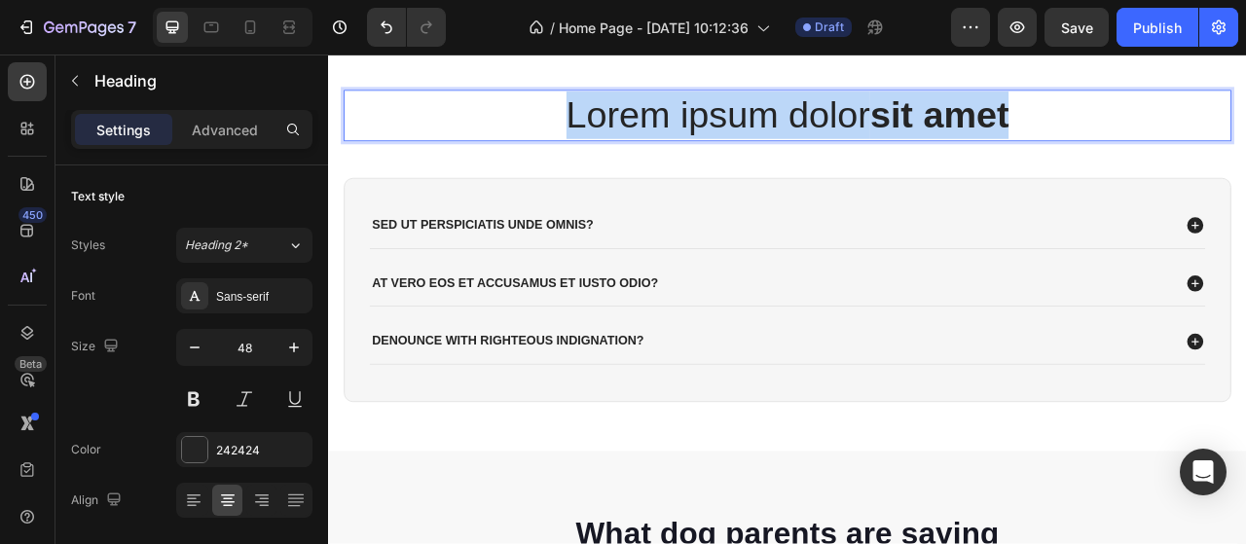
drag, startPoint x: 1244, startPoint y: 182, endPoint x: 599, endPoint y: 177, distance: 644.3
click at [599, 163] on p "Lorem ipsum dolor sit amet" at bounding box center [911, 132] width 1125 height 60
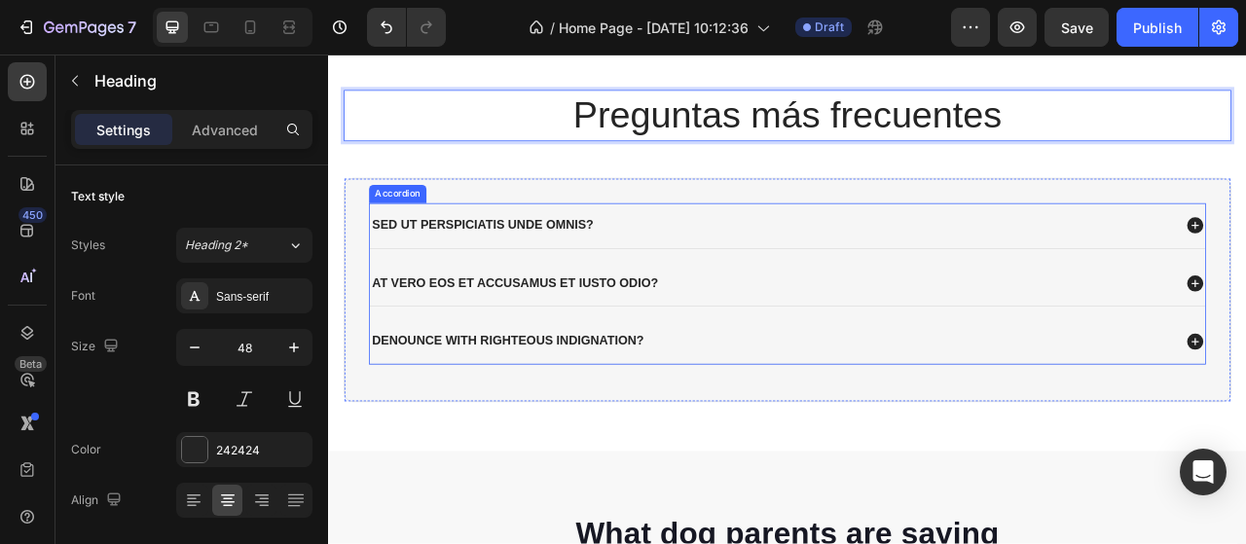
click at [655, 283] on p "Sed ut perspiciatis unde omnis?" at bounding box center [524, 273] width 282 height 20
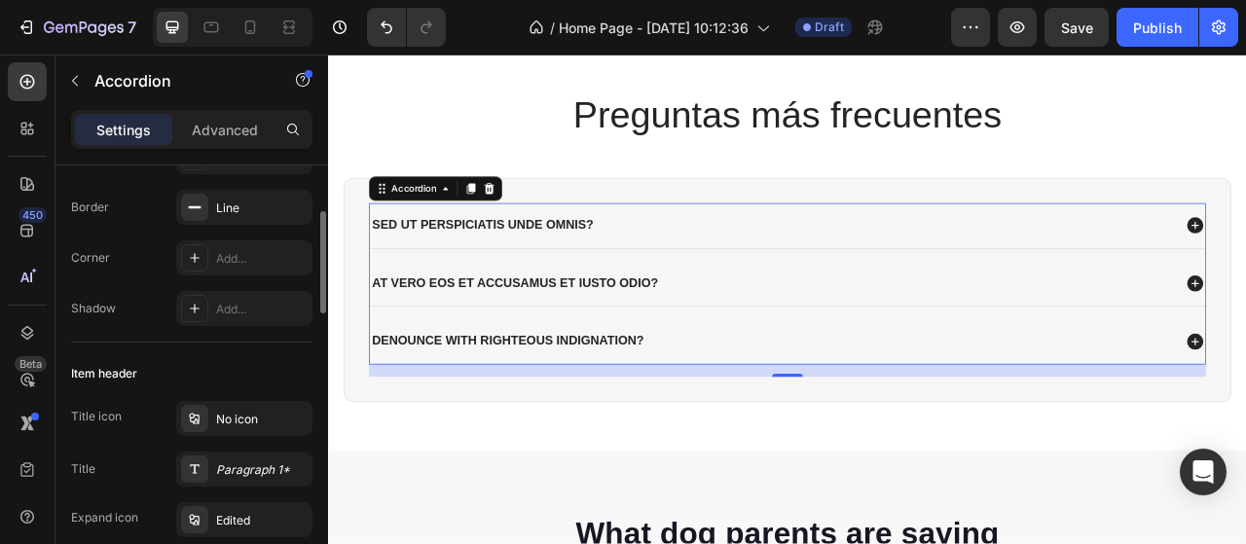
scroll to position [0, 0]
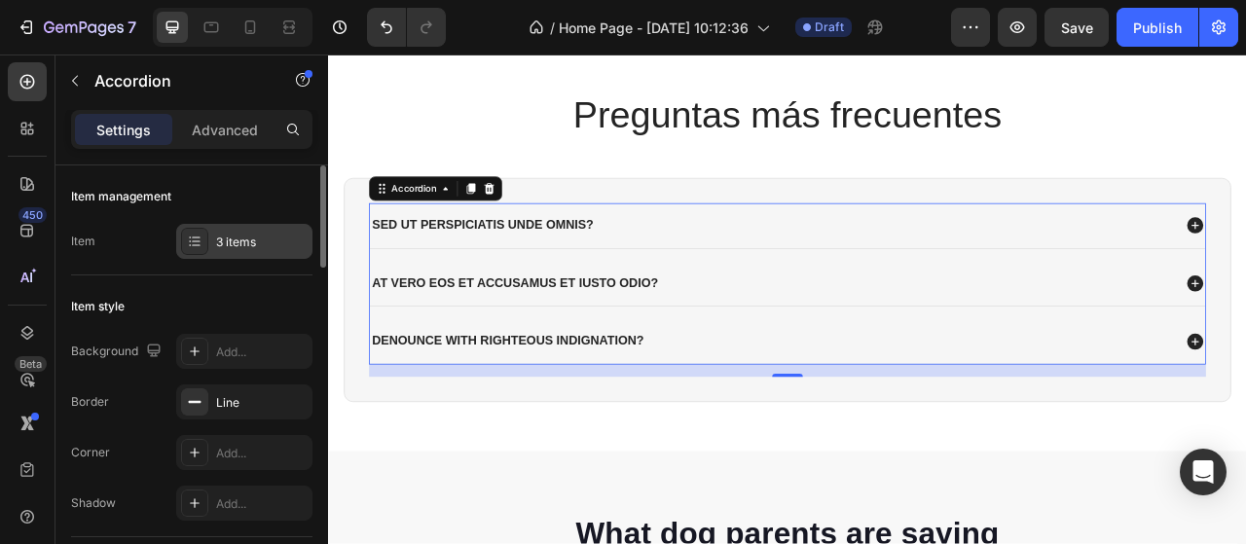
click at [197, 234] on icon at bounding box center [195, 242] width 16 height 16
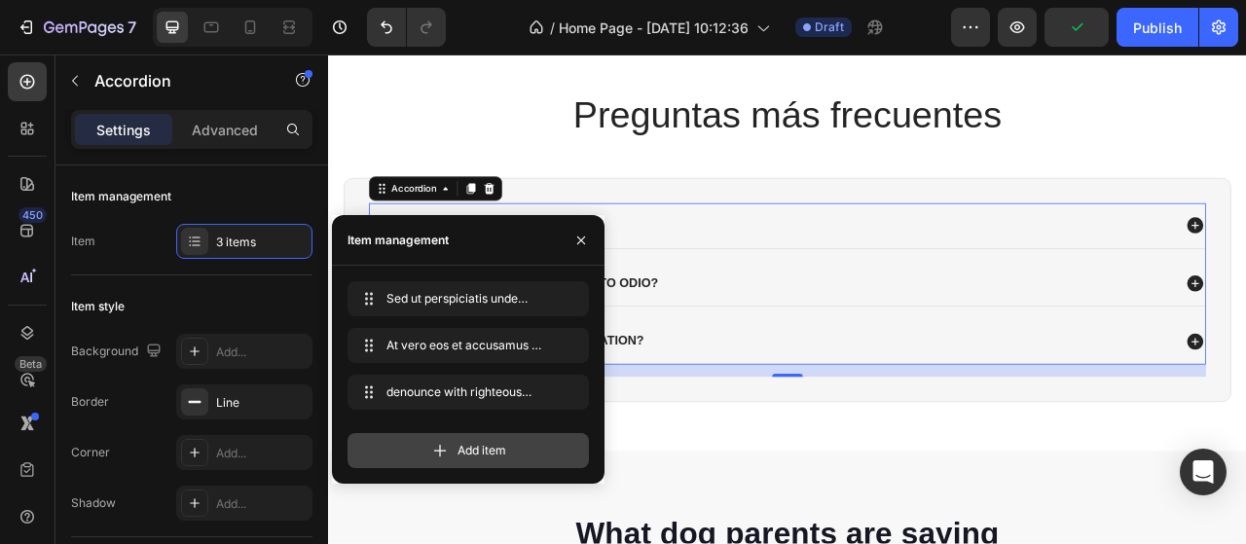
click at [453, 453] on div "Add item" at bounding box center [467, 450] width 241 height 35
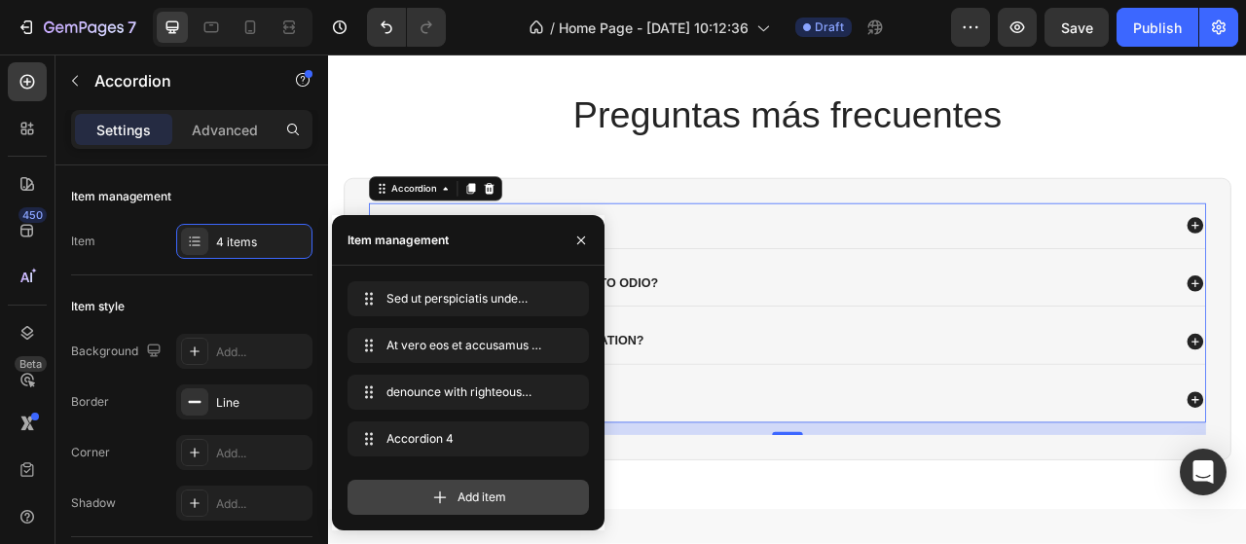
click at [449, 500] on icon at bounding box center [439, 497] width 19 height 19
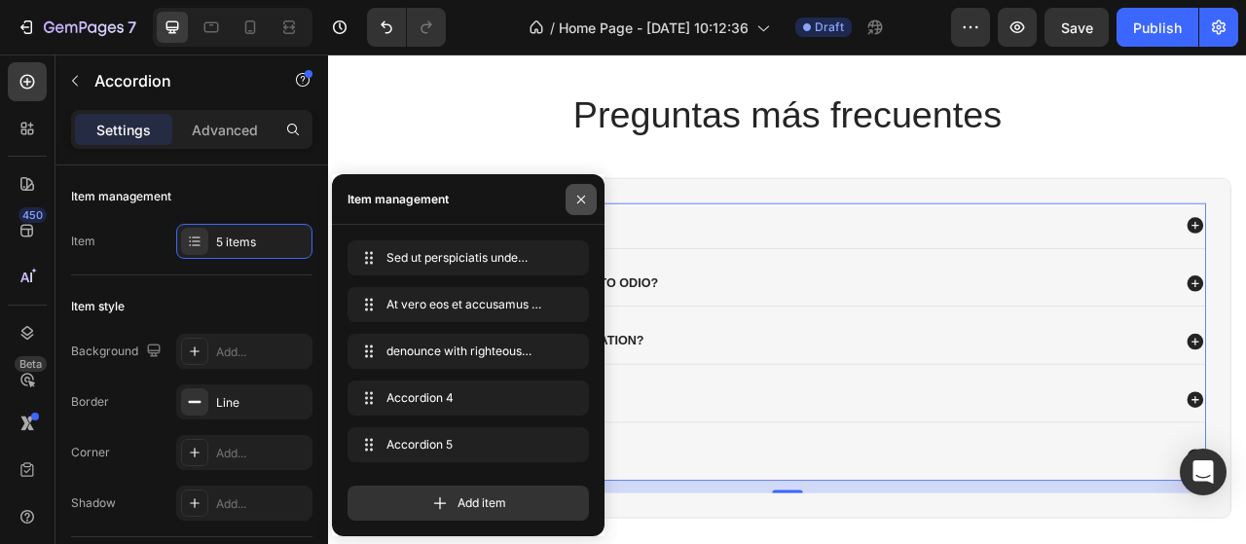
click at [586, 200] on icon "button" at bounding box center [581, 200] width 16 height 16
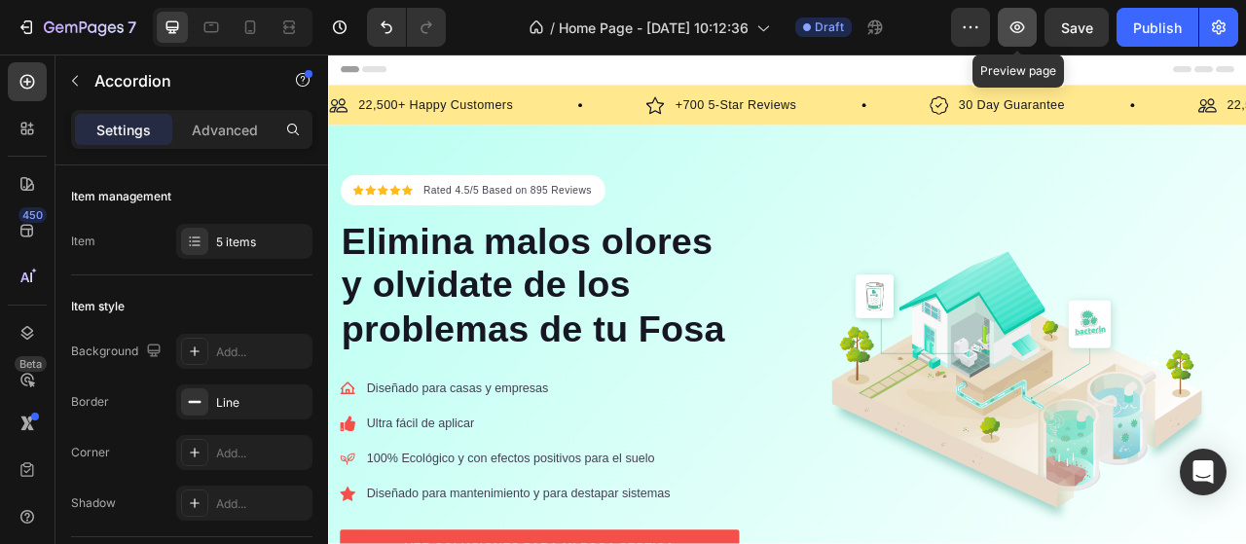
click at [1014, 32] on icon "button" at bounding box center [1017, 27] width 15 height 12
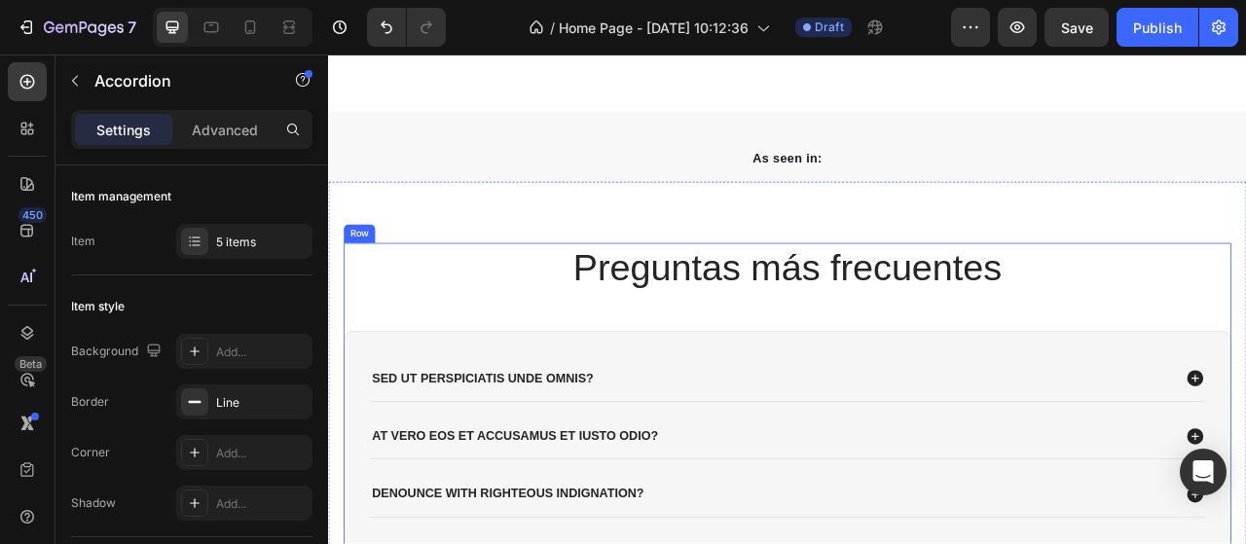
scroll to position [973, 0]
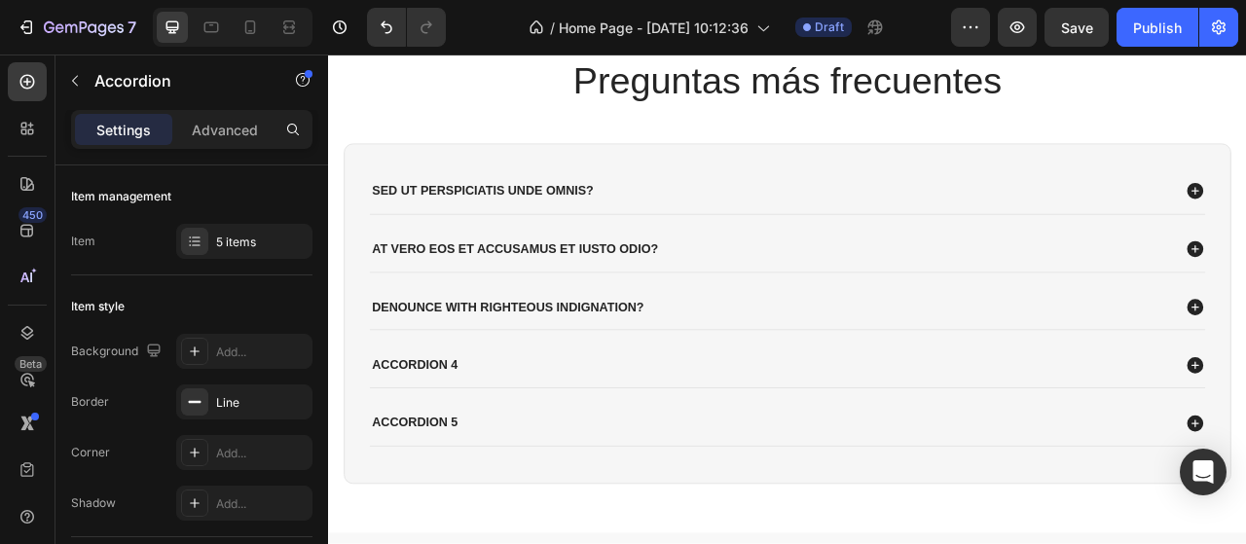
click at [722, 225] on div "Sed ut perspiciatis unde omnis?" at bounding box center [892, 229] width 1022 height 26
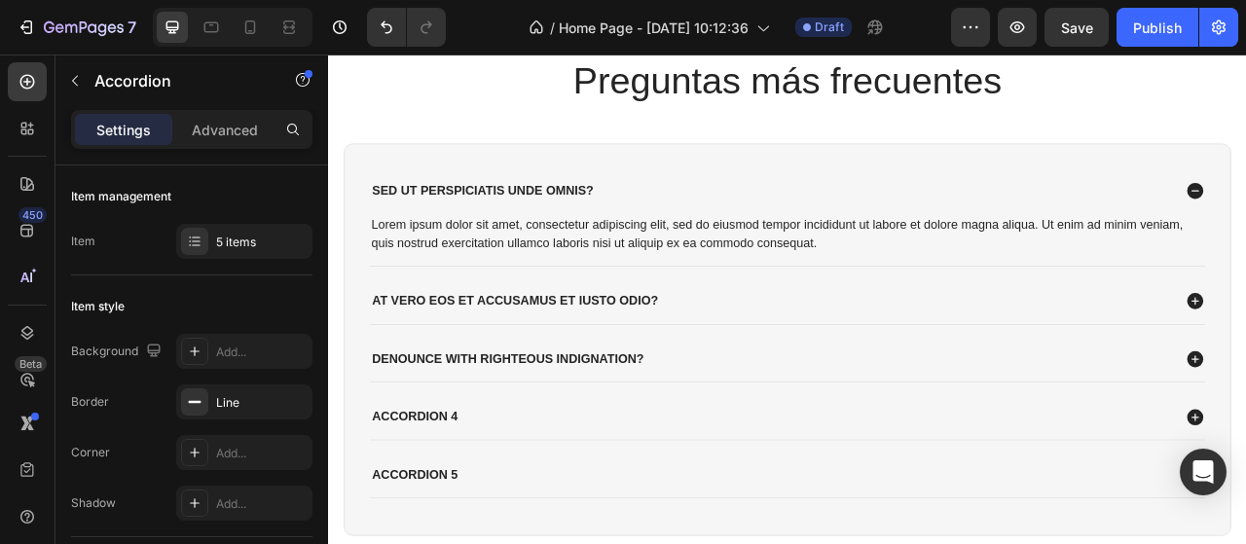
click at [519, 225] on p "Sed ut perspiciatis unde omnis?" at bounding box center [524, 229] width 282 height 20
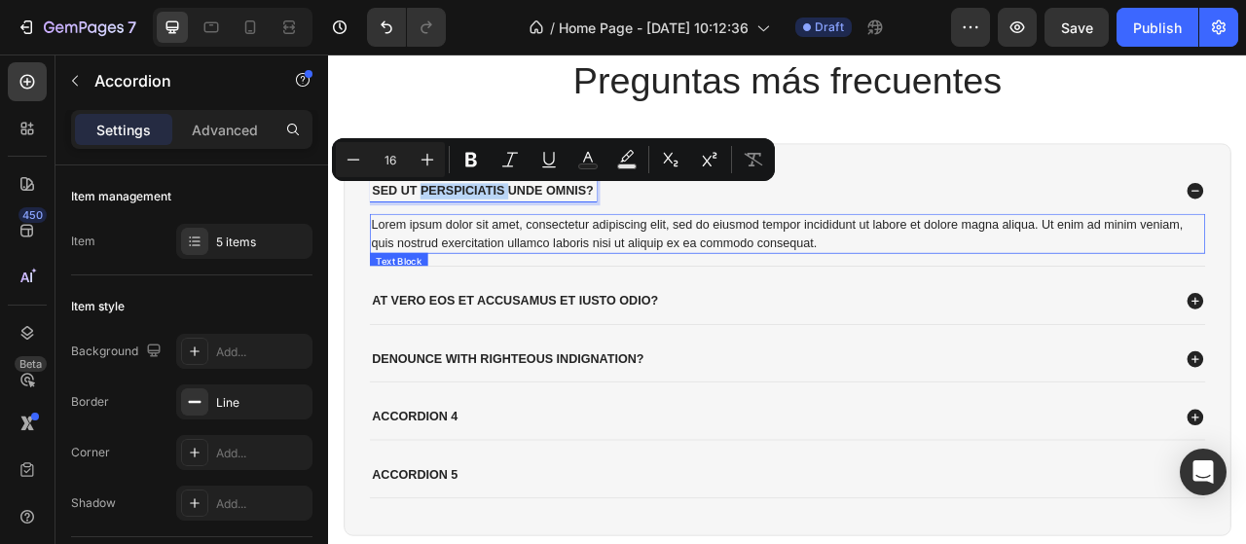
click at [534, 272] on div "Lorem ipsum dolor sit amet, consectetur adipiscing elit, sed do eiusmod tempor …" at bounding box center [912, 283] width 1063 height 51
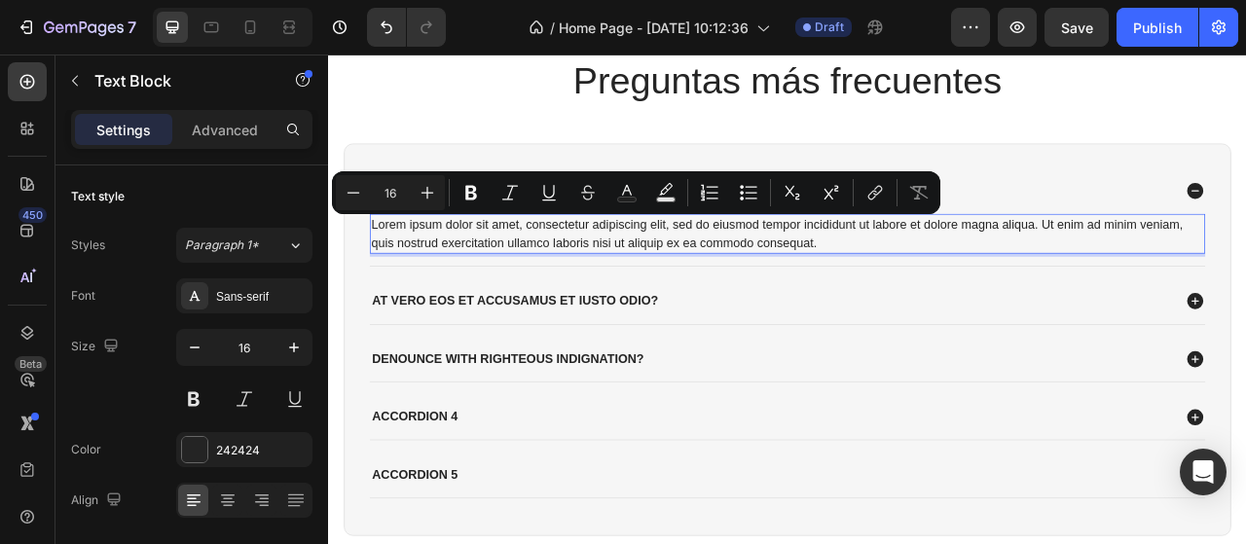
click at [953, 284] on p "Lorem ipsum dolor sit amet, consectetur adipiscing elit, sed do eiusmod tempor …" at bounding box center [911, 283] width 1059 height 47
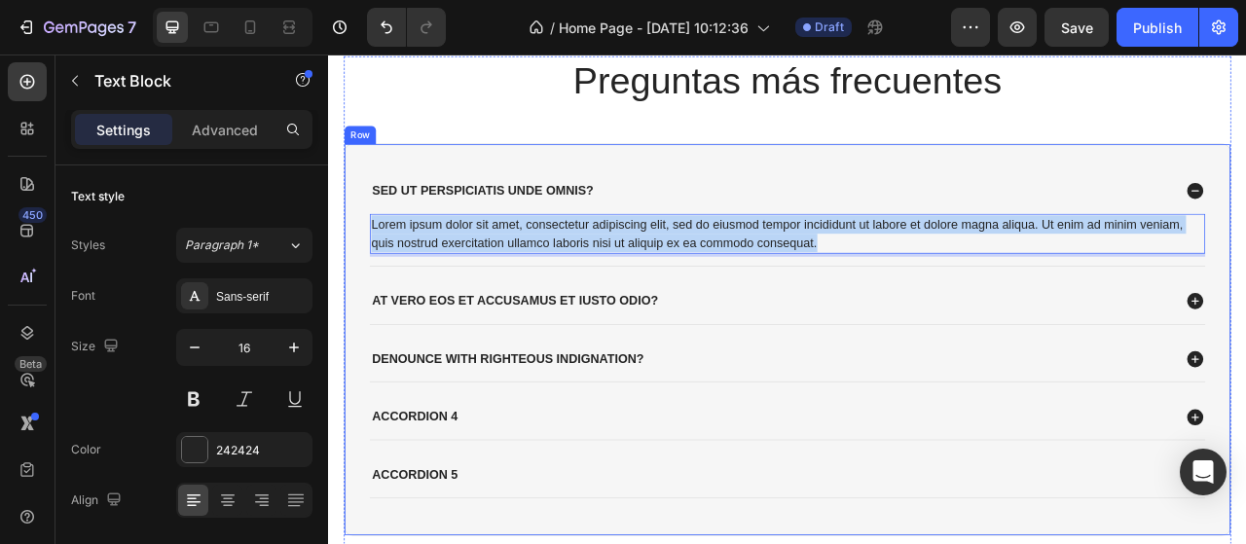
drag, startPoint x: 956, startPoint y: 293, endPoint x: 352, endPoint y: 263, distance: 604.1
click at [352, 263] on div "Sed ut perspiciatis unde omnis? Lorem ipsum dolor sit amet, consectetur adipisc…" at bounding box center [911, 417] width 1129 height 499
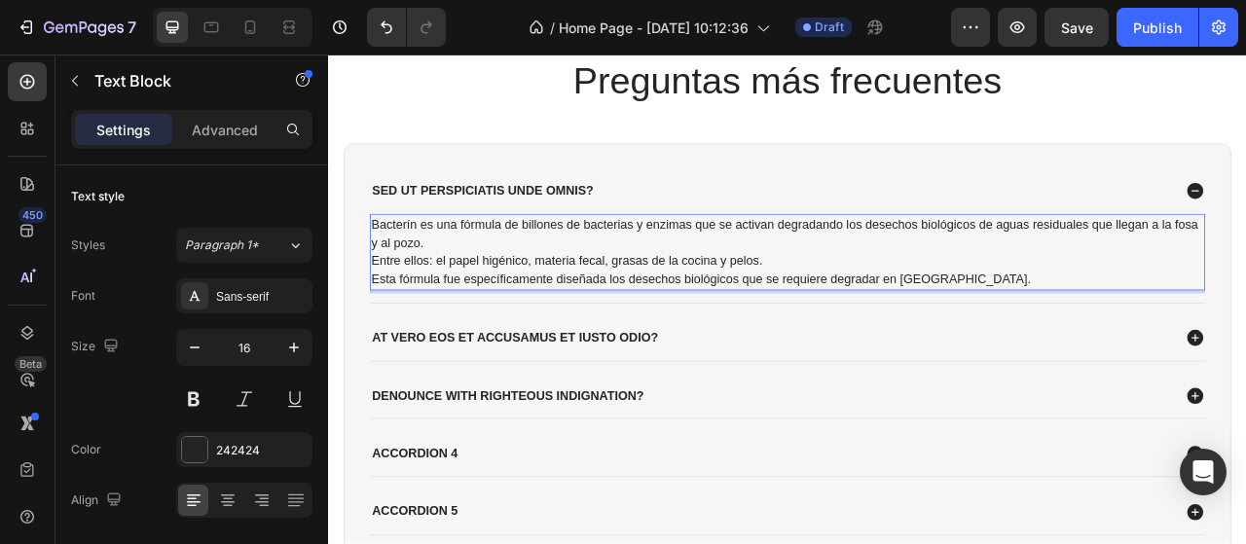
click at [398, 316] on p "Entre ellos: el papel higénico, materia fecal, grasas de la cocina y pelos." at bounding box center [911, 318] width 1059 height 23
click at [569, 225] on p "Sed ut perspiciatis unde omnis?" at bounding box center [524, 229] width 282 height 20
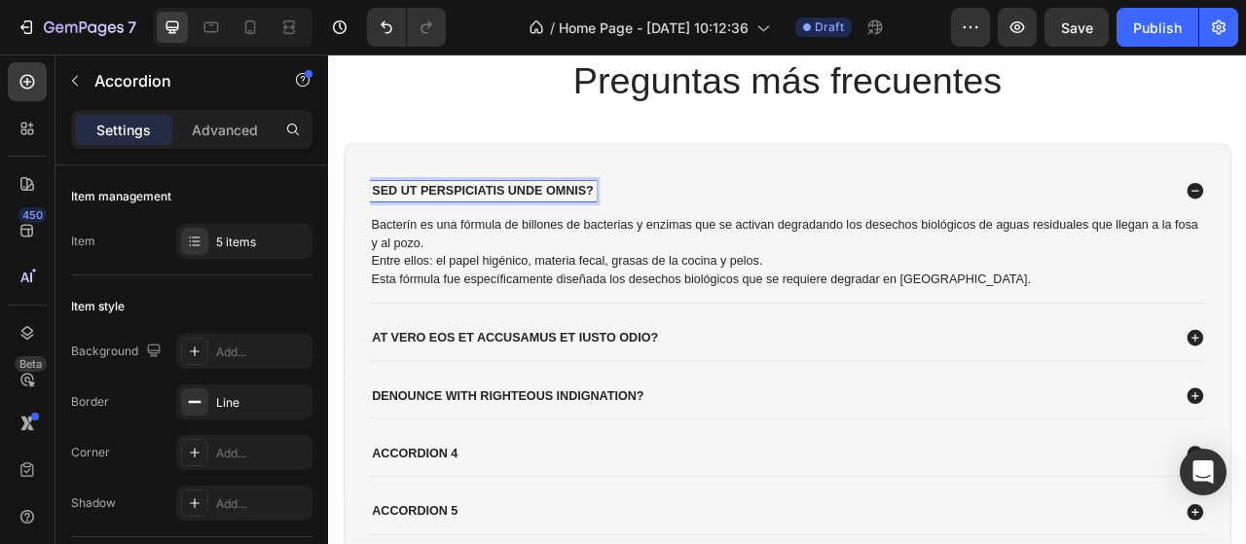
click at [646, 225] on p "Sed ut perspiciatis unde omnis?" at bounding box center [524, 229] width 282 height 20
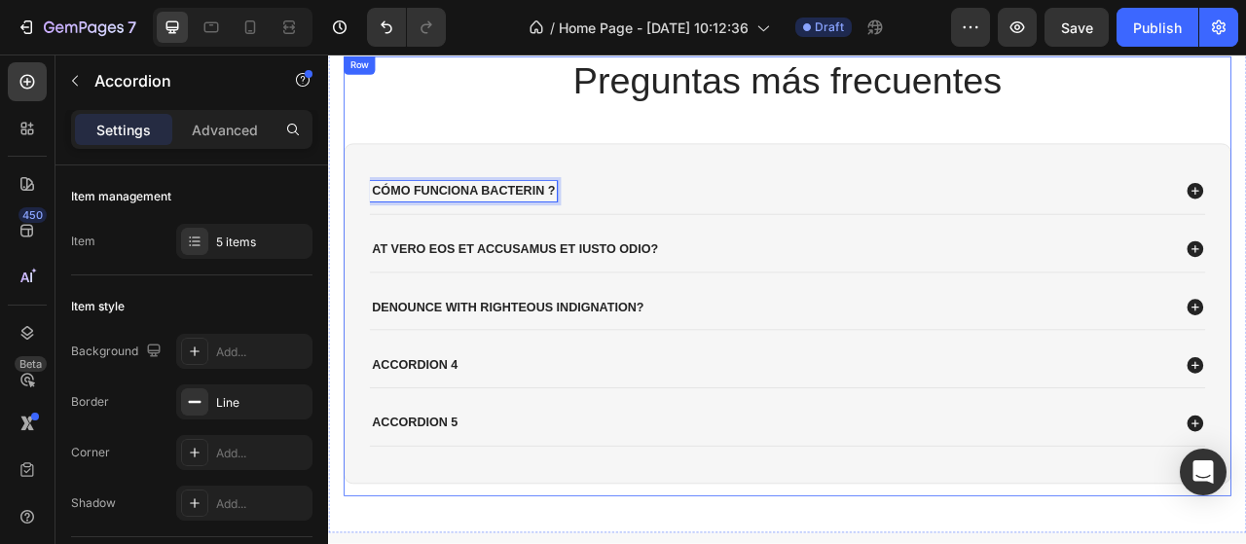
click at [708, 186] on div "Cómo Funciona bacterin ? At vero eos et accusamus et iusto odio? denounce with …" at bounding box center [911, 384] width 1129 height 433
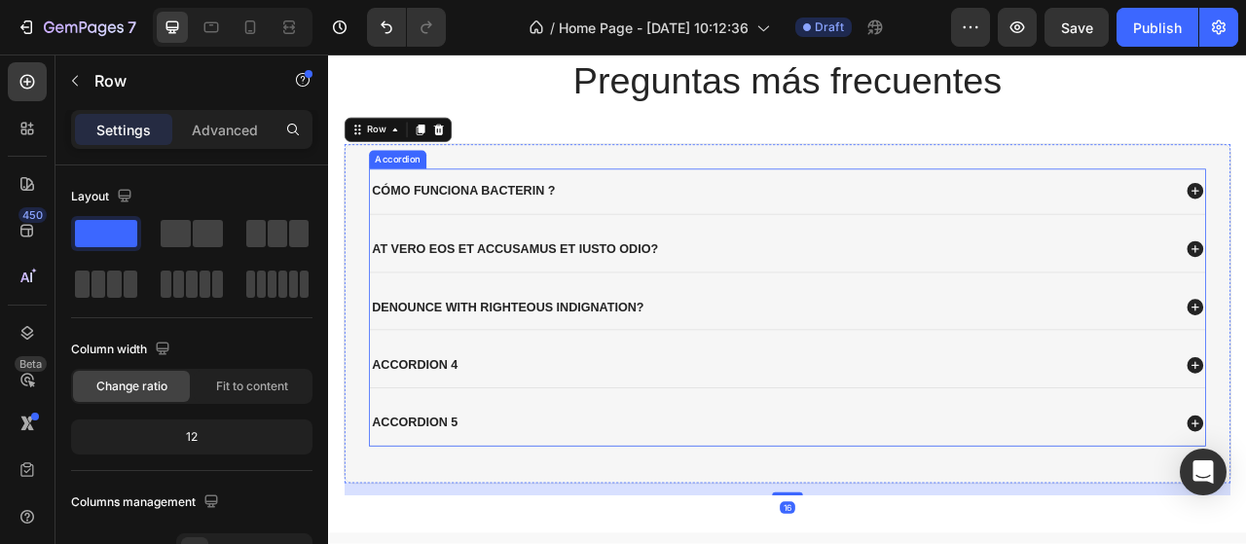
click at [885, 242] on div "Cómo Funciona bacterin ?" at bounding box center [912, 228] width 1063 height 57
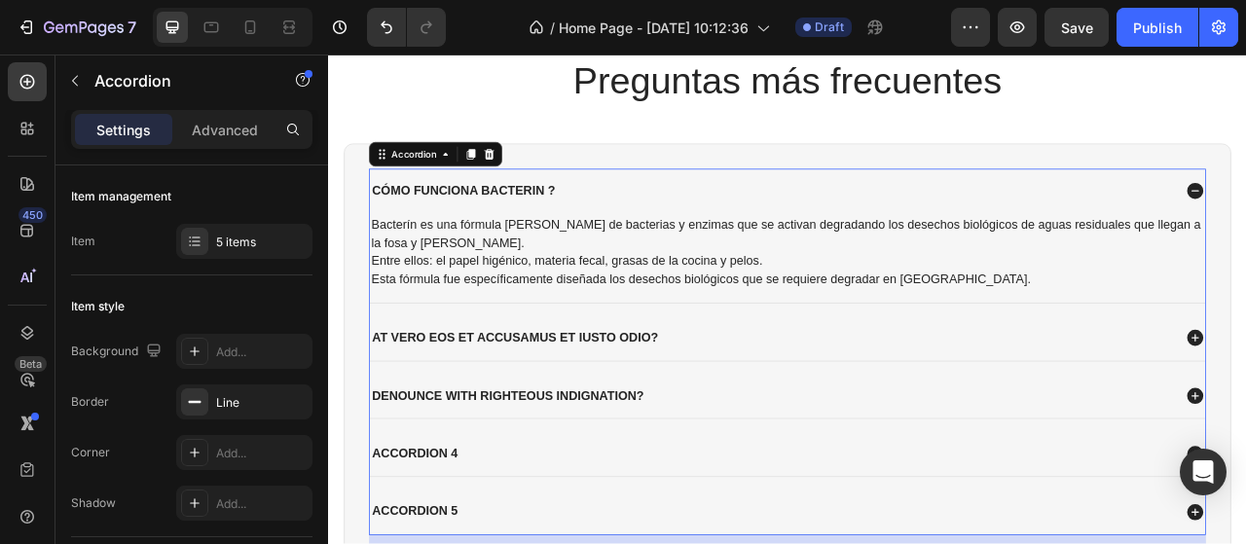
click at [885, 242] on div "Cómo Funciona bacterin ?" at bounding box center [912, 228] width 1063 height 57
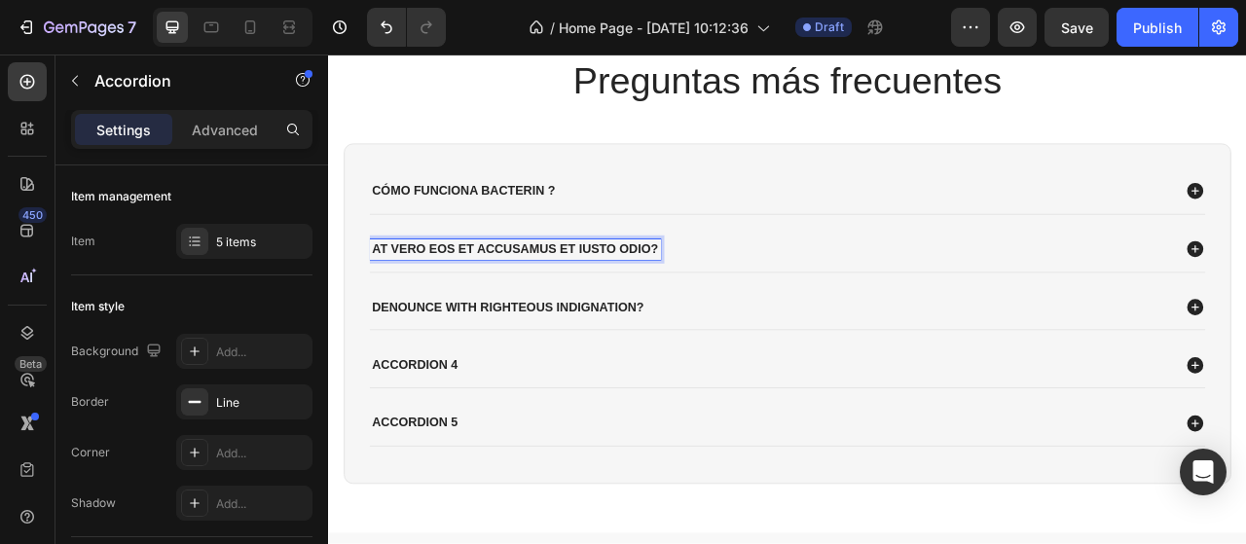
click at [831, 296] on div "At vero eos et accusamus et iusto odio?" at bounding box center [892, 303] width 1022 height 26
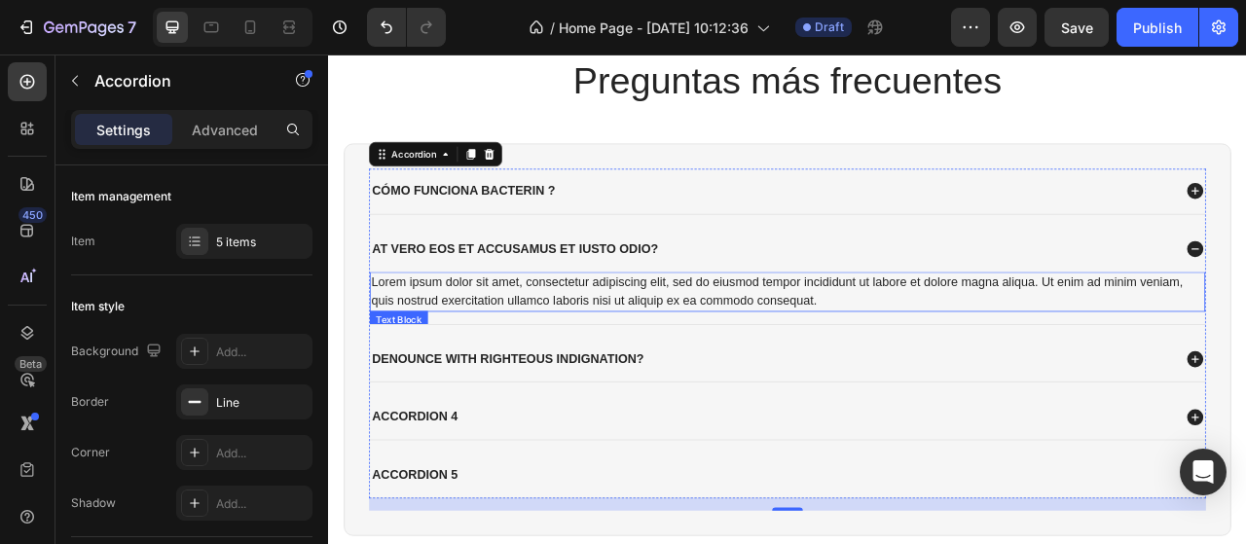
click at [833, 348] on div "Lorem ipsum dolor sit amet, consectetur adipiscing elit, sed do eiusmod tempor …" at bounding box center [912, 357] width 1063 height 51
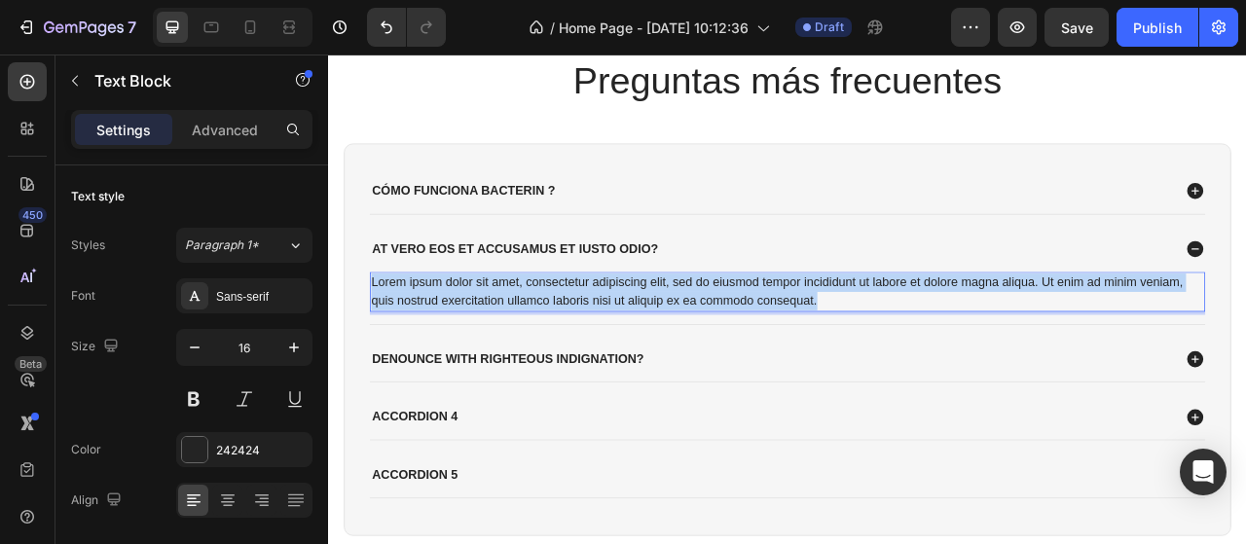
click at [833, 348] on p "Lorem ipsum dolor sit amet, consectetur adipiscing elit, sed do eiusmod tempor …" at bounding box center [911, 357] width 1059 height 47
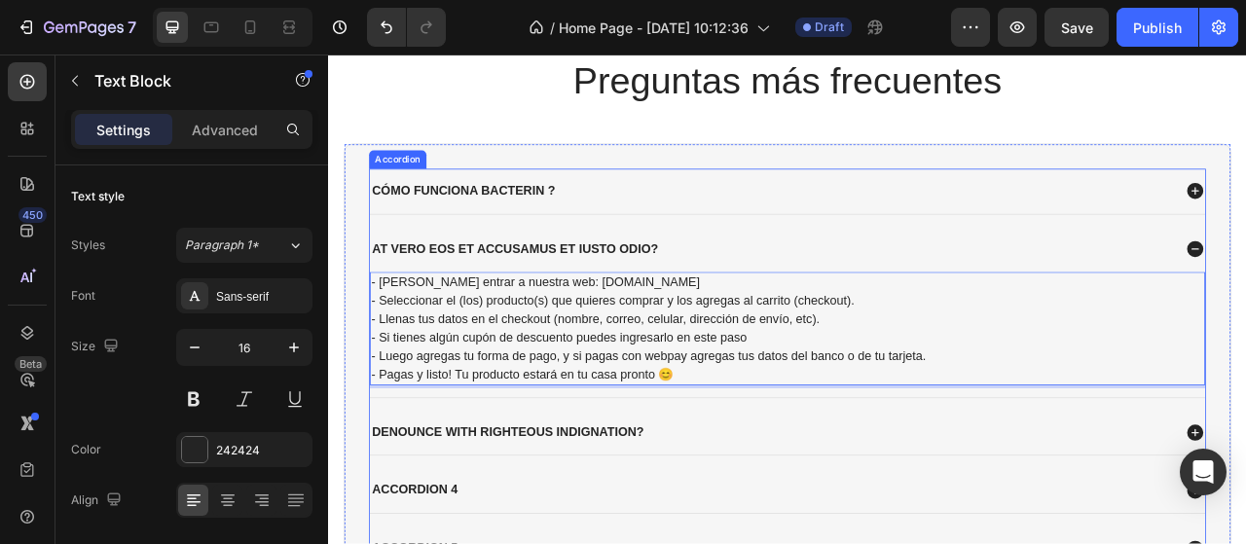
click at [717, 305] on p "At vero eos et accusamus et iusto odio?" at bounding box center [565, 303] width 364 height 20
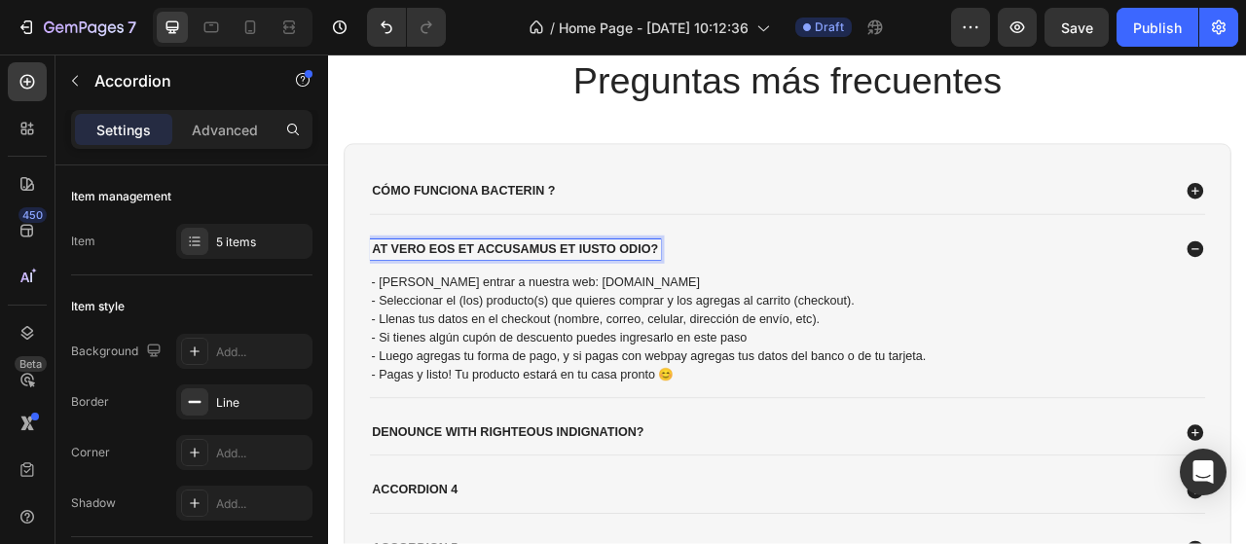
click at [722, 305] on p "At vero eos et accusamus et iusto odio?" at bounding box center [565, 303] width 364 height 20
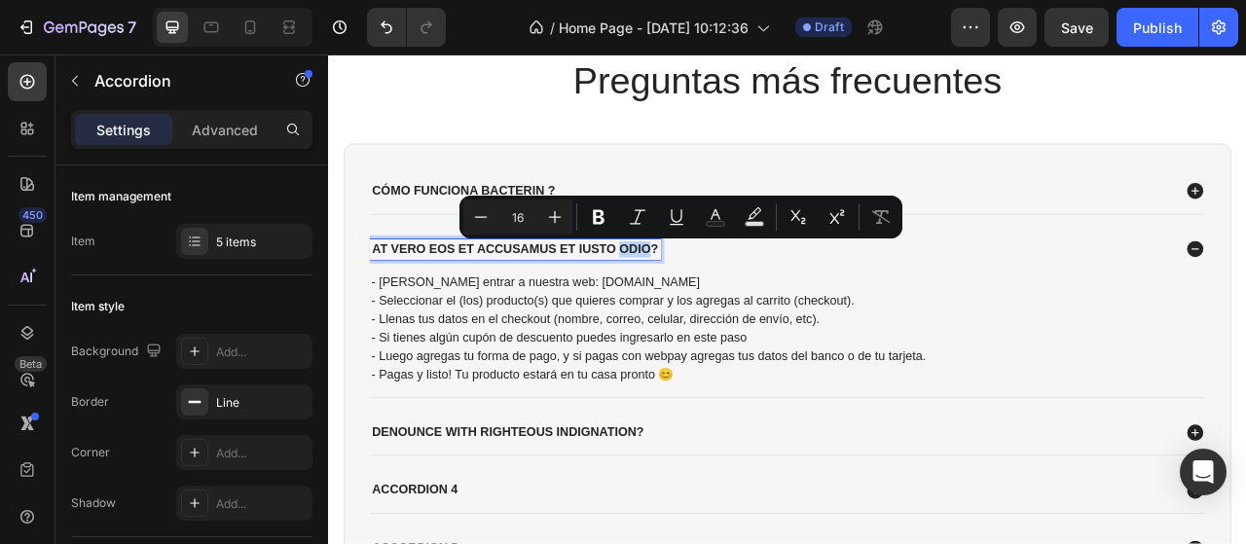
click at [736, 302] on p "At vero eos et accusamus et iusto odio?" at bounding box center [565, 303] width 364 height 20
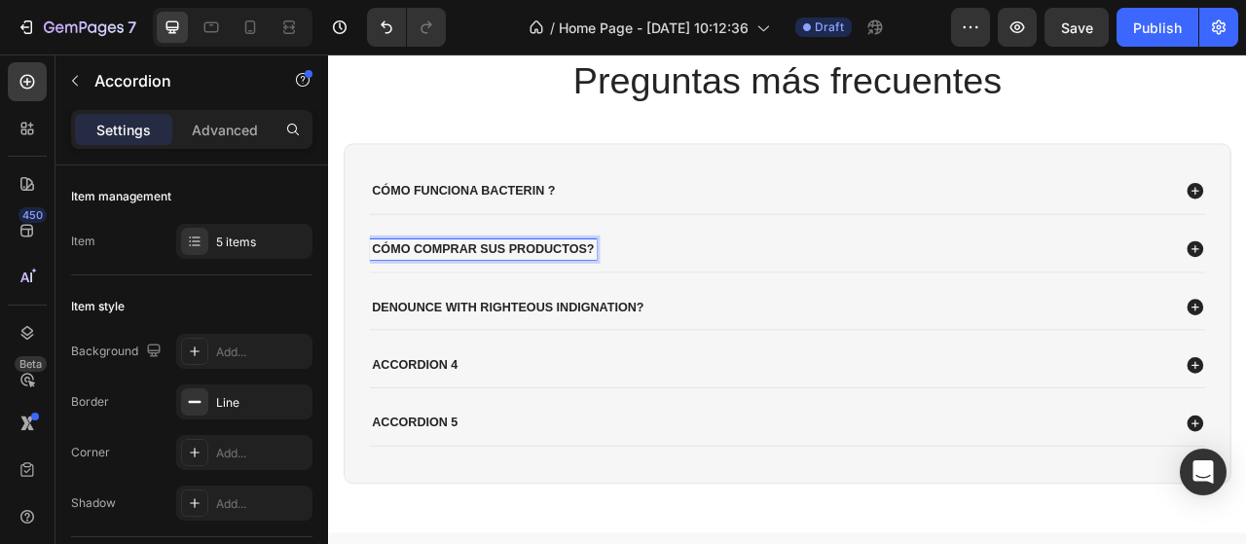
click at [858, 364] on div "denounce with righteous indignation?" at bounding box center [892, 377] width 1022 height 26
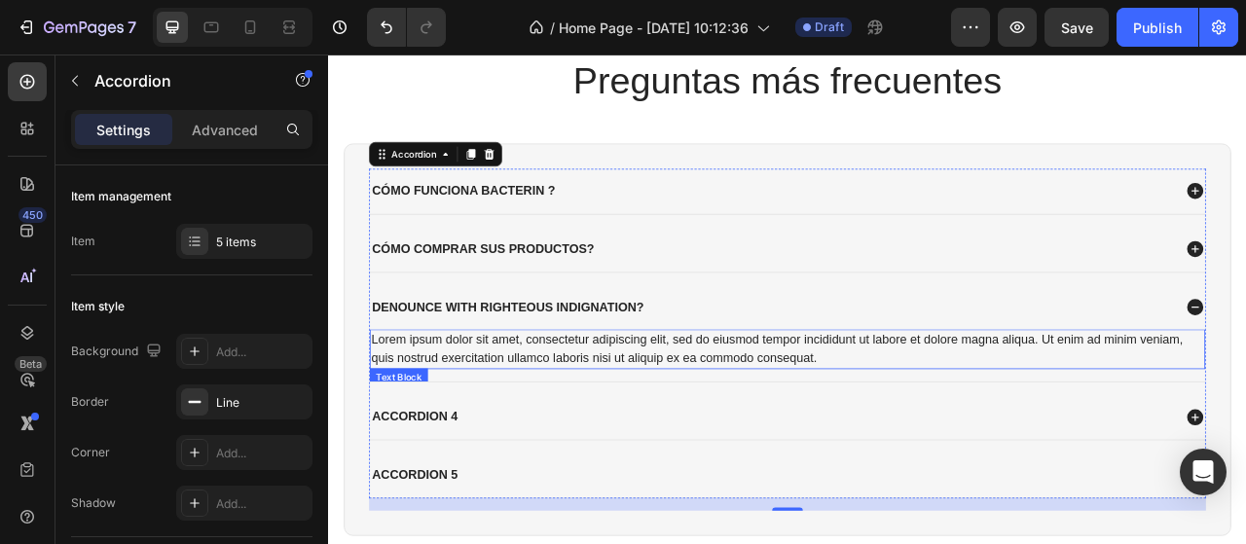
click at [821, 417] on div "Lorem ipsum dolor sit amet, consectetur adipiscing elit, sed do eiusmod tempor …" at bounding box center [912, 430] width 1063 height 51
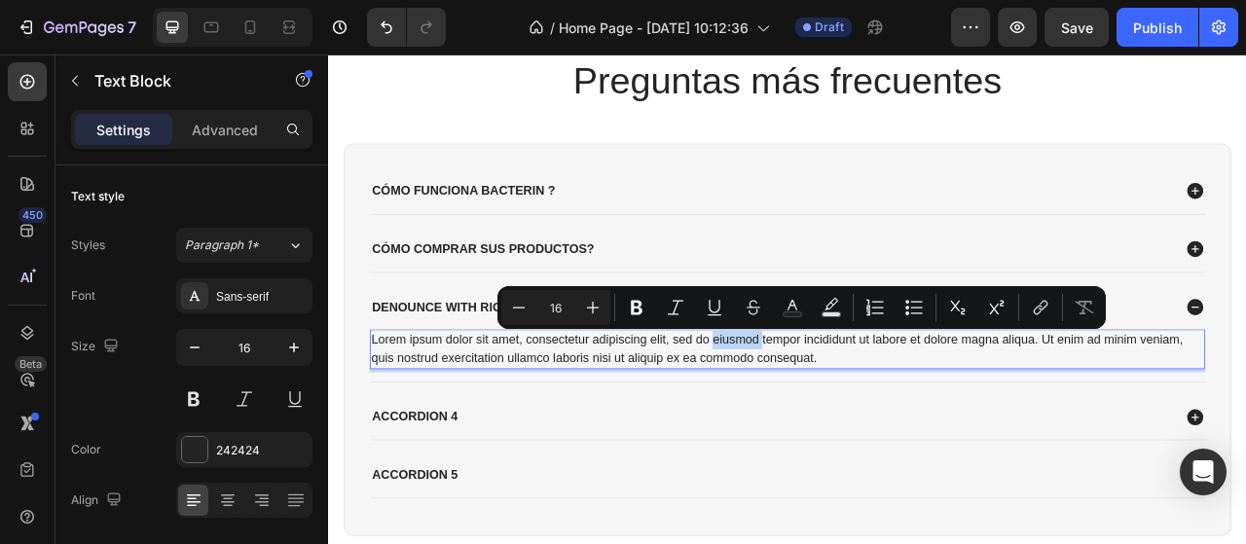
click at [967, 445] on p "Lorem ipsum dolor sit amet, consectetur adipiscing elit, sed do eiusmod tempor …" at bounding box center [911, 430] width 1059 height 47
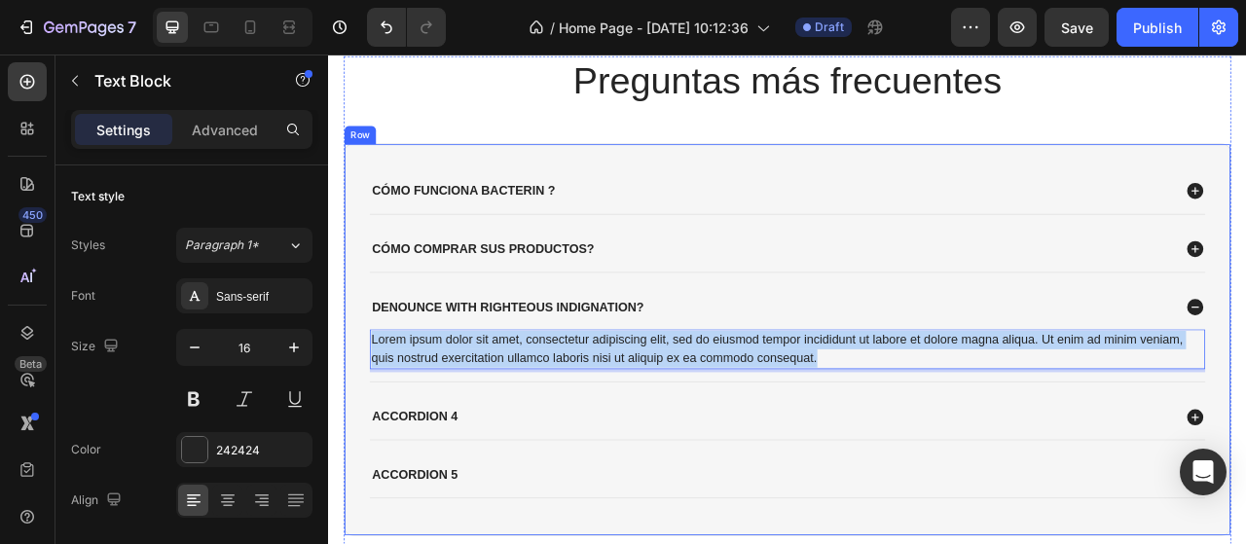
drag, startPoint x: 965, startPoint y: 440, endPoint x: 368, endPoint y: 401, distance: 598.8
click at [368, 401] on div "Cómo Funciona bacterin ? Cómo comprar sus productos? denounce with righteous in…" at bounding box center [911, 417] width 1129 height 499
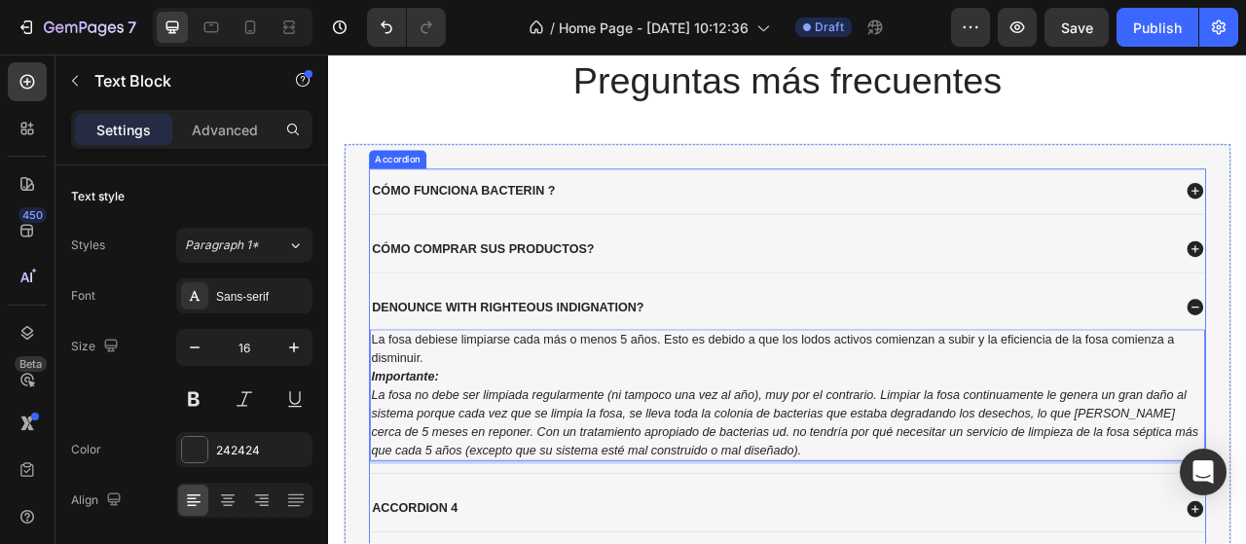
click at [699, 369] on p "denounce with righteous indignation?" at bounding box center [555, 377] width 345 height 20
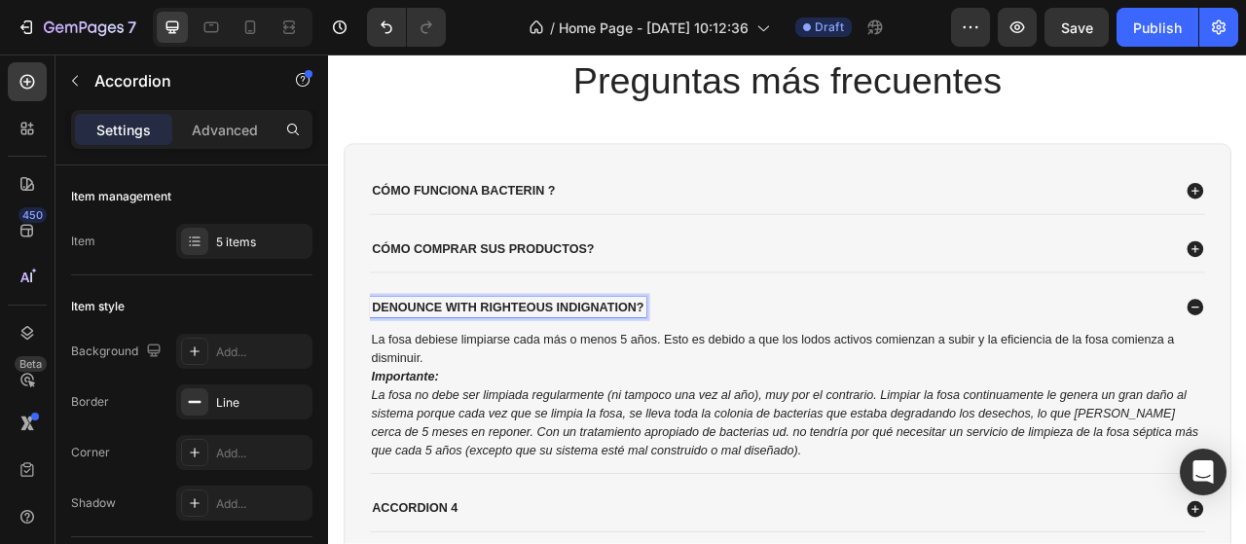
click at [699, 369] on p "denounce with righteous indignation?" at bounding box center [555, 377] width 345 height 20
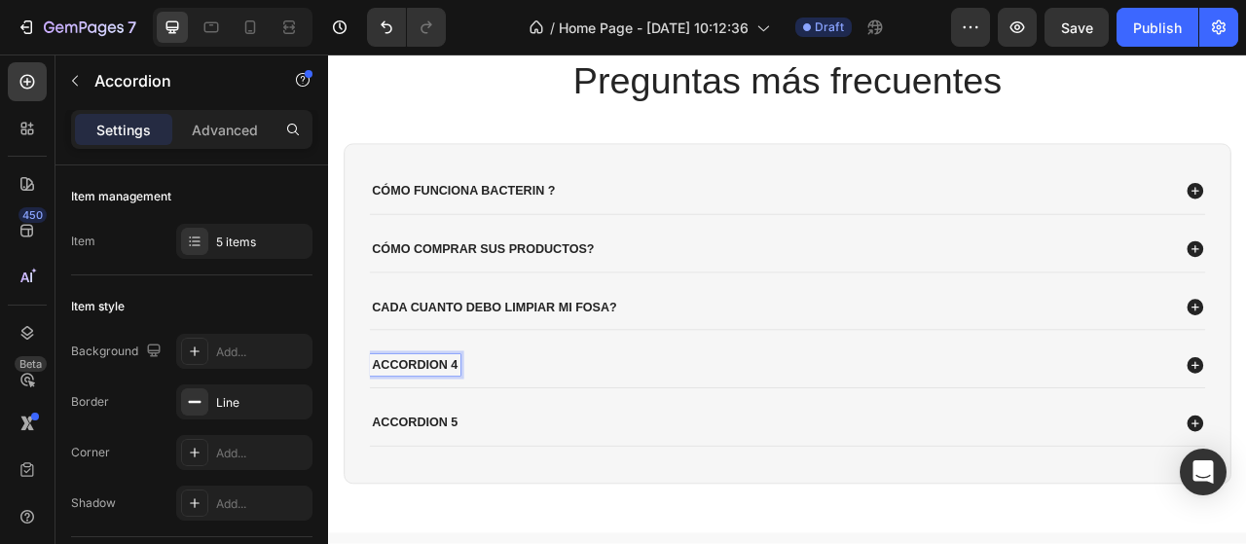
click at [428, 441] on p "Accordion 4" at bounding box center [437, 450] width 109 height 20
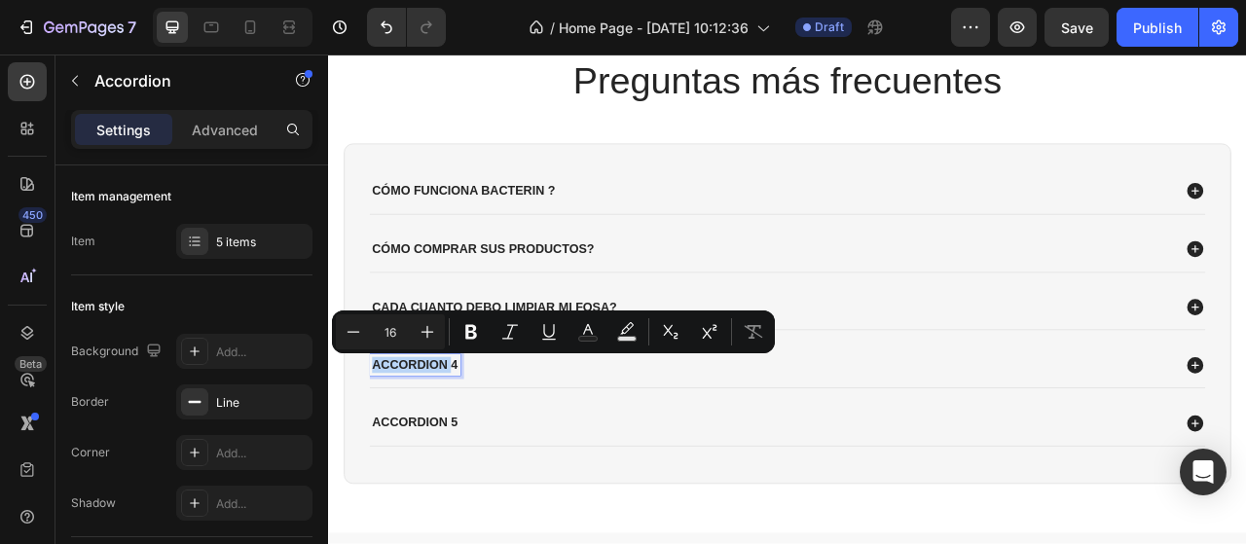
click at [635, 453] on div "Accordion 4" at bounding box center [892, 450] width 1022 height 26
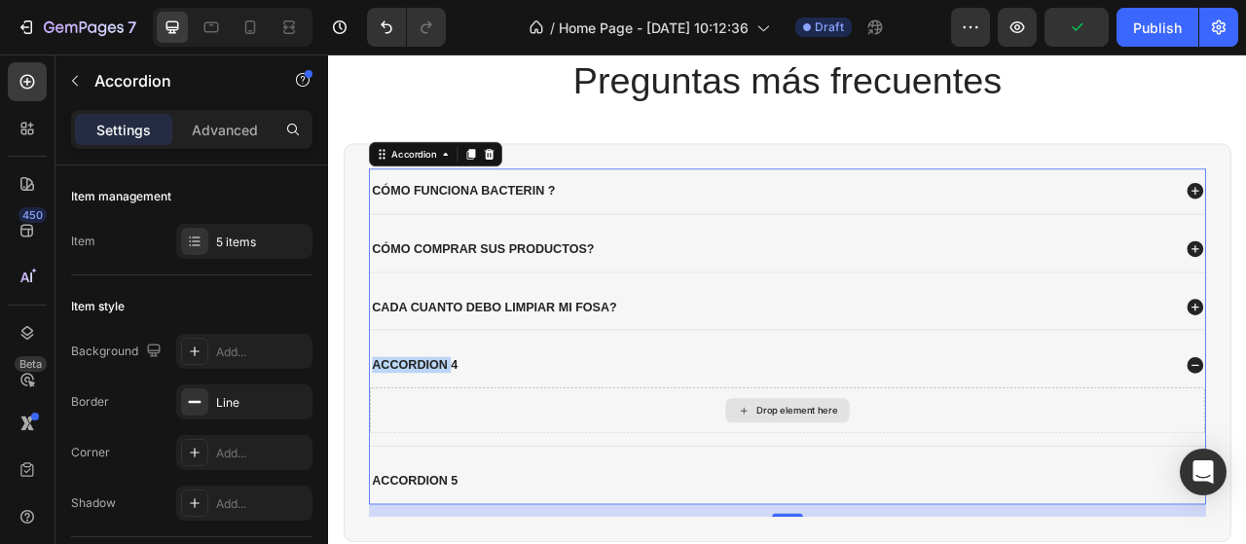
click at [913, 501] on div "Drop element here" at bounding box center [923, 508] width 103 height 16
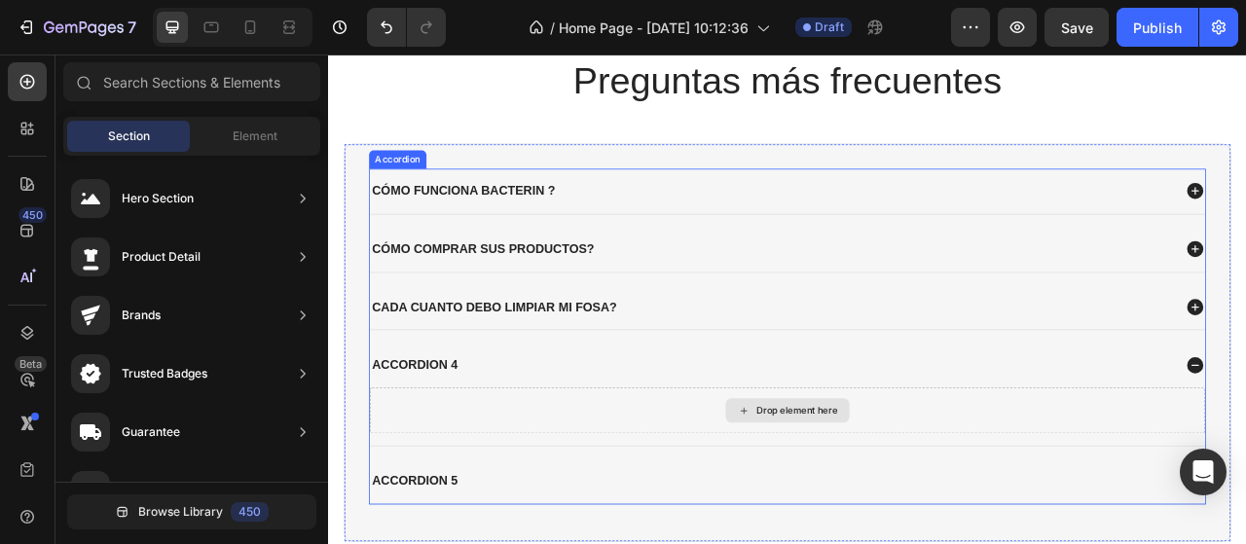
click at [836, 503] on div "Drop element here" at bounding box center [912, 507] width 158 height 31
click at [672, 503] on div "Drop element here" at bounding box center [912, 508] width 1063 height 58
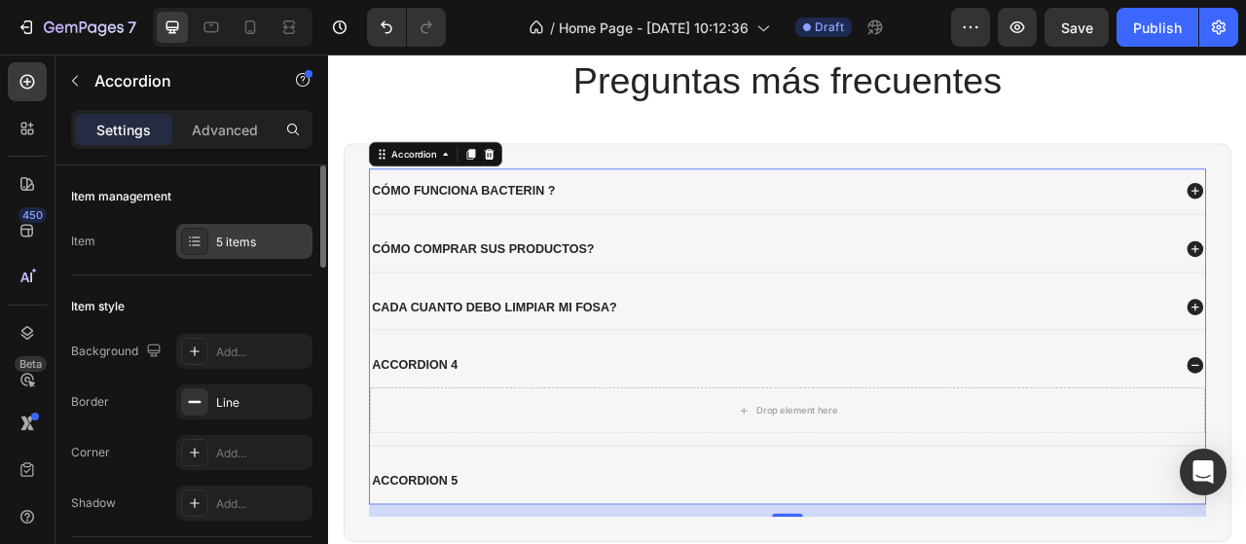
click at [193, 245] on icon at bounding box center [195, 242] width 16 height 16
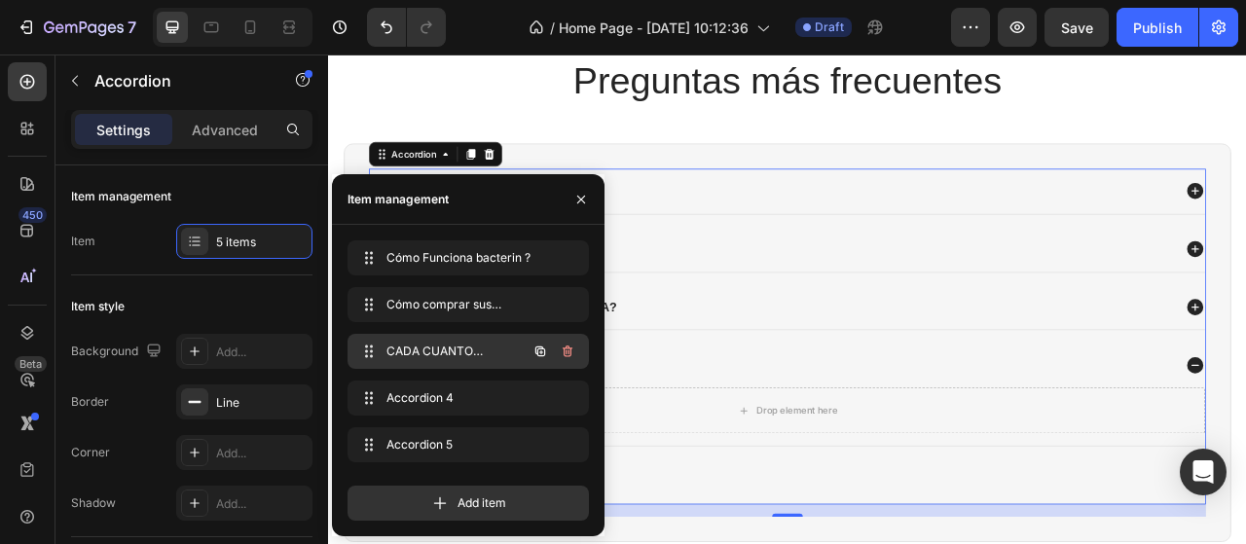
click at [507, 359] on div "CADA CUANTO DEBO LIMPIAR MI FOSA? CADA CUANTO DEBO LIMPIAR MI FOSA?" at bounding box center [440, 351] width 171 height 27
click at [446, 353] on span "CADA CUANTO DEBO LIMPIAR MI FOSA?" at bounding box center [441, 352] width 110 height 18
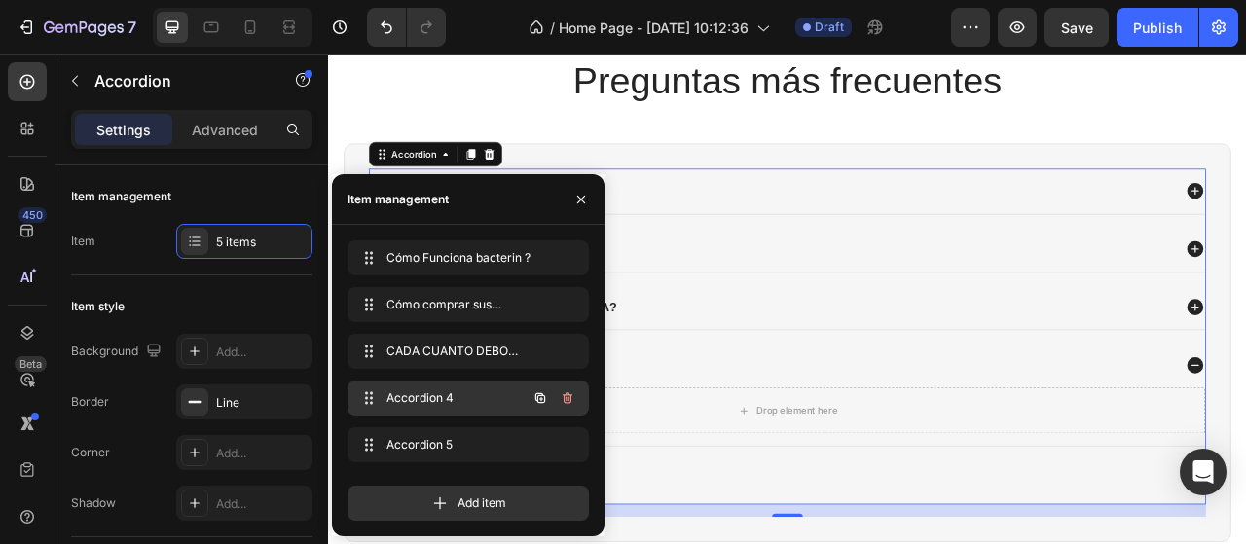
click at [426, 394] on span "Accordion 4" at bounding box center [441, 398] width 110 height 18
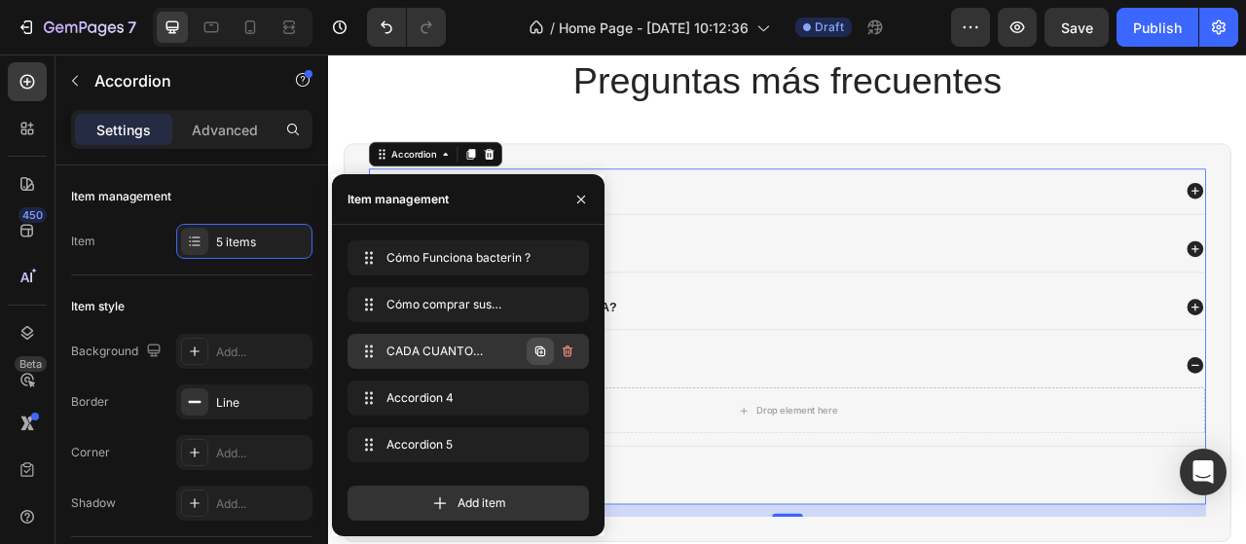
click at [542, 349] on icon "button" at bounding box center [540, 352] width 16 height 16
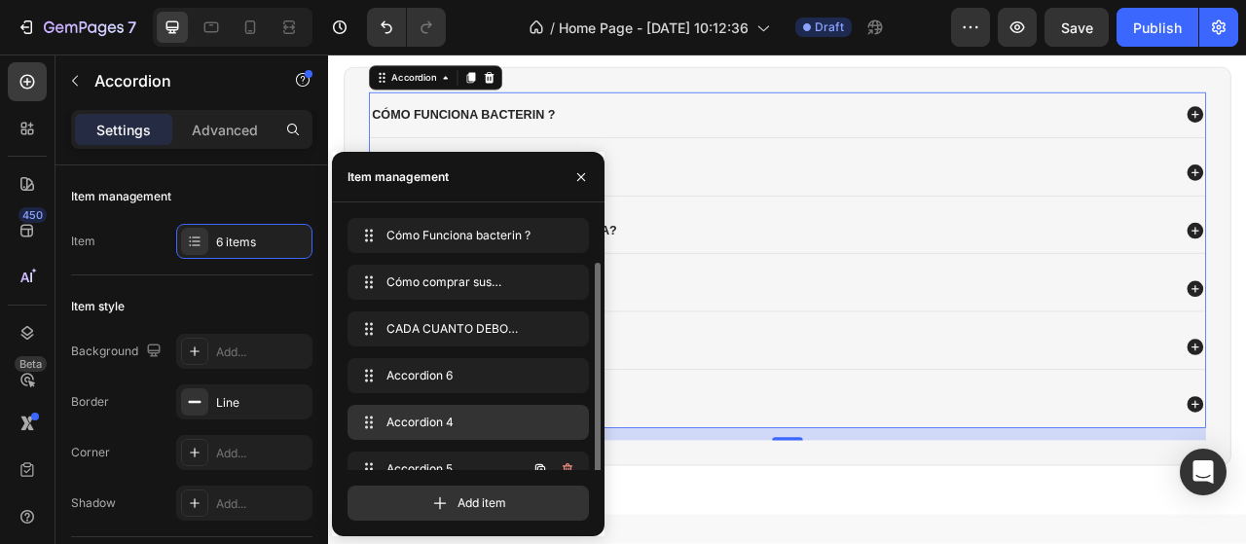
scroll to position [23, 0]
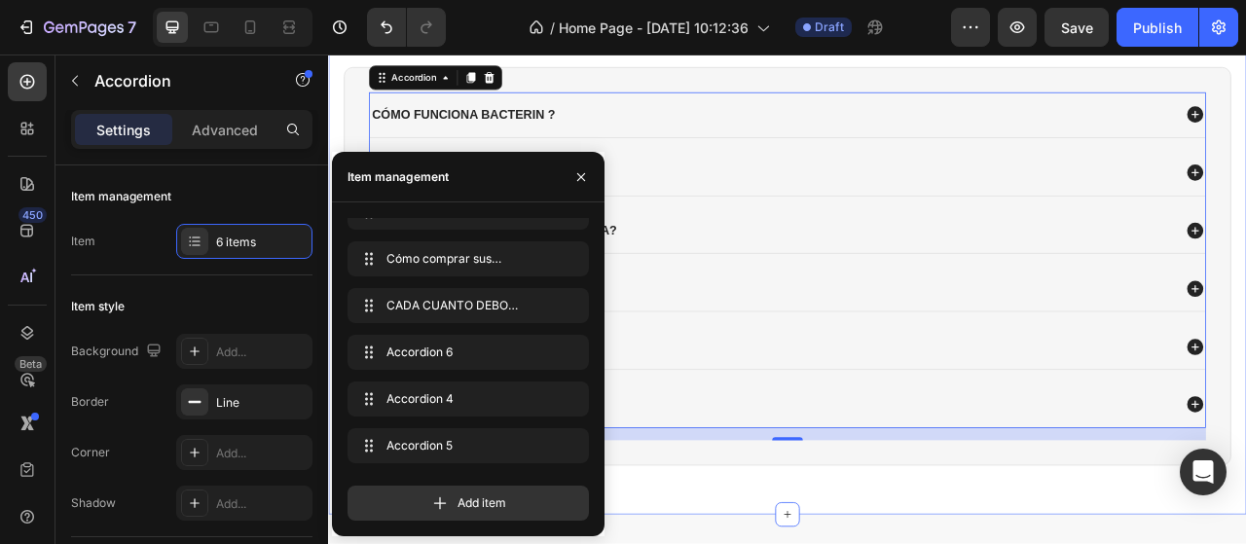
click at [765, 543] on div "Preguntas más frecuentes Heading Cómo Funciona bacterin ? Cómo comprar sus prod…" at bounding box center [911, 284] width 1129 height 649
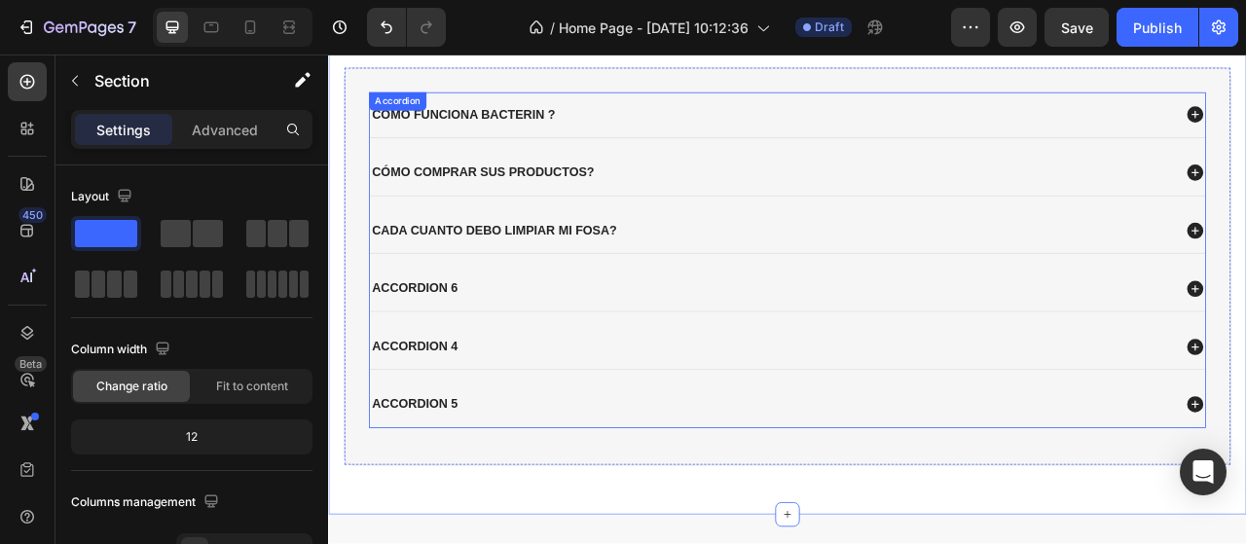
click at [579, 340] on div "Accordion 6" at bounding box center [892, 353] width 1022 height 26
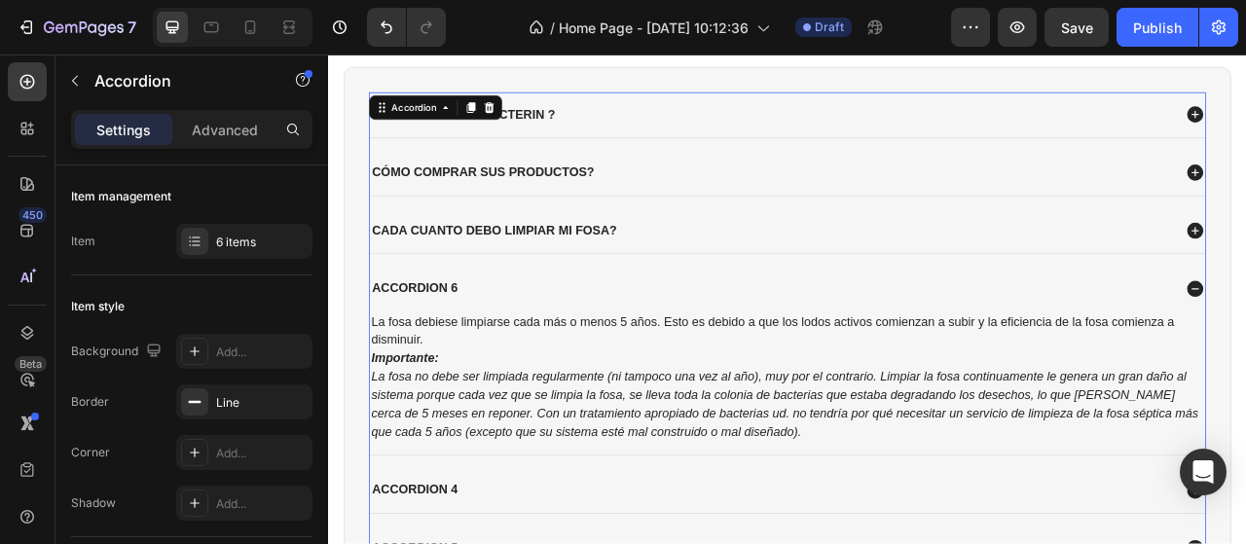
click at [579, 340] on div "Accordion 6" at bounding box center [892, 353] width 1022 height 26
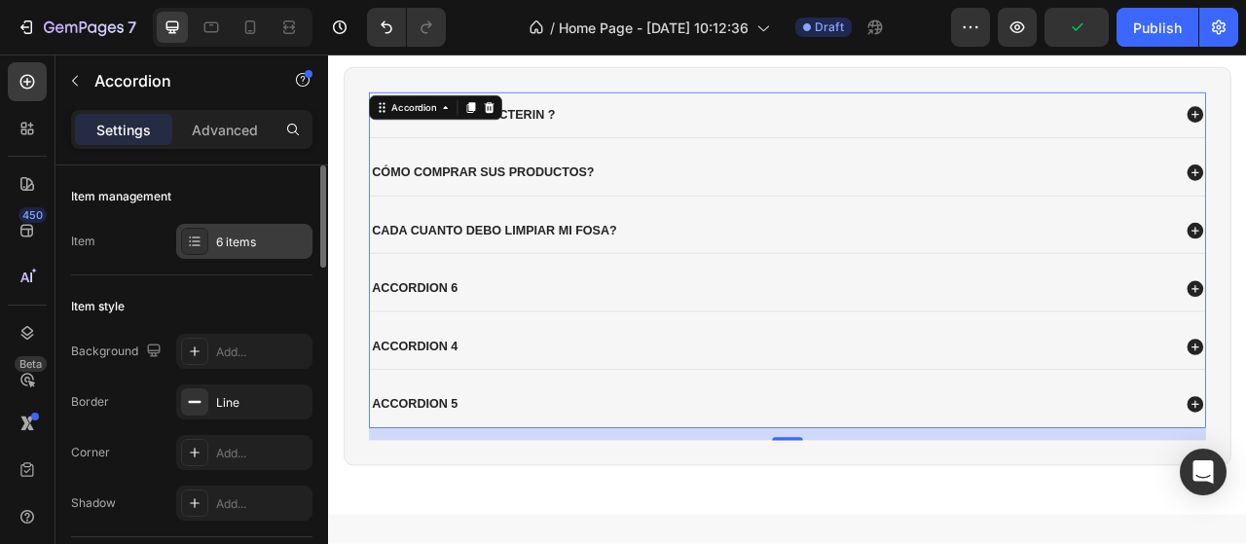
click at [206, 242] on div at bounding box center [194, 241] width 27 height 27
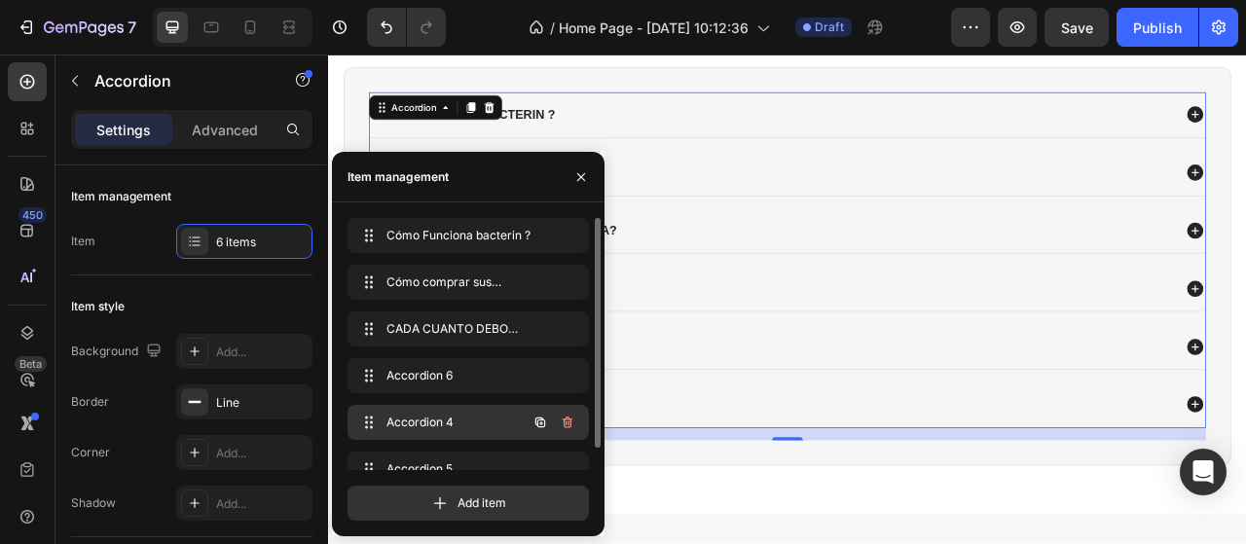
click at [567, 423] on icon "button" at bounding box center [568, 423] width 16 height 16
click at [568, 418] on div "Delete" at bounding box center [554, 423] width 36 height 18
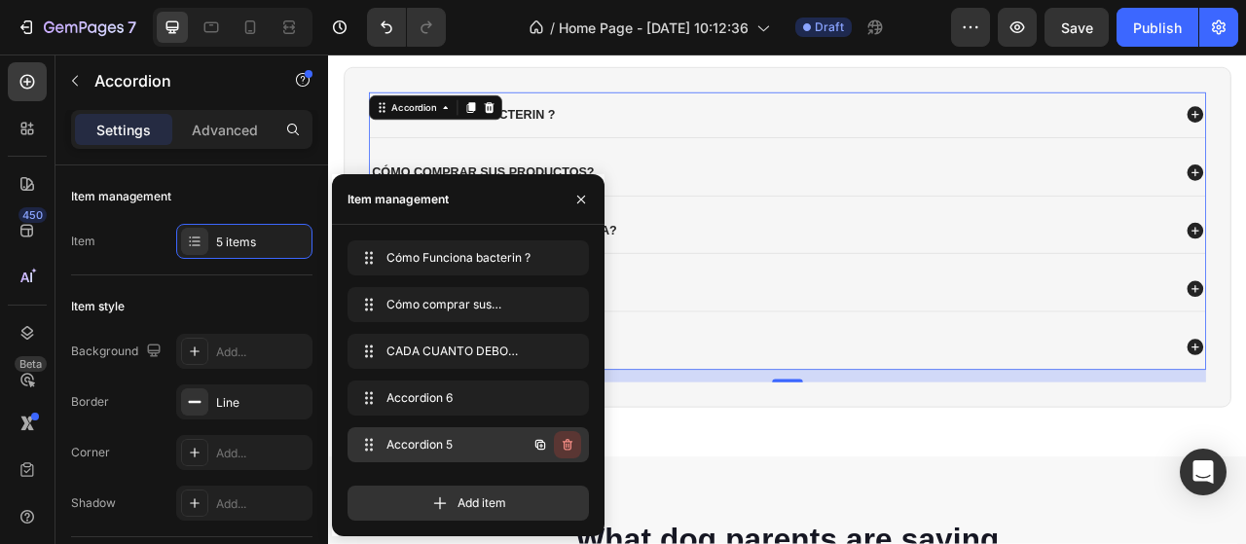
click at [568, 443] on icon "button" at bounding box center [568, 445] width 16 height 16
click at [568, 443] on div "Delete" at bounding box center [554, 445] width 36 height 18
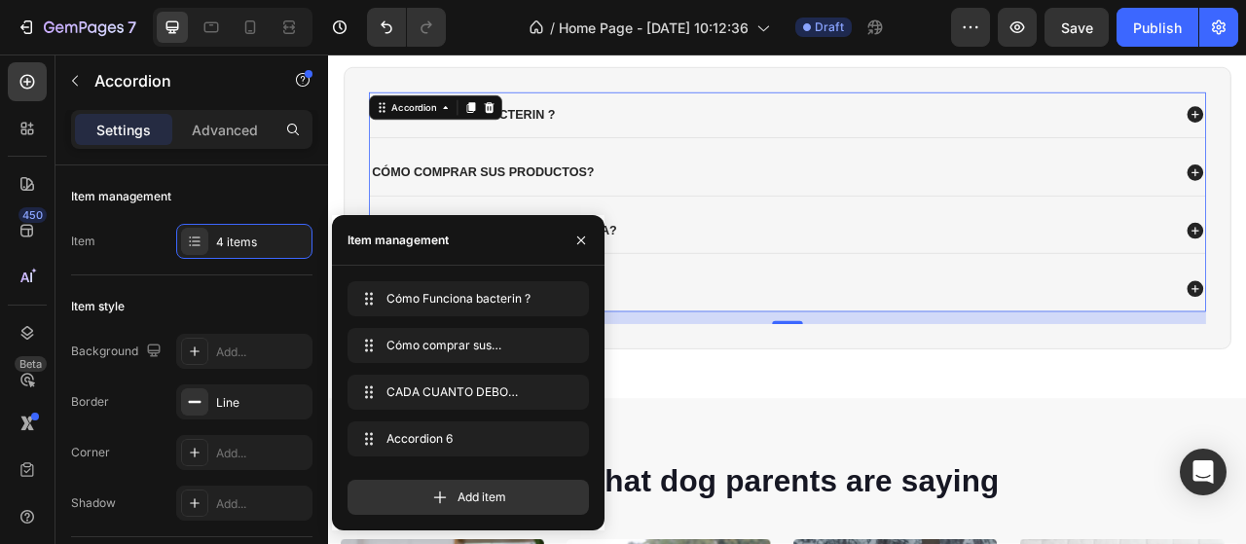
click at [820, 349] on div "Accordion 6" at bounding box center [892, 353] width 1022 height 26
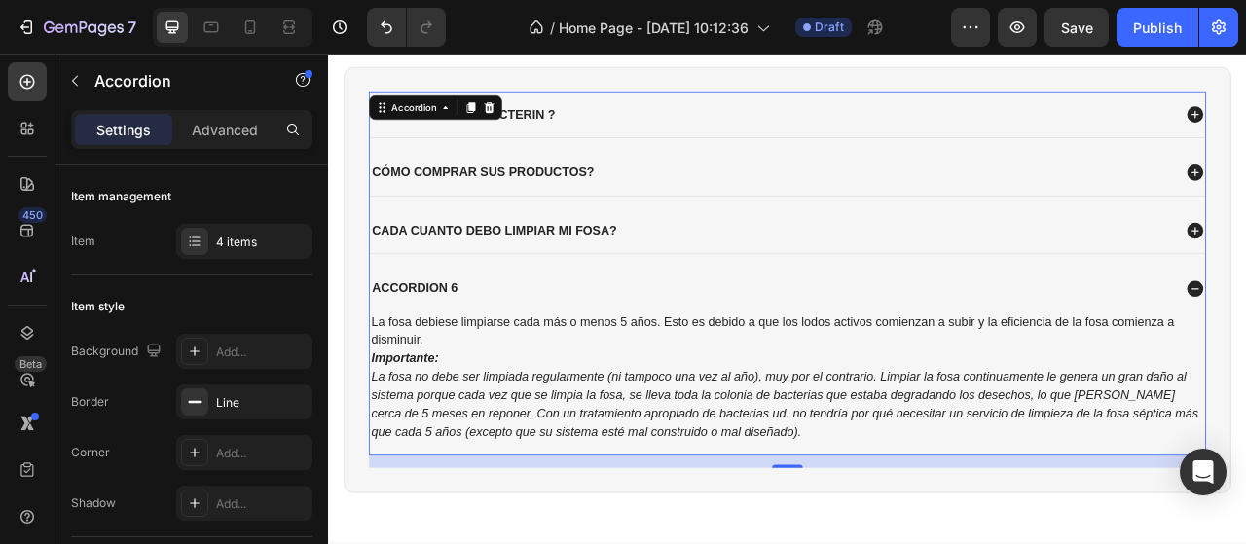
click at [650, 347] on div "Accordion 6" at bounding box center [892, 353] width 1022 height 26
